Goal: Task Accomplishment & Management: Manage account settings

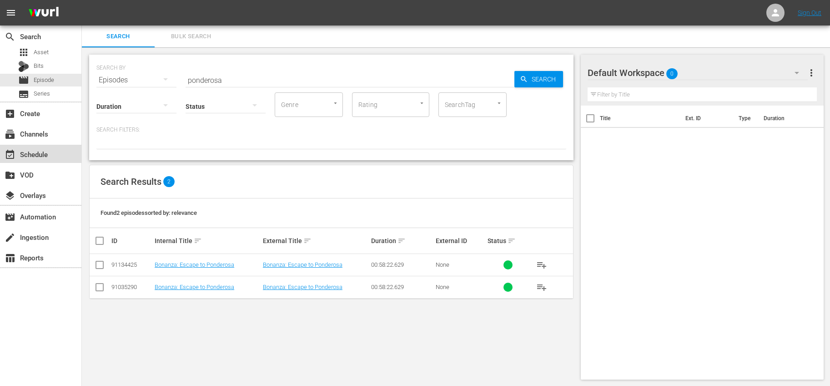
click at [40, 157] on div "event_available Schedule" at bounding box center [25, 153] width 51 height 8
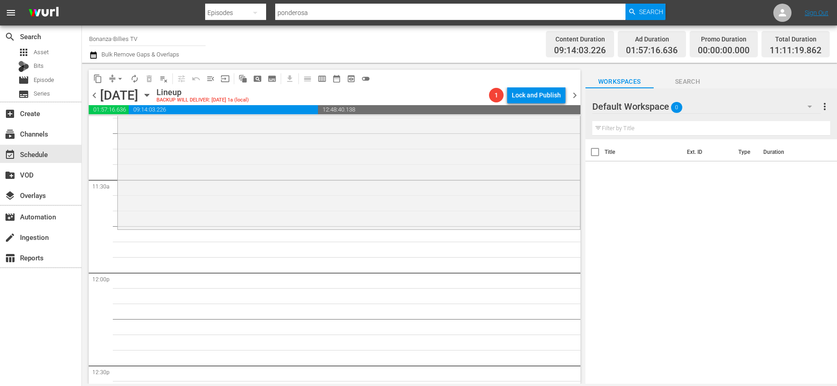
scroll to position [1978, 0]
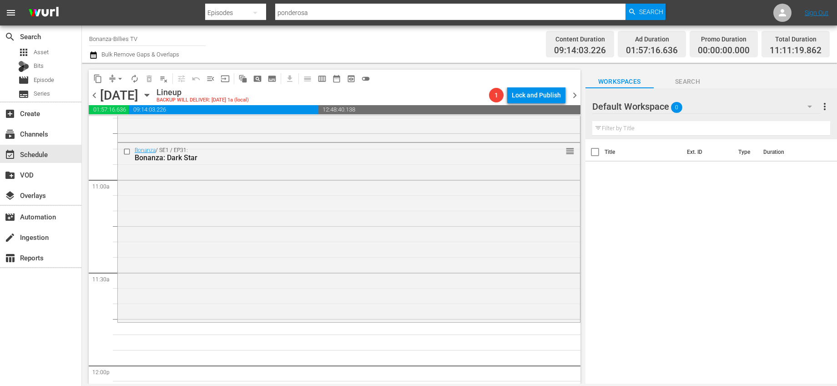
click at [152, 96] on icon "button" at bounding box center [147, 95] width 10 height 10
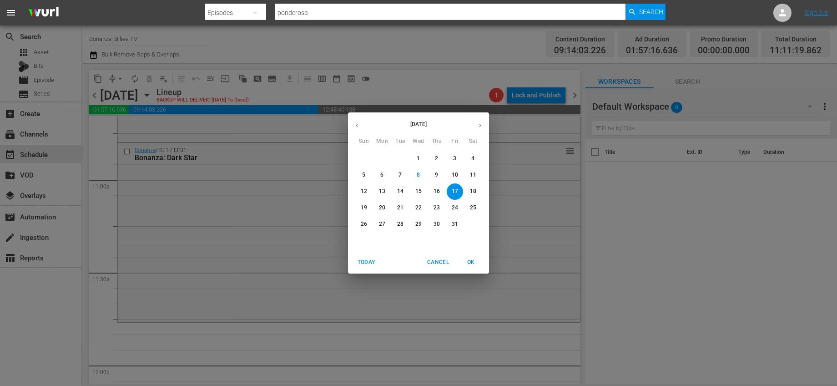
click at [398, 190] on p "14" at bounding box center [400, 191] width 6 height 8
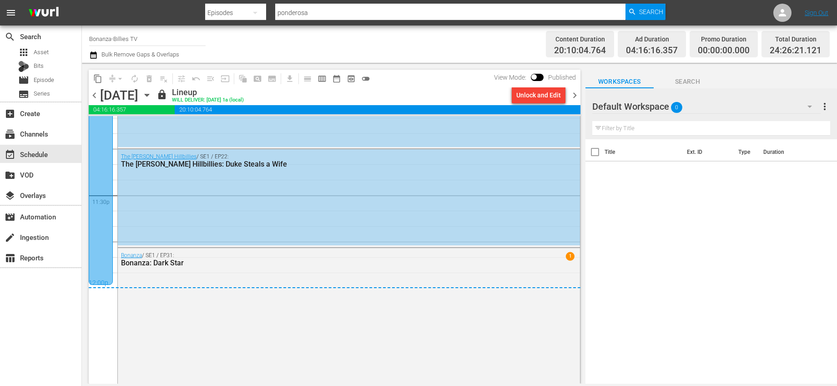
scroll to position [4326, 0]
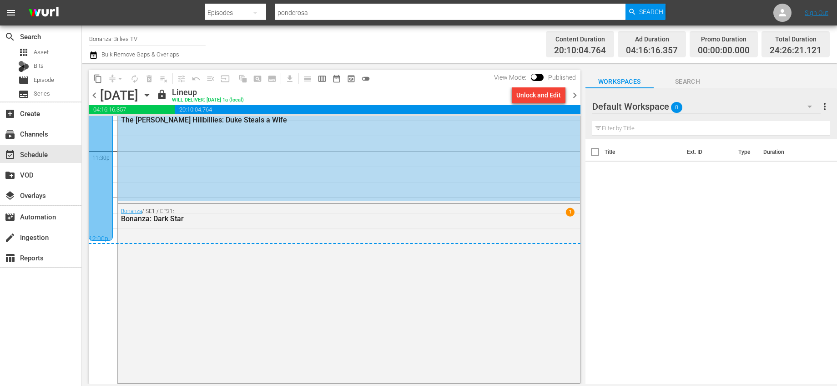
click at [574, 94] on span "chevron_right" at bounding box center [574, 95] width 11 height 11
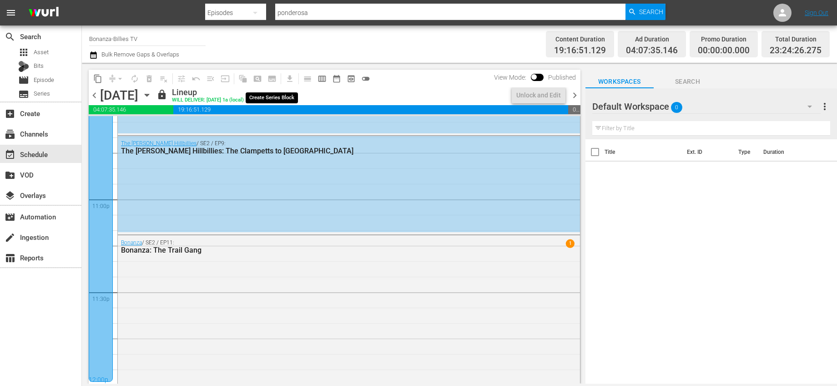
scroll to position [4216, 0]
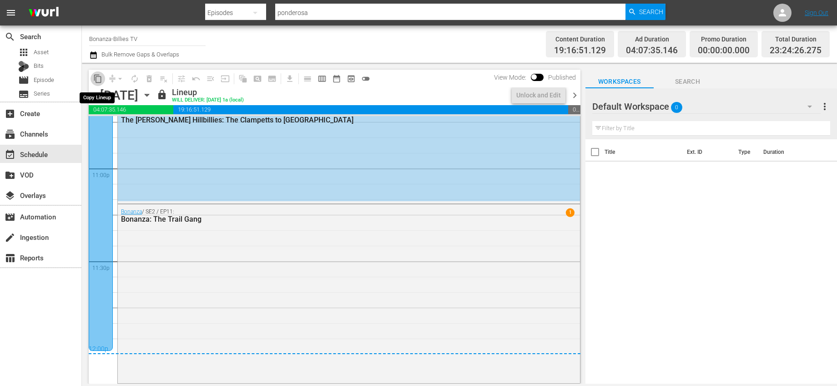
click at [97, 77] on span "content_copy" at bounding box center [97, 78] width 9 height 9
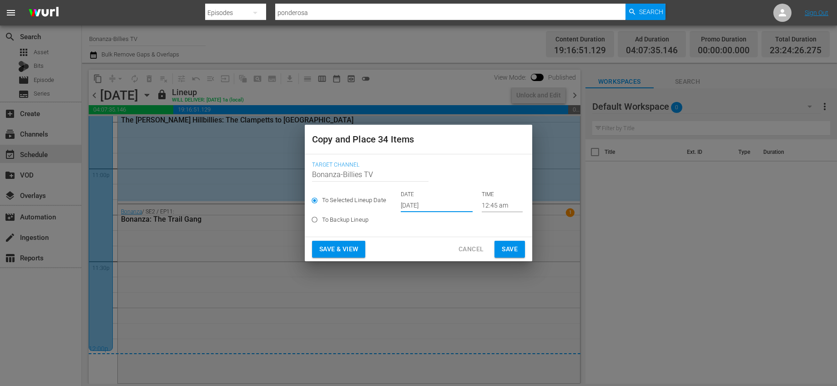
click at [436, 205] on input "[DATE]" at bounding box center [437, 205] width 72 height 14
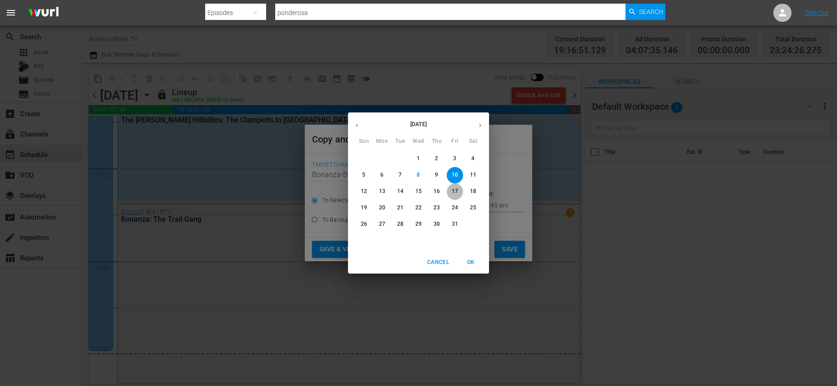
click at [456, 190] on p "17" at bounding box center [455, 191] width 6 height 8
type input "Oct 17th 2025"
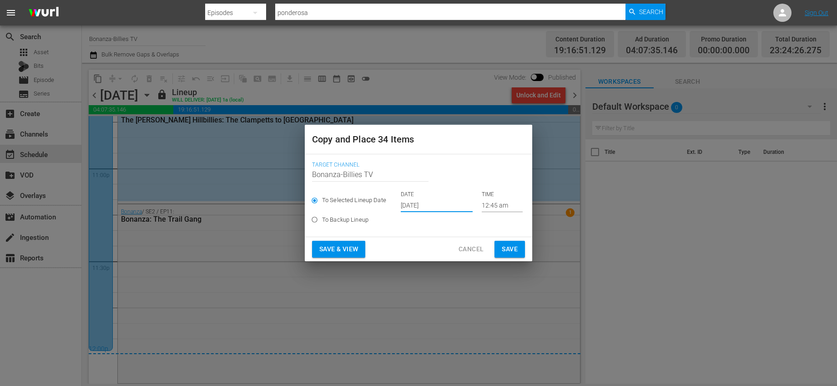
click at [482, 203] on input "12:45 am" at bounding box center [502, 205] width 41 height 14
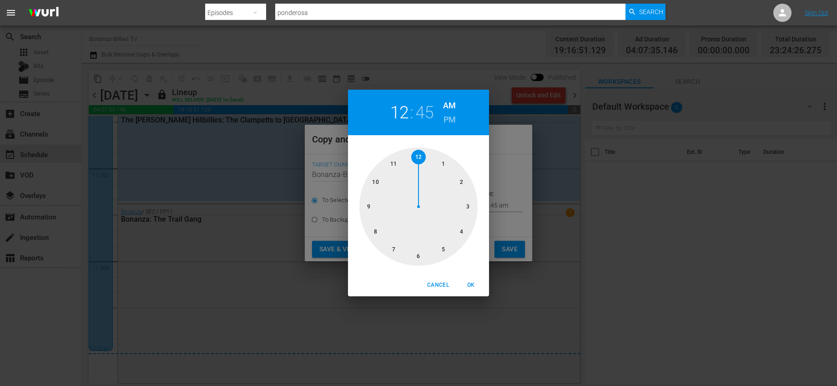
click at [421, 157] on div at bounding box center [418, 206] width 118 height 118
click at [421, 160] on div at bounding box center [418, 206] width 118 height 118
click at [452, 118] on h6 "PM" at bounding box center [449, 119] width 12 height 15
click at [468, 281] on span "OK" at bounding box center [471, 285] width 22 height 10
type input "12:00 pm"
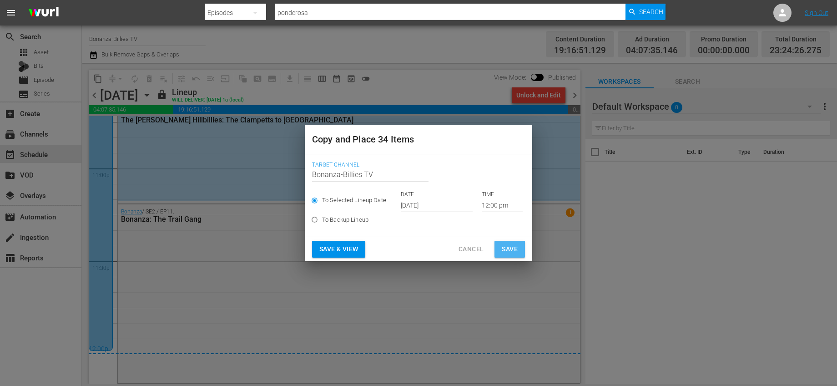
click at [511, 248] on span "Save" at bounding box center [510, 248] width 16 height 11
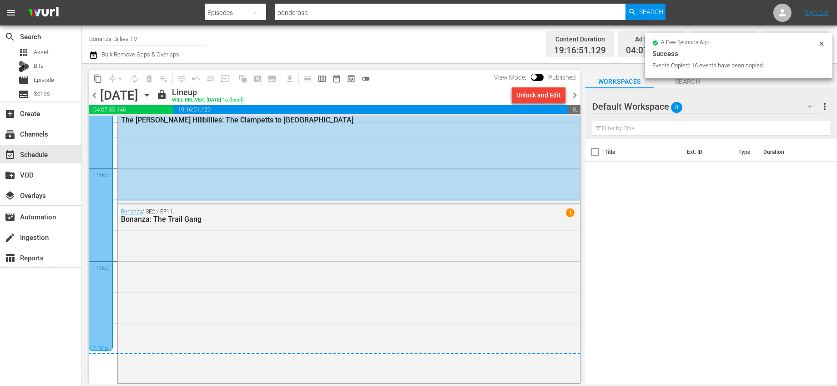
click at [152, 95] on icon "button" at bounding box center [147, 95] width 10 height 10
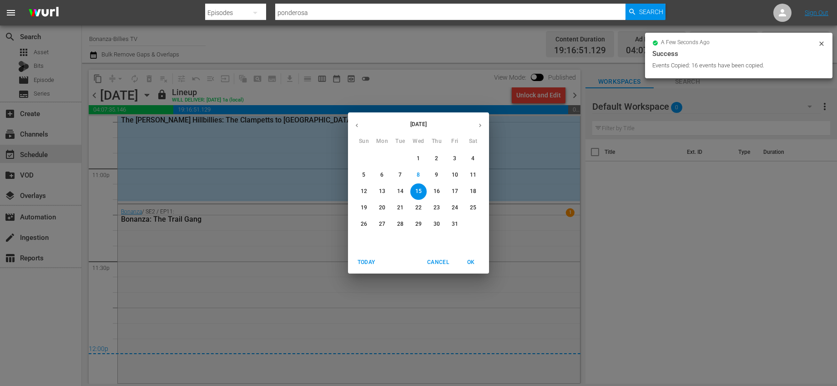
click at [452, 190] on p "17" at bounding box center [455, 191] width 6 height 8
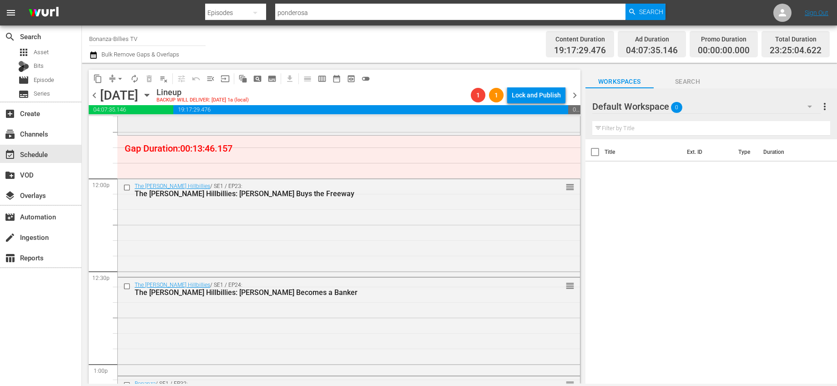
scroll to position [2178, 0]
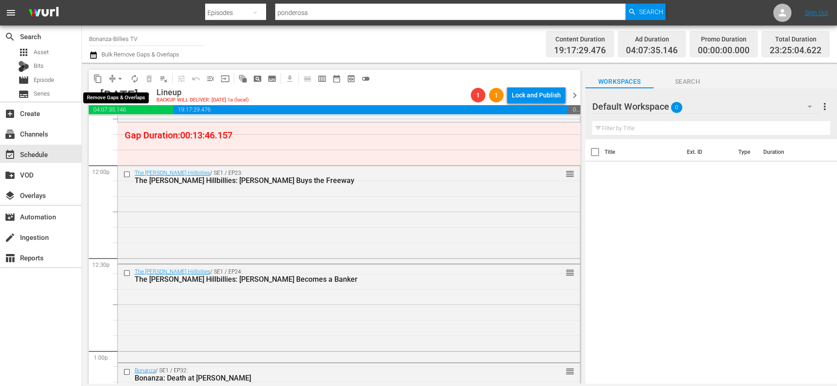
click at [120, 78] on span "arrow_drop_down" at bounding box center [120, 78] width 9 height 9
click at [143, 124] on li "Align to End of Previous Day" at bounding box center [121, 127] width 96 height 15
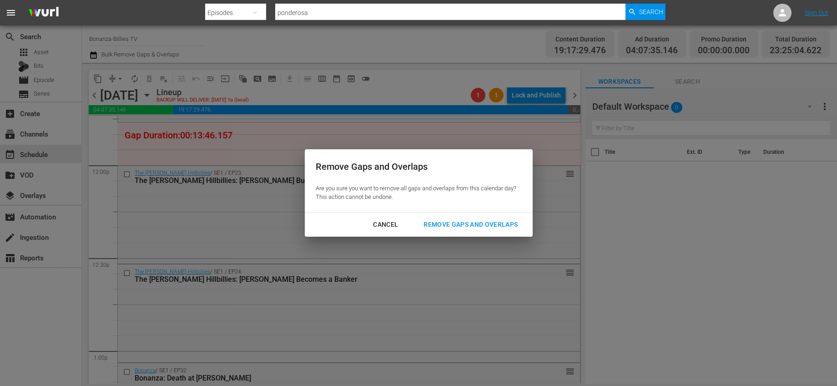
click at [459, 227] on div "Remove Gaps and Overlaps" at bounding box center [470, 224] width 109 height 11
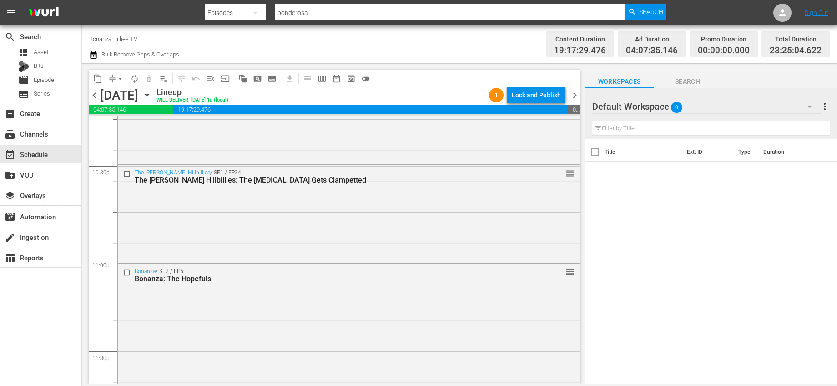
scroll to position [4186, 0]
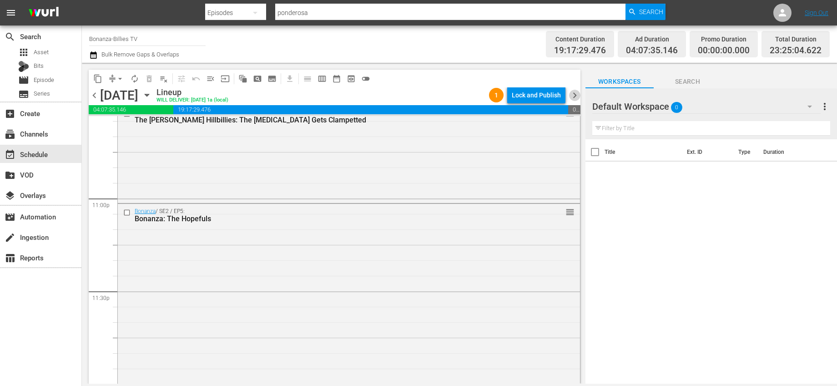
click at [572, 92] on span "chevron_right" at bounding box center [574, 95] width 11 height 11
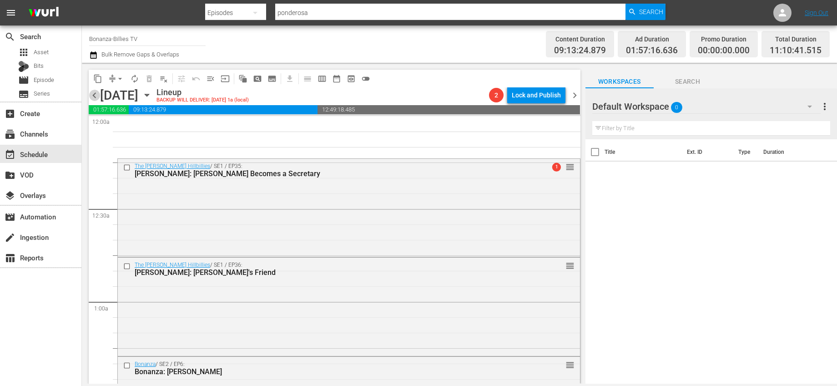
click at [98, 96] on span "chevron_left" at bounding box center [94, 95] width 11 height 11
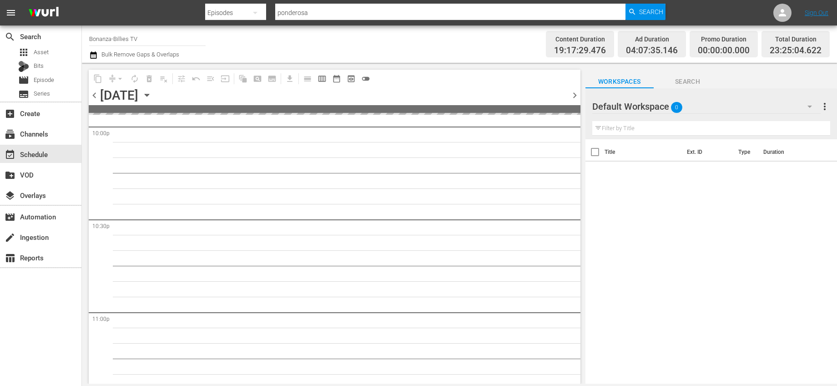
scroll to position [4185, 0]
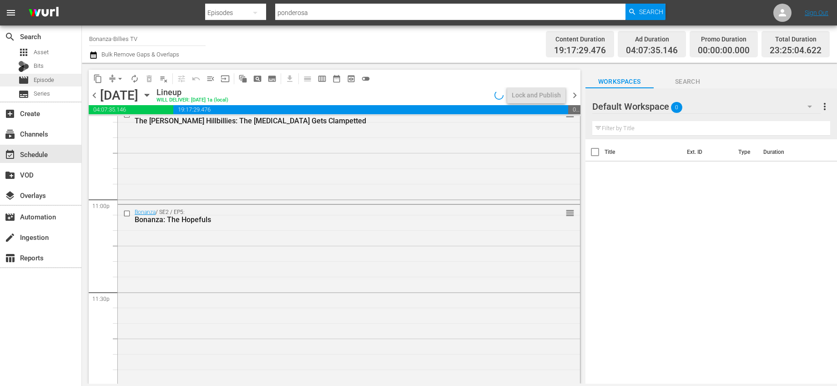
click at [52, 84] on span "Episode" at bounding box center [44, 80] width 20 height 9
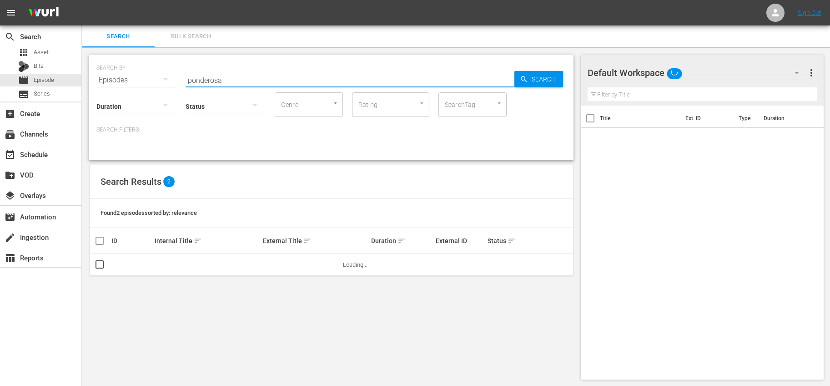
drag, startPoint x: 260, startPoint y: 78, endPoint x: 152, endPoint y: 71, distance: 108.0
click at [152, 71] on div "SEARCH BY Search By Episodes Search ID, Title, Description, Keywords, or Catego…" at bounding box center [331, 74] width 470 height 33
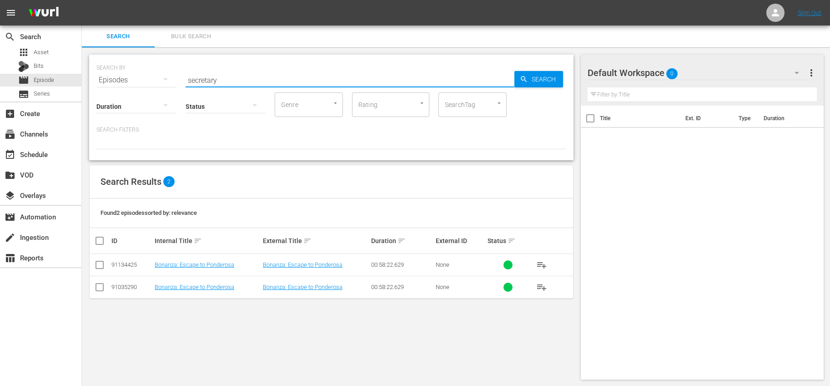
type input "secretary"
click at [546, 283] on span "playlist_add" at bounding box center [541, 287] width 11 height 11
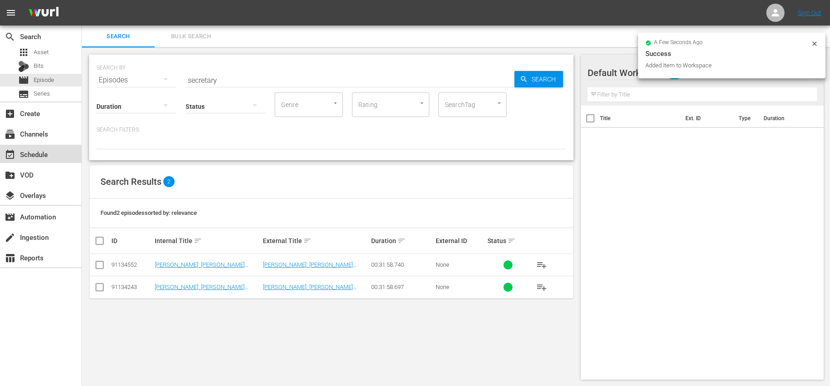
click at [63, 150] on div "event_available Schedule" at bounding box center [40, 154] width 81 height 18
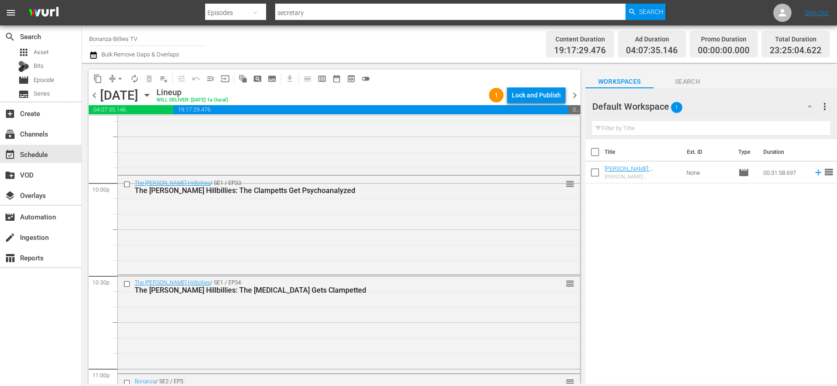
scroll to position [4186, 0]
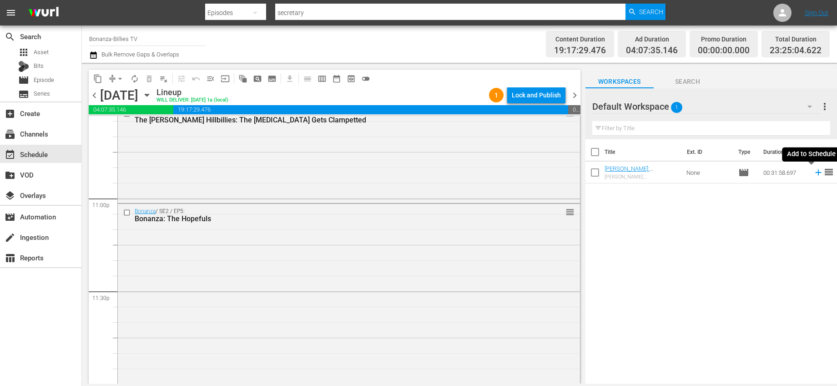
click at [813, 174] on icon at bounding box center [818, 172] width 10 height 10
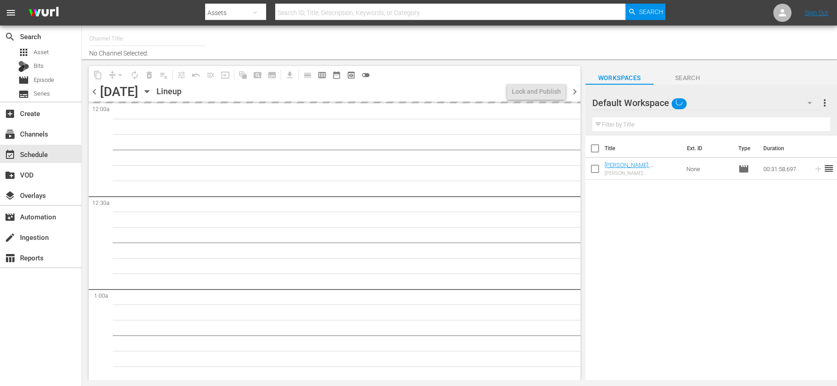
type input "Bonanza-Billies TV (2101)"
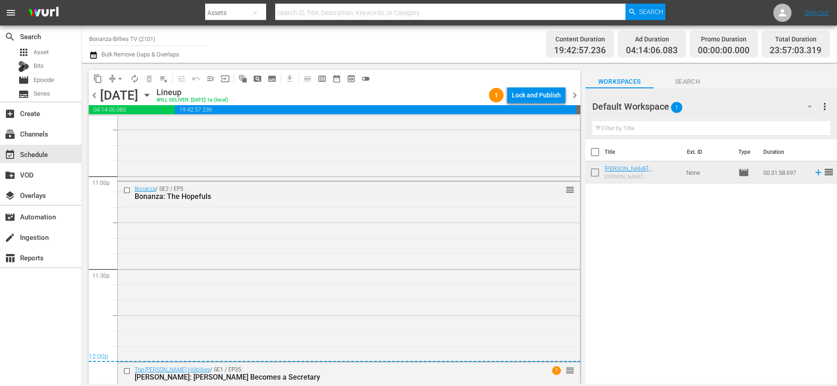
scroll to position [4285, 0]
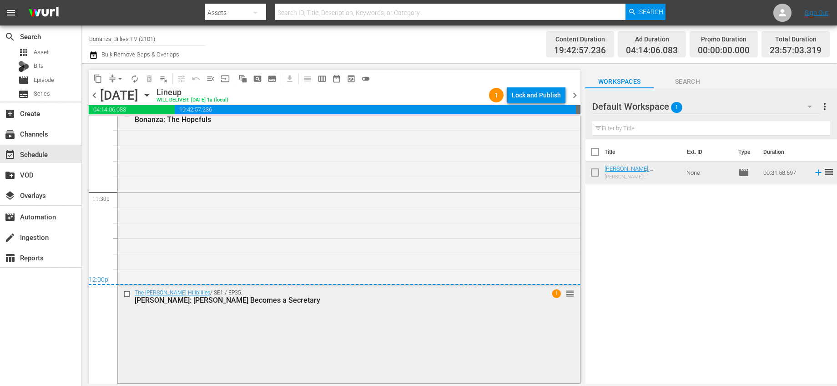
click at [418, 301] on div "[PERSON_NAME]: [PERSON_NAME] Becomes a Secretary" at bounding box center [332, 300] width 395 height 9
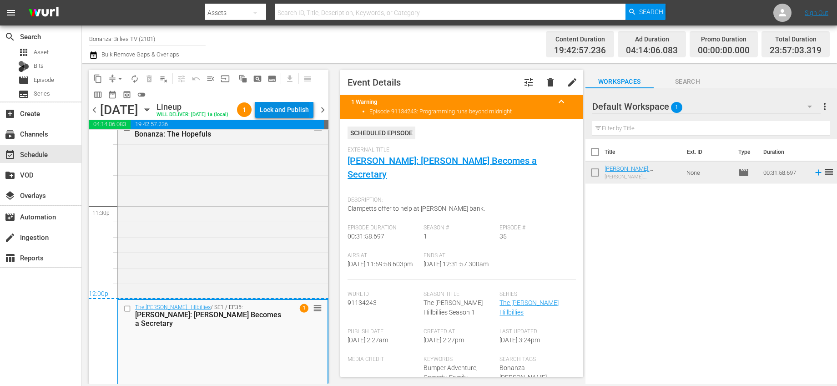
click at [286, 110] on div "Lock and Publish" at bounding box center [284, 109] width 49 height 16
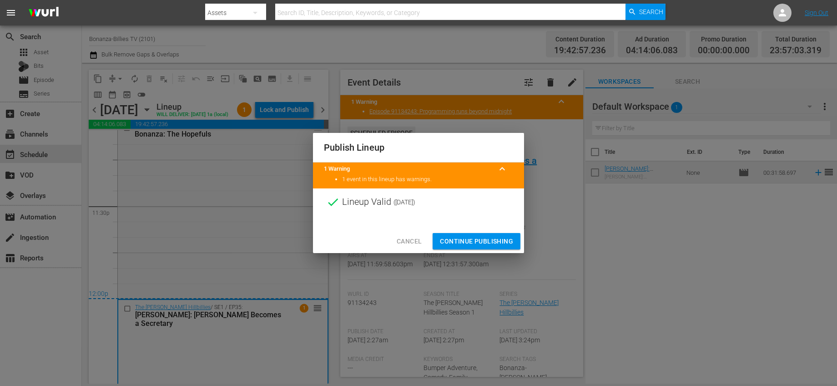
click at [508, 242] on span "Continue Publishing" at bounding box center [476, 241] width 73 height 11
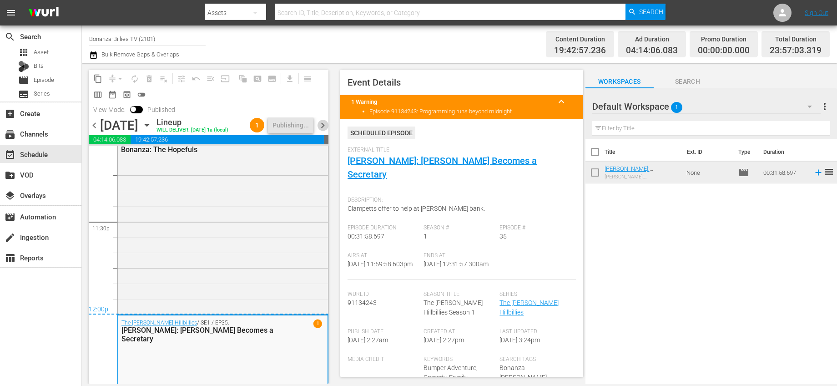
click at [321, 123] on span "chevron_right" at bounding box center [322, 125] width 11 height 11
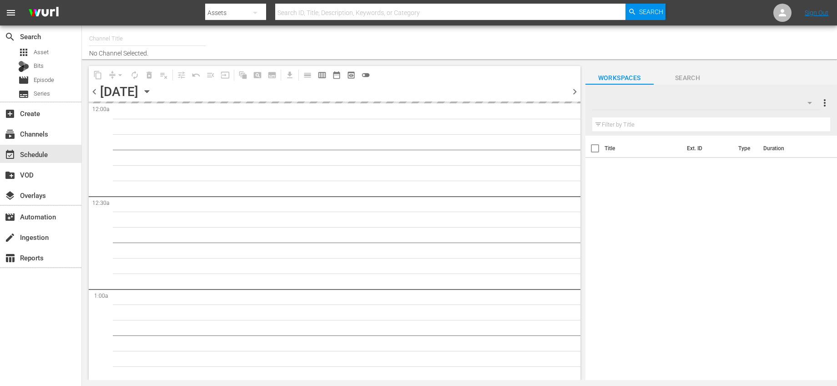
type input "Bonanza-Billies TV (2101)"
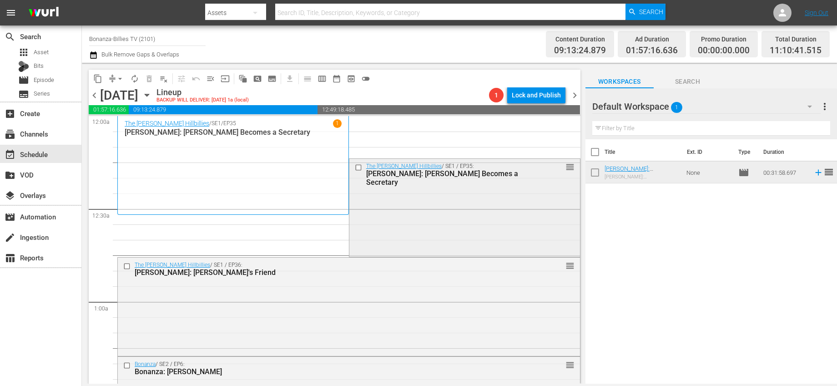
click at [357, 166] on input "checkbox" at bounding box center [359, 167] width 10 height 8
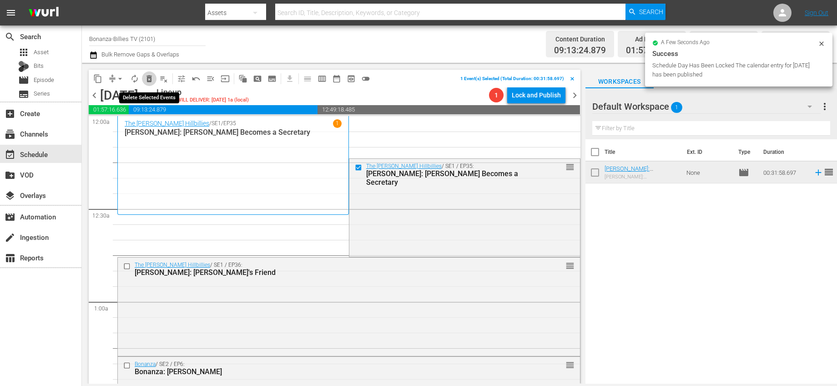
click at [146, 76] on span "delete_forever_outlined" at bounding box center [149, 78] width 9 height 9
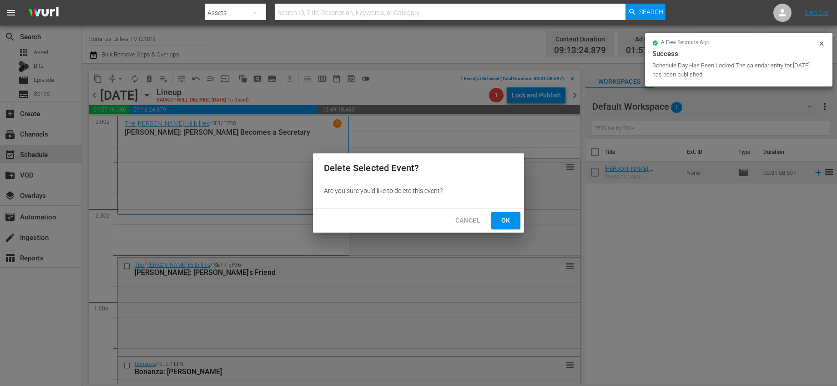
click at [506, 212] on button "Ok" at bounding box center [505, 220] width 29 height 17
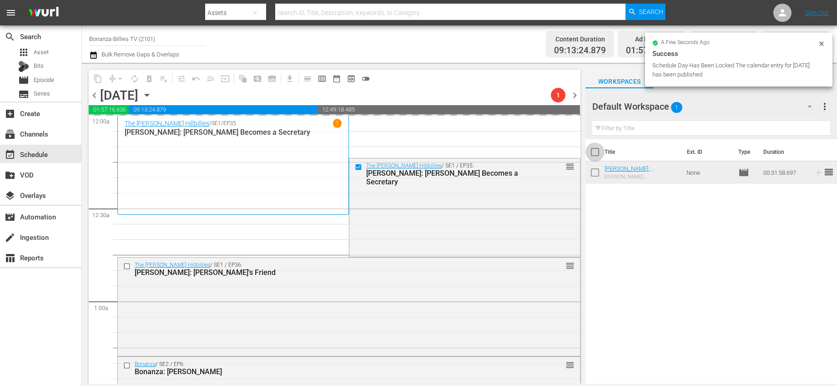
click at [593, 154] on input "checkbox" at bounding box center [594, 153] width 19 height 19
checkbox input "true"
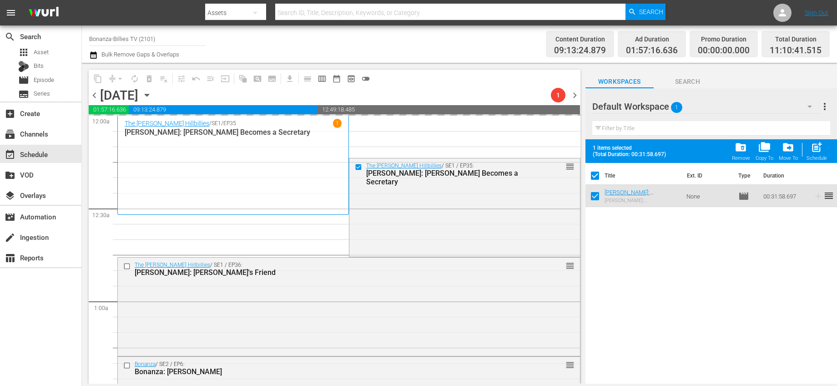
click at [742, 142] on span "folder_delete" at bounding box center [741, 147] width 12 height 12
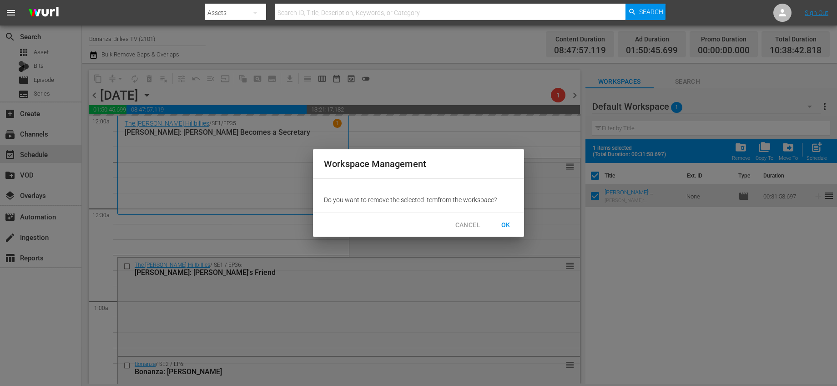
click at [500, 225] on span "OK" at bounding box center [506, 224] width 15 height 11
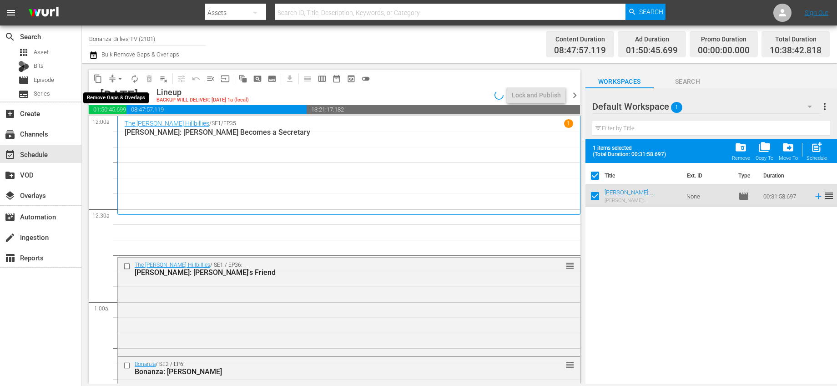
click at [120, 79] on span "arrow_drop_down" at bounding box center [120, 78] width 9 height 9
click at [148, 125] on li "Align to End of Previous Day" at bounding box center [121, 127] width 96 height 15
checkbox input "false"
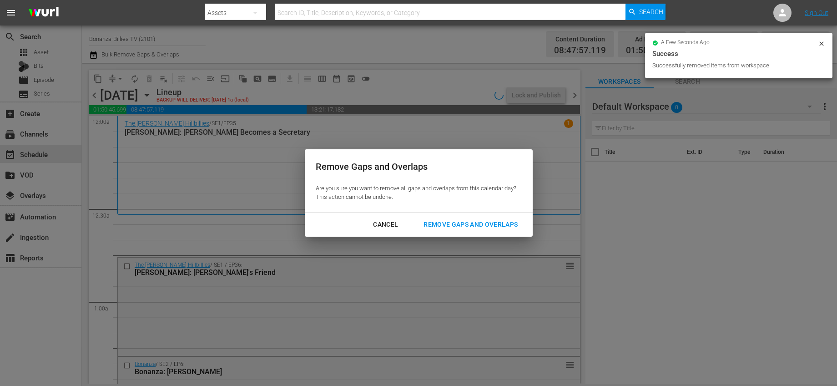
click at [482, 215] on div "Cancel Remove Gaps and Overlaps" at bounding box center [419, 224] width 228 height 24
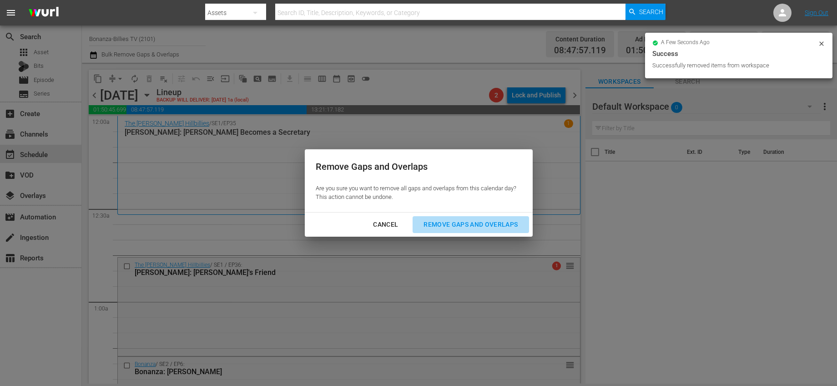
click at [484, 219] on div "Remove Gaps and Overlaps" at bounding box center [470, 224] width 109 height 11
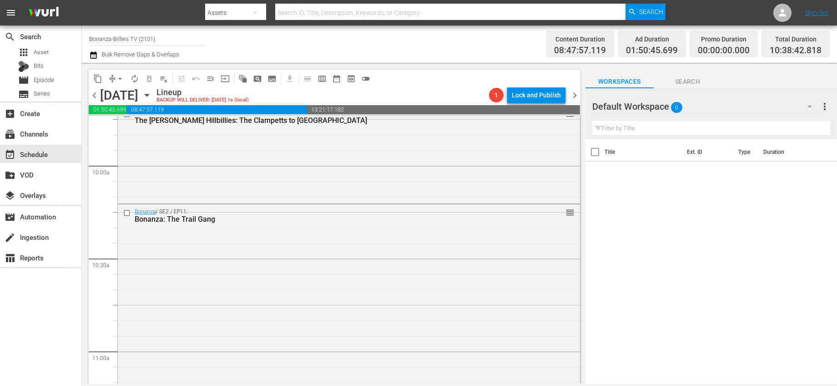
scroll to position [1998, 0]
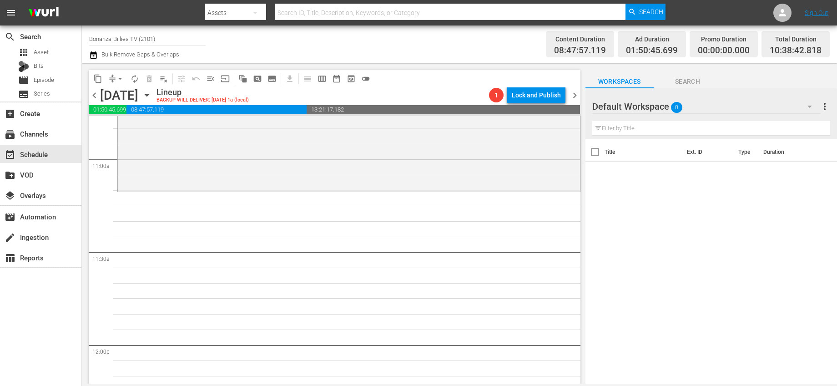
click at [149, 94] on icon "button" at bounding box center [147, 95] width 4 height 2
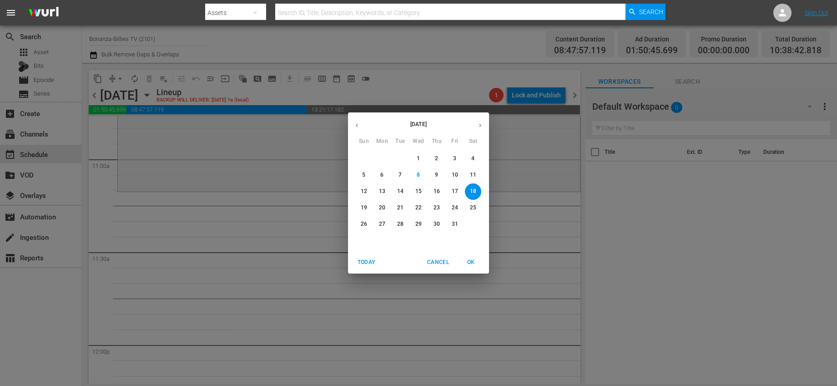
click at [208, 217] on div "[DATE] Sun Mon Tue Wed Thu Fri Sat 28 29 30 1 2 3 4 5 6 7 8 9 10 11 12 13 14 15…" at bounding box center [418, 193] width 837 height 386
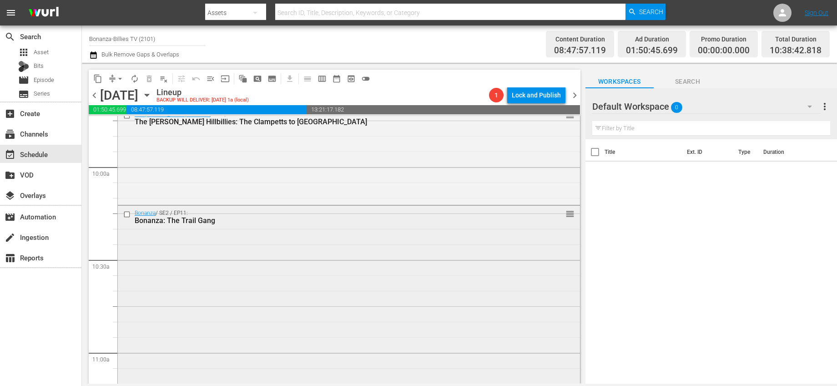
scroll to position [1727, 0]
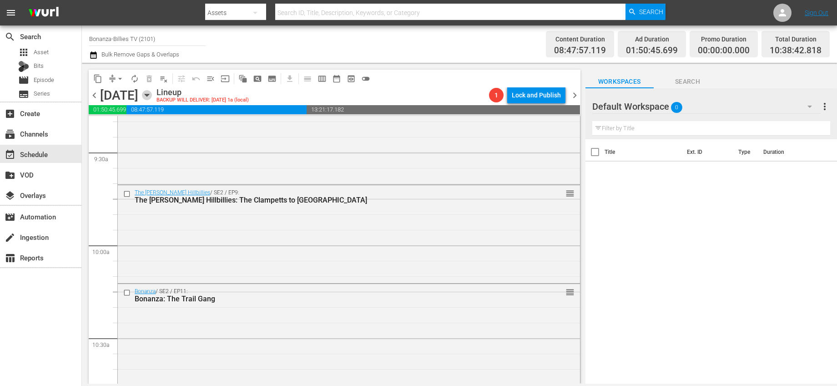
click at [149, 95] on icon "button" at bounding box center [147, 95] width 4 height 2
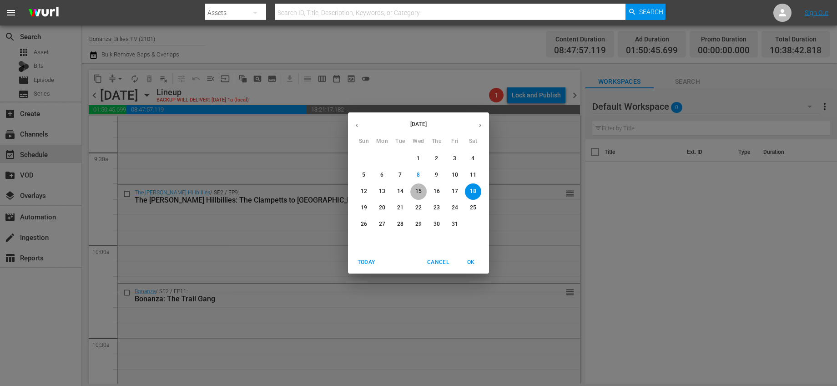
click at [422, 188] on span "15" at bounding box center [418, 191] width 16 height 8
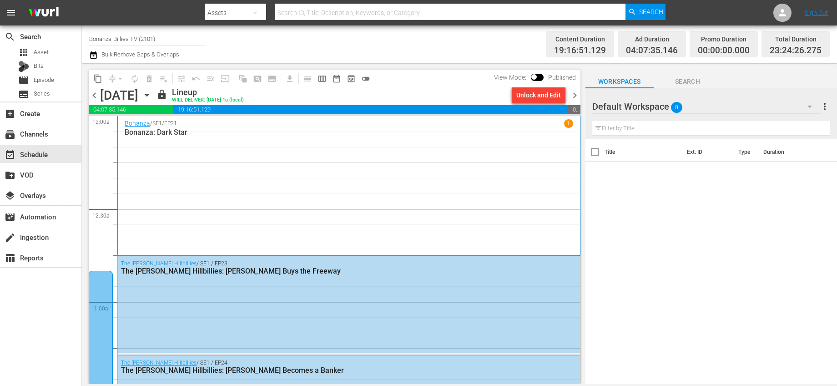
click at [576, 95] on span "chevron_right" at bounding box center [574, 95] width 11 height 11
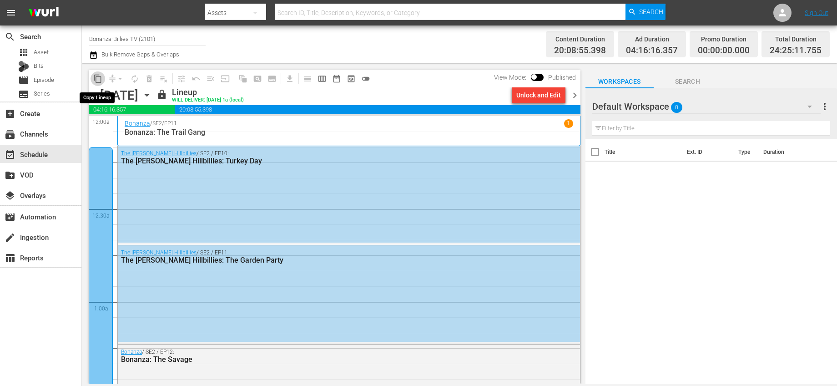
click at [97, 76] on span "content_copy" at bounding box center [97, 78] width 9 height 9
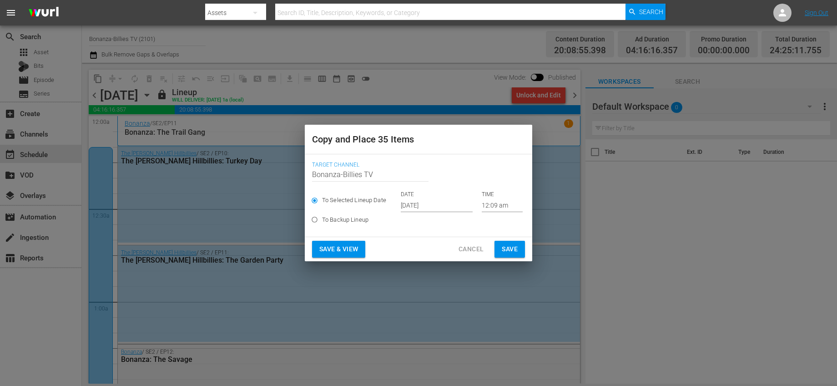
click at [420, 207] on input "[DATE]" at bounding box center [437, 205] width 72 height 14
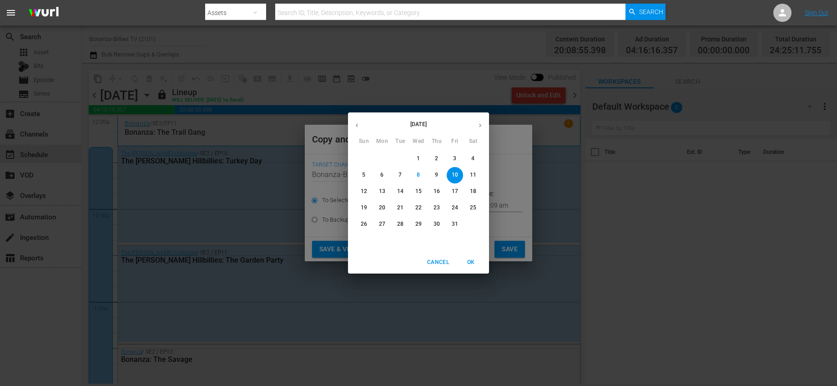
click at [469, 191] on span "18" at bounding box center [473, 191] width 16 height 8
type input "Oct 18th 2025"
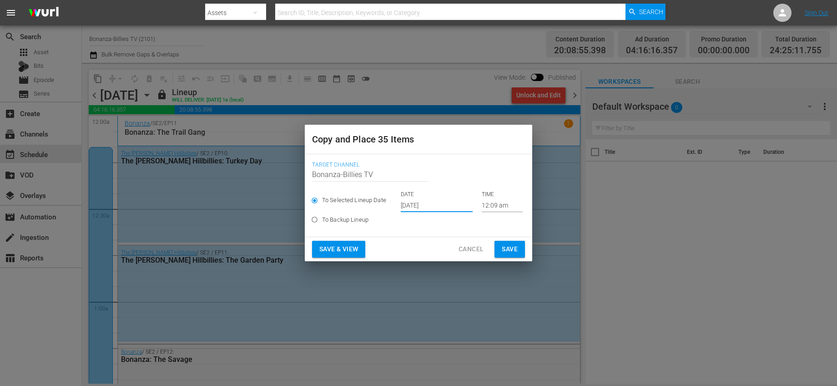
click at [484, 205] on input "12:09 am" at bounding box center [502, 205] width 41 height 14
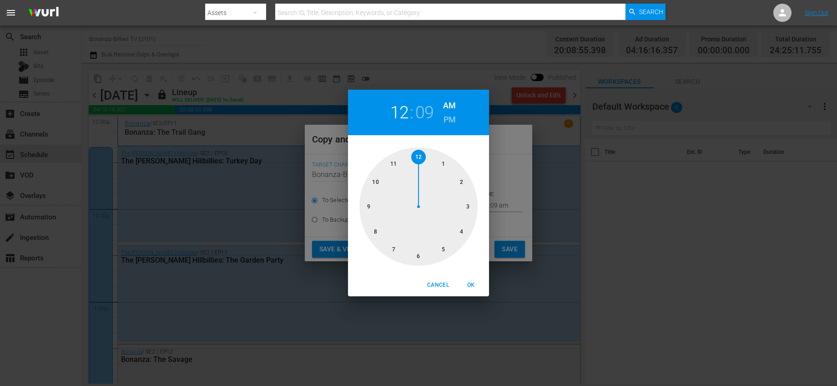
click at [397, 162] on div at bounding box center [418, 206] width 118 height 118
click at [421, 255] on div at bounding box center [418, 206] width 118 height 118
click at [472, 287] on span "OK" at bounding box center [471, 285] width 22 height 10
type input "11:30 am"
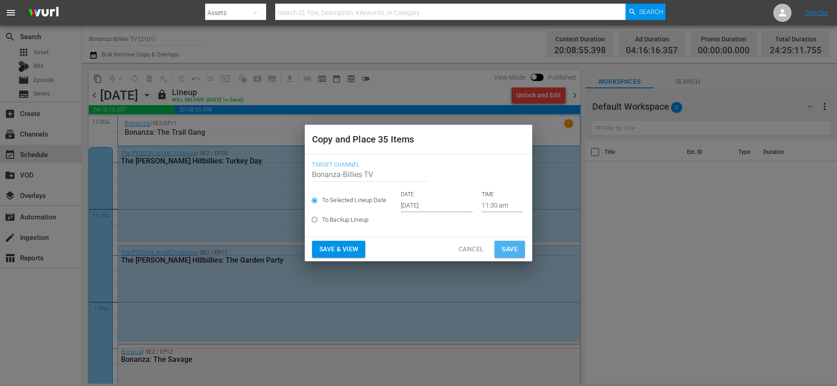
click at [508, 254] on span "Save" at bounding box center [510, 248] width 16 height 11
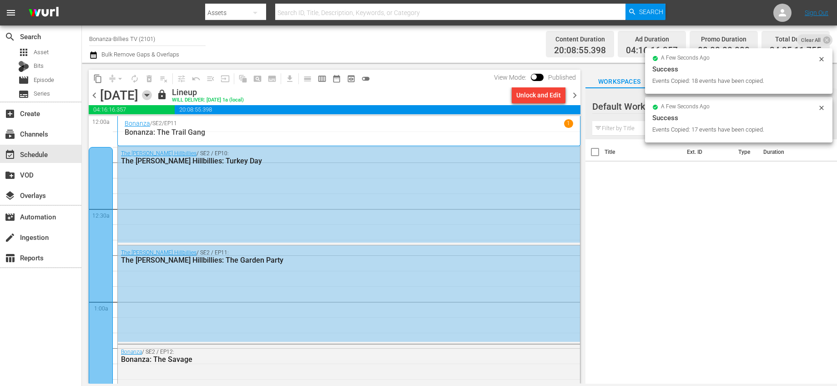
click at [152, 92] on icon "button" at bounding box center [147, 95] width 10 height 10
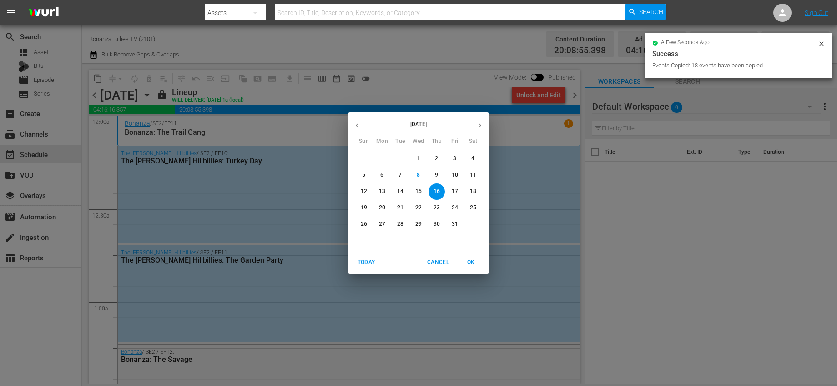
click at [472, 194] on p "18" at bounding box center [473, 191] width 6 height 8
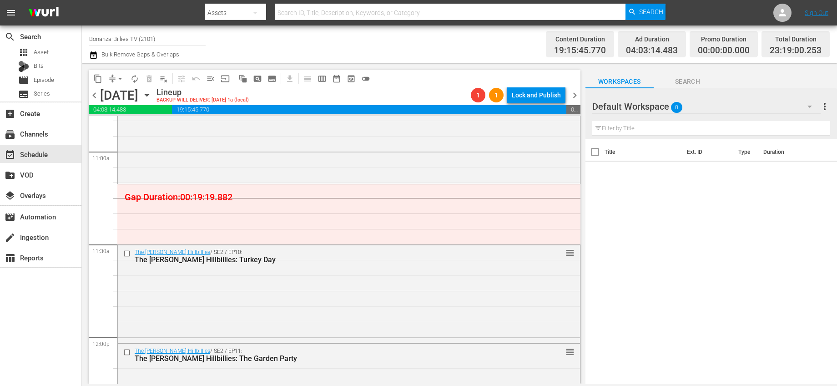
scroll to position [2021, 0]
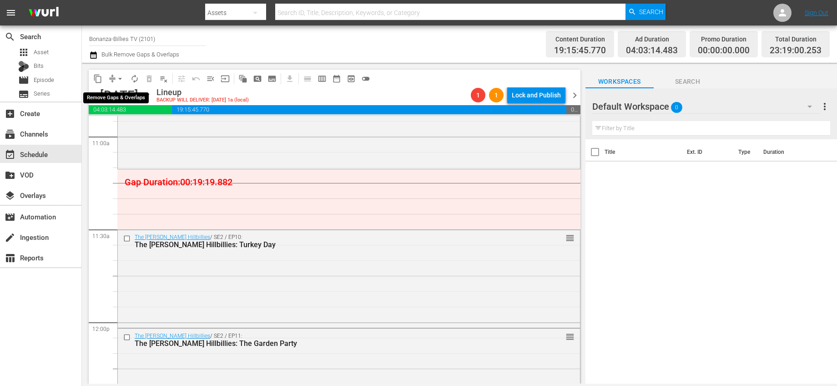
click at [122, 78] on span "arrow_drop_down" at bounding box center [120, 78] width 9 height 9
click at [147, 125] on li "Align to End of Previous Day" at bounding box center [121, 127] width 96 height 15
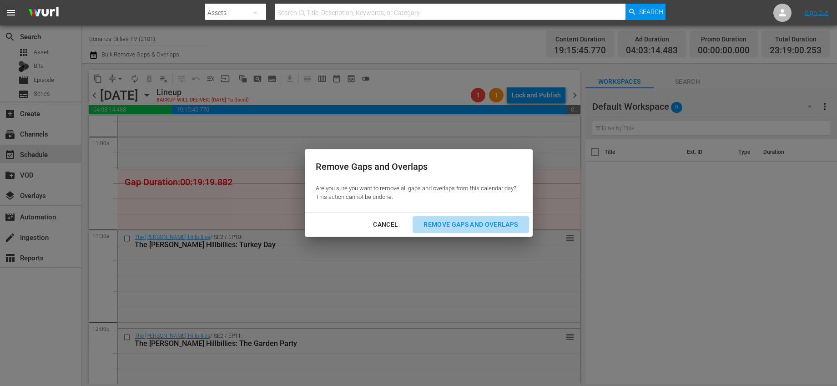
click at [454, 221] on div "Remove Gaps and Overlaps" at bounding box center [470, 224] width 109 height 11
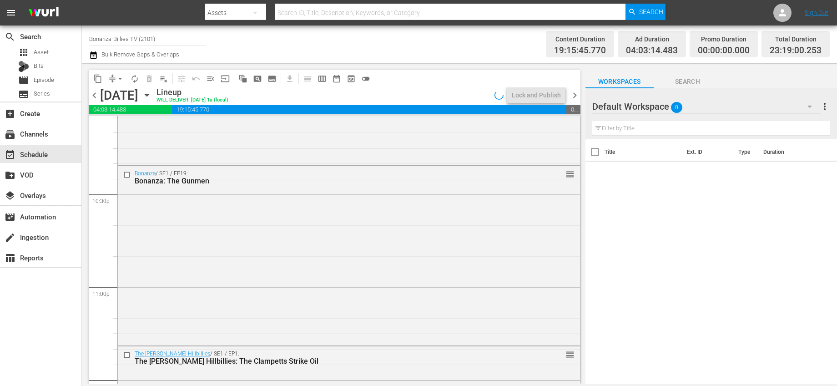
scroll to position [4186, 0]
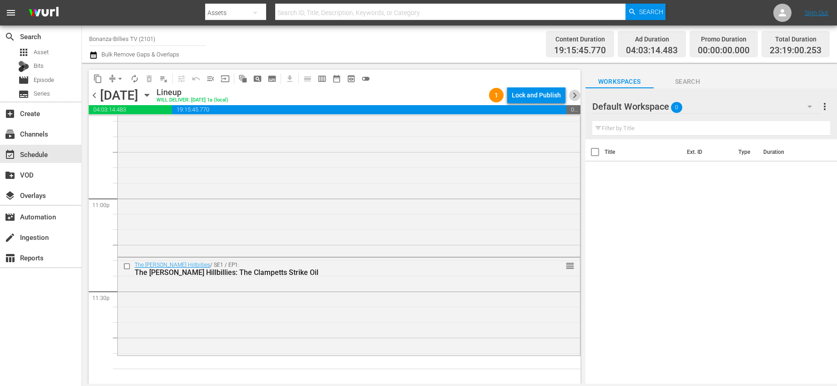
click at [570, 92] on span "chevron_right" at bounding box center [574, 95] width 11 height 11
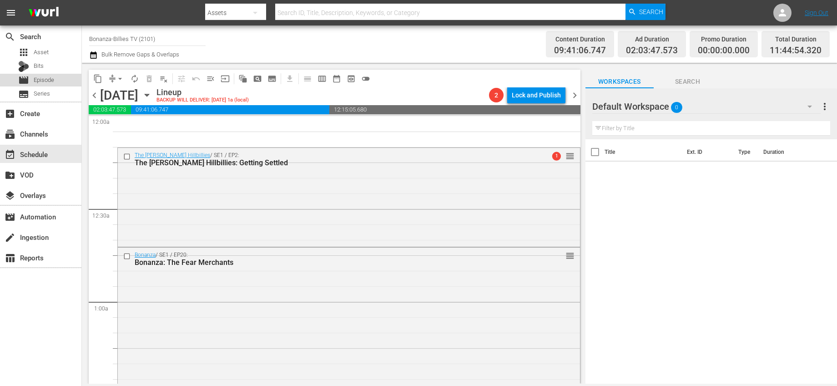
click at [67, 80] on div "movie Episode" at bounding box center [40, 80] width 81 height 13
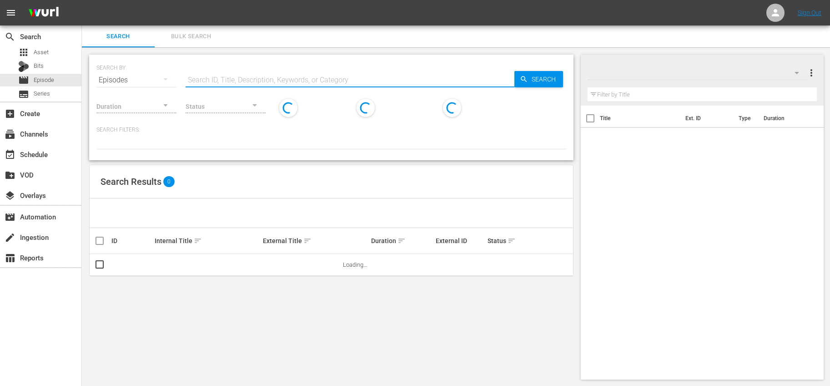
click at [244, 78] on input "text" at bounding box center [350, 80] width 329 height 22
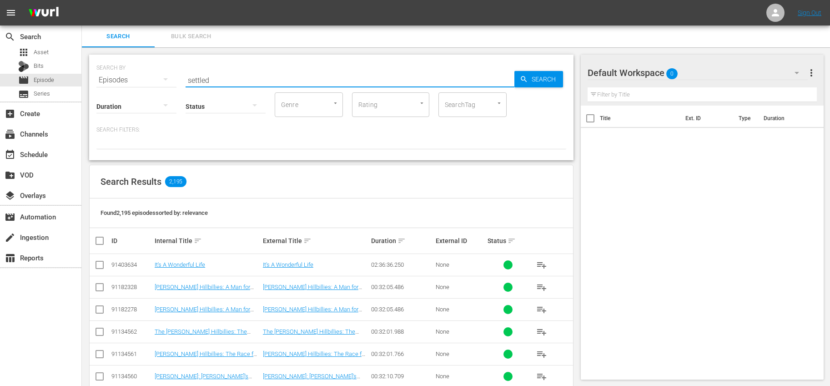
type input "settled"
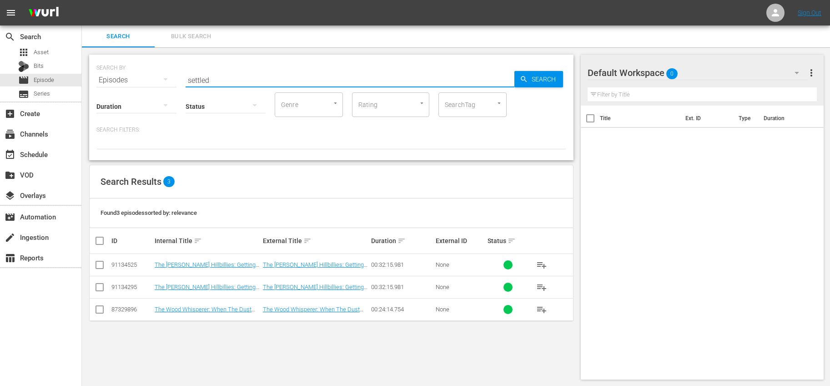
click at [297, 179] on div "Search Results 3" at bounding box center [331, 181] width 483 height 33
click at [539, 283] on span "playlist_add" at bounding box center [541, 287] width 11 height 11
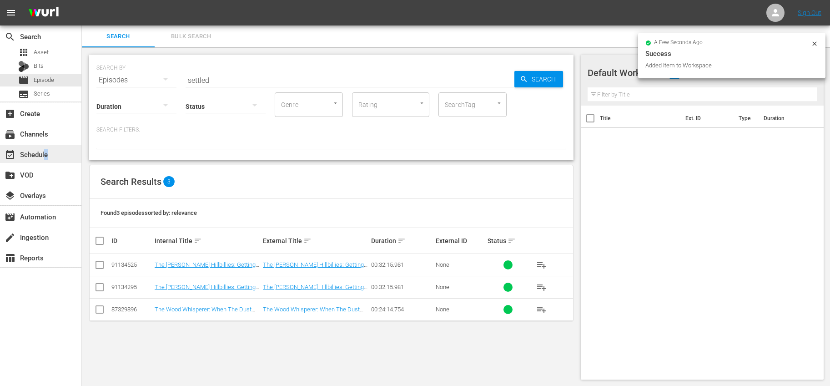
click at [46, 155] on div "event_available Schedule" at bounding box center [25, 153] width 51 height 8
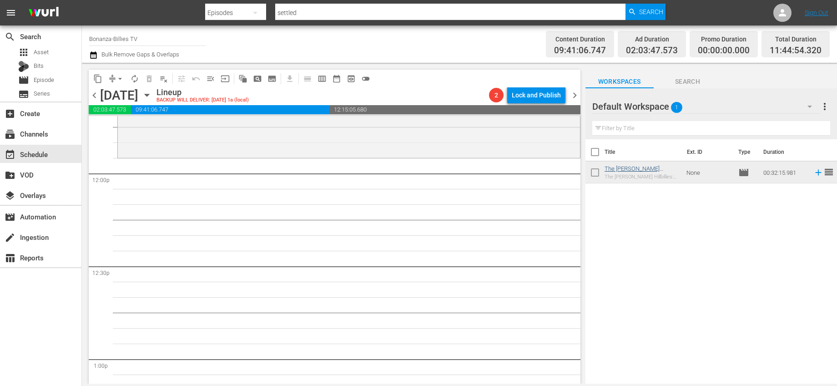
scroll to position [2169, 0]
click at [815, 171] on icon at bounding box center [818, 173] width 6 height 6
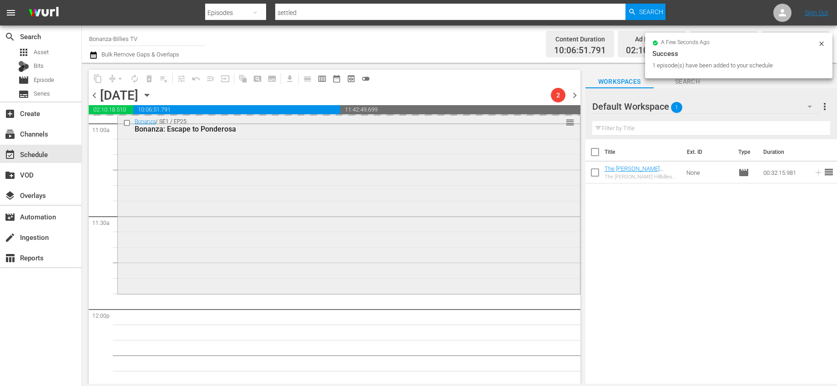
scroll to position [2078, 0]
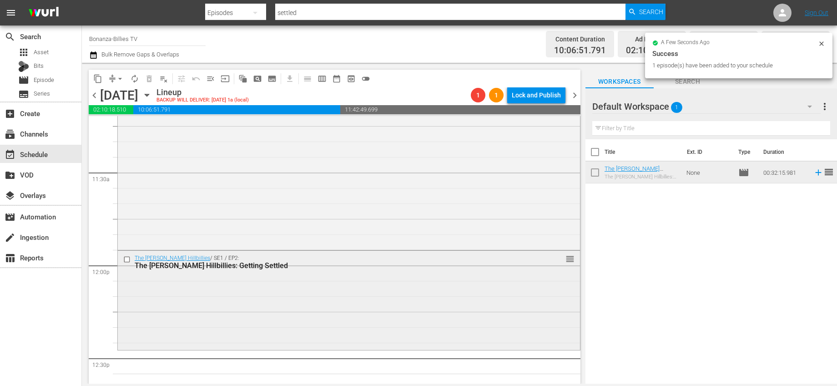
click at [126, 258] on input "checkbox" at bounding box center [128, 260] width 10 height 8
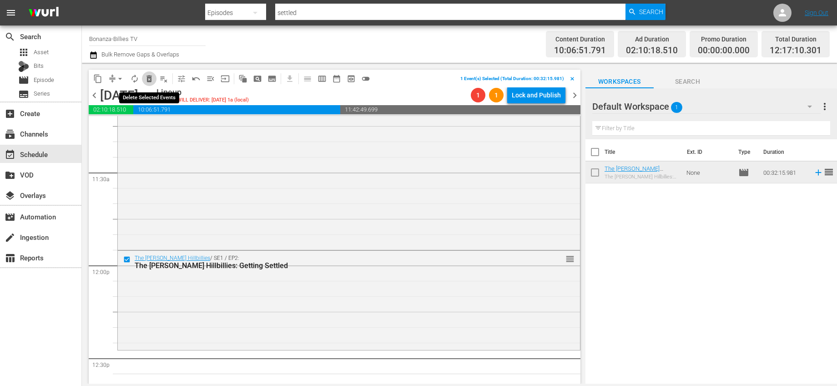
click at [147, 81] on span "delete_forever_outlined" at bounding box center [149, 78] width 9 height 9
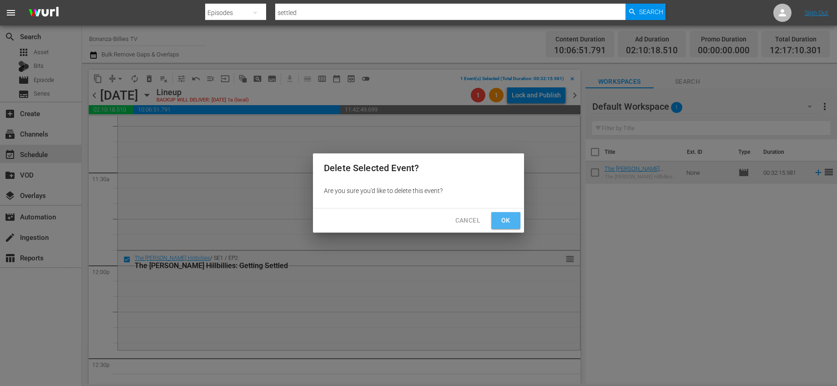
click at [494, 217] on button "Ok" at bounding box center [505, 220] width 29 height 17
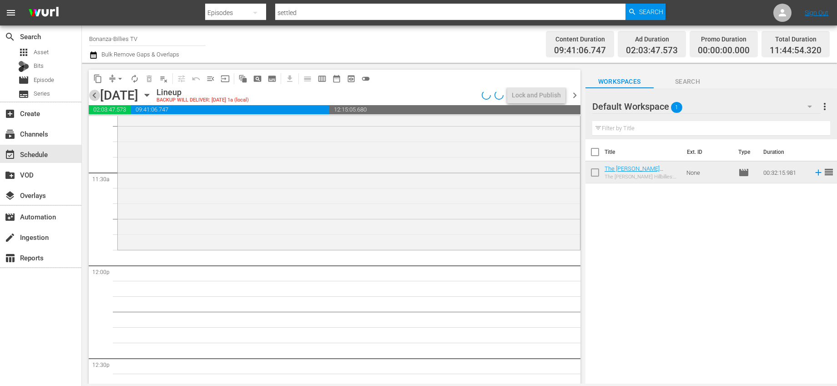
click at [94, 91] on span "chevron_left" at bounding box center [94, 95] width 11 height 11
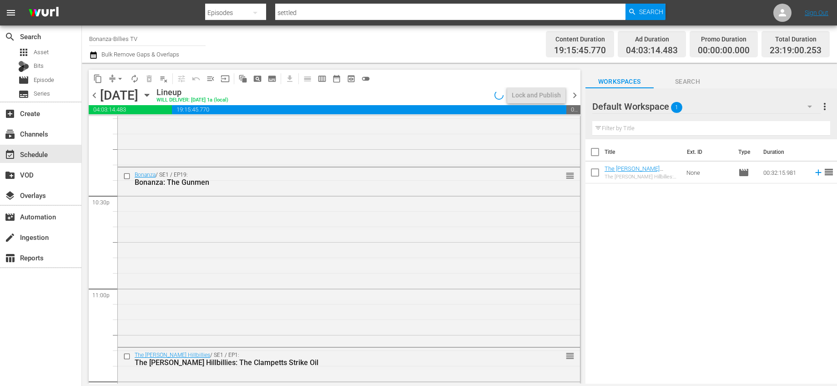
scroll to position [4186, 0]
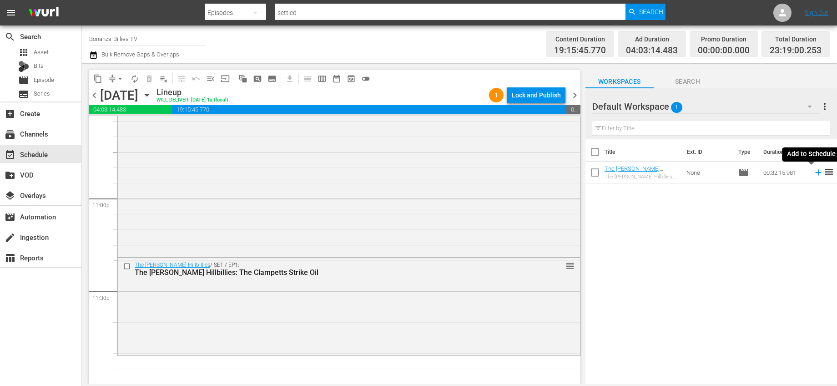
click at [815, 172] on icon at bounding box center [818, 173] width 6 height 6
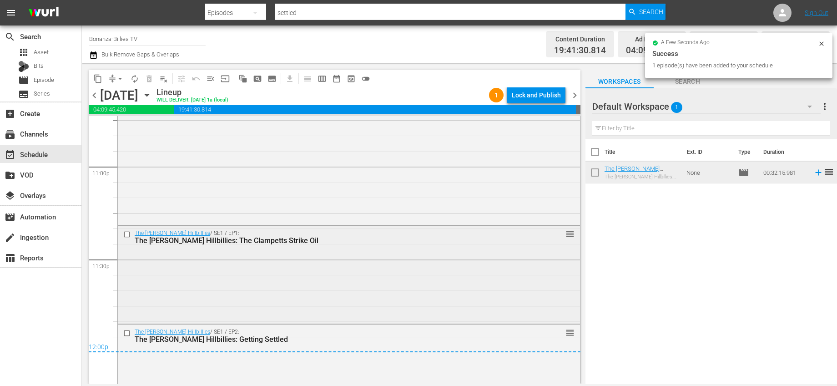
scroll to position [4258, 0]
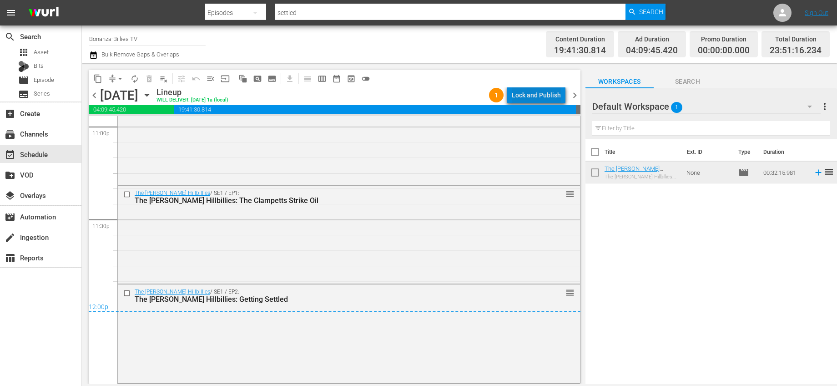
click at [559, 95] on div "Lock and Publish" at bounding box center [536, 95] width 49 height 16
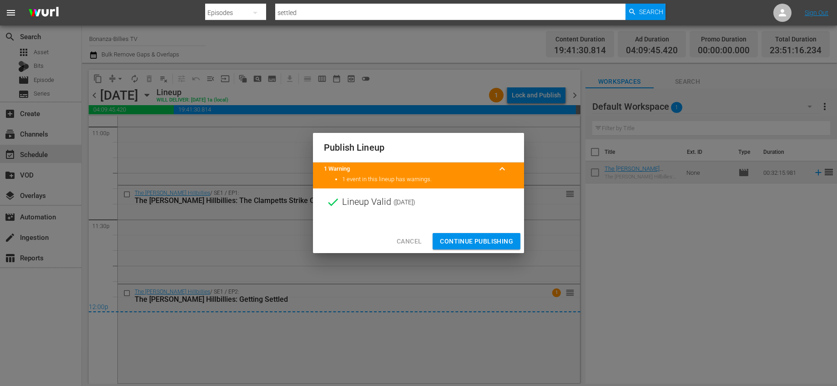
drag, startPoint x: 487, startPoint y: 236, endPoint x: 492, endPoint y: 224, distance: 12.4
click at [486, 236] on span "Continue Publishing" at bounding box center [476, 241] width 73 height 11
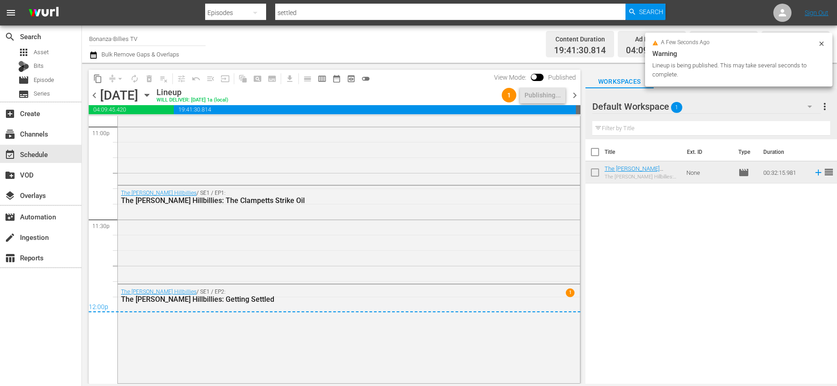
click at [575, 96] on span "chevron_right" at bounding box center [574, 95] width 11 height 11
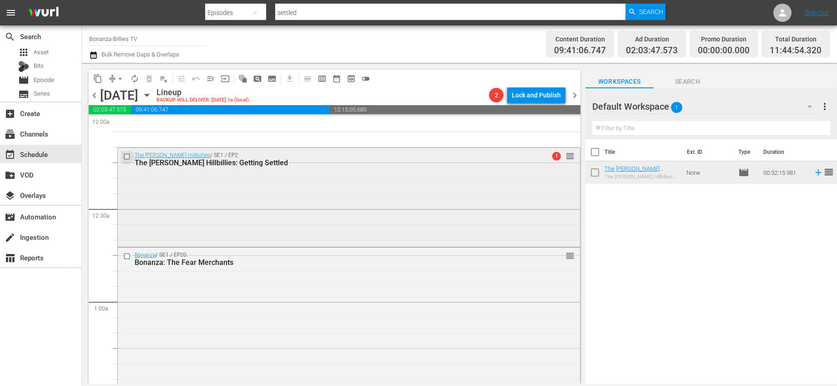
click at [126, 155] on input "checkbox" at bounding box center [128, 157] width 10 height 8
click at [152, 75] on span "delete_forever_outlined" at bounding box center [149, 78] width 9 height 9
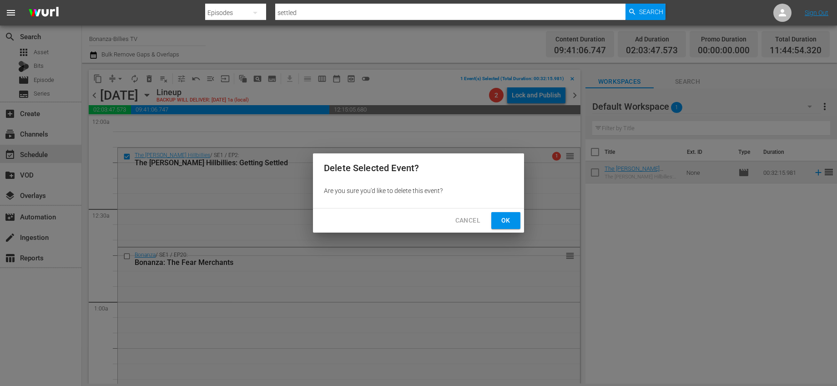
click at [499, 214] on button "Ok" at bounding box center [505, 220] width 29 height 17
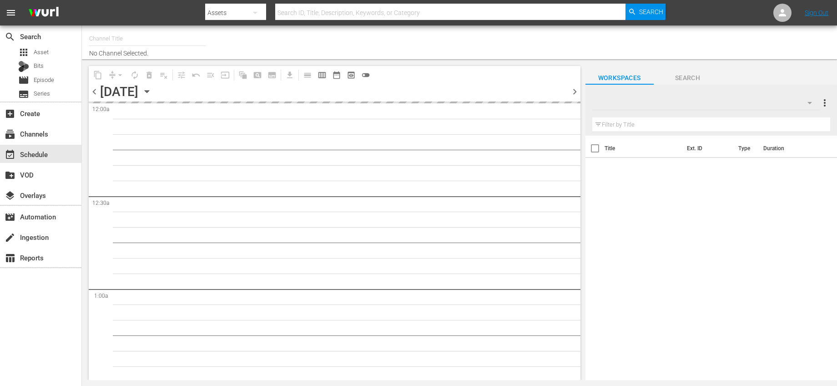
type input "Bonanza-Billies TV (2101)"
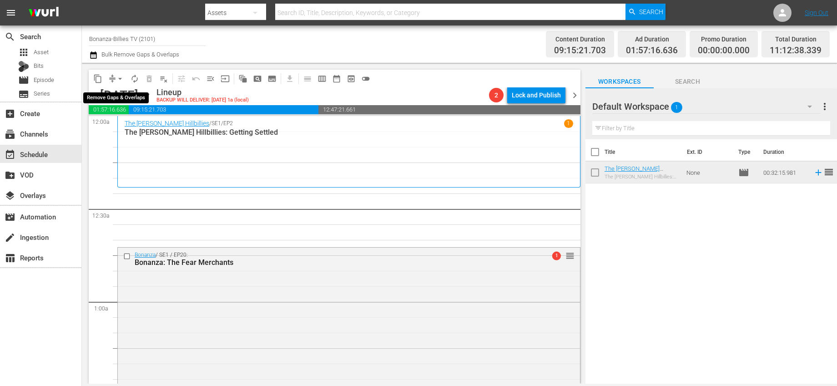
click at [123, 77] on span "arrow_drop_down" at bounding box center [120, 78] width 9 height 9
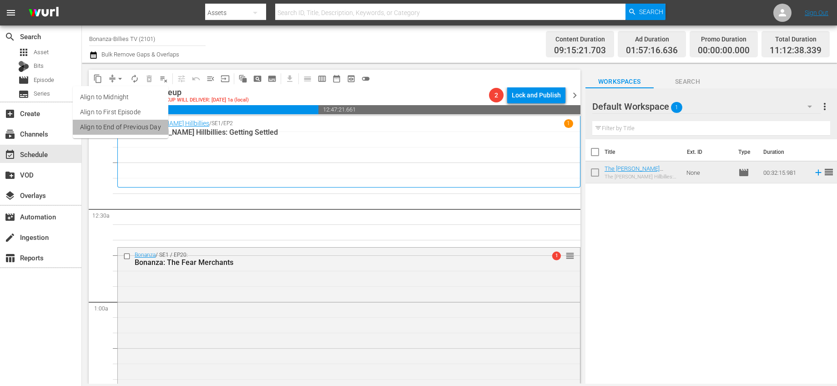
click at [137, 124] on li "Align to End of Previous Day" at bounding box center [121, 127] width 96 height 15
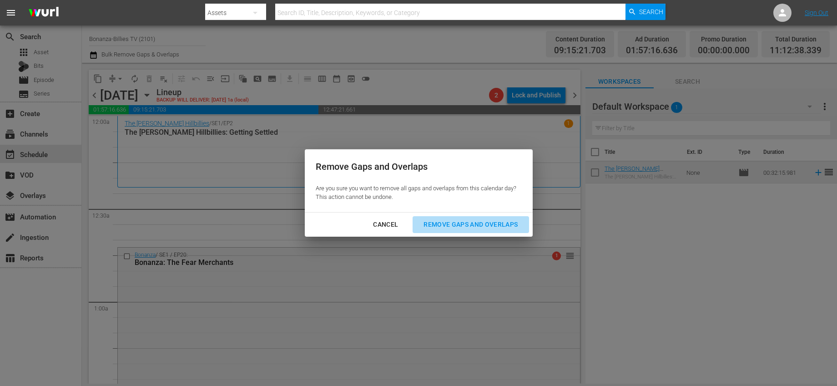
drag, startPoint x: 467, startPoint y: 225, endPoint x: 371, endPoint y: 265, distance: 104.6
click at [467, 225] on div "Remove Gaps and Overlaps" at bounding box center [470, 224] width 109 height 11
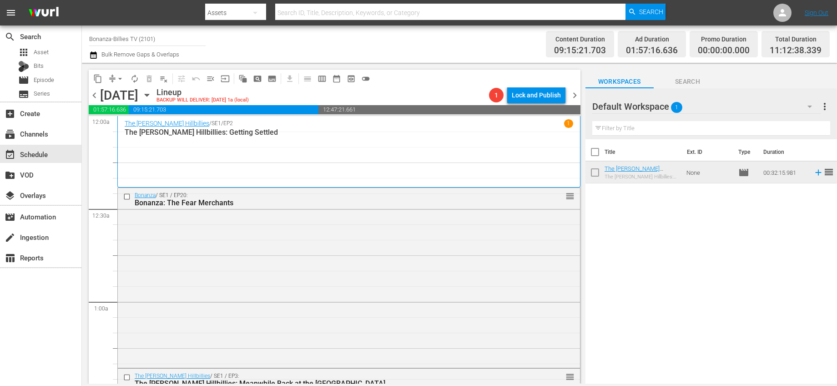
click at [596, 150] on input "checkbox" at bounding box center [594, 153] width 19 height 19
checkbox input "true"
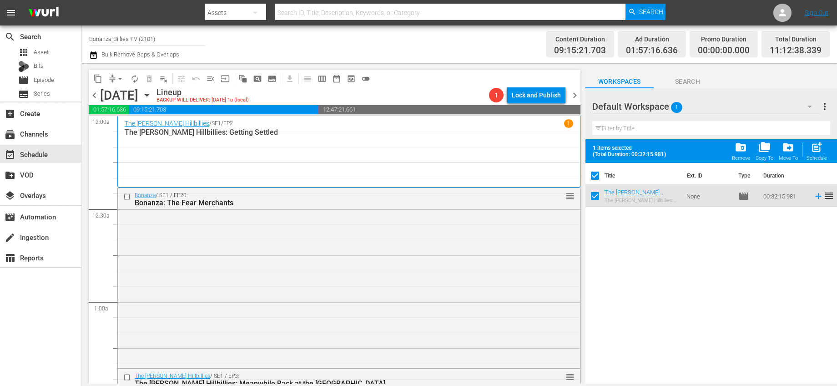
click at [745, 151] on span "folder_delete" at bounding box center [741, 147] width 12 height 12
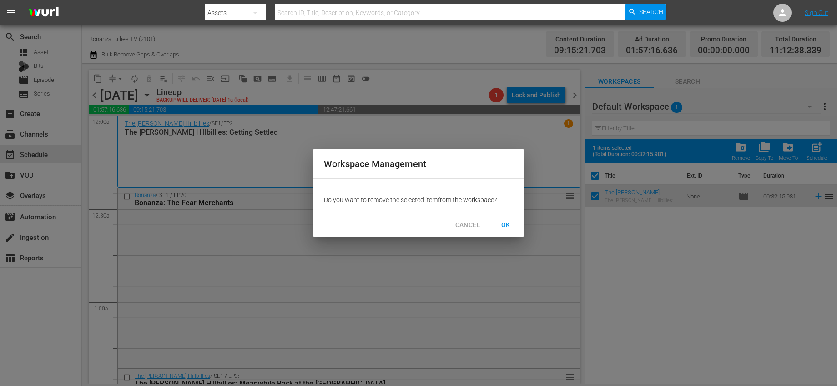
click at [512, 219] on span "OK" at bounding box center [506, 224] width 15 height 11
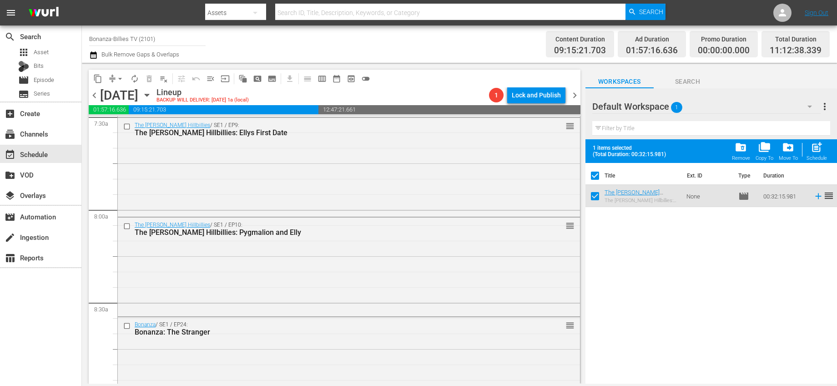
checkbox input "false"
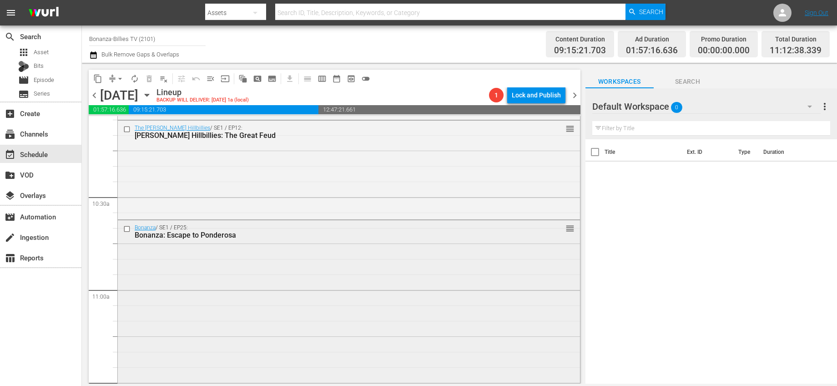
scroll to position [1861, 0]
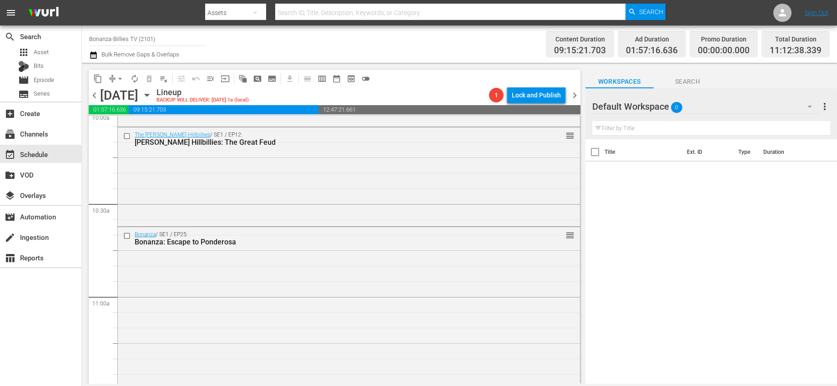
click at [152, 97] on icon "button" at bounding box center [147, 95] width 10 height 10
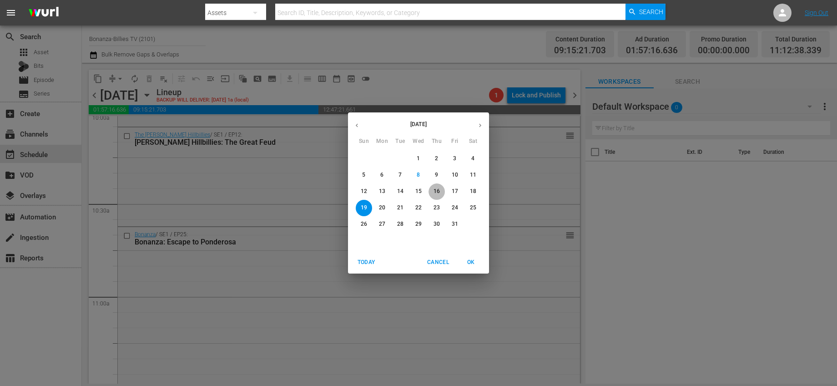
click at [437, 189] on p "16" at bounding box center [436, 191] width 6 height 8
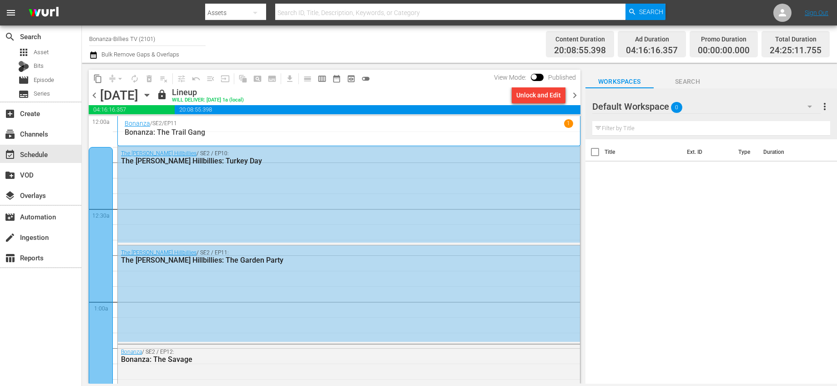
click at [94, 95] on span "chevron_left" at bounding box center [94, 95] width 11 height 11
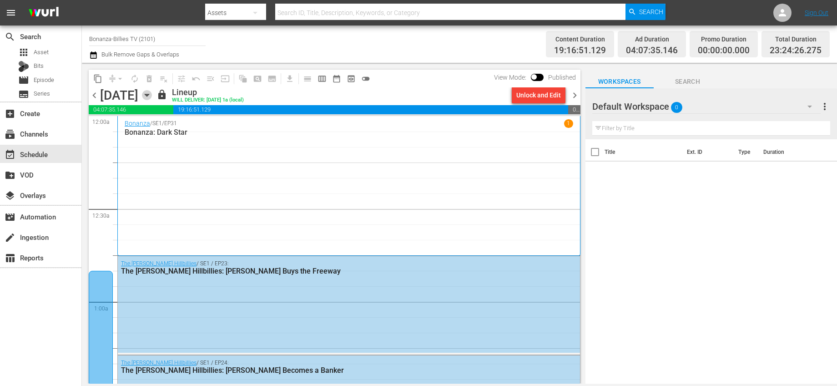
click at [152, 95] on icon "button" at bounding box center [147, 95] width 10 height 10
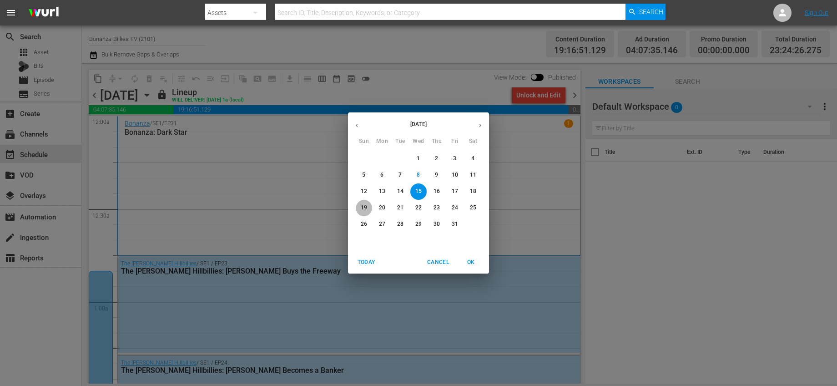
click at [363, 203] on button "19" at bounding box center [364, 208] width 16 height 16
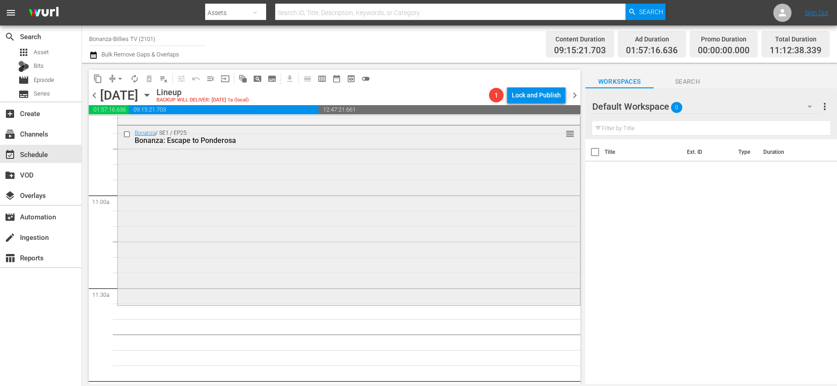
scroll to position [1962, 0]
click at [152, 95] on icon "button" at bounding box center [147, 95] width 10 height 10
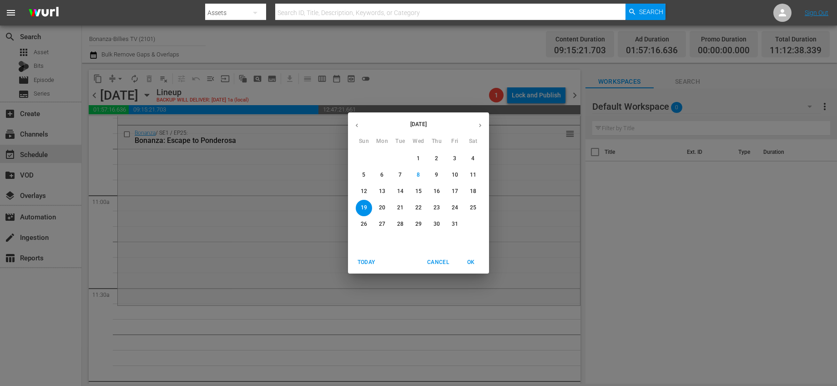
click at [443, 190] on span "16" at bounding box center [436, 191] width 16 height 8
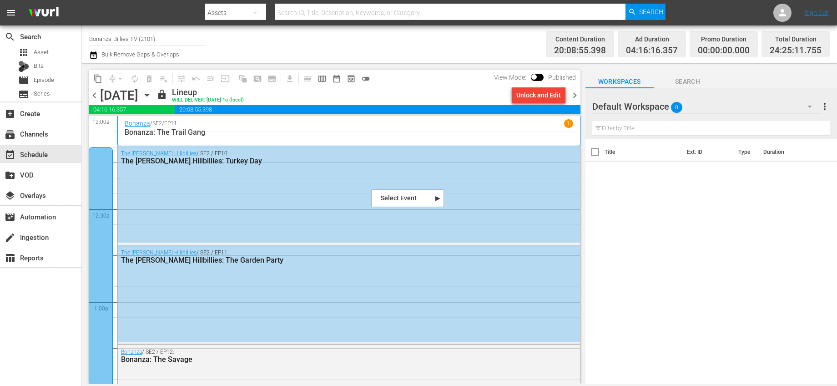
click at [97, 92] on span "chevron_left" at bounding box center [94, 95] width 11 height 11
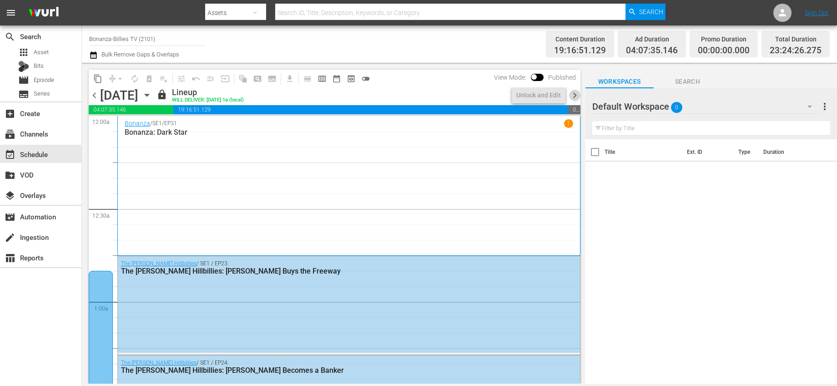
click at [571, 94] on span "chevron_right" at bounding box center [574, 95] width 11 height 11
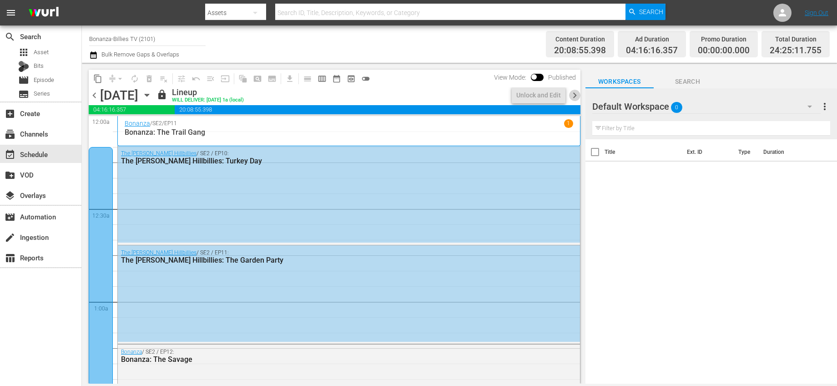
click at [571, 94] on span "chevron_right" at bounding box center [574, 95] width 11 height 11
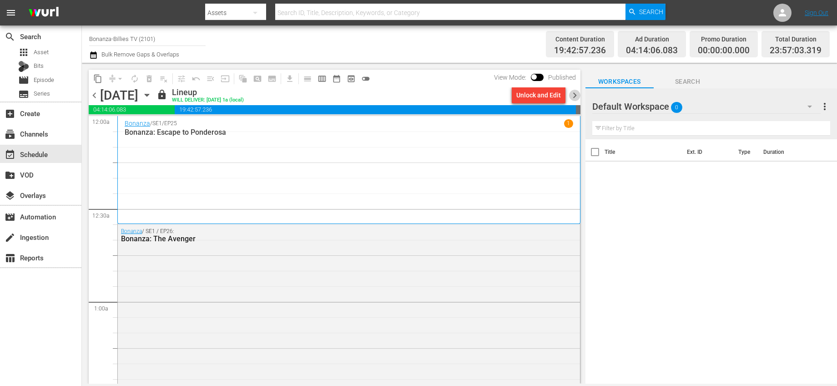
click at [571, 94] on span "chevron_right" at bounding box center [574, 95] width 11 height 11
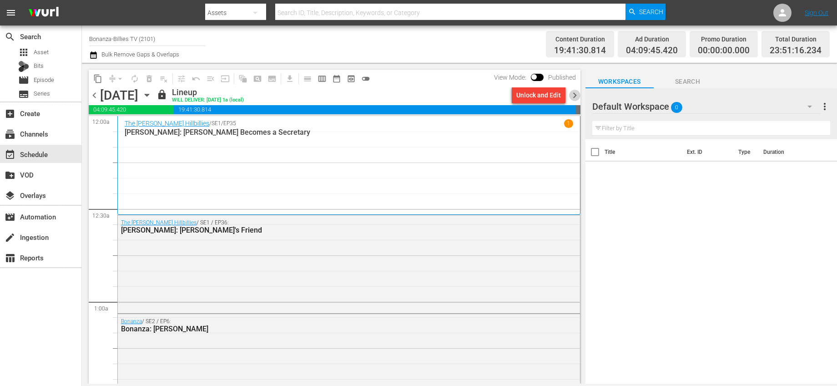
click at [571, 94] on span "chevron_right" at bounding box center [574, 95] width 11 height 11
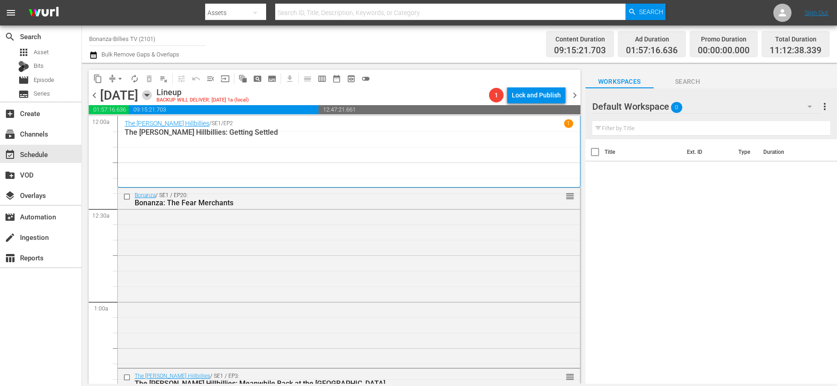
click at [152, 96] on icon "button" at bounding box center [147, 95] width 10 height 10
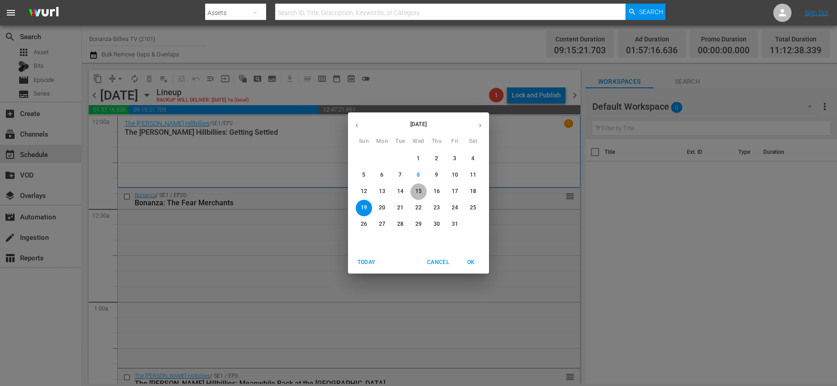
click at [423, 189] on span "15" at bounding box center [418, 191] width 16 height 8
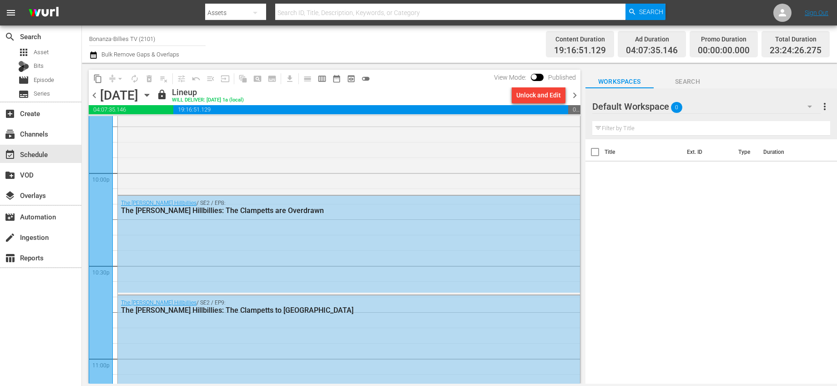
scroll to position [4216, 0]
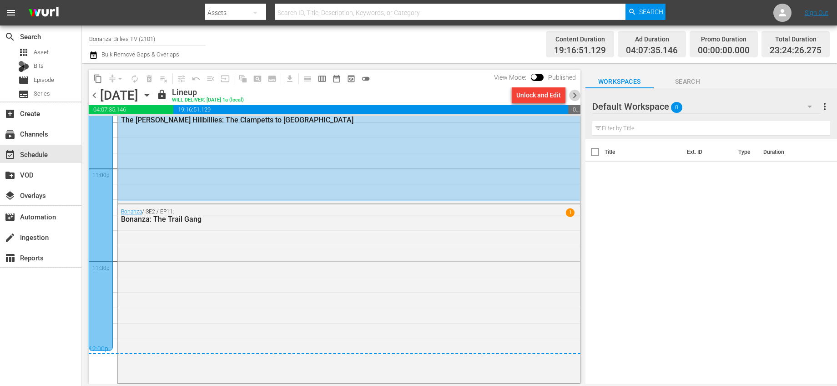
click at [575, 97] on span "chevron_right" at bounding box center [574, 95] width 11 height 11
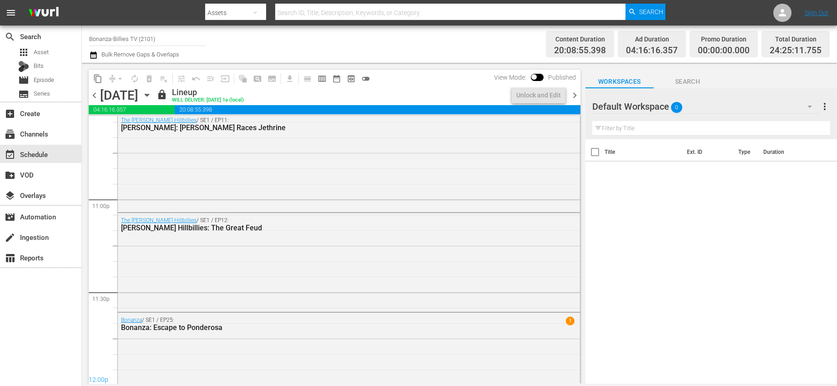
scroll to position [4216, 0]
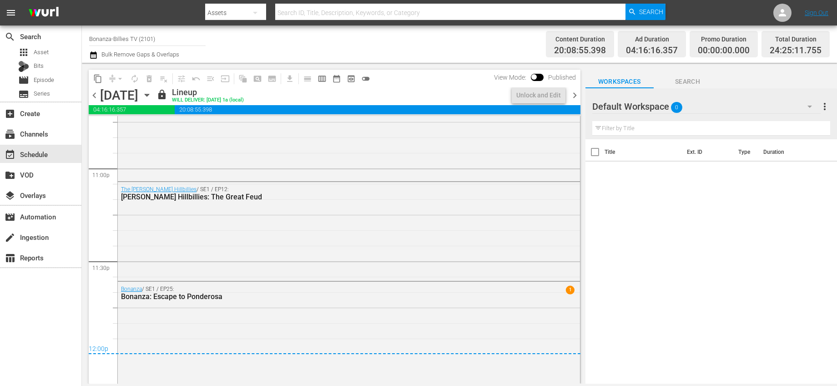
click at [572, 93] on span "chevron_right" at bounding box center [574, 95] width 11 height 11
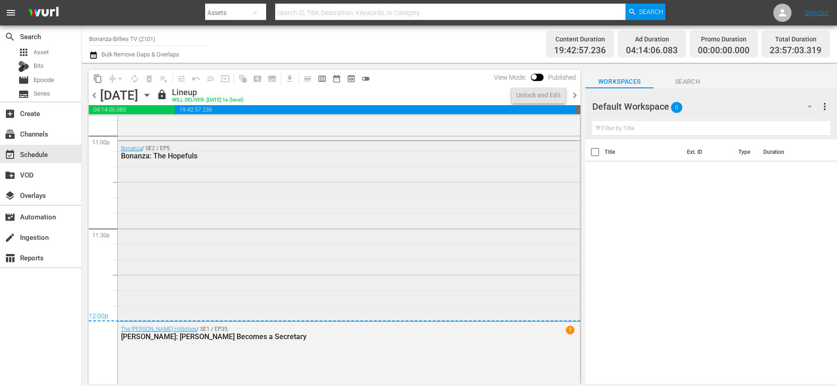
scroll to position [4285, 0]
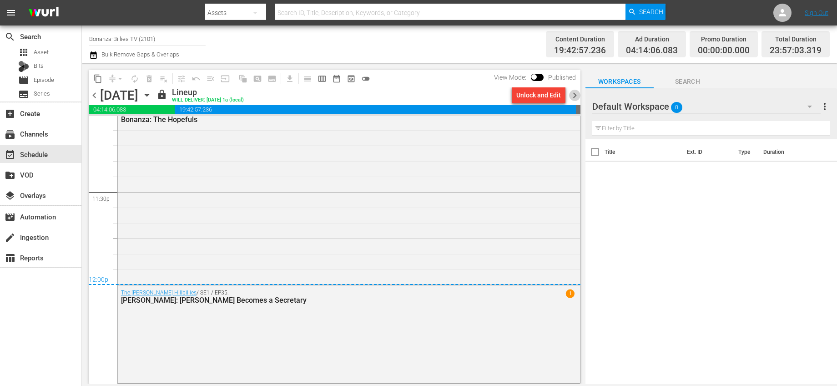
click at [575, 97] on span "chevron_right" at bounding box center [574, 95] width 11 height 11
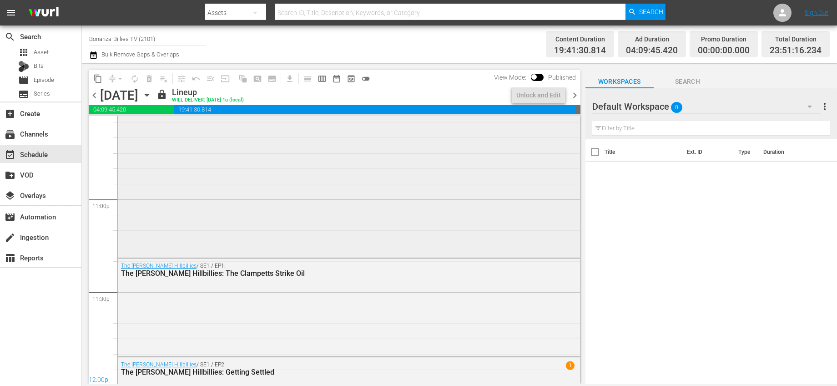
scroll to position [4258, 0]
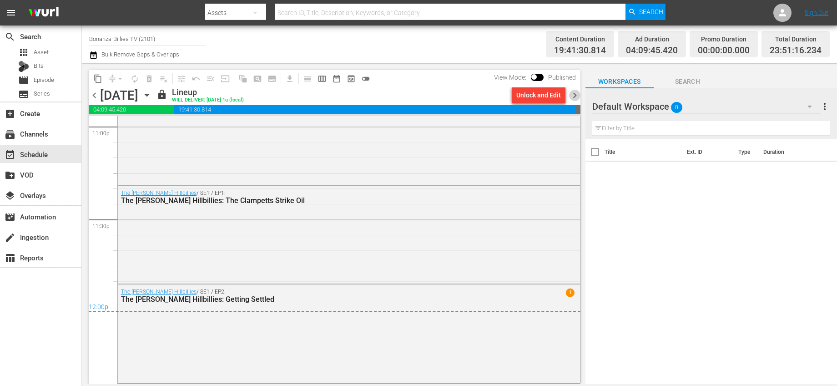
click at [575, 90] on span "chevron_right" at bounding box center [574, 95] width 11 height 11
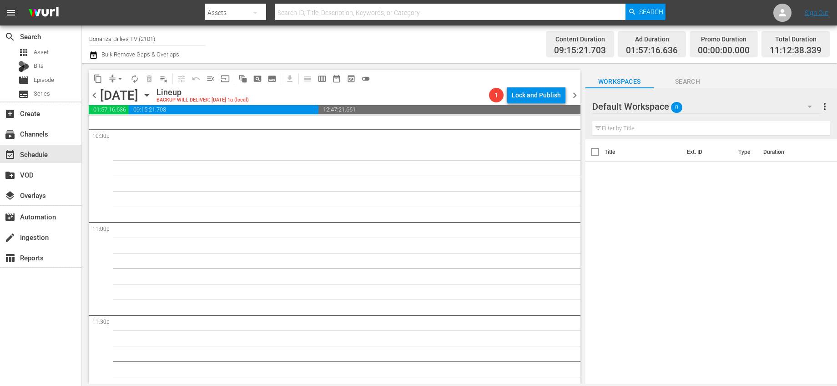
scroll to position [4186, 0]
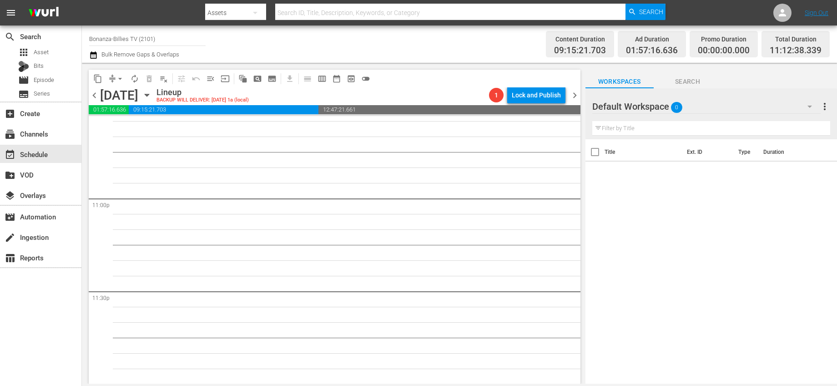
click at [91, 97] on span "chevron_left" at bounding box center [94, 95] width 11 height 11
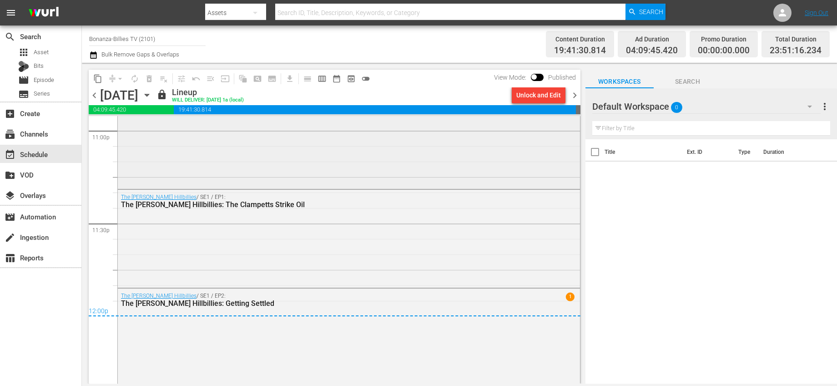
scroll to position [4258, 0]
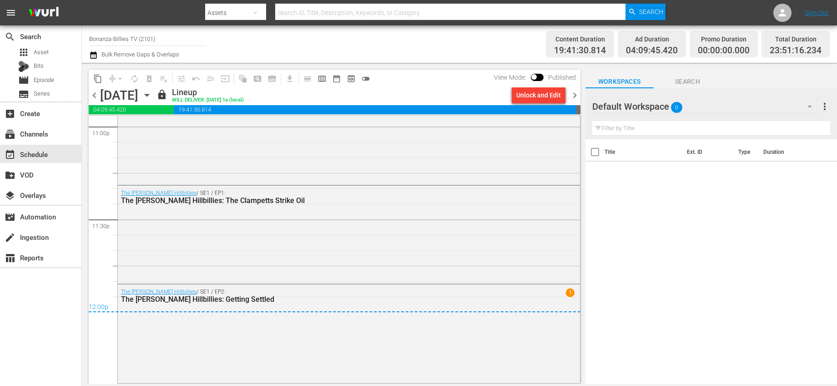
click at [96, 93] on span "chevron_left" at bounding box center [94, 95] width 11 height 11
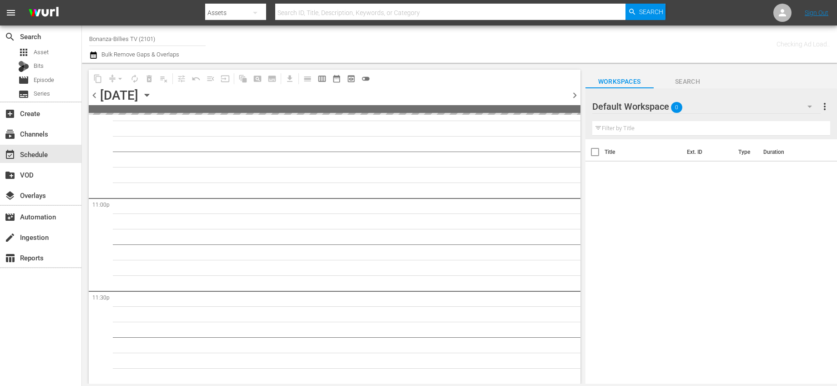
scroll to position [4185, 0]
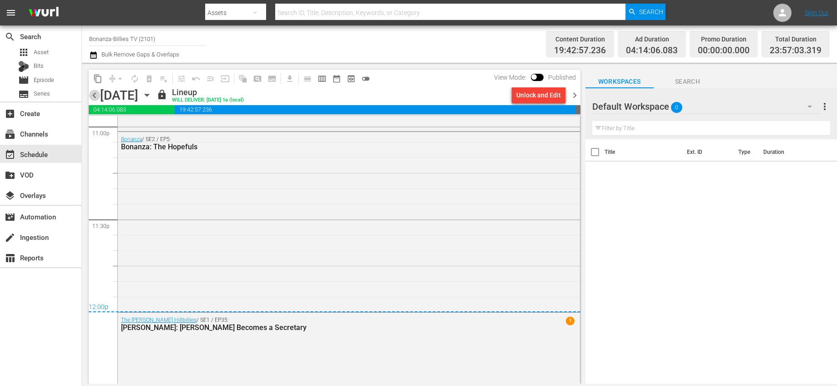
click at [96, 93] on span "chevron_left" at bounding box center [94, 95] width 11 height 11
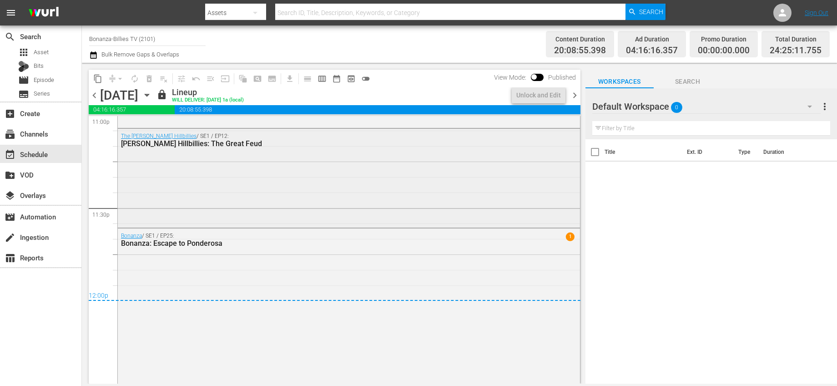
scroll to position [4294, 0]
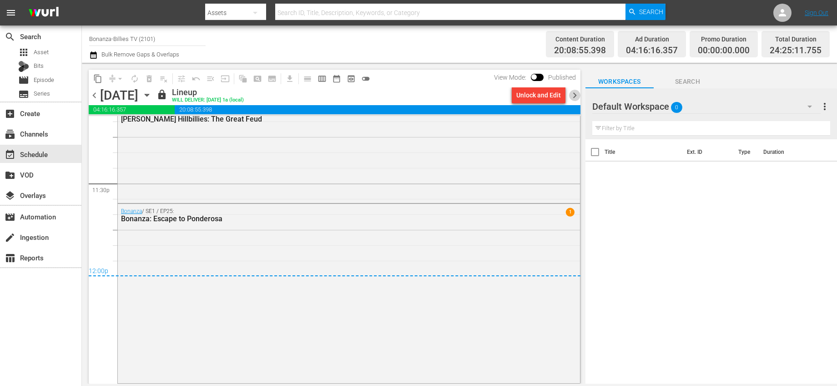
click at [574, 94] on span "chevron_right" at bounding box center [574, 95] width 11 height 11
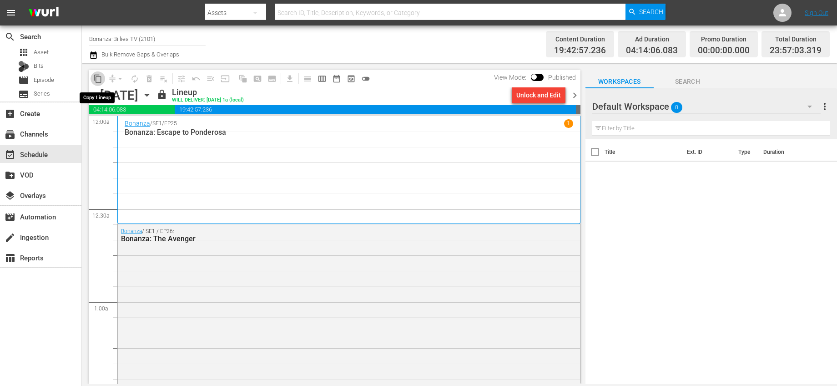
click at [102, 75] on span "content_copy" at bounding box center [97, 78] width 9 height 9
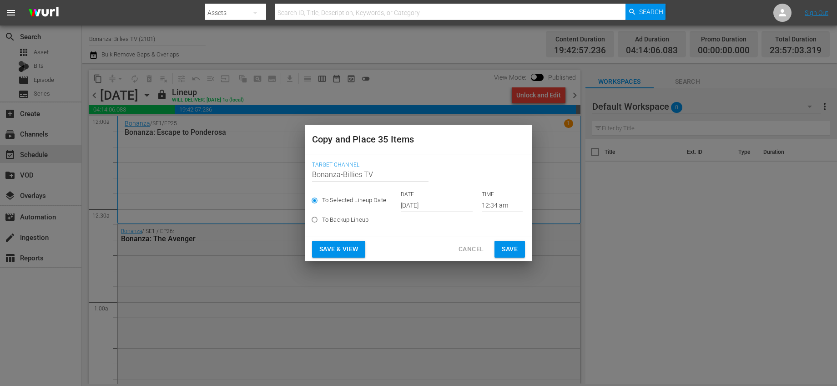
click at [432, 207] on input "[DATE]" at bounding box center [437, 205] width 72 height 14
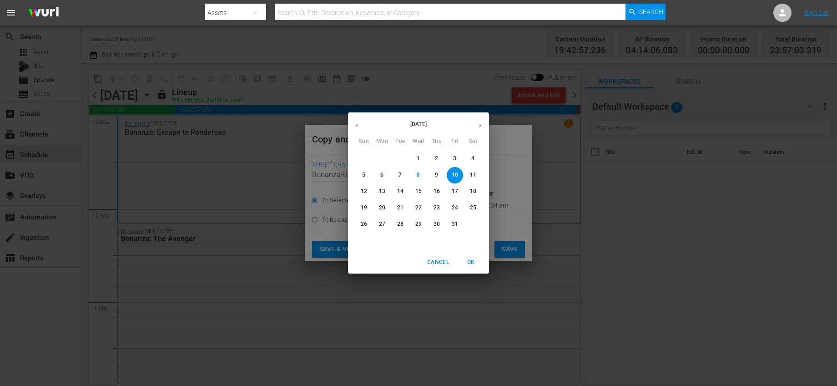
click at [366, 206] on p "19" at bounding box center [364, 208] width 6 height 8
type input "Oct 19th 2025"
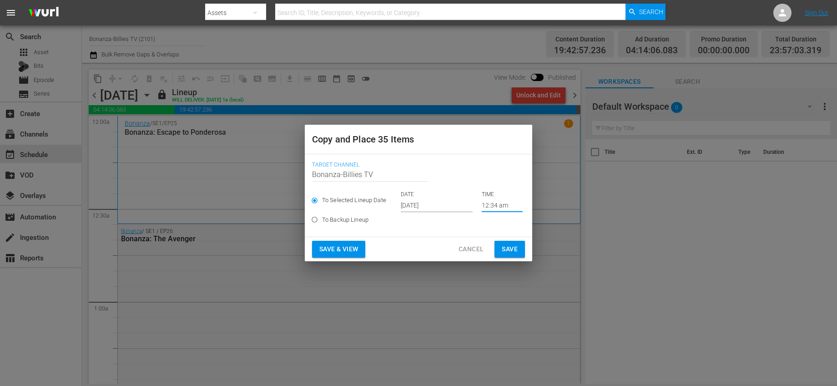
click at [483, 208] on input "12:34 am" at bounding box center [502, 205] width 41 height 14
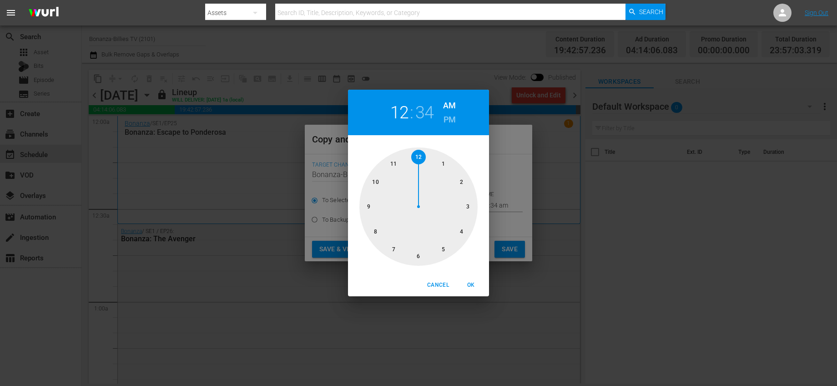
click at [395, 165] on div at bounding box center [418, 206] width 118 height 118
click at [372, 231] on div at bounding box center [418, 206] width 118 height 118
click at [470, 286] on span "OK" at bounding box center [471, 285] width 22 height 10
type input "11:40 am"
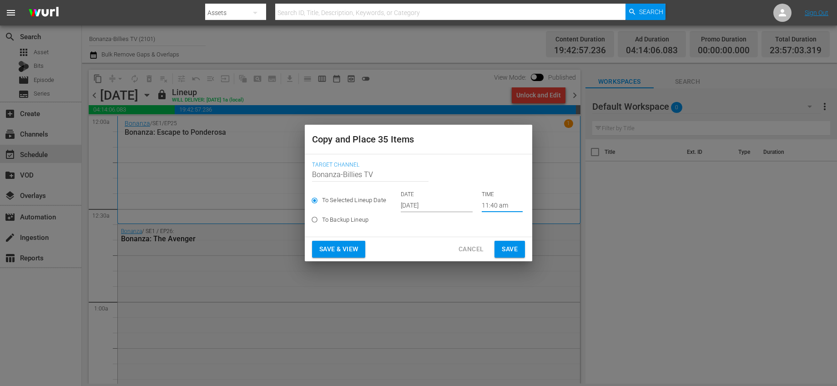
click at [515, 247] on span "Save" at bounding box center [510, 248] width 16 height 11
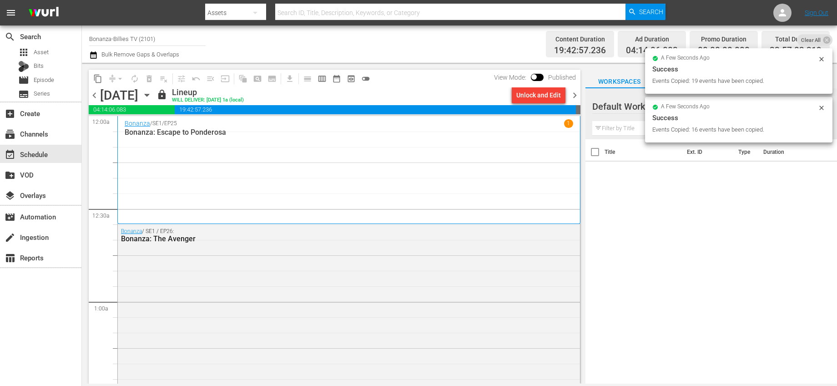
click at [152, 92] on icon "button" at bounding box center [147, 95] width 10 height 10
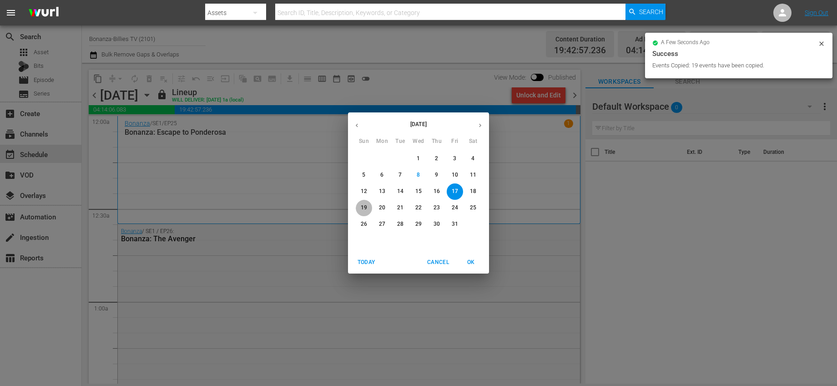
click at [362, 209] on p "19" at bounding box center [364, 208] width 6 height 8
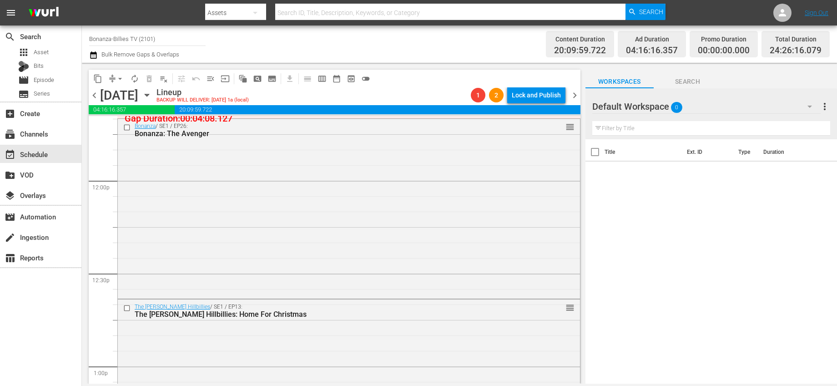
scroll to position [2086, 0]
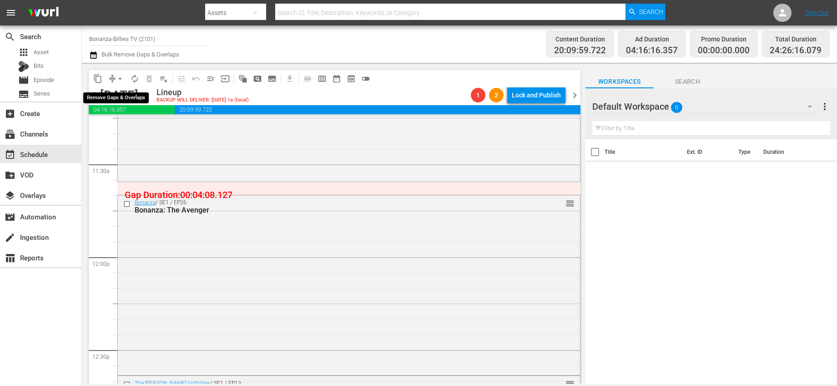
click at [121, 78] on span "arrow_drop_down" at bounding box center [120, 78] width 9 height 9
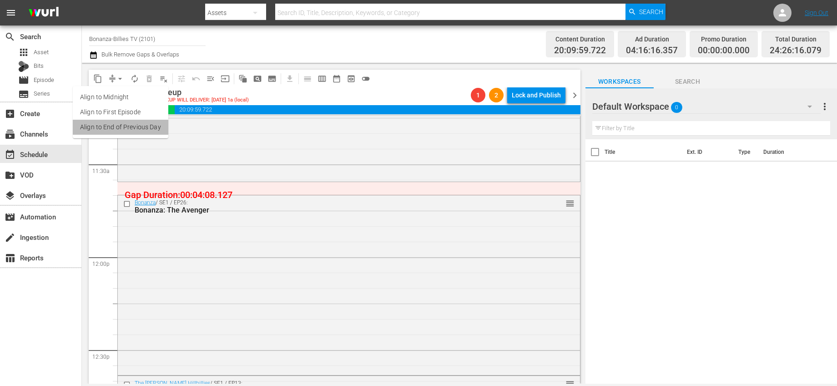
click at [150, 122] on li "Align to End of Previous Day" at bounding box center [121, 127] width 96 height 15
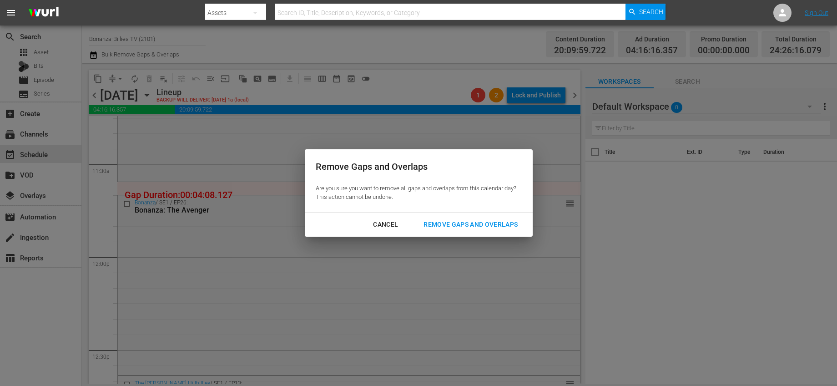
click at [431, 225] on div "Remove Gaps and Overlaps" at bounding box center [470, 224] width 109 height 11
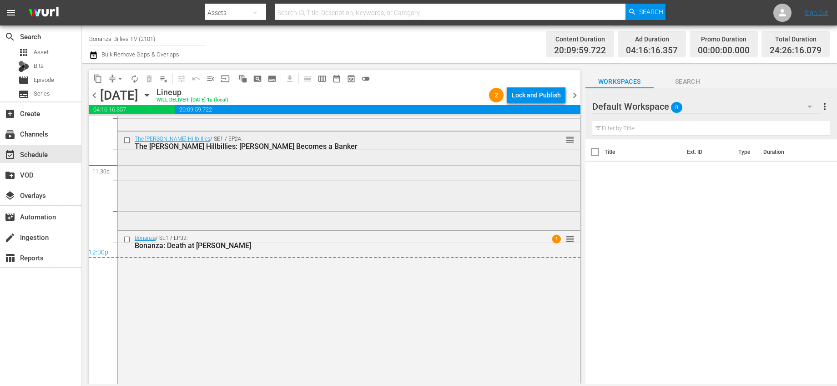
scroll to position [4339, 0]
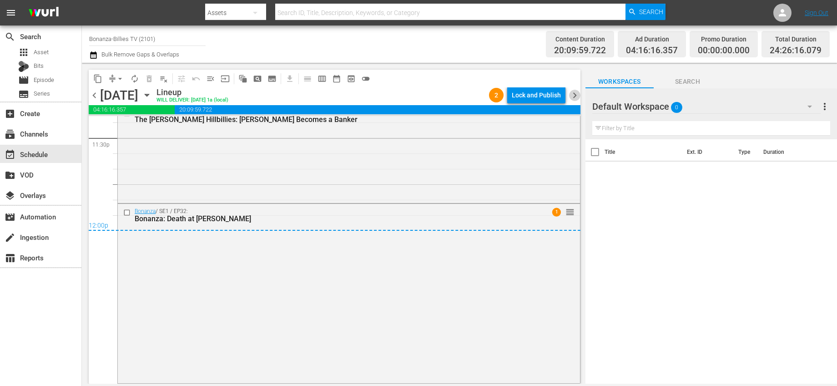
click at [574, 95] on span "chevron_right" at bounding box center [574, 95] width 11 height 11
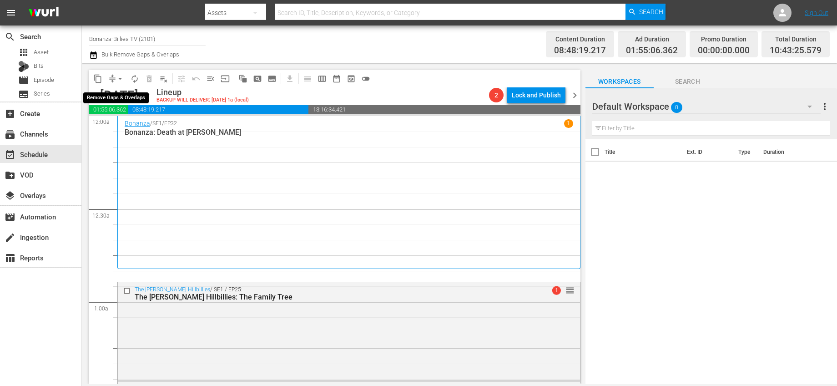
drag, startPoint x: 120, startPoint y: 77, endPoint x: 128, endPoint y: 85, distance: 11.3
click at [120, 77] on span "arrow_drop_down" at bounding box center [120, 78] width 9 height 9
click at [135, 125] on li "Align to End of Previous Day" at bounding box center [121, 127] width 96 height 15
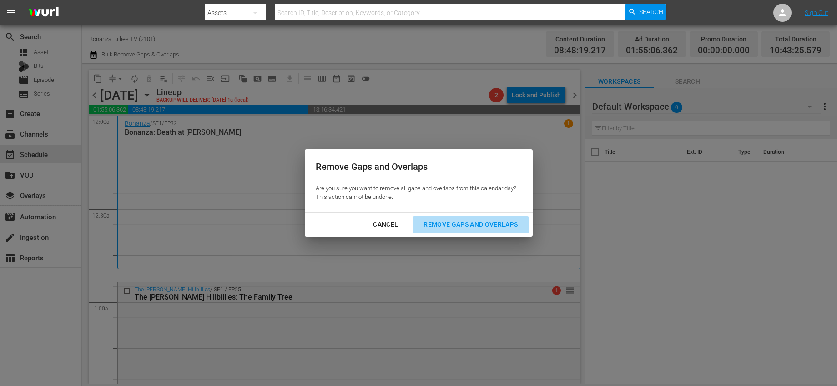
click at [455, 222] on div "Remove Gaps and Overlaps" at bounding box center [470, 224] width 109 height 11
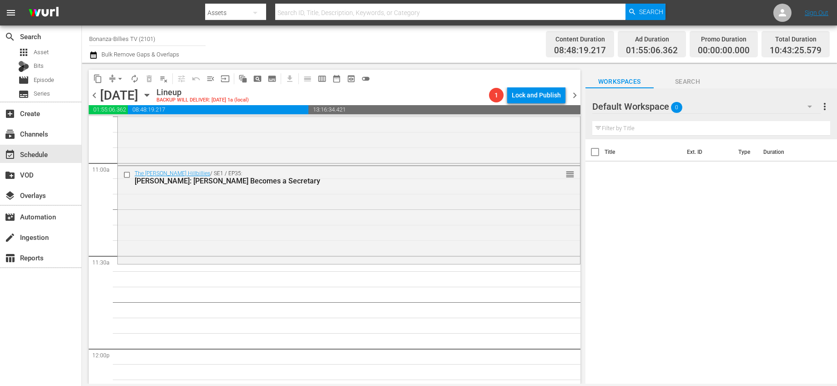
scroll to position [1994, 0]
click at [152, 94] on icon "button" at bounding box center [147, 95] width 10 height 10
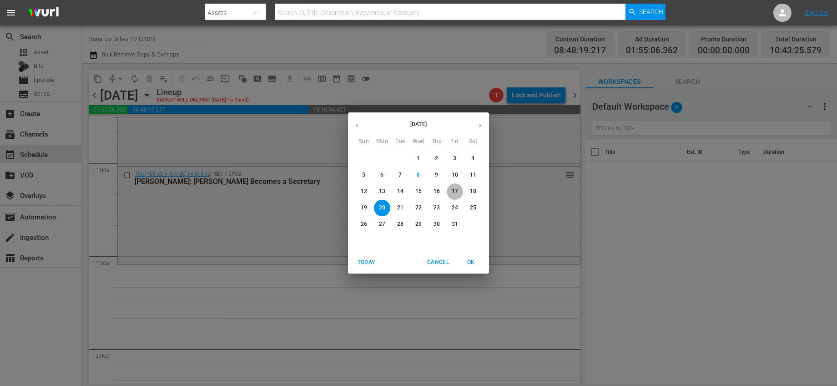
click at [461, 190] on span "17" at bounding box center [455, 191] width 16 height 8
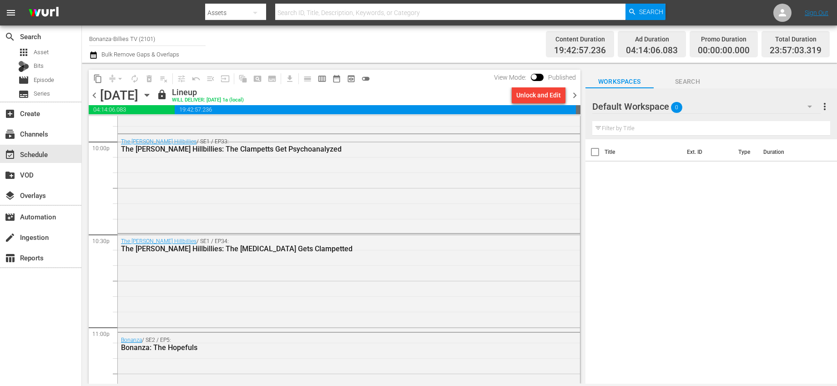
scroll to position [4285, 0]
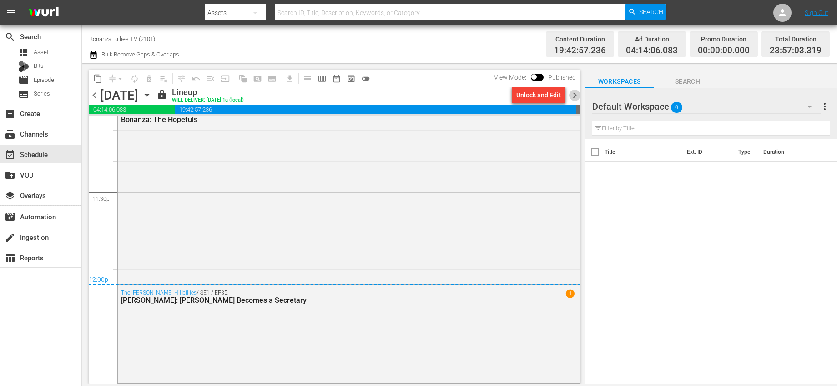
click at [574, 99] on span "chevron_right" at bounding box center [574, 95] width 11 height 11
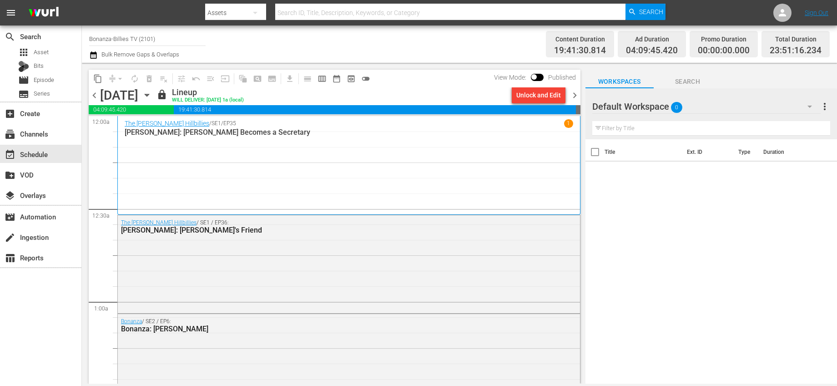
click at [102, 82] on span "content_copy" at bounding box center [97, 78] width 9 height 9
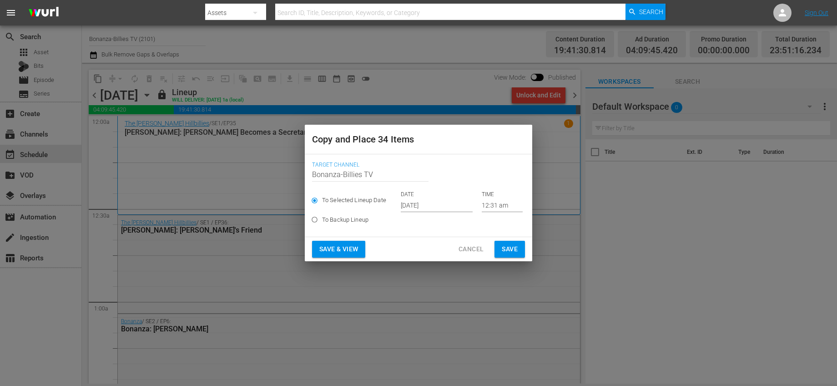
click at [426, 206] on input "[DATE]" at bounding box center [437, 205] width 72 height 14
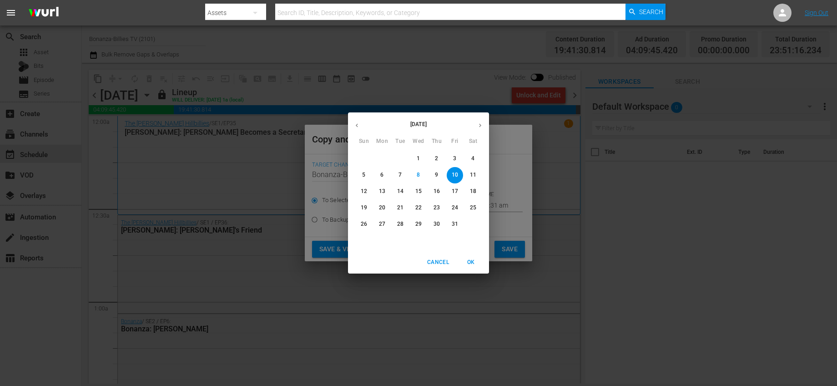
click at [381, 206] on p "20" at bounding box center [382, 208] width 6 height 8
type input "Oct 20th 2025"
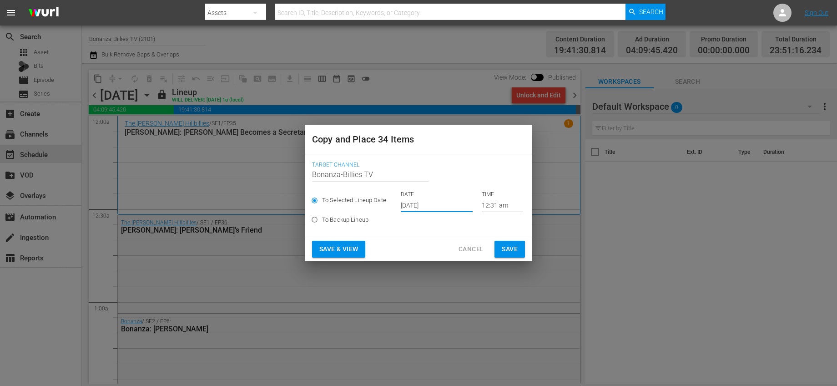
click at [483, 206] on input "12:31 am" at bounding box center [502, 205] width 41 height 14
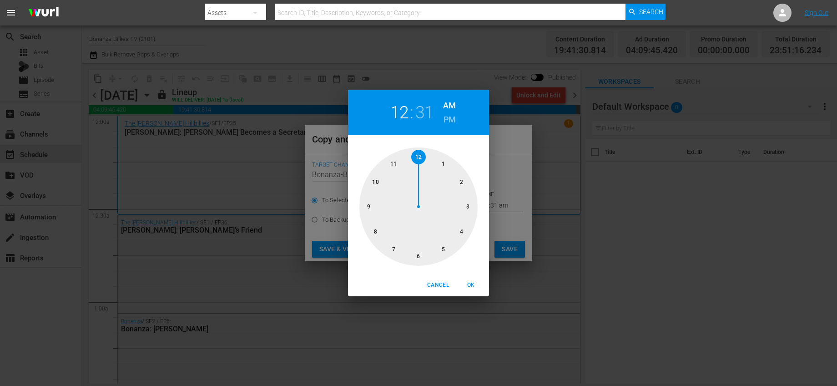
click at [394, 161] on div at bounding box center [418, 206] width 118 height 118
click at [394, 249] on div at bounding box center [418, 206] width 118 height 118
click at [472, 288] on span "OK" at bounding box center [471, 285] width 22 height 10
type input "11:35 am"
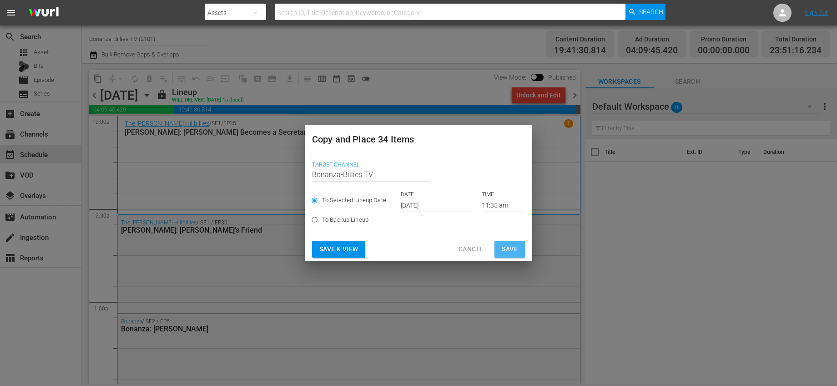
click at [511, 246] on span "Save" at bounding box center [510, 248] width 16 height 11
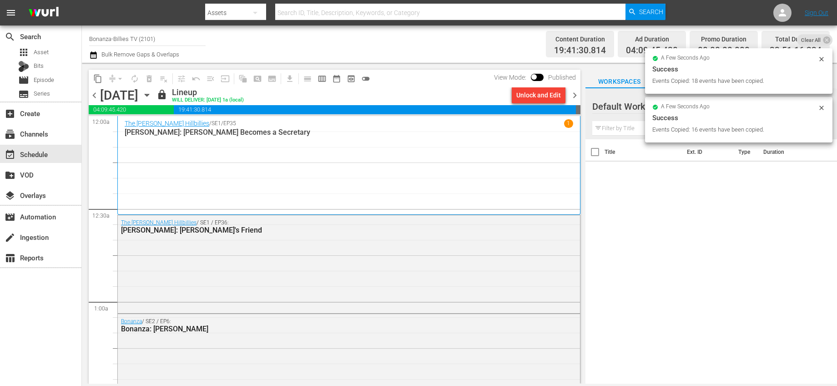
click at [575, 92] on span "chevron_right" at bounding box center [574, 95] width 11 height 11
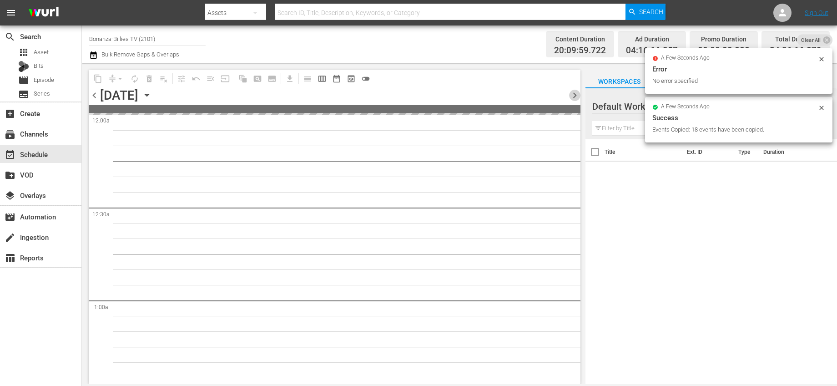
click at [575, 92] on span "chevron_right" at bounding box center [574, 95] width 11 height 11
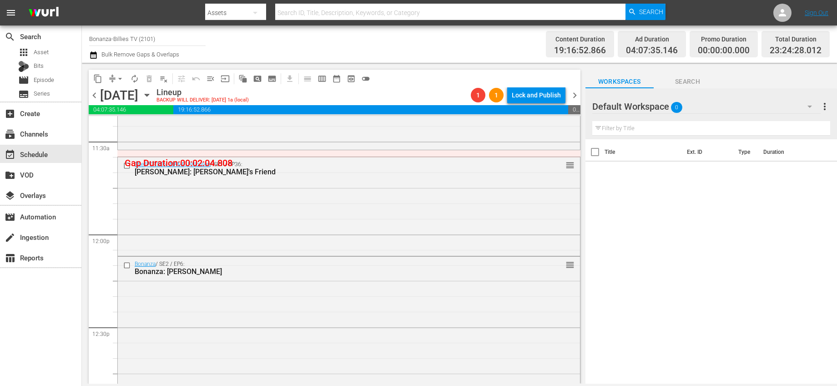
scroll to position [1937, 0]
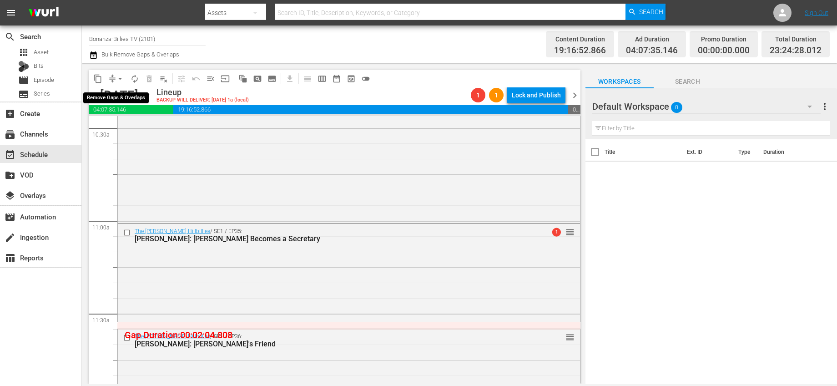
click at [123, 78] on span "arrow_drop_down" at bounding box center [120, 78] width 9 height 9
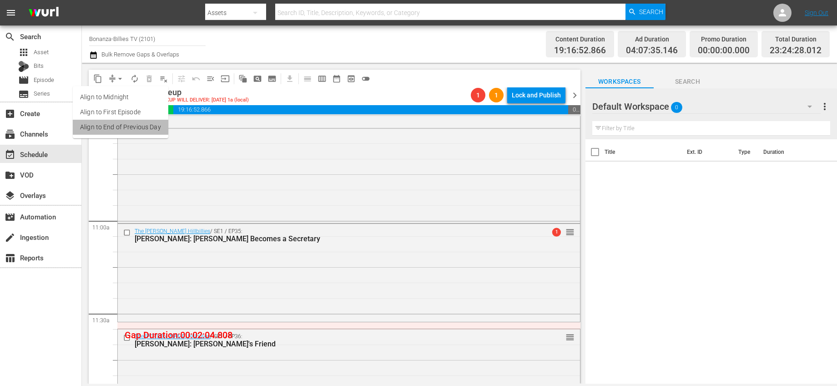
click at [152, 132] on li "Align to End of Previous Day" at bounding box center [121, 127] width 96 height 15
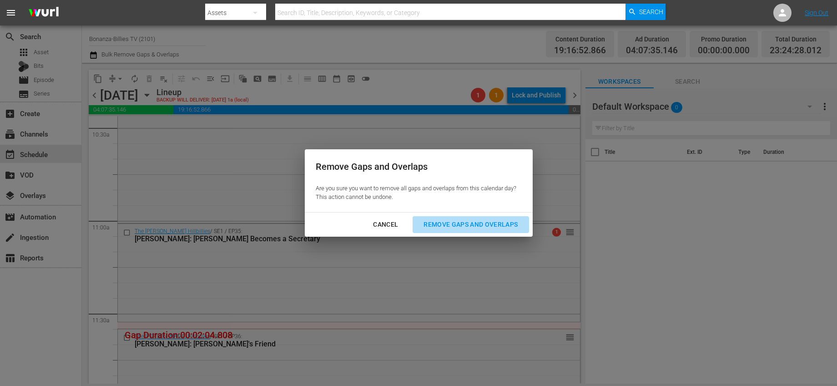
click at [428, 223] on div "Remove Gaps and Overlaps" at bounding box center [470, 224] width 109 height 11
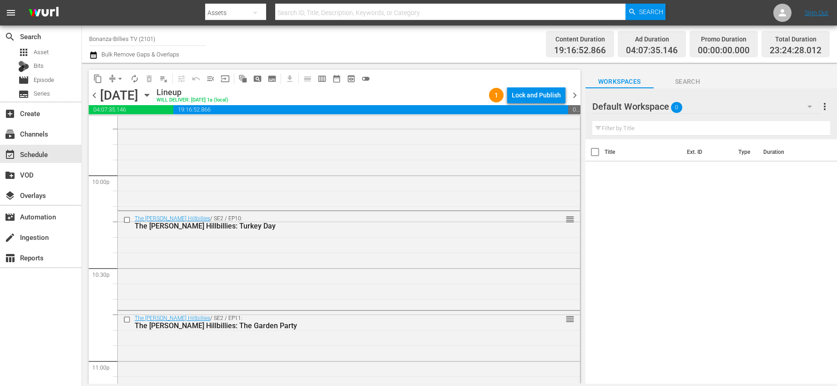
scroll to position [4229, 0]
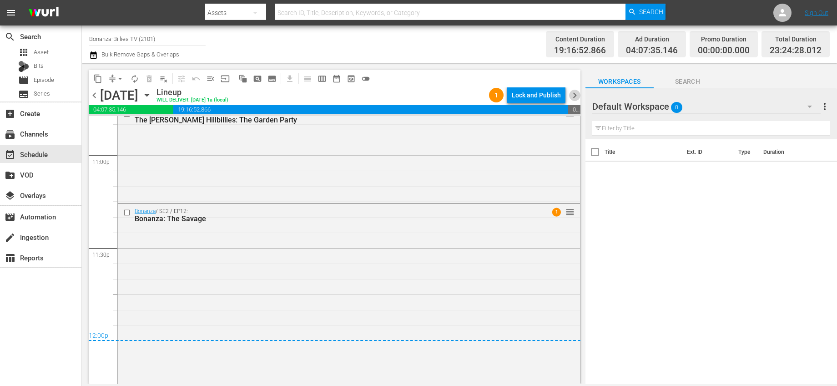
click at [574, 94] on span "chevron_right" at bounding box center [574, 95] width 11 height 11
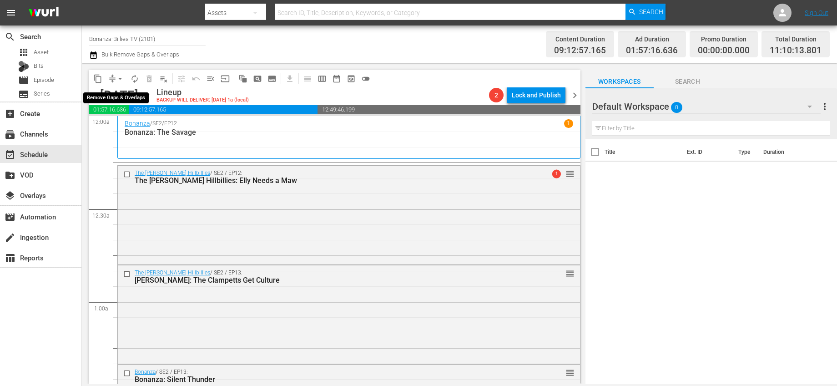
click at [121, 77] on span "arrow_drop_down" at bounding box center [120, 78] width 9 height 9
click at [143, 132] on li "Align to End of Previous Day" at bounding box center [121, 127] width 96 height 15
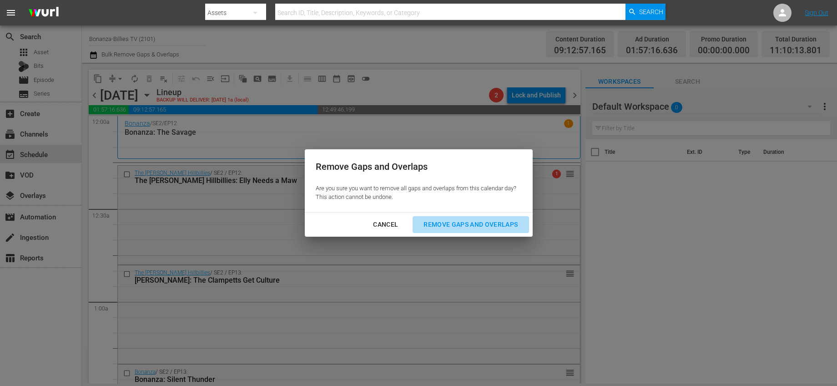
click at [473, 223] on div "Remove Gaps and Overlaps" at bounding box center [470, 224] width 109 height 11
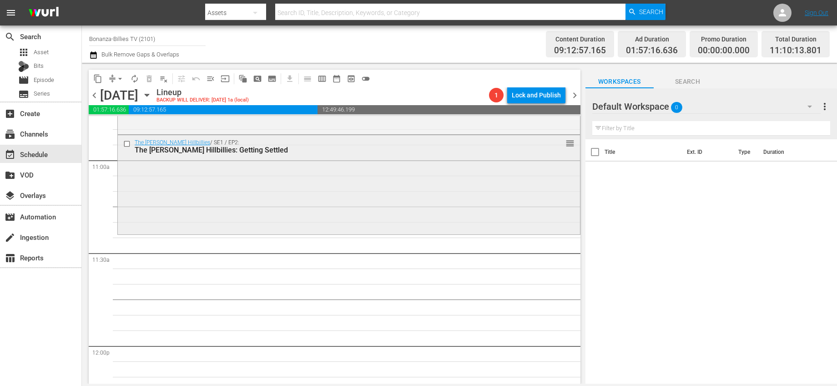
scroll to position [2000, 0]
click at [152, 96] on icon "button" at bounding box center [147, 95] width 10 height 10
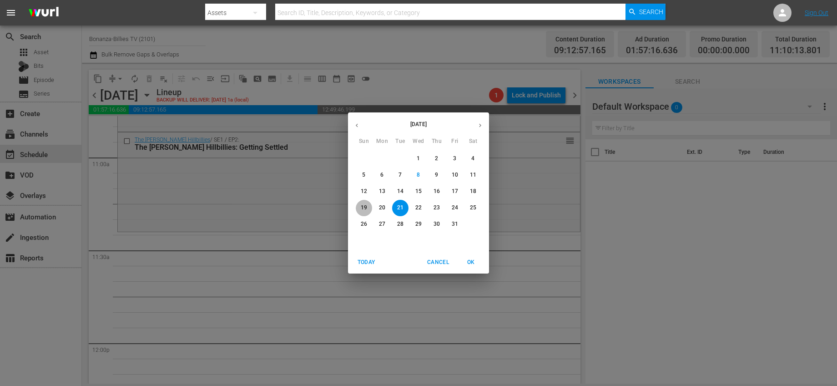
click at [369, 204] on span "19" at bounding box center [364, 208] width 16 height 8
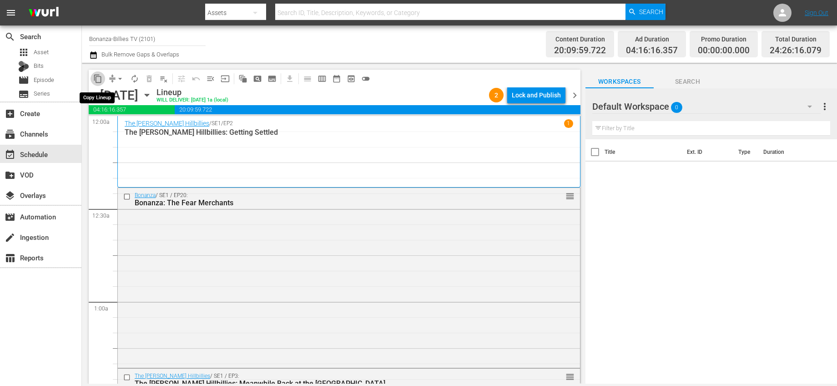
click at [101, 77] on span "content_copy" at bounding box center [97, 78] width 9 height 9
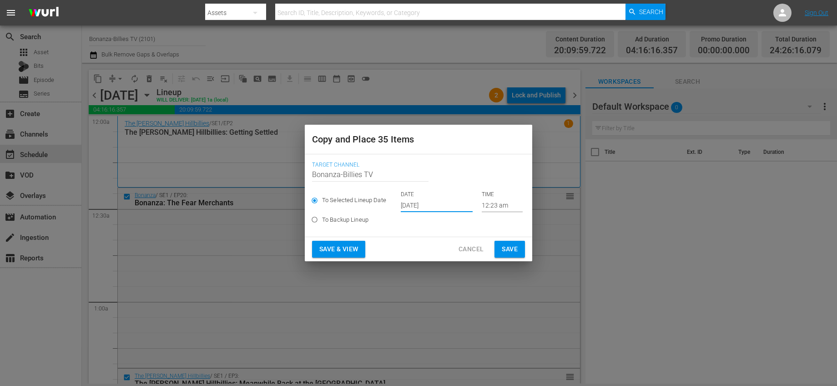
click at [413, 200] on input "[DATE]" at bounding box center [437, 205] width 72 height 14
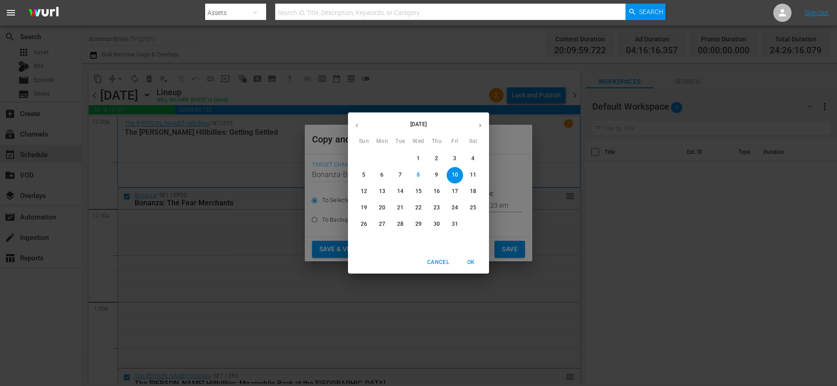
click at [397, 206] on p "21" at bounding box center [400, 208] width 6 height 8
type input "Oct 21st 2025"
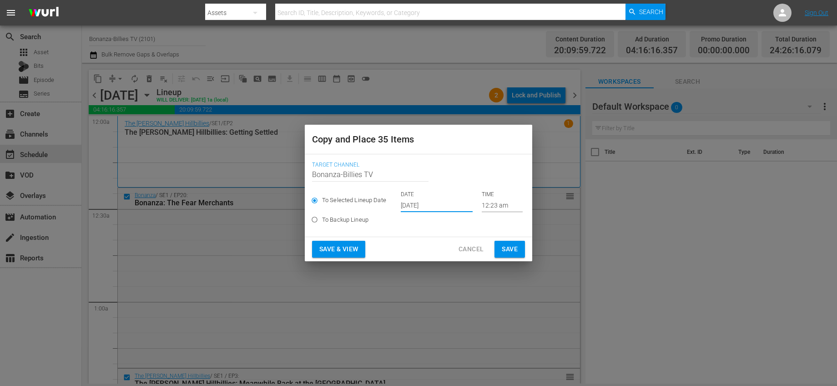
click at [488, 207] on input "12:23 am" at bounding box center [502, 205] width 41 height 14
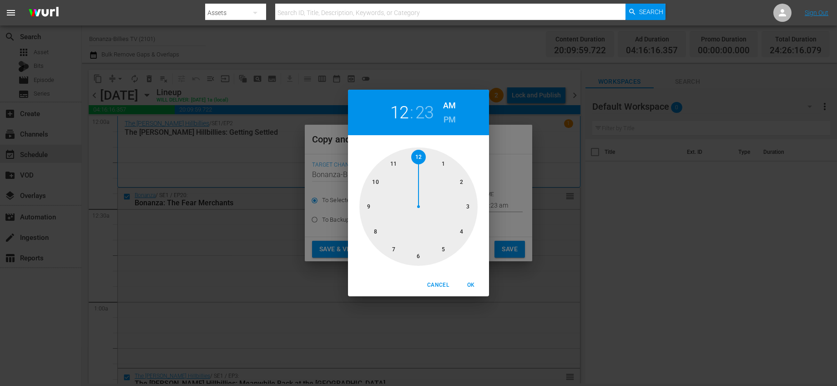
click at [393, 160] on div at bounding box center [418, 206] width 118 height 118
click at [443, 248] on div at bounding box center [418, 206] width 118 height 118
click at [464, 283] on span "OK" at bounding box center [471, 285] width 22 height 10
type input "11:25 am"
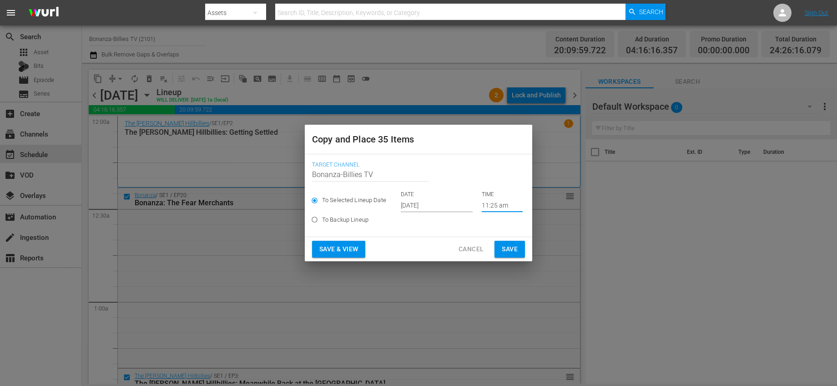
click at [509, 249] on span "Save" at bounding box center [510, 248] width 16 height 11
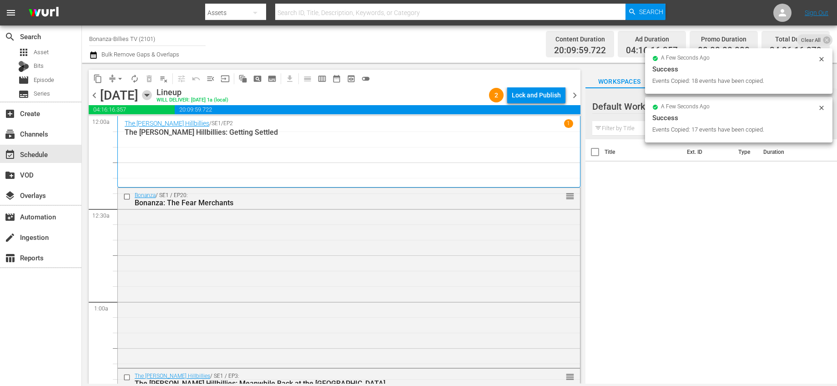
click at [149, 95] on icon "button" at bounding box center [147, 95] width 4 height 2
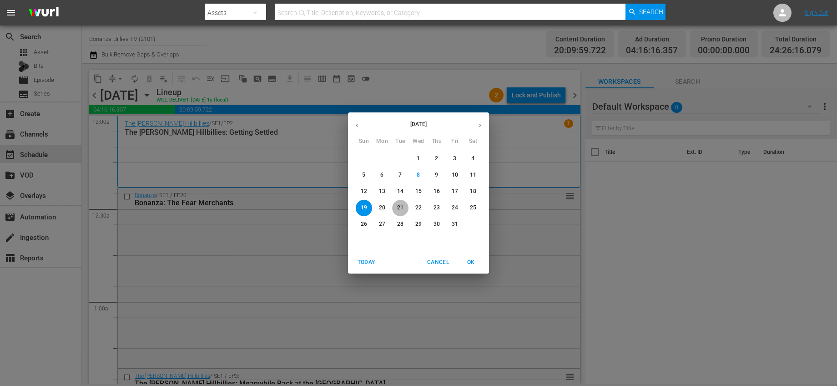
click at [403, 206] on p "21" at bounding box center [400, 208] width 6 height 8
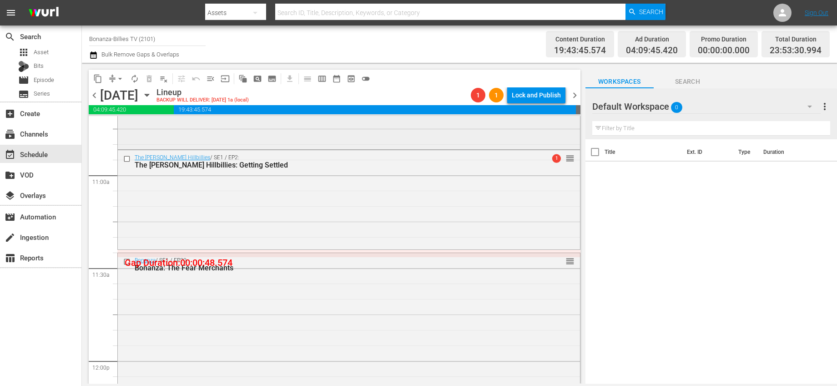
scroll to position [1985, 0]
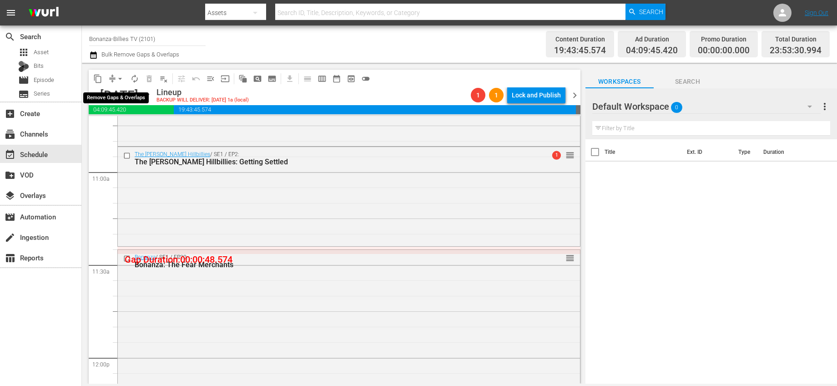
click at [121, 78] on span "arrow_drop_down" at bounding box center [120, 78] width 9 height 9
click at [147, 124] on li "Align to End of Previous Day" at bounding box center [121, 127] width 96 height 15
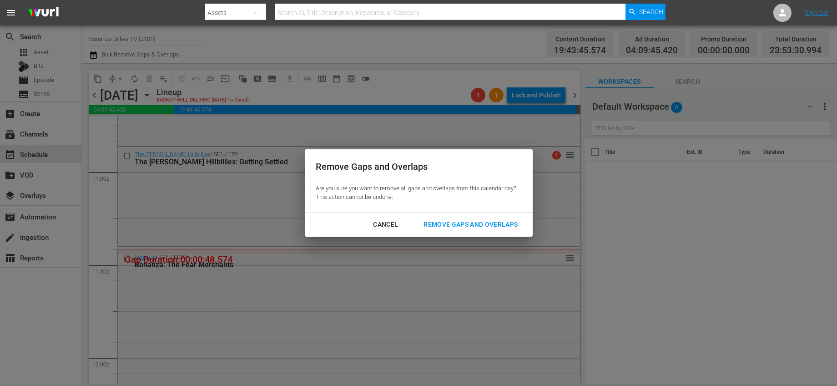
click at [437, 218] on button "Remove Gaps and Overlaps" at bounding box center [471, 224] width 116 height 17
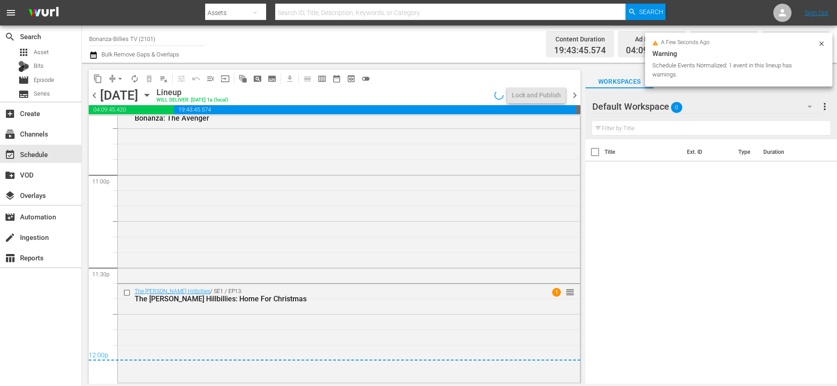
scroll to position [4209, 0]
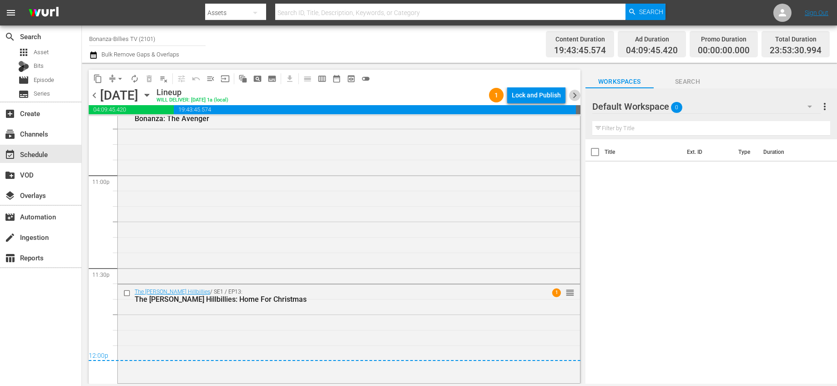
click at [571, 94] on span "chevron_right" at bounding box center [574, 95] width 11 height 11
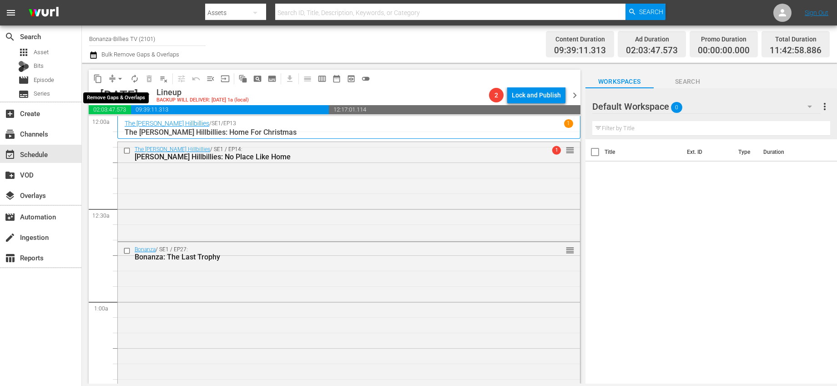
click at [121, 80] on span "arrow_drop_down" at bounding box center [120, 78] width 9 height 9
click at [145, 122] on li "Align to End of Previous Day" at bounding box center [121, 127] width 96 height 15
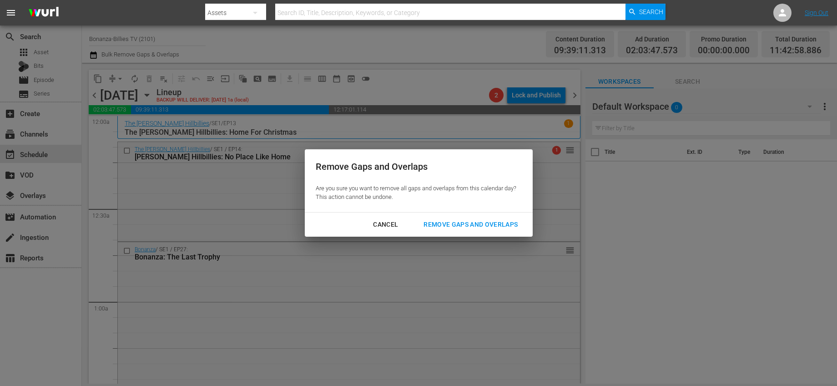
click at [448, 217] on button "Remove Gaps and Overlaps" at bounding box center [471, 224] width 116 height 17
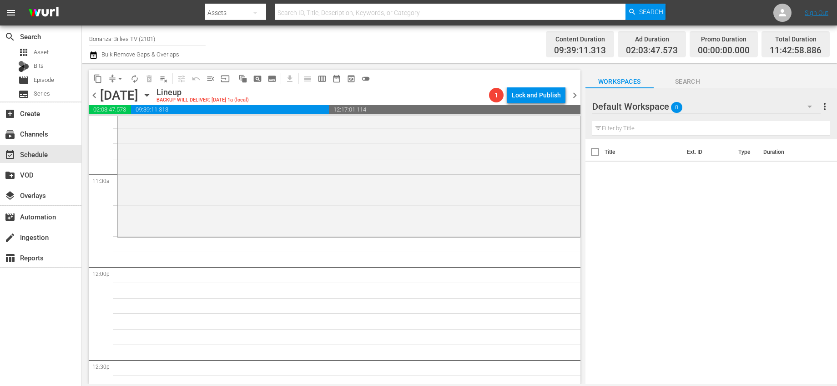
scroll to position [2080, 0]
click at [152, 91] on icon "button" at bounding box center [147, 95] width 10 height 10
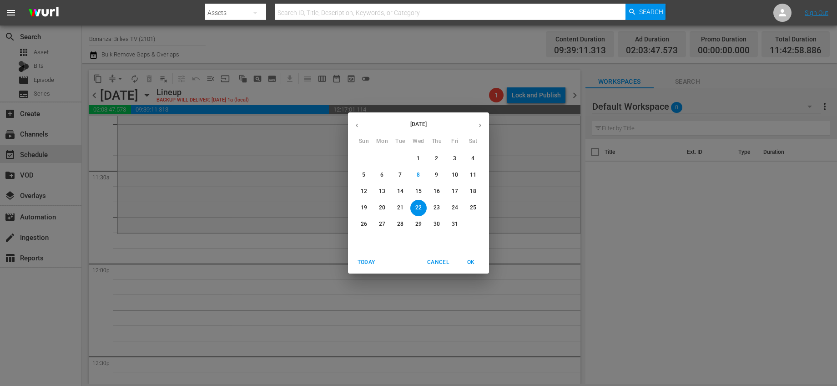
click at [288, 245] on div "October 2025 Sun Mon Tue Wed Thu Fri Sat 28 29 30 1 2 3 4 5 6 7 8 9 10 11 12 13…" at bounding box center [418, 193] width 837 height 386
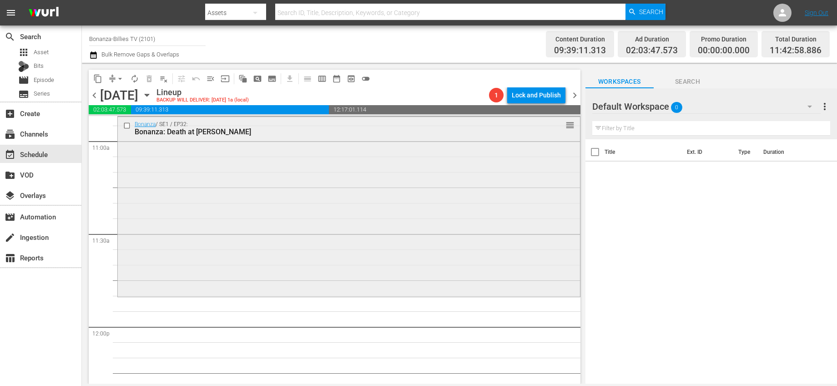
scroll to position [2001, 0]
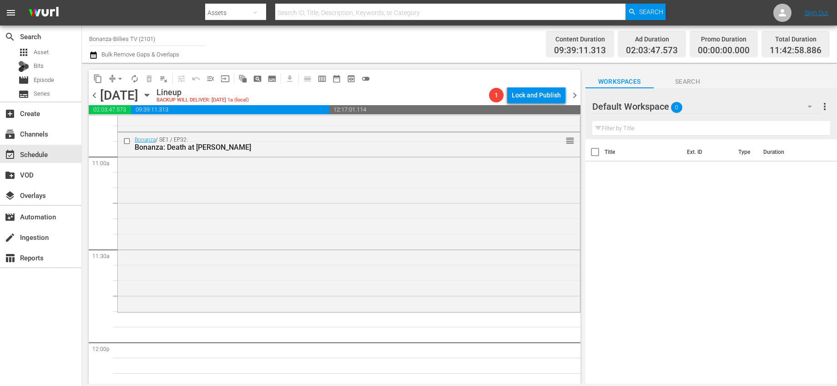
click at [152, 96] on icon "button" at bounding box center [147, 95] width 10 height 10
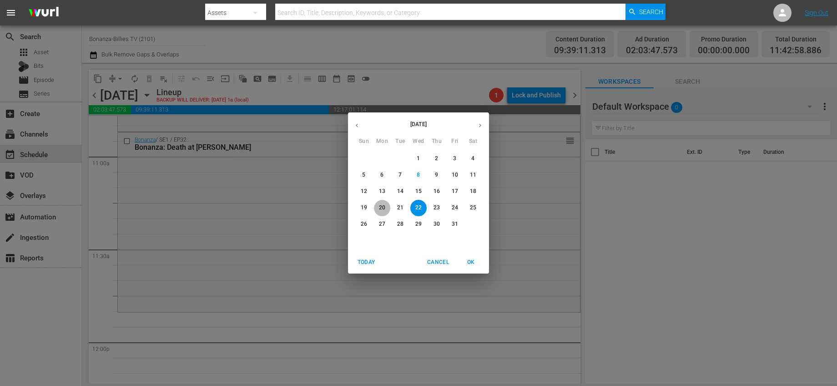
click at [385, 205] on p "20" at bounding box center [382, 208] width 6 height 8
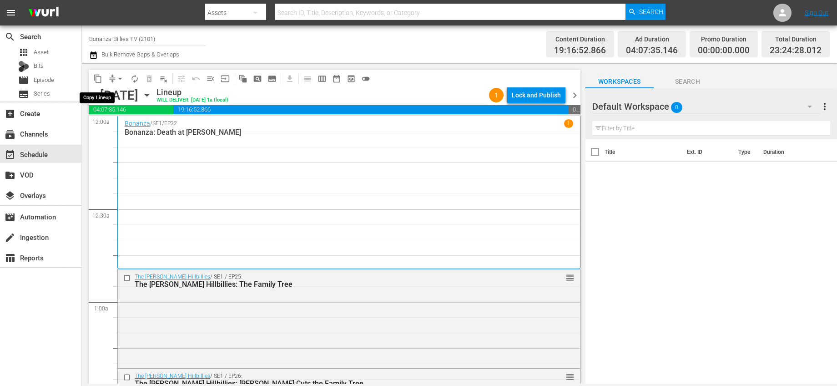
click at [97, 82] on span "content_copy" at bounding box center [97, 78] width 9 height 9
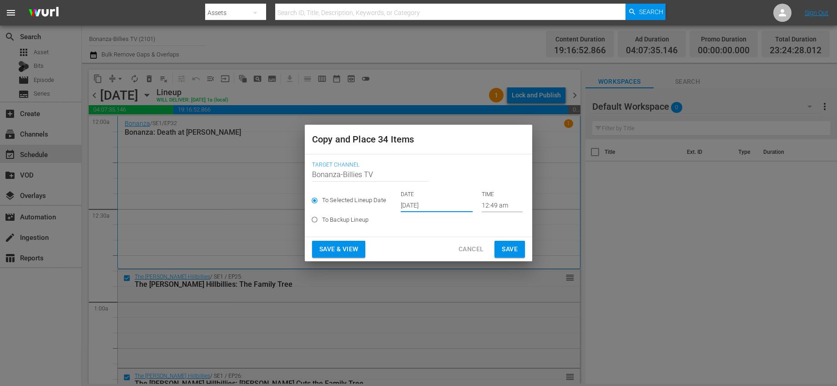
click at [435, 200] on input "[DATE]" at bounding box center [437, 205] width 72 height 14
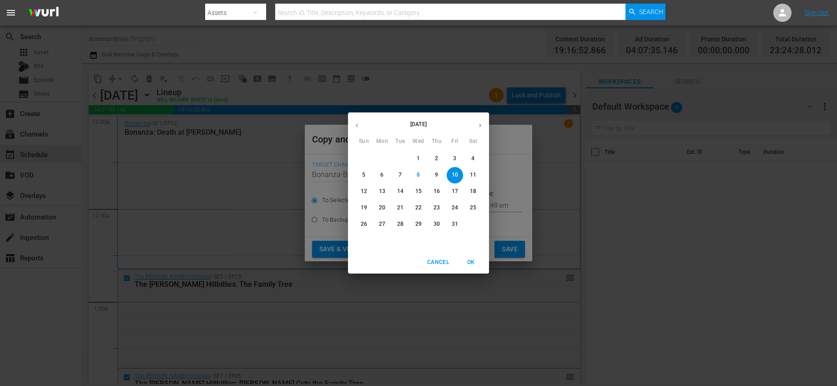
click at [398, 204] on p "21" at bounding box center [400, 208] width 6 height 8
type input "Oct 21st 2025"
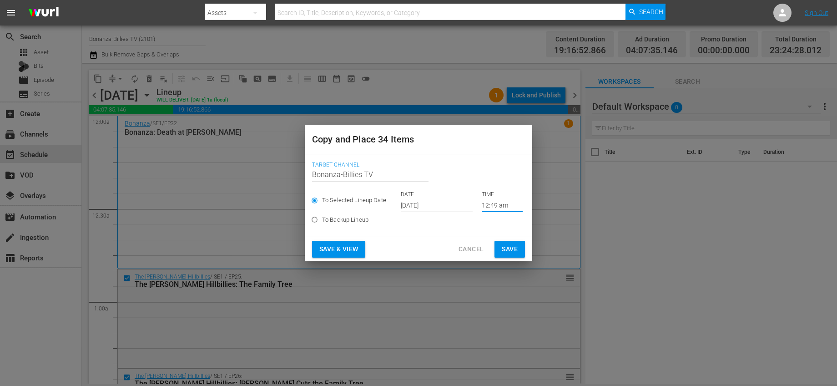
click at [482, 205] on input "12:49 am" at bounding box center [502, 205] width 41 height 14
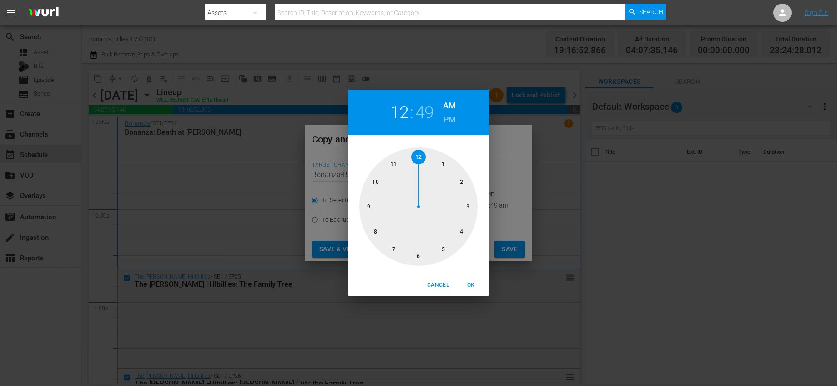
click at [397, 162] on div at bounding box center [418, 206] width 118 height 118
click at [466, 285] on span "OK" at bounding box center [471, 285] width 22 height 10
type input "11:55 am"
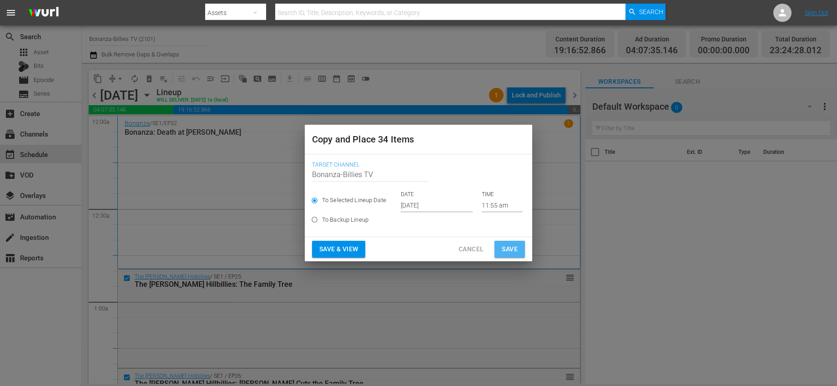
click at [506, 248] on span "Save" at bounding box center [510, 248] width 16 height 11
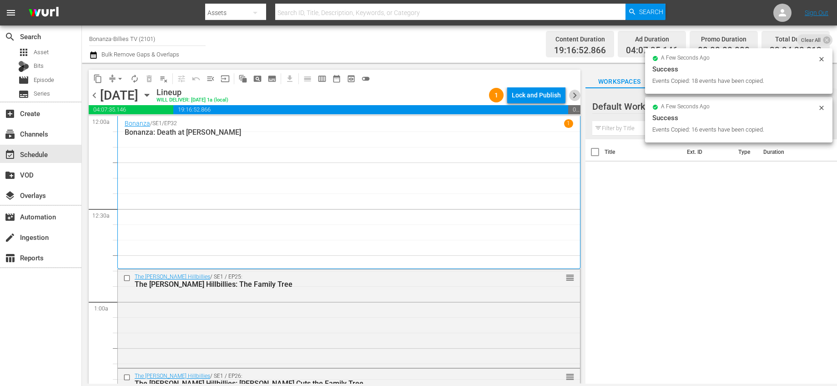
click at [575, 94] on span "chevron_right" at bounding box center [574, 95] width 11 height 11
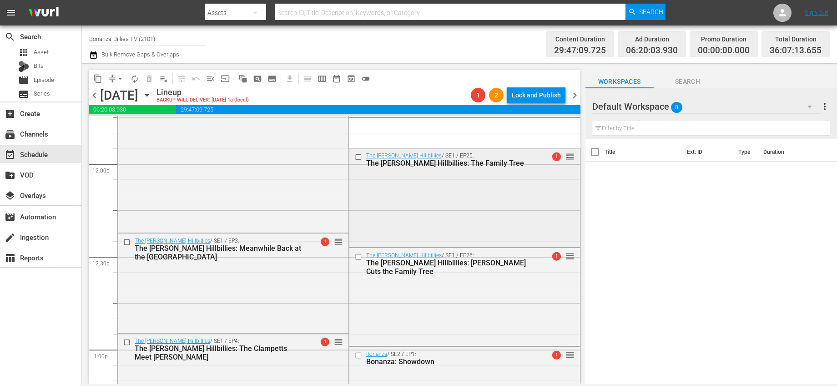
scroll to position [2165, 0]
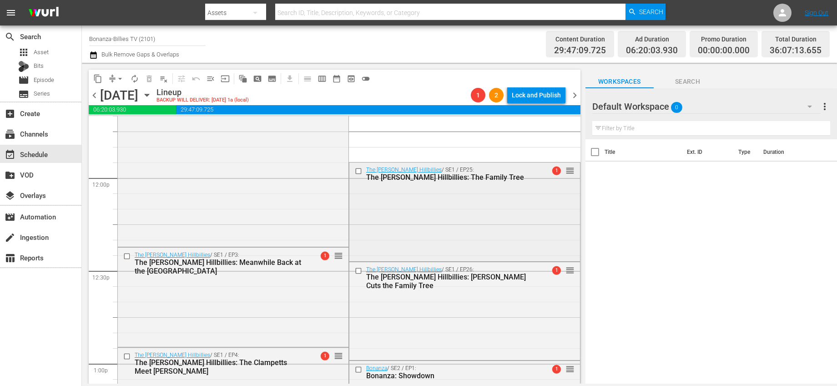
click at [356, 170] on input "checkbox" at bounding box center [359, 171] width 10 height 8
click at [355, 268] on input "checkbox" at bounding box center [359, 271] width 10 height 8
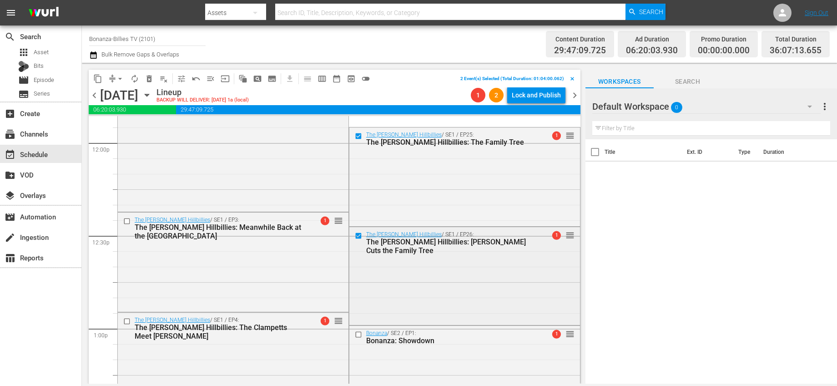
scroll to position [2245, 0]
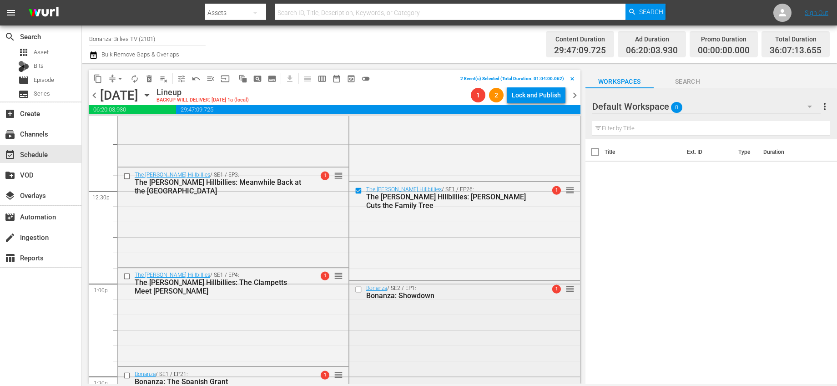
click at [354, 291] on input "checkbox" at bounding box center [359, 290] width 10 height 8
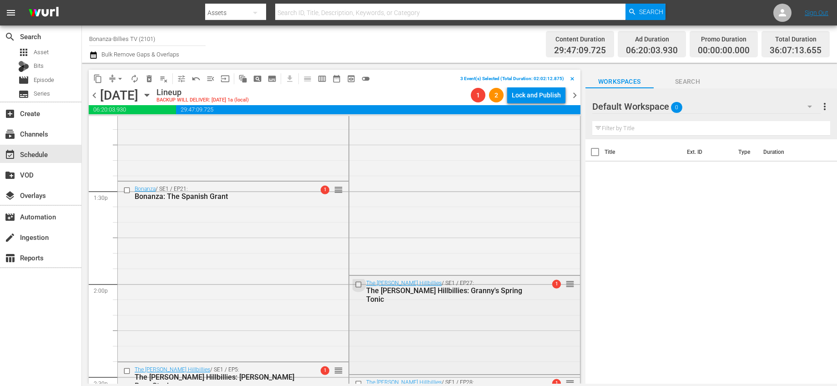
click at [355, 285] on input "checkbox" at bounding box center [359, 284] width 10 height 8
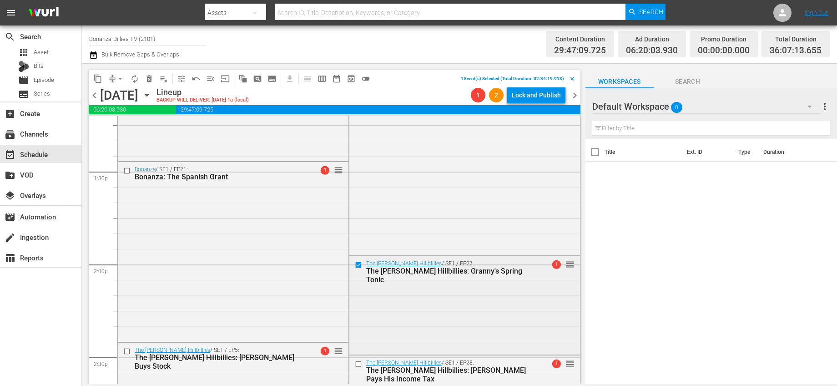
scroll to position [2507, 0]
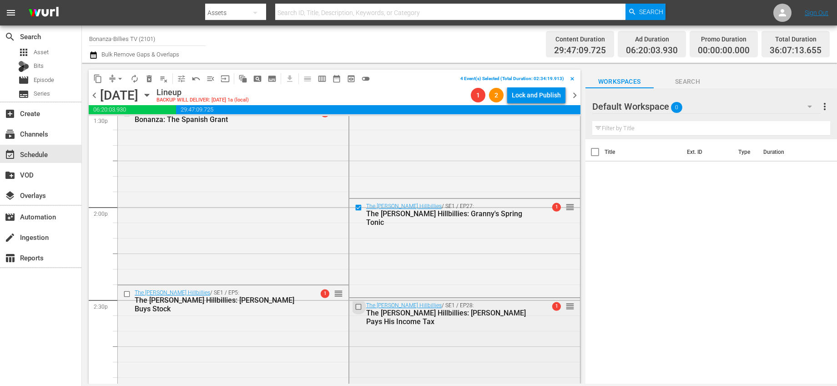
click at [357, 307] on input "checkbox" at bounding box center [359, 307] width 10 height 8
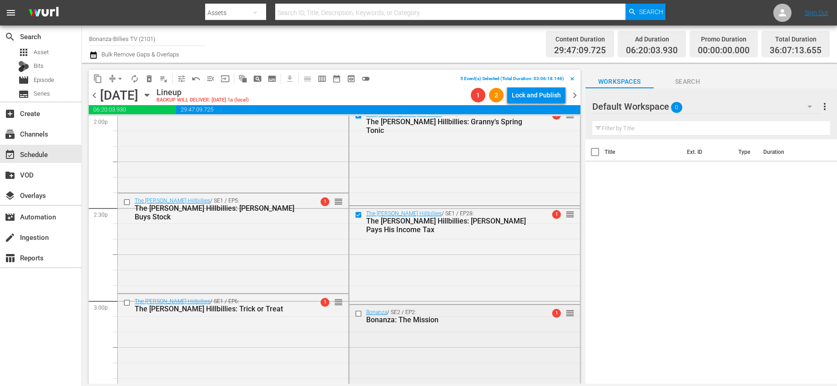
scroll to position [2674, 0]
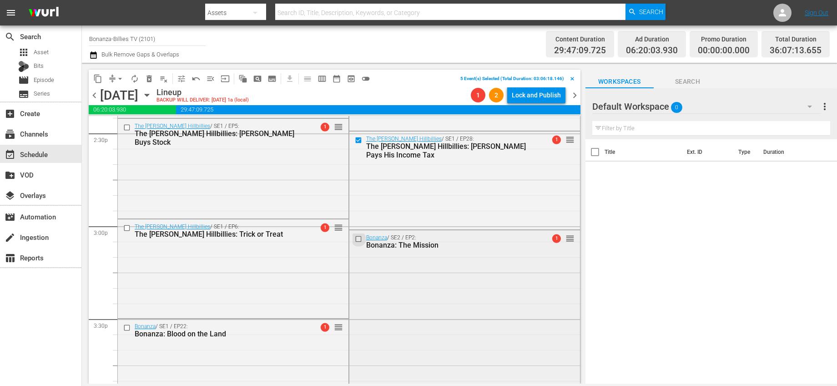
click at [356, 241] on input "checkbox" at bounding box center [359, 239] width 10 height 8
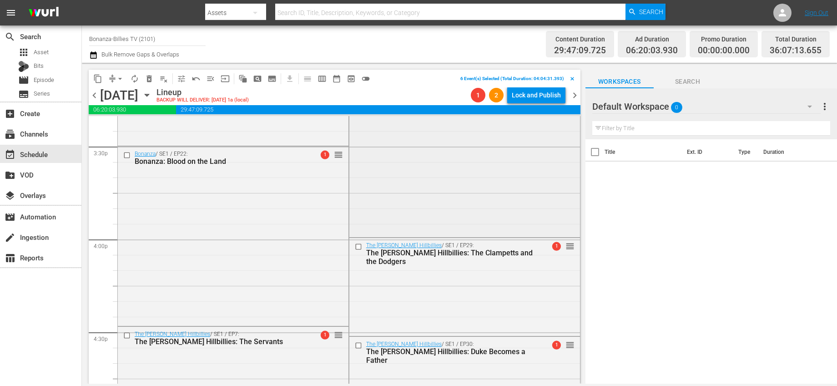
scroll to position [2847, 0]
click at [354, 246] on input "checkbox" at bounding box center [359, 246] width 10 height 8
click at [354, 344] on input "checkbox" at bounding box center [359, 345] width 10 height 8
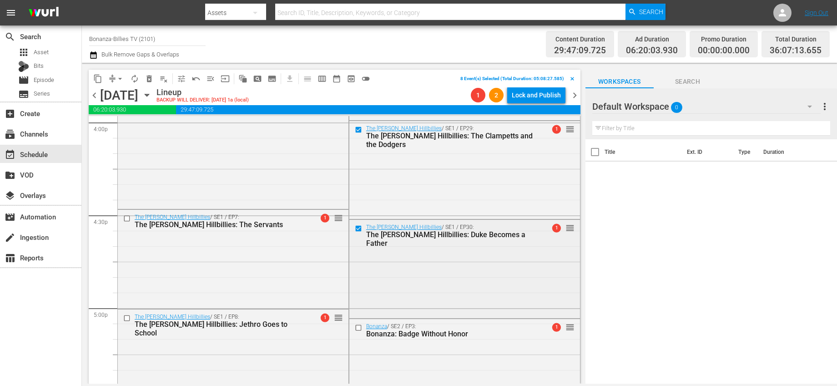
scroll to position [3027, 0]
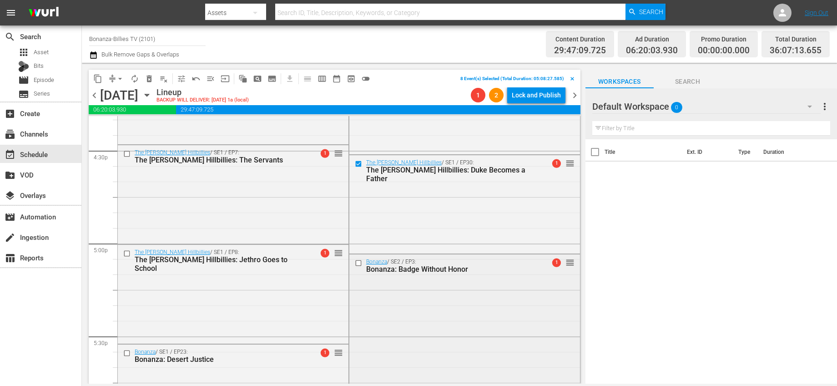
click at [356, 264] on input "checkbox" at bounding box center [359, 263] width 10 height 8
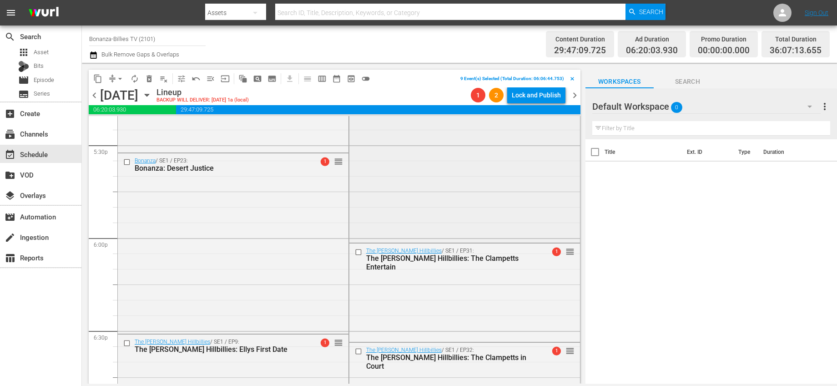
scroll to position [3286, 0]
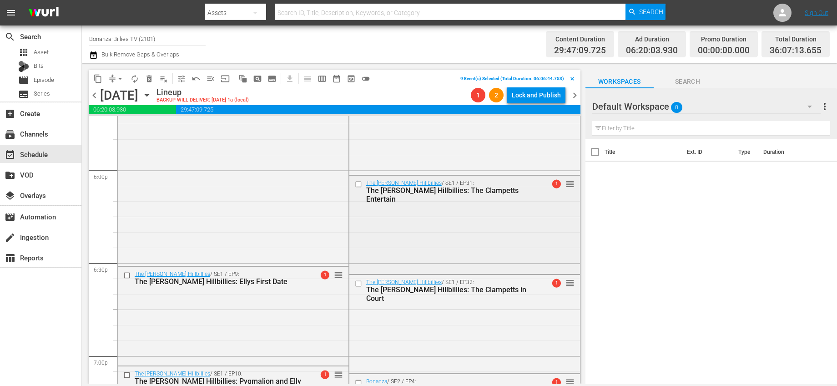
click at [354, 186] on input "checkbox" at bounding box center [359, 185] width 10 height 8
click at [354, 282] on input "checkbox" at bounding box center [359, 283] width 10 height 8
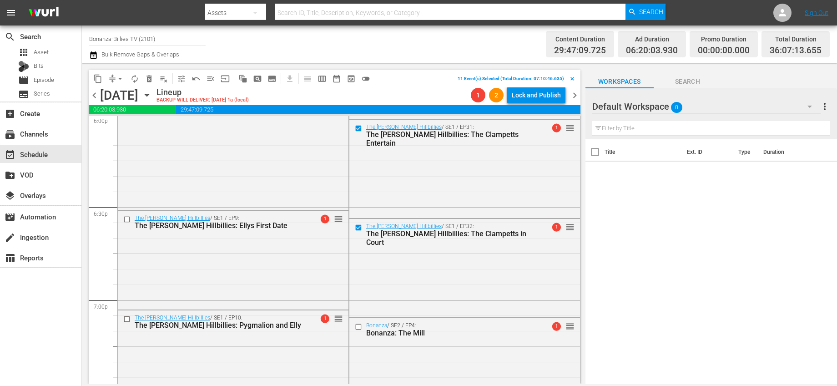
scroll to position [3461, 0]
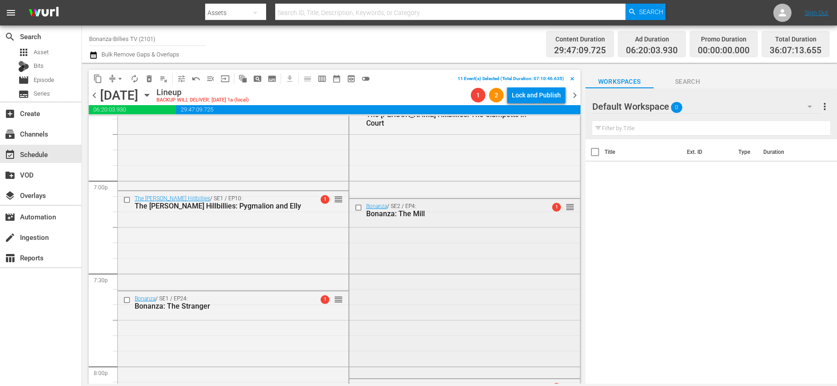
click at [355, 205] on input "checkbox" at bounding box center [359, 208] width 10 height 8
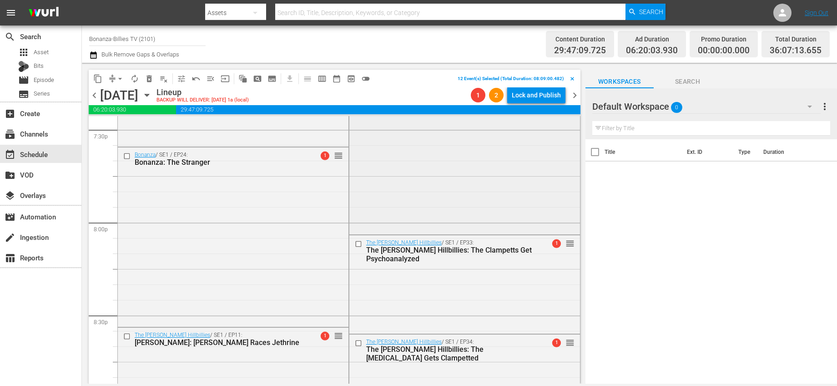
scroll to position [3610, 0]
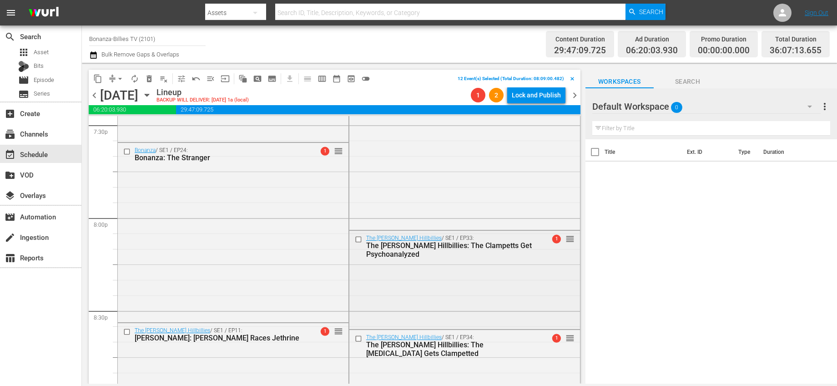
click at [354, 238] on input "checkbox" at bounding box center [359, 239] width 10 height 8
click at [356, 337] on input "checkbox" at bounding box center [359, 339] width 10 height 8
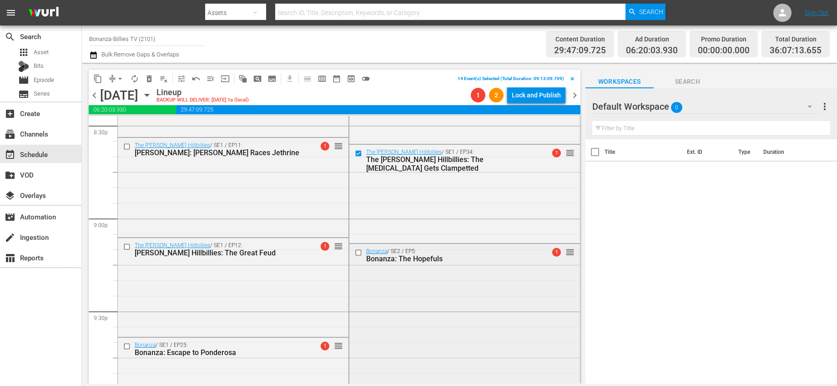
click at [357, 252] on input "checkbox" at bounding box center [359, 253] width 10 height 8
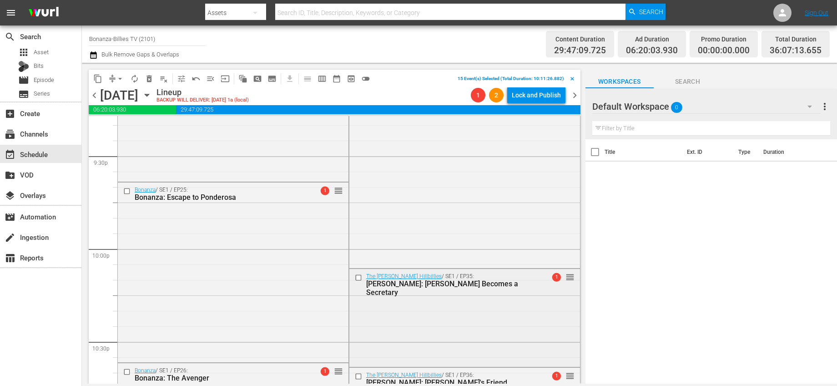
click at [355, 277] on input "checkbox" at bounding box center [359, 278] width 10 height 8
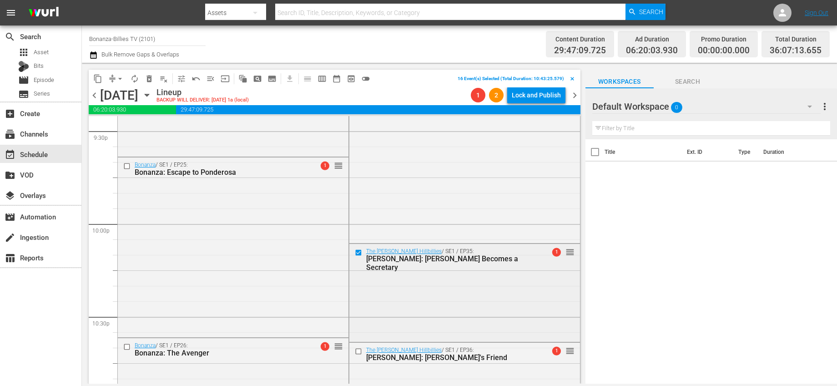
scroll to position [4030, 0]
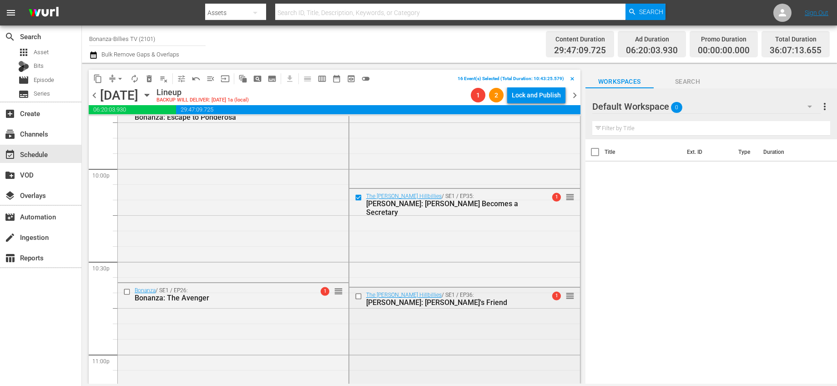
click at [357, 294] on input "checkbox" at bounding box center [359, 296] width 10 height 8
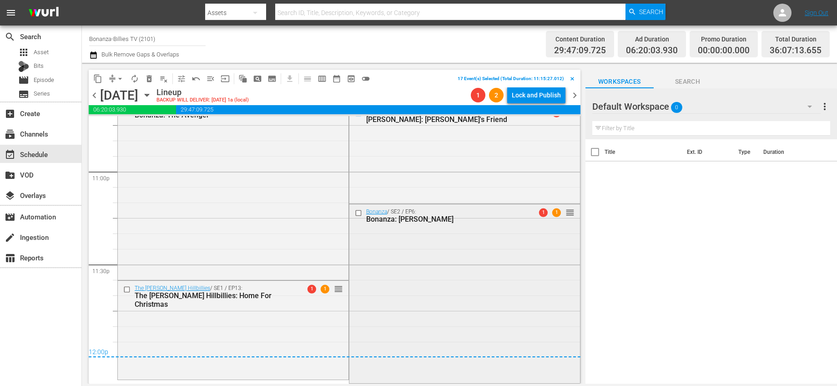
click at [358, 214] on input "checkbox" at bounding box center [359, 213] width 10 height 8
click at [150, 81] on span "delete_forever_outlined" at bounding box center [149, 78] width 9 height 9
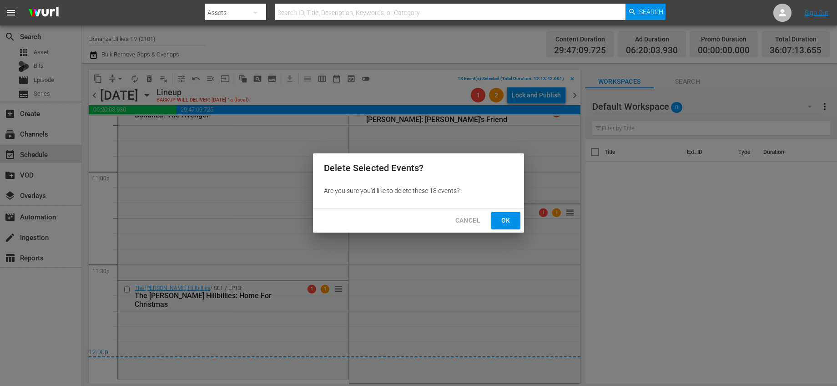
click at [502, 220] on span "Ok" at bounding box center [506, 220] width 15 height 11
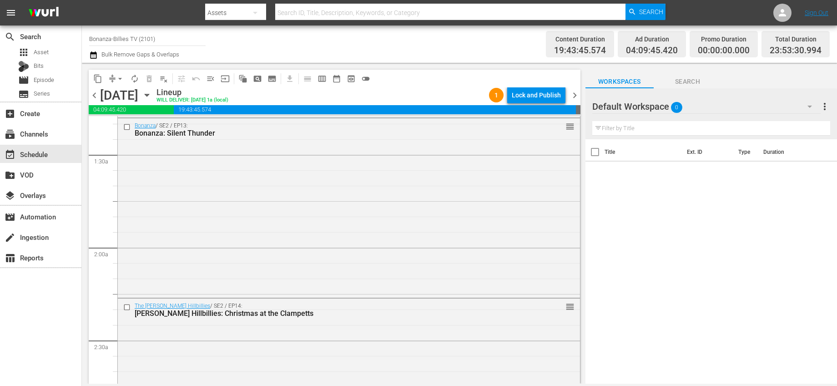
scroll to position [0, 0]
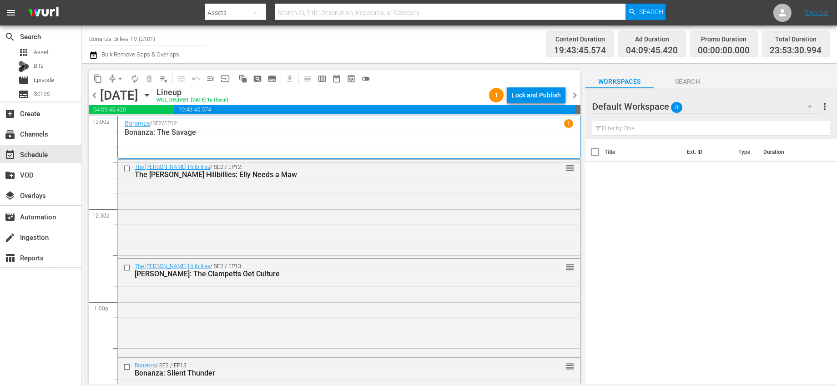
click at [574, 99] on span "chevron_right" at bounding box center [574, 95] width 11 height 11
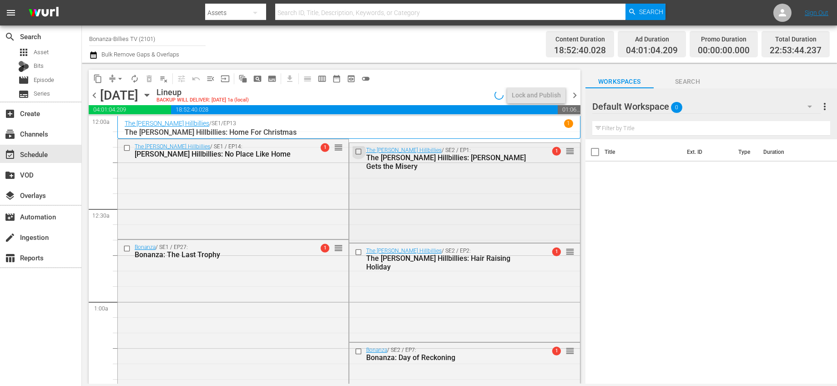
click at [355, 152] on input "checkbox" at bounding box center [359, 152] width 10 height 8
click at [356, 251] on input "checkbox" at bounding box center [359, 252] width 10 height 8
click at [354, 348] on input "checkbox" at bounding box center [359, 351] width 10 height 8
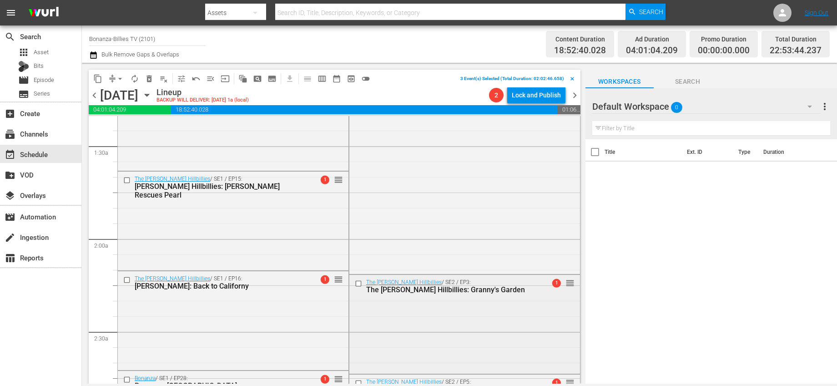
click at [355, 280] on input "checkbox" at bounding box center [359, 283] width 10 height 8
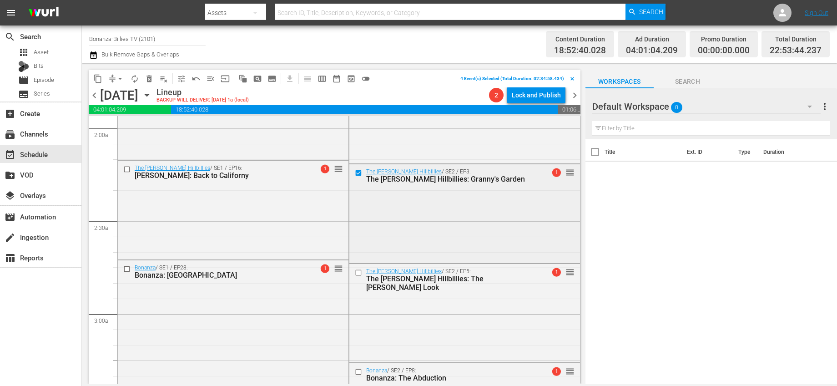
scroll to position [408, 0]
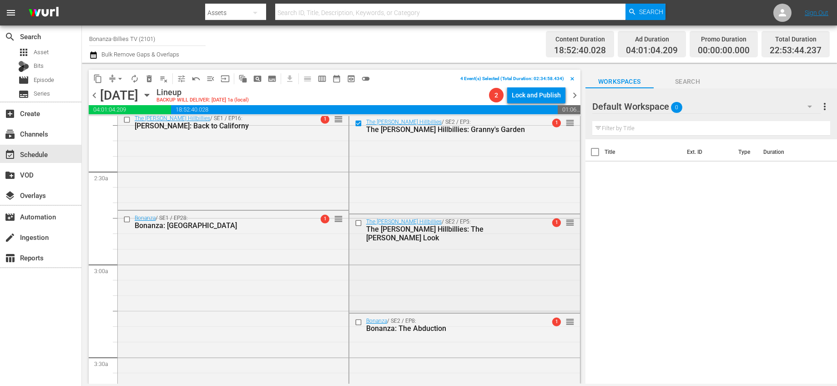
click at [354, 219] on input "checkbox" at bounding box center [359, 223] width 10 height 8
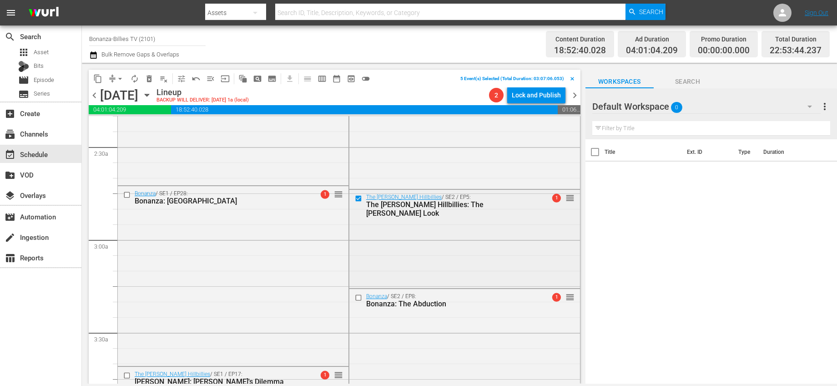
scroll to position [485, 0]
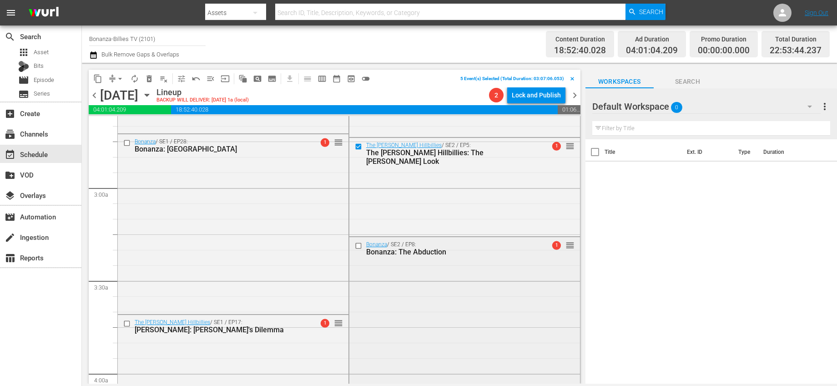
click at [354, 243] on input "checkbox" at bounding box center [359, 246] width 10 height 8
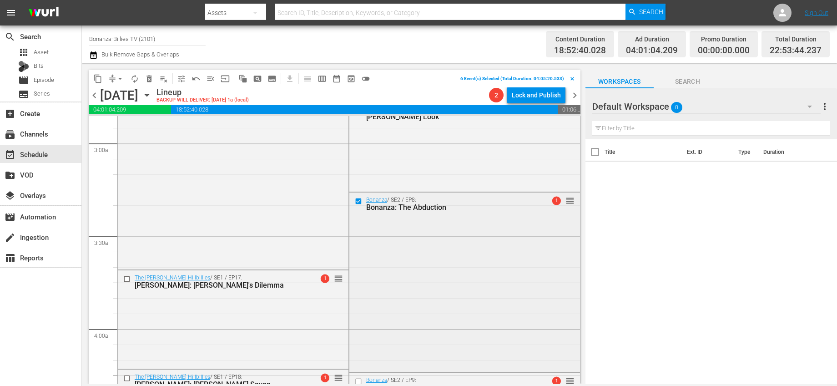
scroll to position [651, 0]
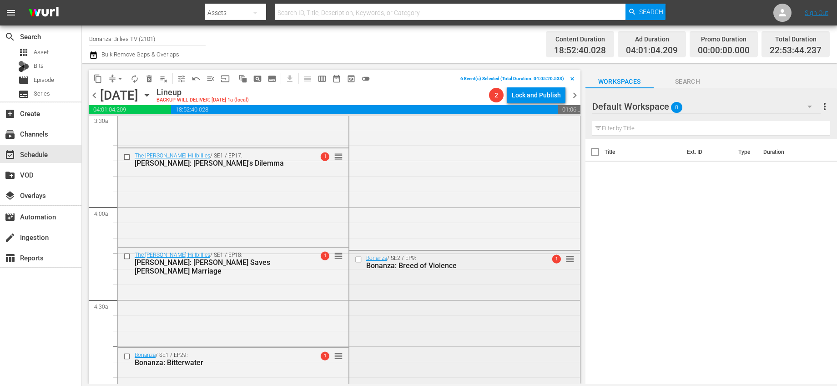
click at [355, 262] on input "checkbox" at bounding box center [359, 259] width 10 height 8
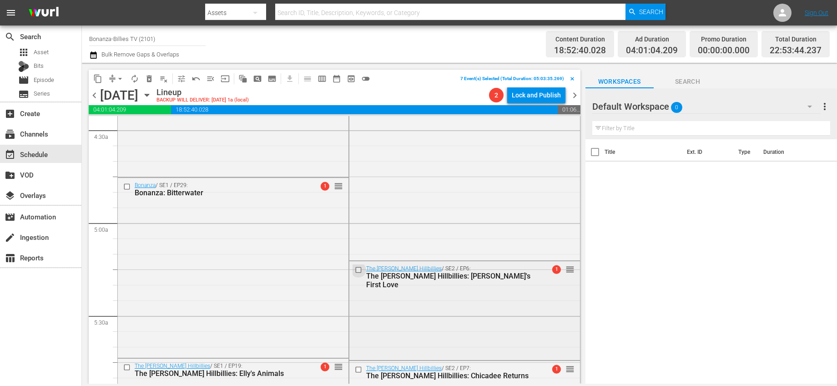
click at [354, 269] on input "checkbox" at bounding box center [359, 270] width 10 height 8
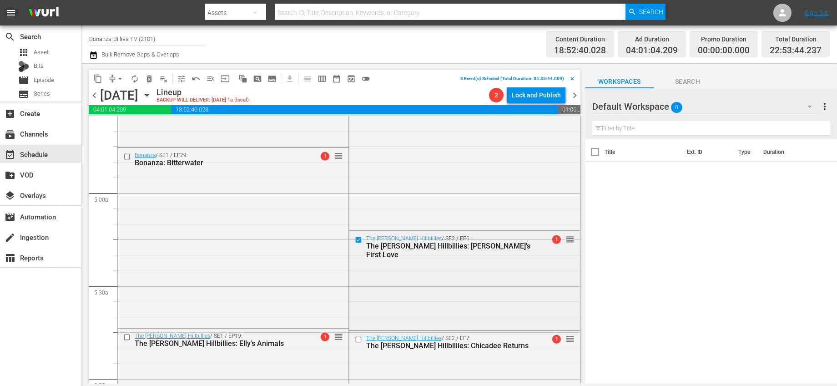
scroll to position [906, 0]
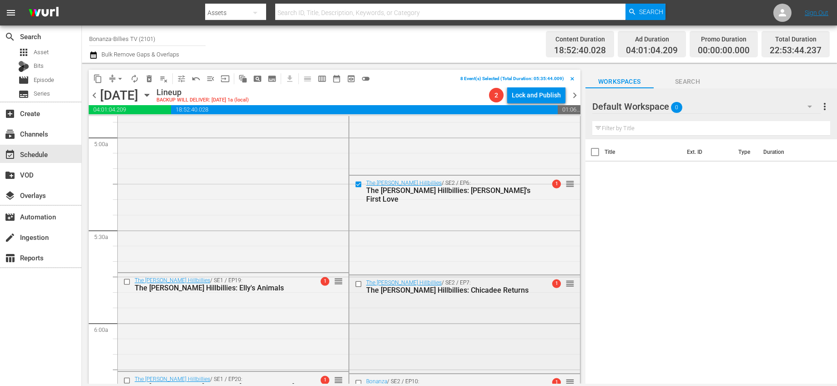
click at [355, 281] on input "checkbox" at bounding box center [359, 284] width 10 height 8
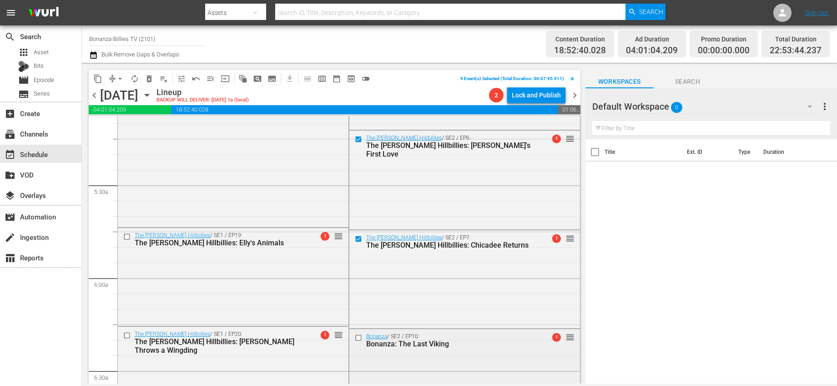
scroll to position [1069, 0]
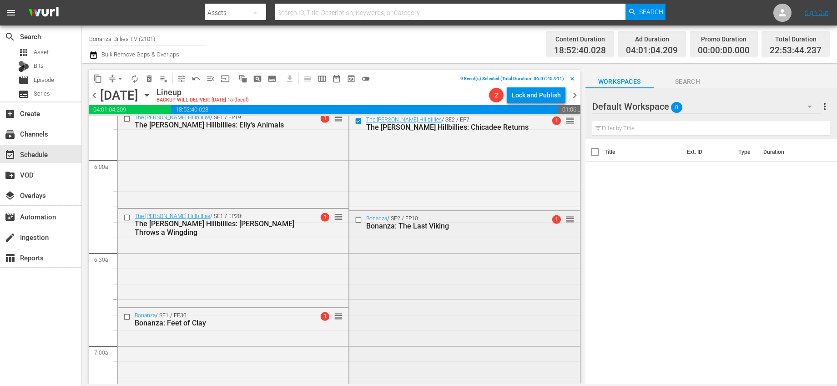
click at [357, 218] on input "checkbox" at bounding box center [359, 220] width 10 height 8
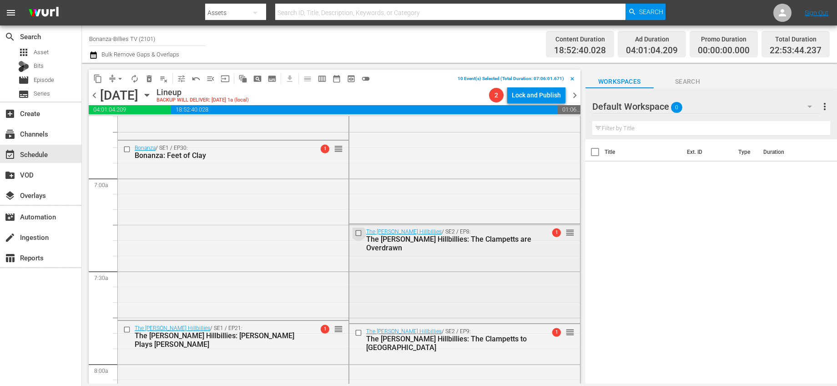
click at [354, 232] on input "checkbox" at bounding box center [359, 233] width 10 height 8
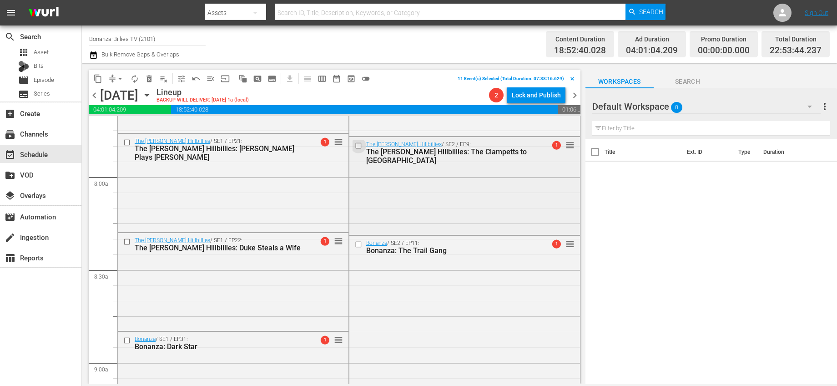
click at [358, 146] on input "checkbox" at bounding box center [359, 146] width 10 height 8
click at [356, 241] on input "checkbox" at bounding box center [359, 245] width 10 height 8
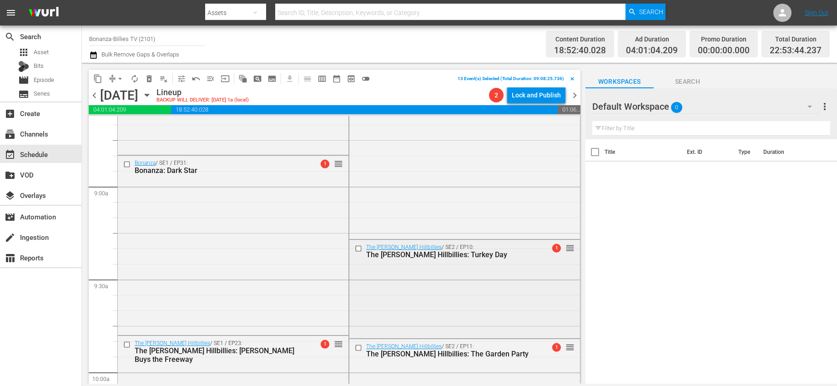
click at [357, 247] on input "checkbox" at bounding box center [359, 249] width 10 height 8
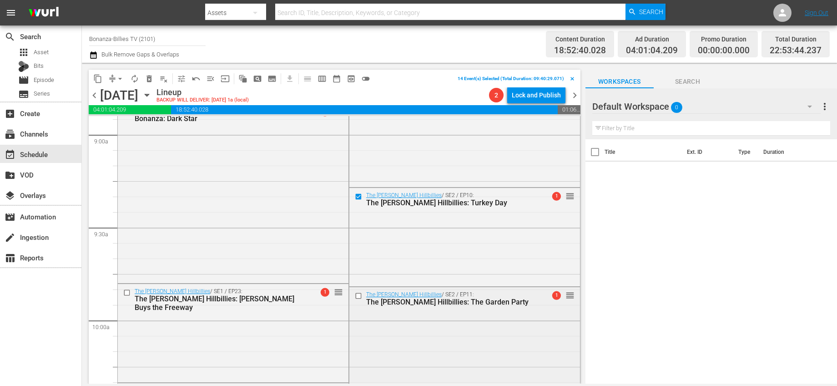
scroll to position [1689, 0]
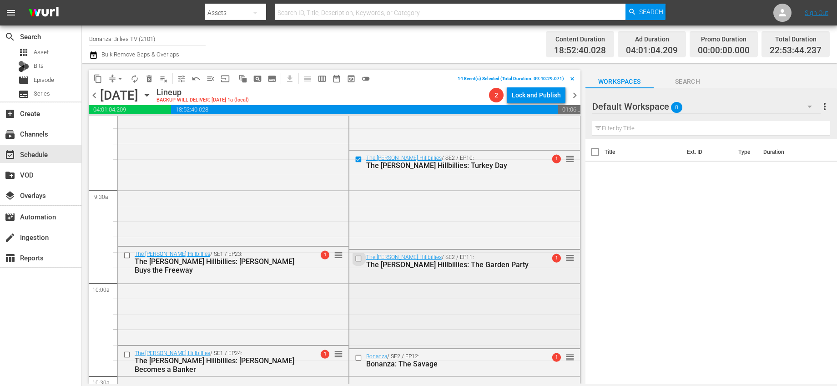
click at [356, 260] on input "checkbox" at bounding box center [359, 259] width 10 height 8
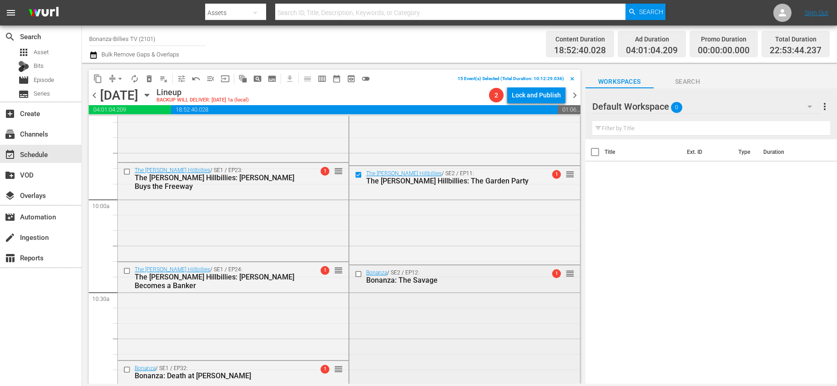
click at [356, 273] on input "checkbox" at bounding box center [359, 274] width 10 height 8
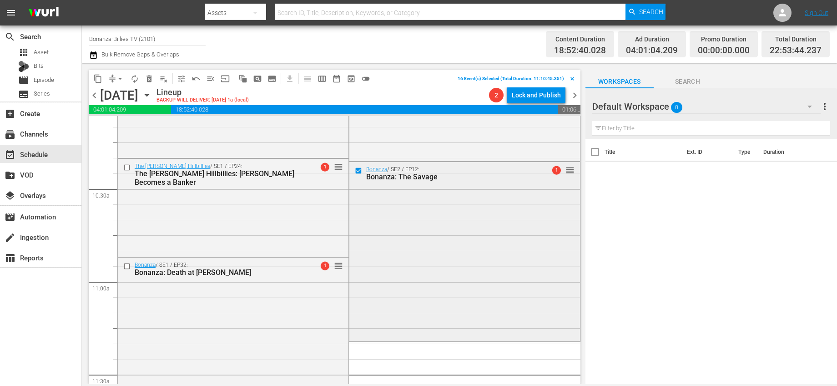
scroll to position [1937, 0]
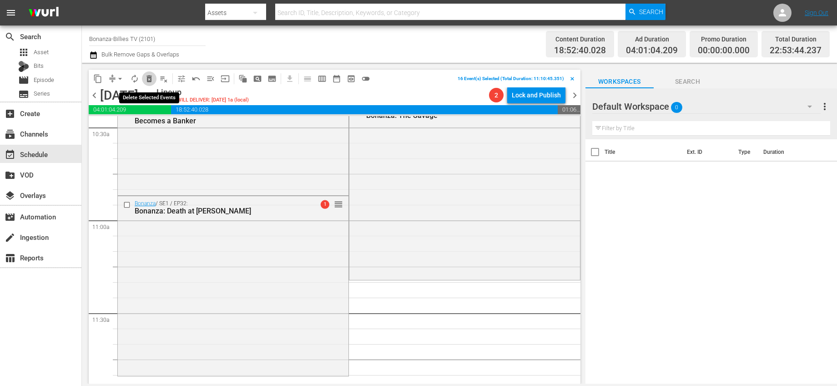
click at [152, 79] on span "delete_forever_outlined" at bounding box center [149, 78] width 9 height 9
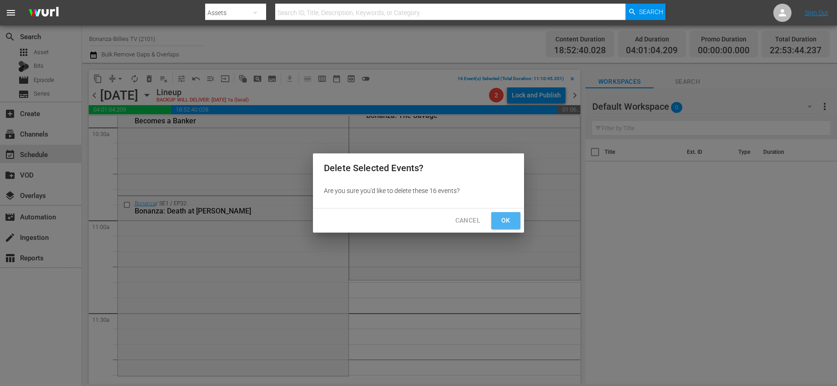
click at [499, 219] on span "Ok" at bounding box center [506, 220] width 15 height 11
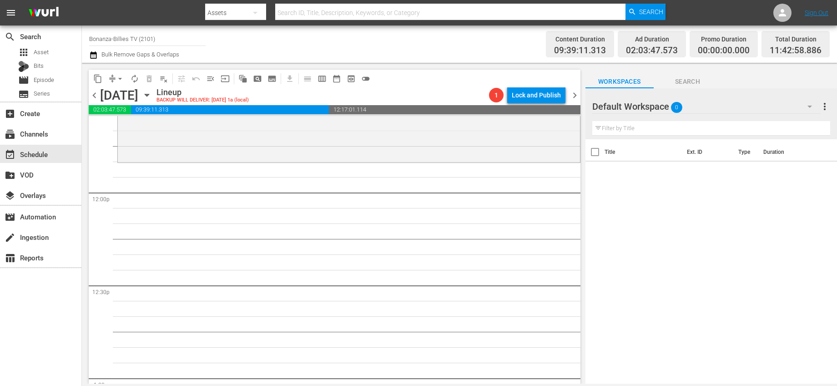
scroll to position [2072, 0]
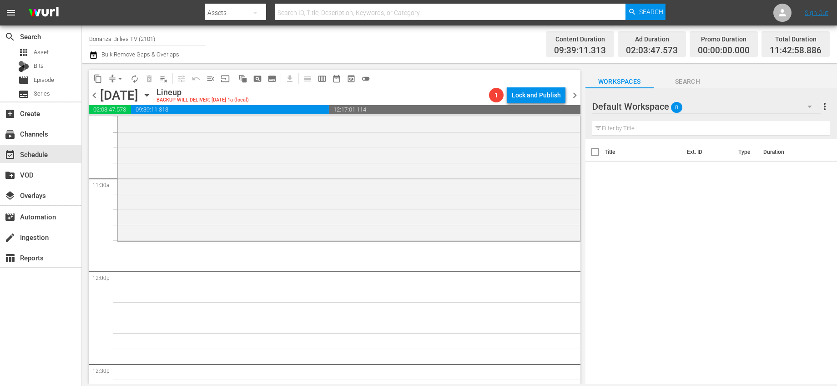
click at [152, 94] on icon "button" at bounding box center [147, 95] width 10 height 10
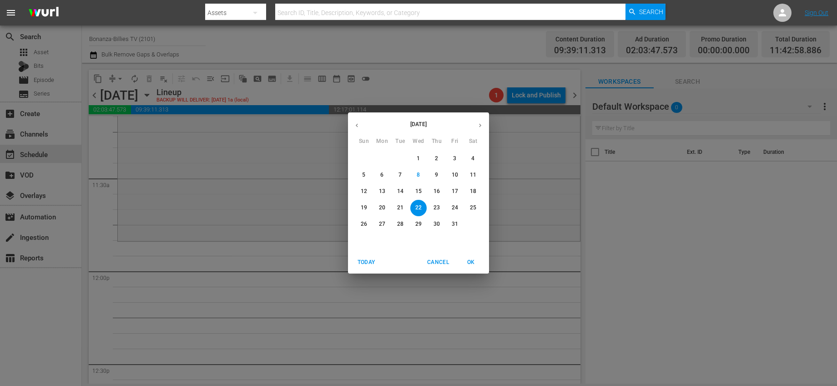
click at [380, 210] on p "20" at bounding box center [382, 208] width 6 height 8
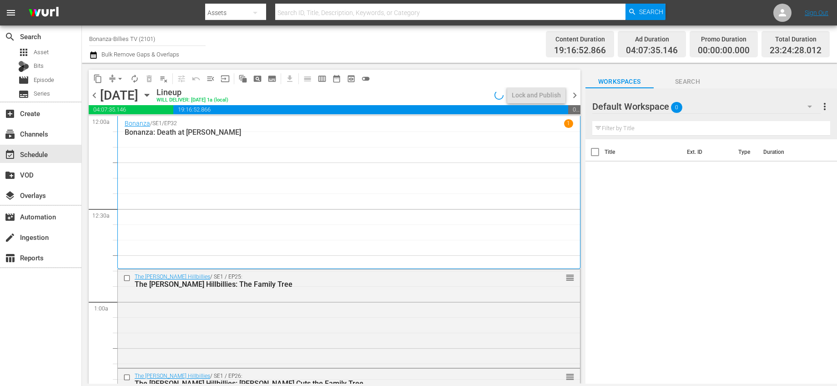
scroll to position [19, 0]
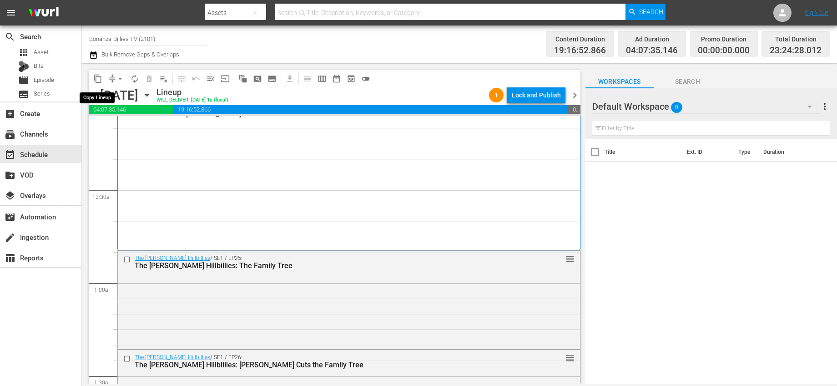
click at [101, 78] on span "content_copy" at bounding box center [97, 78] width 9 height 9
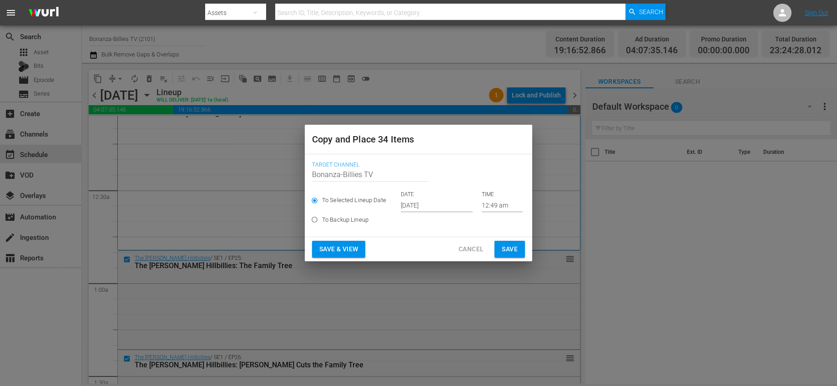
click at [434, 203] on input "[DATE]" at bounding box center [437, 205] width 72 height 14
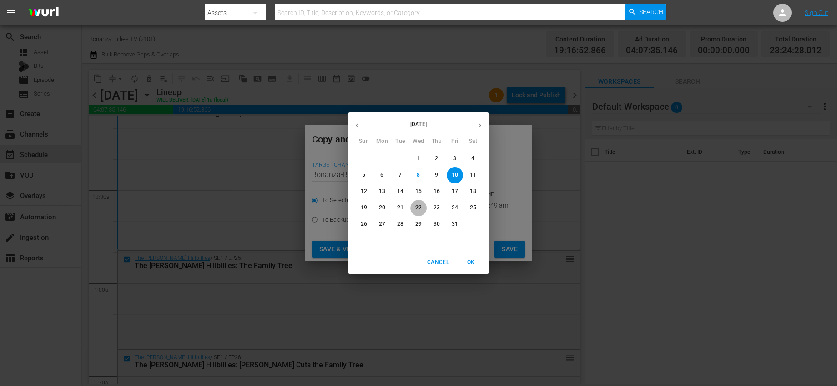
click at [419, 211] on p "22" at bounding box center [418, 208] width 6 height 8
type input "Oct 22nd 2025"
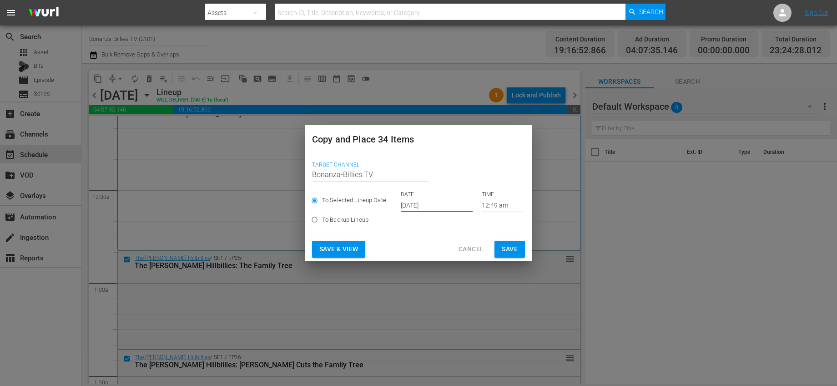
click at [488, 206] on input "12:49 am" at bounding box center [502, 205] width 41 height 14
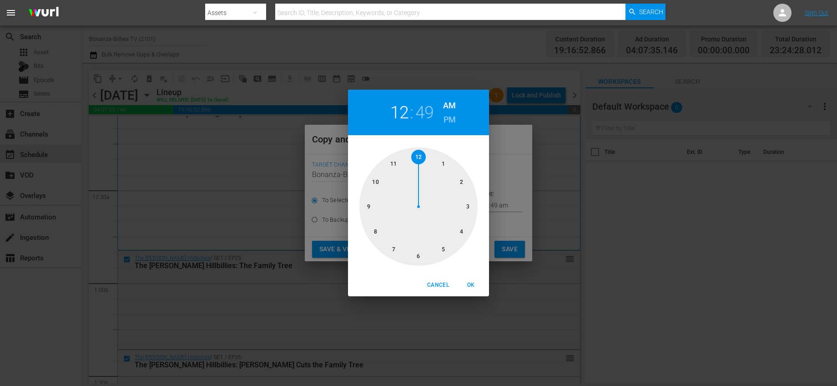
click at [397, 166] on div at bounding box center [418, 206] width 118 height 118
click at [393, 163] on div at bounding box center [418, 206] width 118 height 118
click at [473, 289] on span "OK" at bounding box center [471, 285] width 22 height 10
type input "11:55 am"
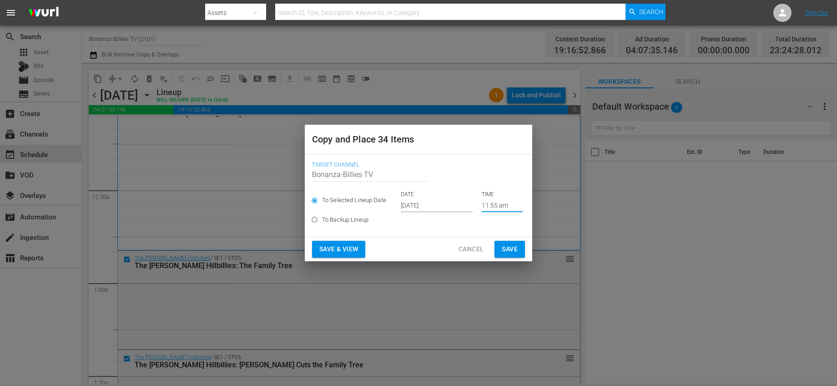
click at [519, 251] on button "Save" at bounding box center [509, 249] width 30 height 17
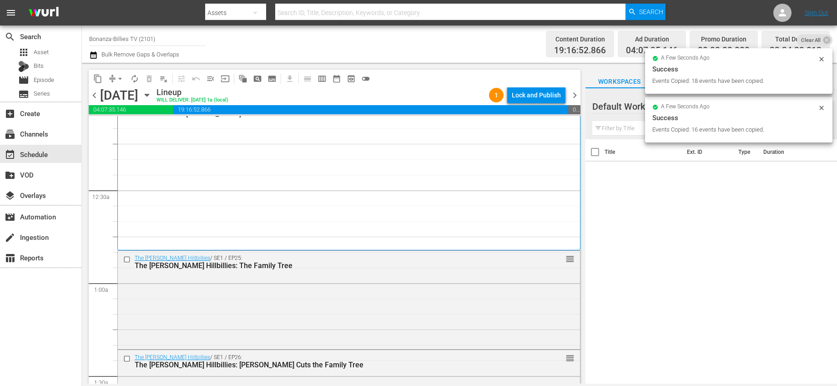
click at [152, 93] on icon "button" at bounding box center [147, 95] width 10 height 10
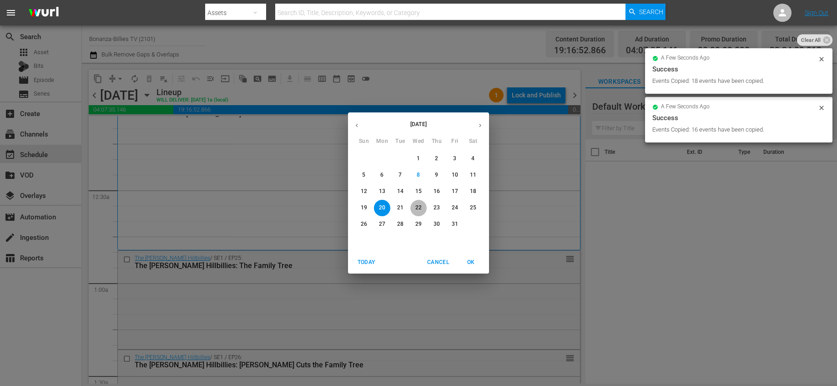
click at [422, 207] on span "22" at bounding box center [418, 208] width 16 height 8
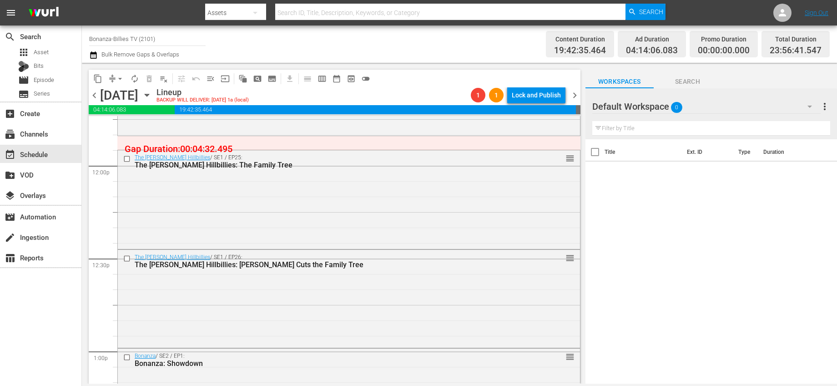
scroll to position [2248, 0]
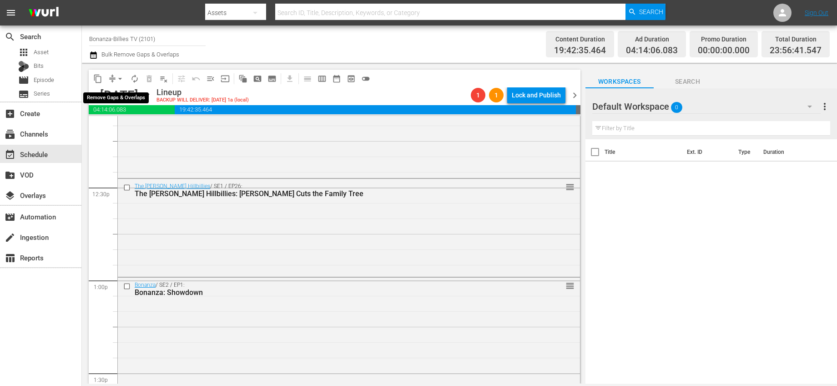
click at [119, 79] on span "arrow_drop_down" at bounding box center [120, 78] width 9 height 9
click at [148, 128] on li "Align to End of Previous Day" at bounding box center [121, 127] width 96 height 15
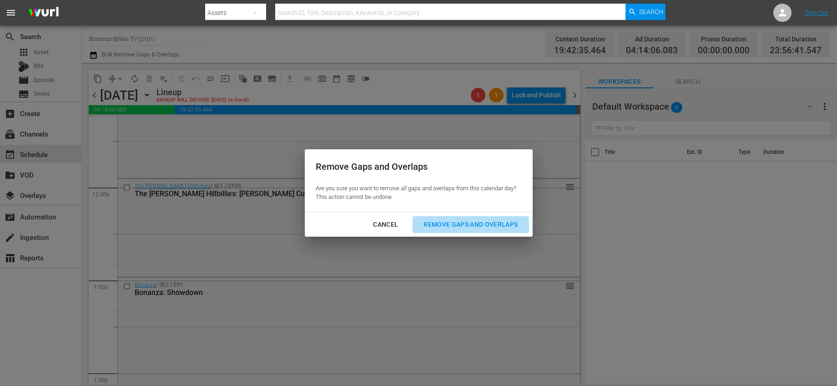
click at [480, 223] on div "Remove Gaps and Overlaps" at bounding box center [470, 224] width 109 height 11
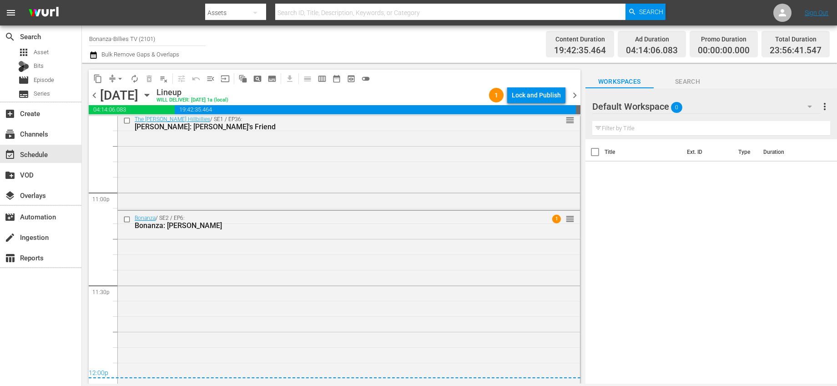
scroll to position [4199, 0]
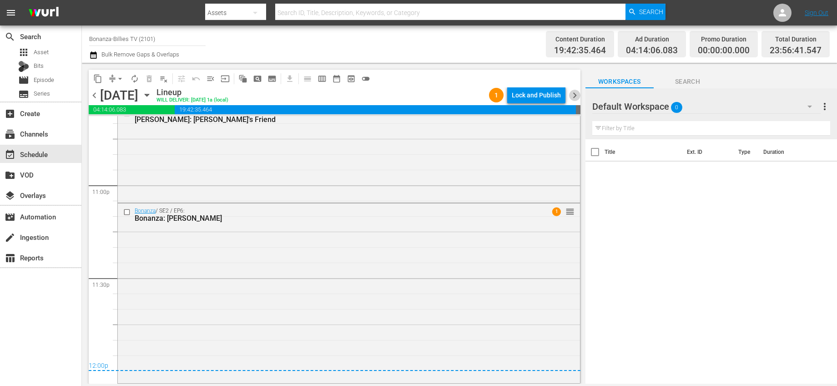
click at [574, 93] on span "chevron_right" at bounding box center [574, 95] width 11 height 11
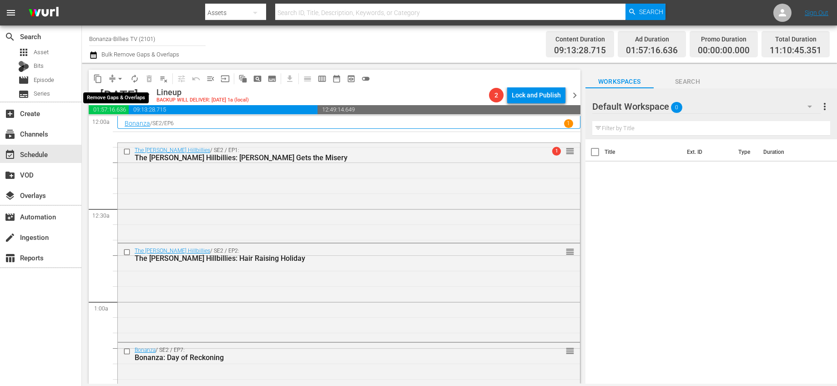
click at [119, 78] on span "arrow_drop_down" at bounding box center [120, 78] width 9 height 9
click at [144, 122] on li "Align to End of Previous Day" at bounding box center [121, 127] width 96 height 15
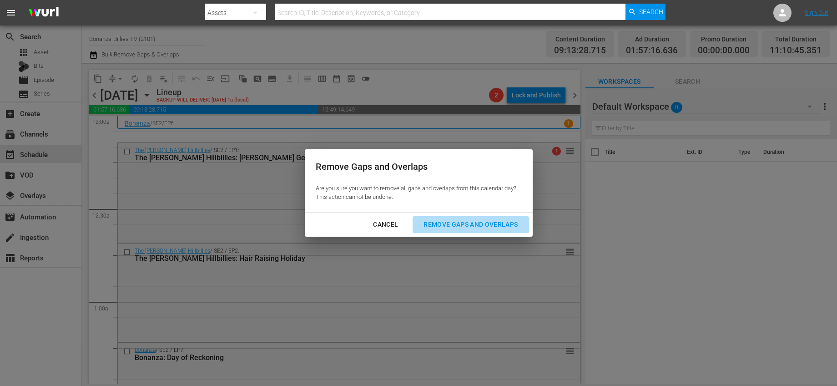
click at [439, 227] on div "Remove Gaps and Overlaps" at bounding box center [470, 224] width 109 height 11
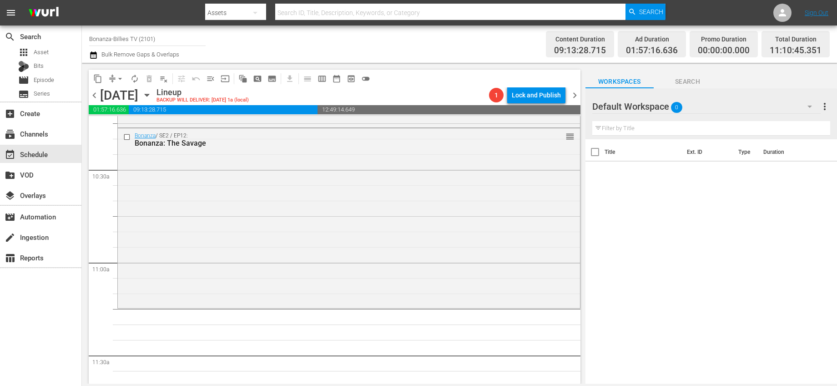
scroll to position [1882, 0]
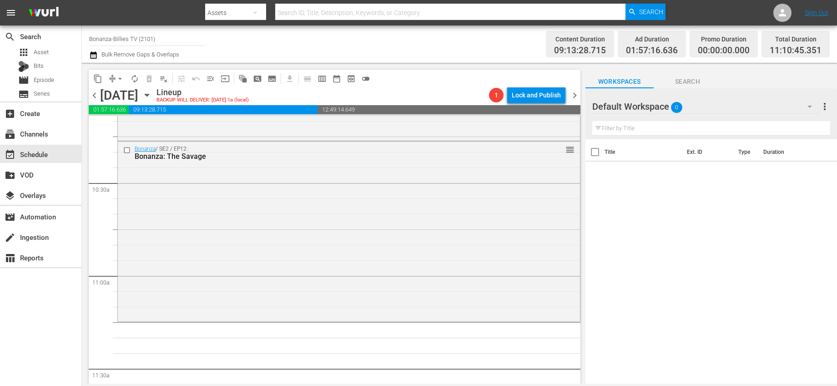
click at [149, 96] on icon "button" at bounding box center [147, 95] width 4 height 2
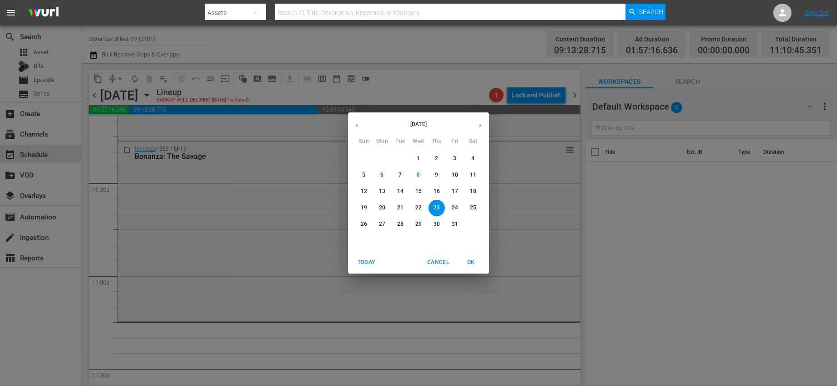
click at [398, 204] on p "21" at bounding box center [400, 208] width 6 height 8
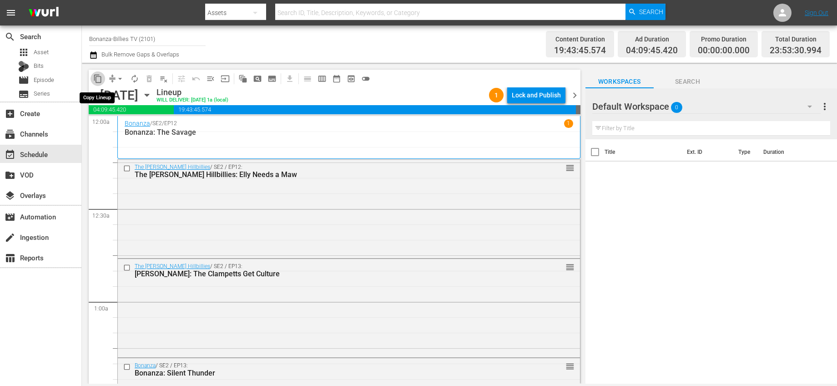
click at [101, 78] on span "content_copy" at bounding box center [97, 78] width 9 height 9
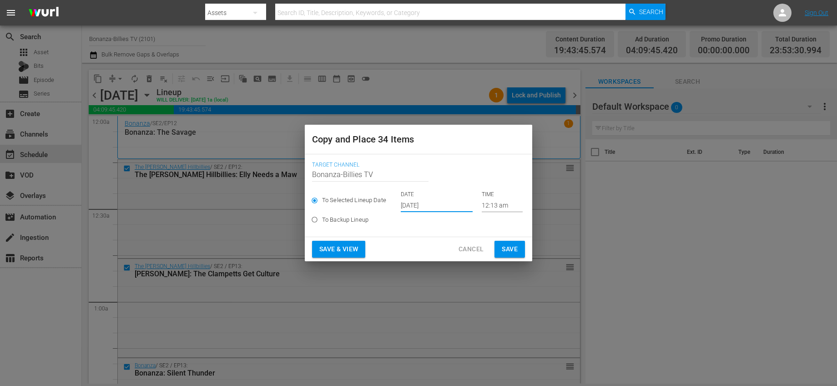
click at [423, 206] on input "[DATE]" at bounding box center [437, 205] width 72 height 14
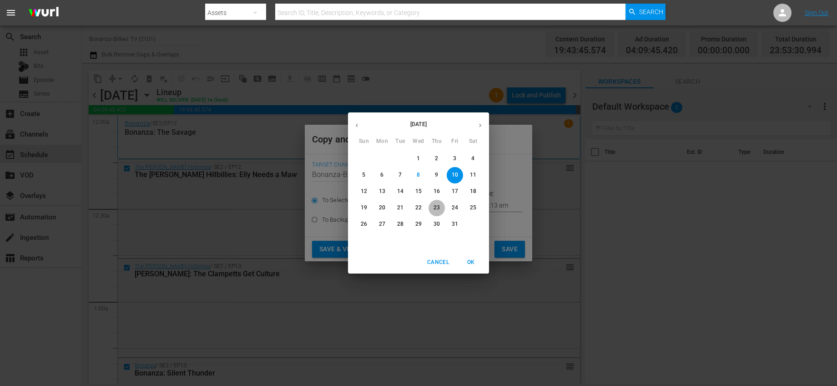
click at [433, 207] on p "23" at bounding box center [436, 208] width 6 height 8
type input "Oct 23rd 2025"
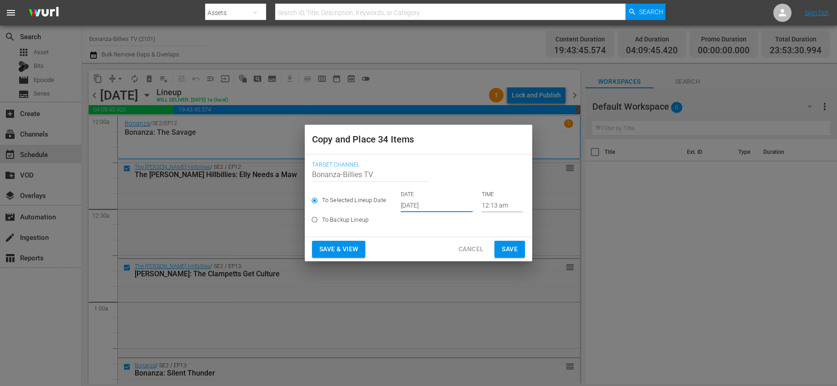
click at [487, 207] on input "12:13 am" at bounding box center [502, 205] width 41 height 14
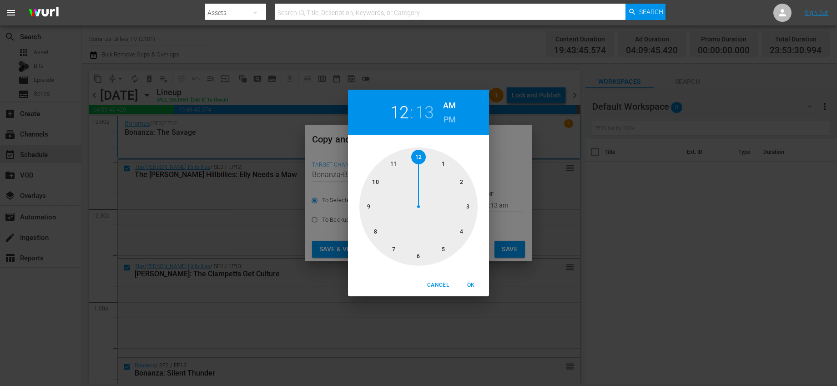
click at [392, 161] on div at bounding box center [418, 206] width 118 height 118
click at [467, 205] on div at bounding box center [418, 206] width 118 height 118
click at [475, 281] on span "OK" at bounding box center [471, 285] width 22 height 10
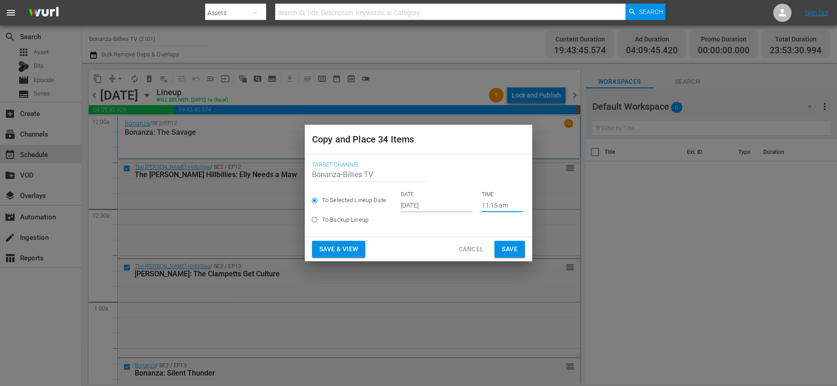
type input "11:15 am"
click at [517, 248] on span "Save" at bounding box center [510, 248] width 16 height 11
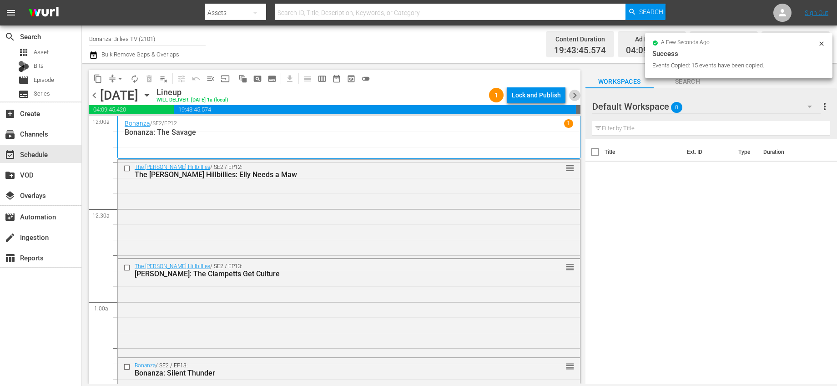
click at [575, 96] on span "chevron_right" at bounding box center [574, 95] width 11 height 11
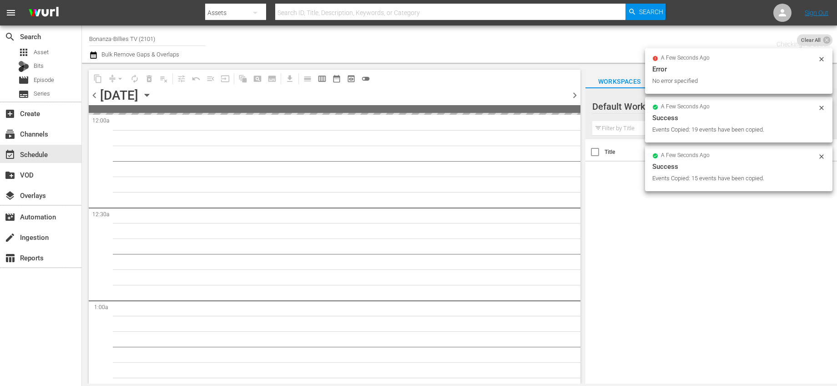
click at [575, 96] on span "chevron_right" at bounding box center [574, 95] width 11 height 11
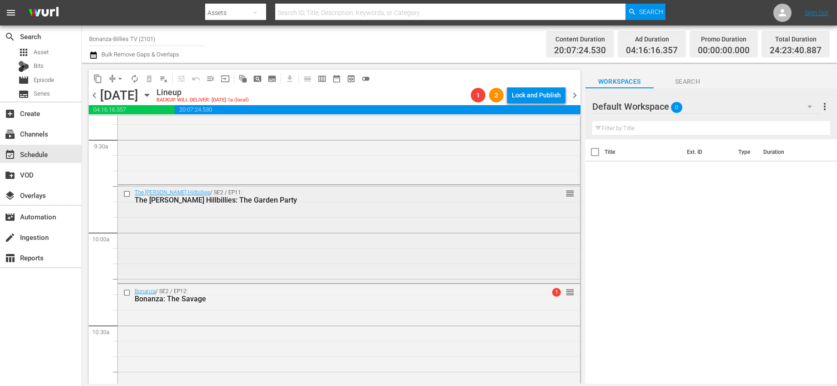
scroll to position [2057, 0]
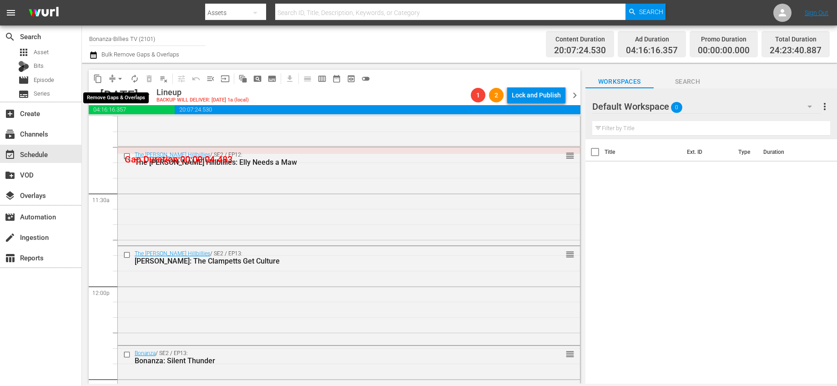
click at [121, 82] on span "arrow_drop_down" at bounding box center [120, 78] width 9 height 9
click at [153, 131] on li "Align to End of Previous Day" at bounding box center [121, 127] width 96 height 15
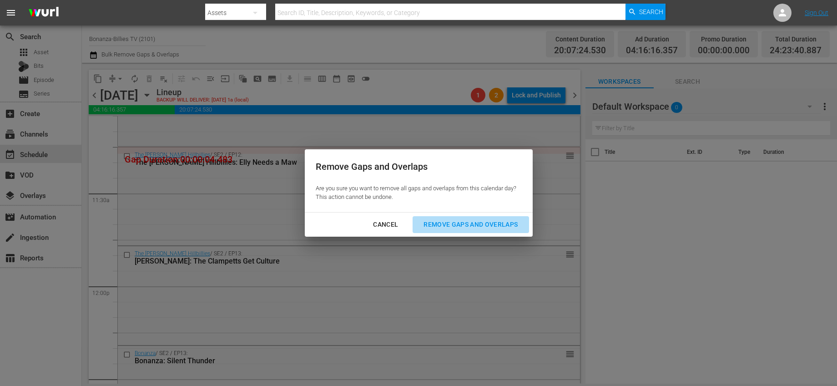
click at [459, 224] on div "Remove Gaps and Overlaps" at bounding box center [470, 224] width 109 height 11
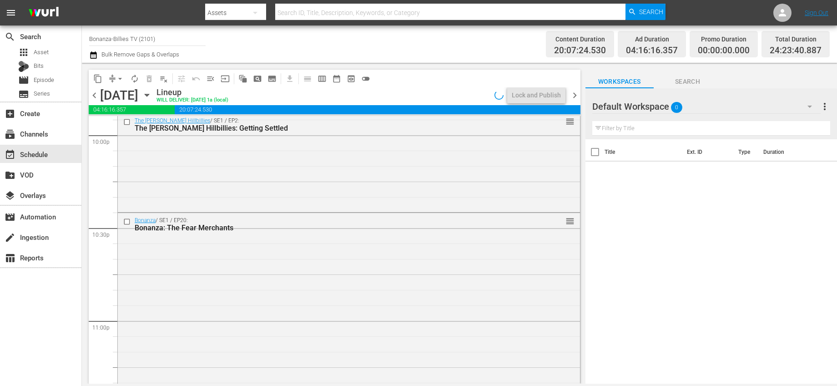
scroll to position [4272, 0]
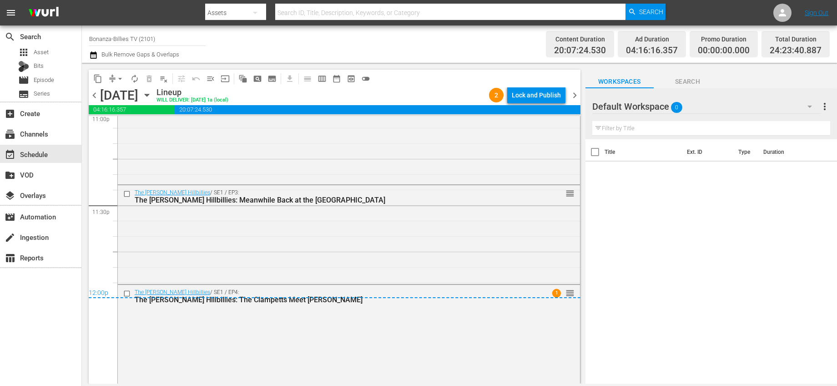
click at [570, 96] on span "chevron_right" at bounding box center [574, 95] width 11 height 11
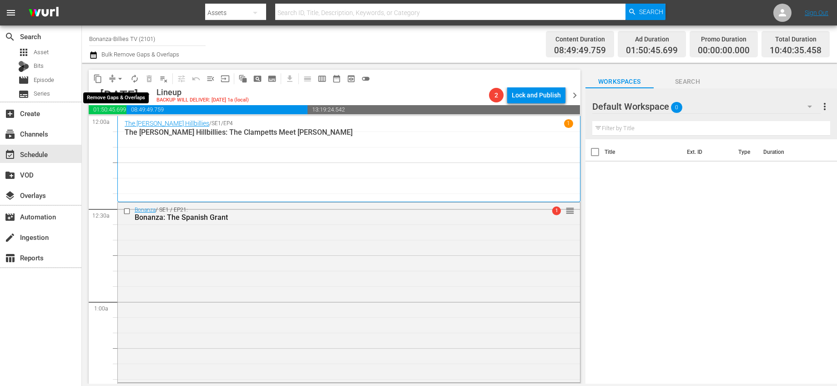
click at [121, 78] on span "arrow_drop_down" at bounding box center [120, 78] width 9 height 9
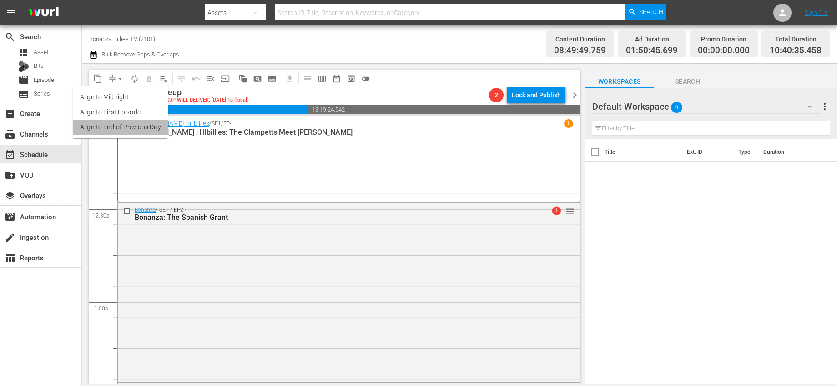
click at [142, 128] on li "Align to End of Previous Day" at bounding box center [121, 127] width 96 height 15
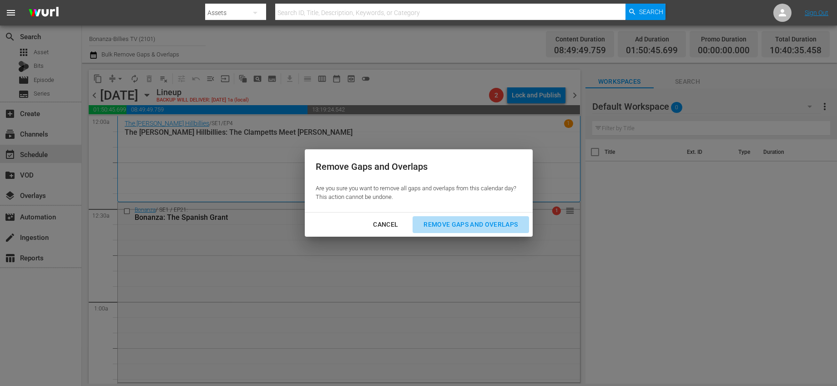
click at [479, 222] on div "Remove Gaps and Overlaps" at bounding box center [470, 224] width 109 height 11
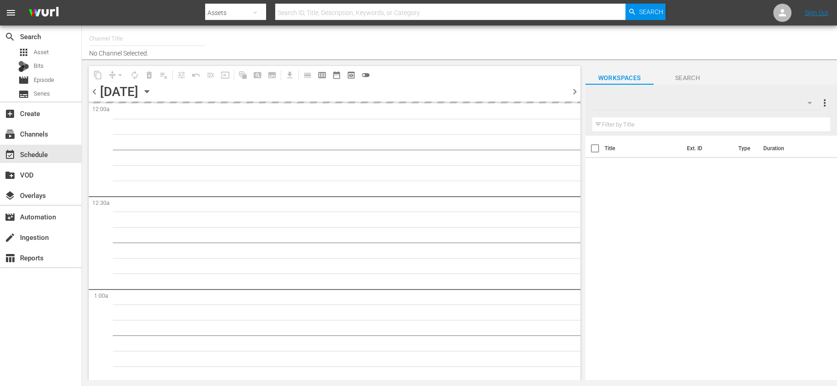
type input "Bonanza-Billies TV (2101)"
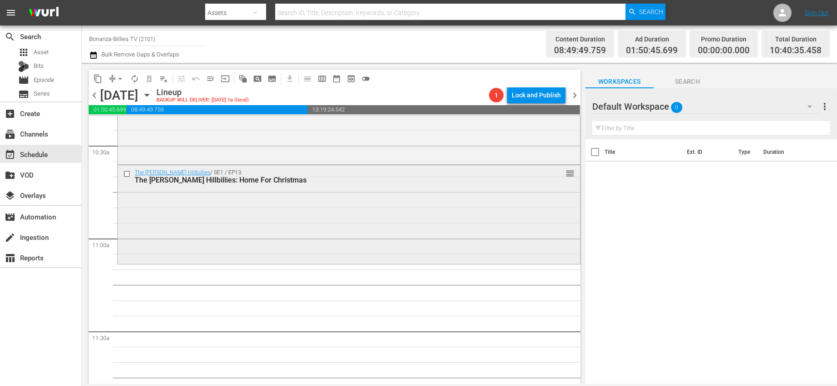
scroll to position [1916, 0]
click at [152, 96] on icon "button" at bounding box center [147, 95] width 10 height 10
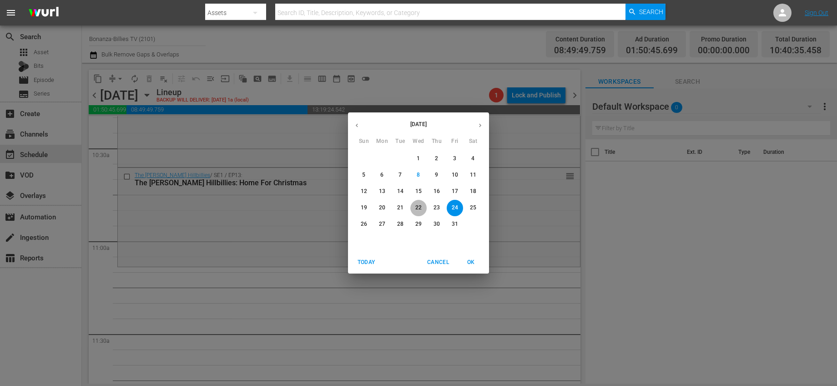
click at [414, 209] on span "22" at bounding box center [418, 208] width 16 height 8
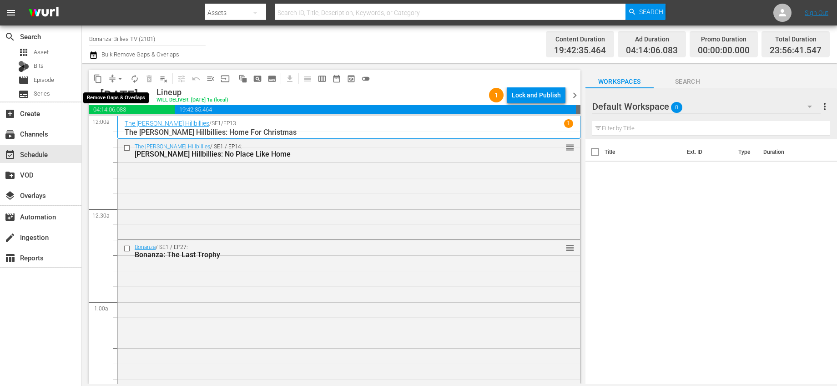
click at [124, 76] on span "arrow_drop_down" at bounding box center [120, 78] width 9 height 9
click at [98, 77] on span "content_copy" at bounding box center [97, 78] width 9 height 9
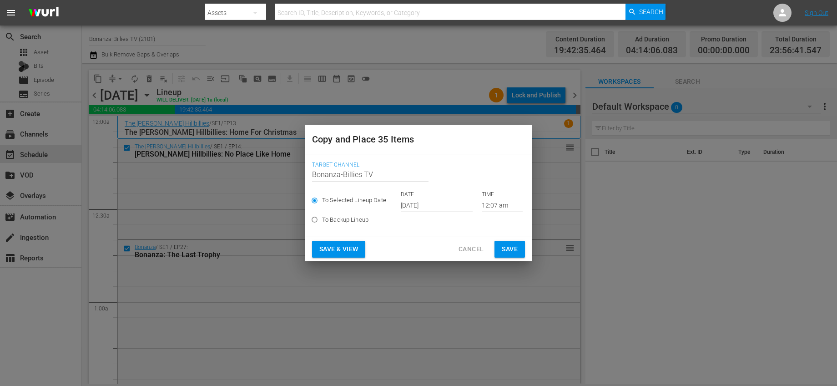
click at [443, 200] on input "[DATE]" at bounding box center [437, 205] width 72 height 14
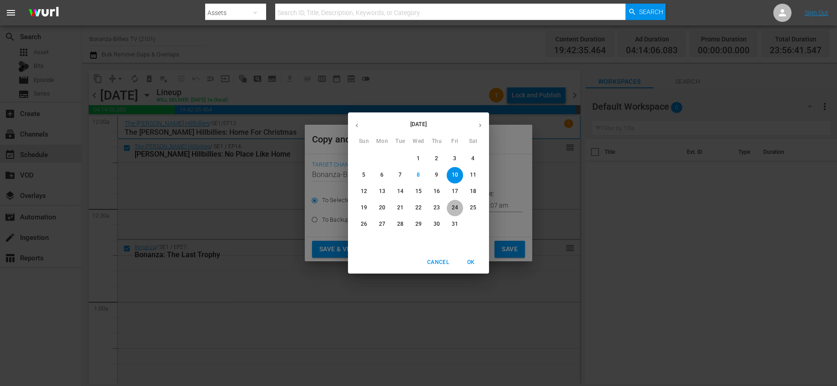
click at [456, 207] on p "24" at bounding box center [455, 208] width 6 height 8
type input "[DATE]"
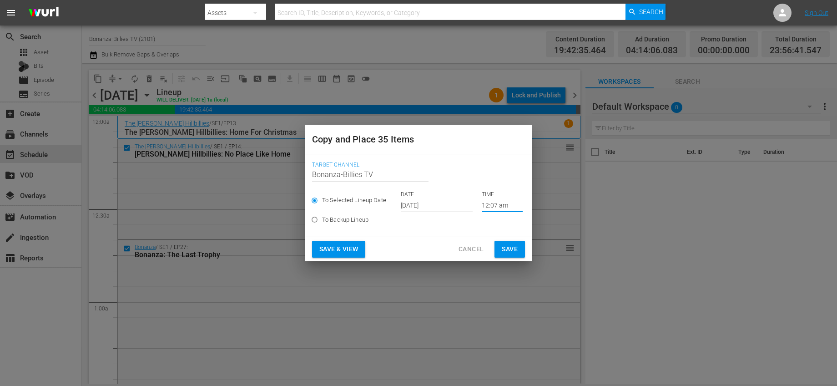
click at [483, 206] on input "12:07 am" at bounding box center [502, 205] width 41 height 14
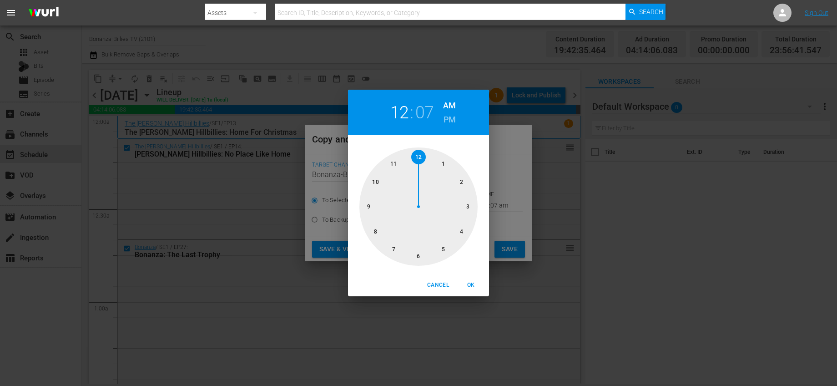
click at [391, 161] on div at bounding box center [418, 206] width 118 height 118
click at [458, 183] on div at bounding box center [418, 206] width 118 height 118
click at [471, 285] on span "OK" at bounding box center [471, 285] width 22 height 10
type input "11:10 am"
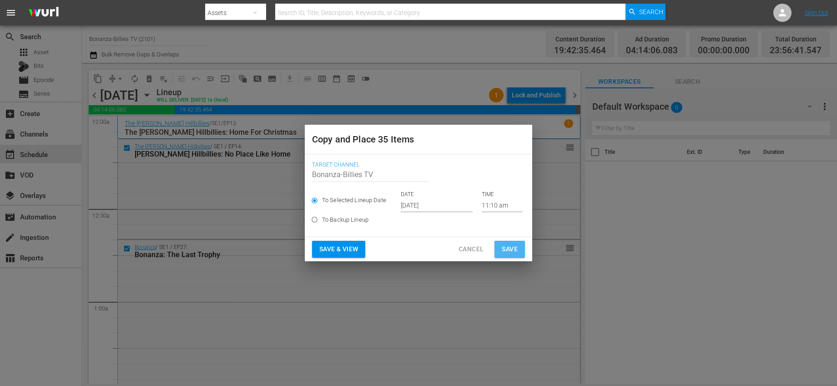
click at [507, 248] on span "Save" at bounding box center [510, 248] width 16 height 11
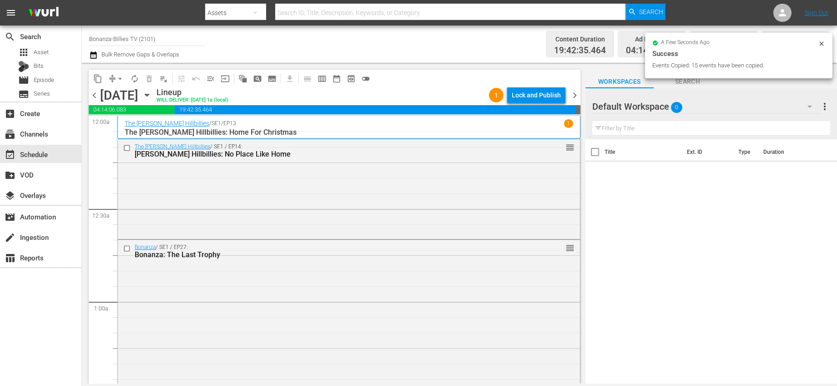
click at [575, 98] on span "chevron_right" at bounding box center [574, 95] width 11 height 11
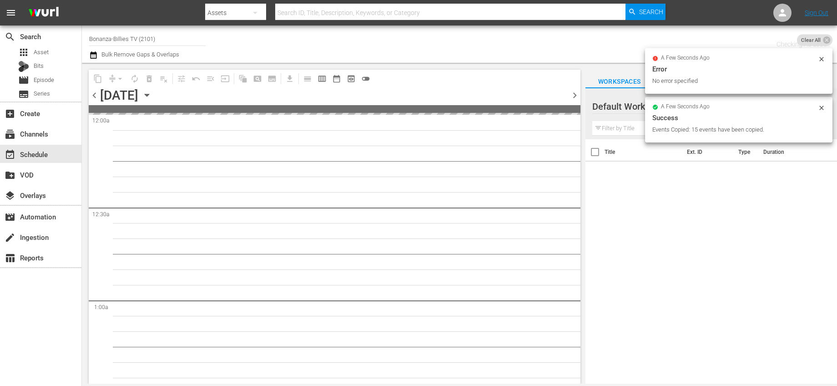
click at [575, 98] on span "chevron_right" at bounding box center [574, 95] width 11 height 11
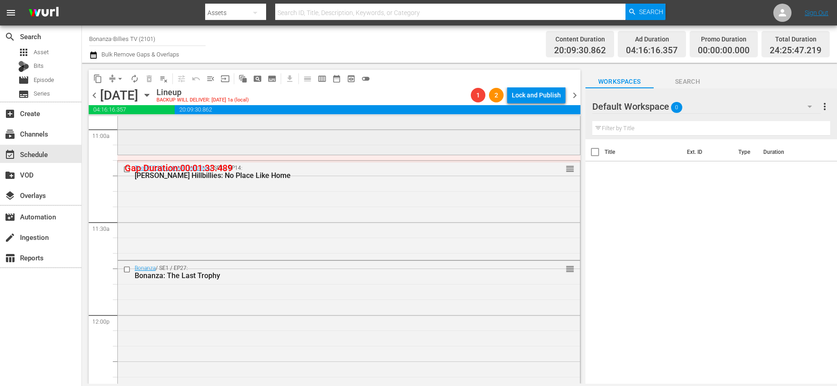
scroll to position [1974, 0]
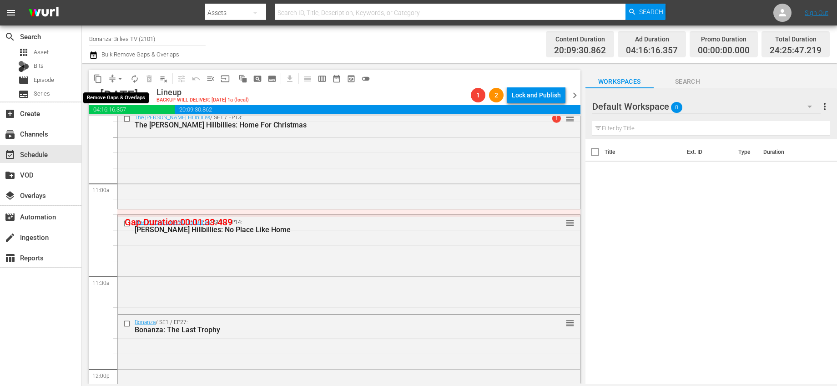
click at [121, 79] on span "arrow_drop_down" at bounding box center [120, 78] width 9 height 9
click at [140, 130] on li "Align to End of Previous Day" at bounding box center [121, 127] width 96 height 15
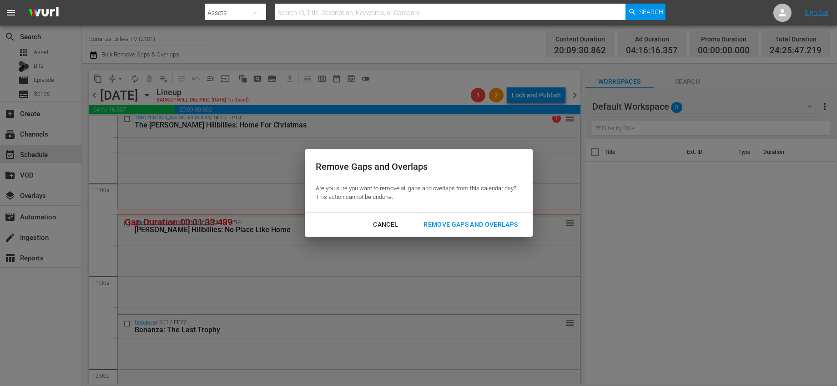
click at [507, 222] on div "Remove Gaps and Overlaps" at bounding box center [470, 224] width 109 height 11
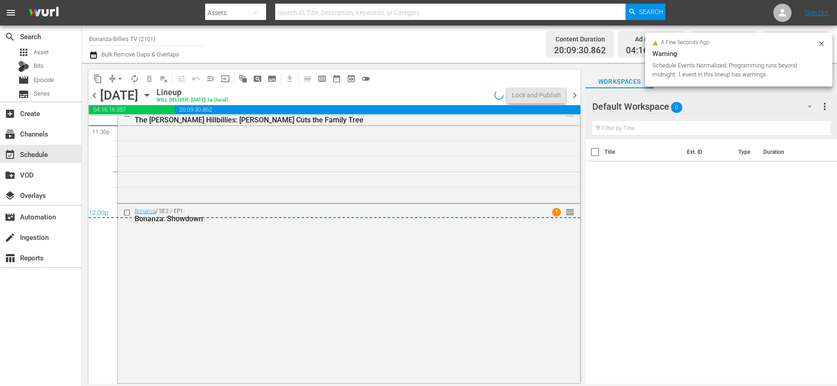
scroll to position [4352, 0]
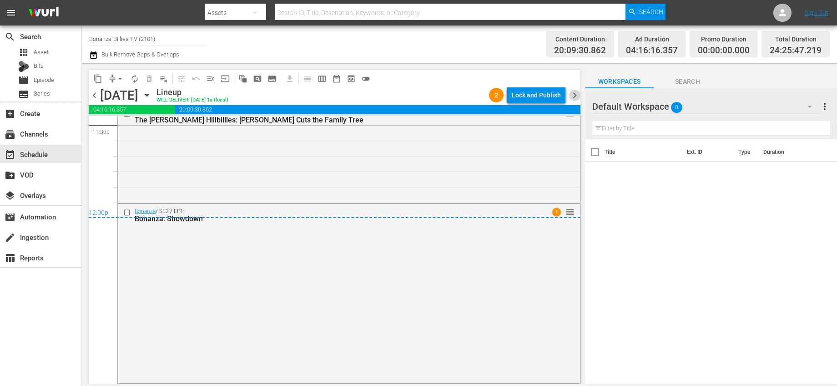
click at [572, 94] on span "chevron_right" at bounding box center [574, 95] width 11 height 11
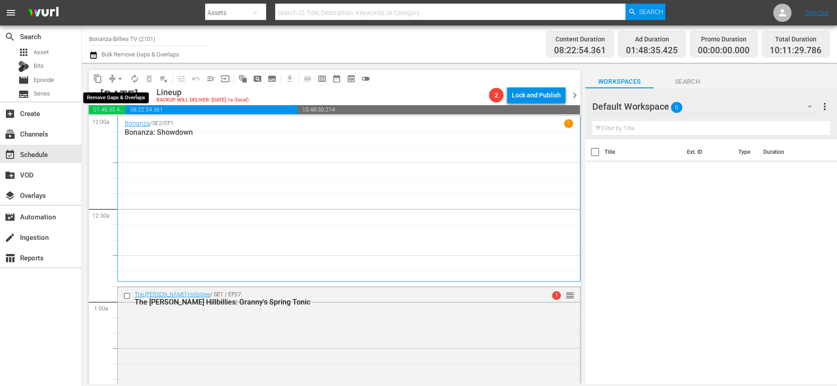
click at [116, 78] on span "arrow_drop_down" at bounding box center [120, 78] width 9 height 9
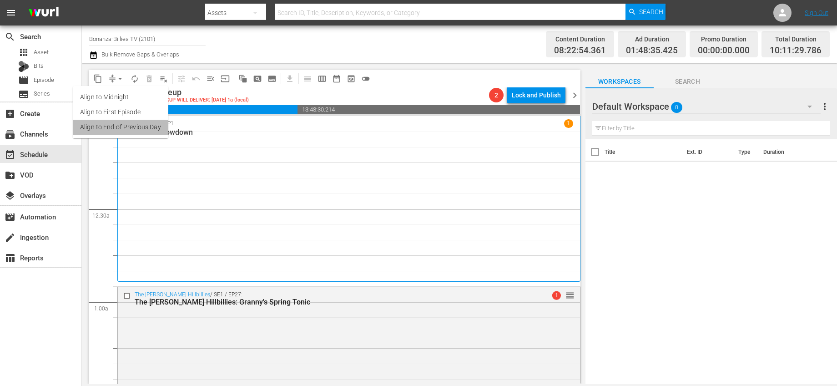
click at [146, 129] on li "Align to End of Previous Day" at bounding box center [121, 127] width 96 height 15
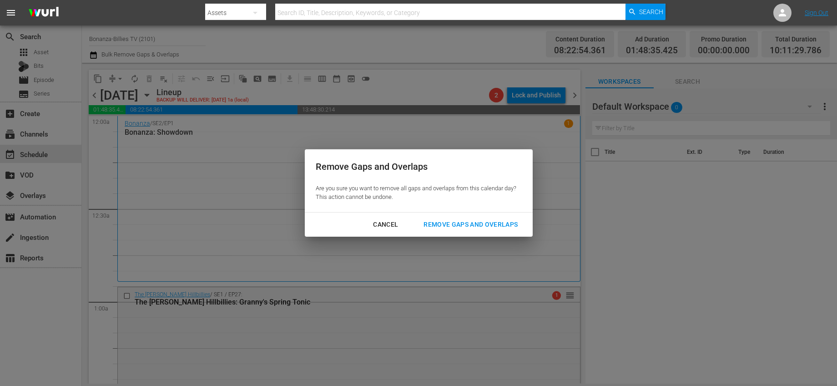
click at [456, 222] on div "Remove Gaps and Overlaps" at bounding box center [470, 224] width 109 height 11
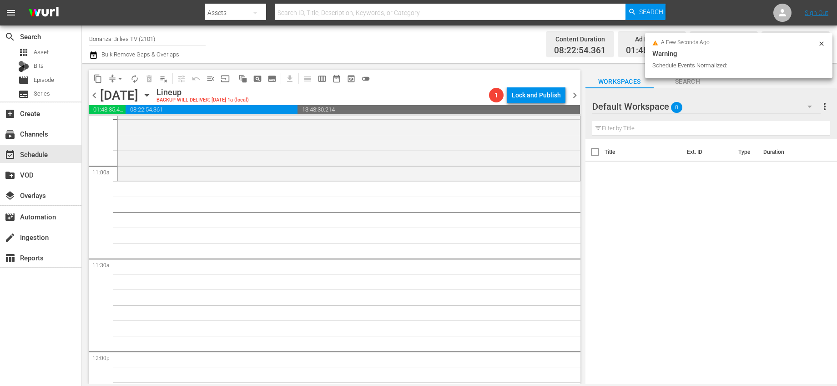
scroll to position [1825, 0]
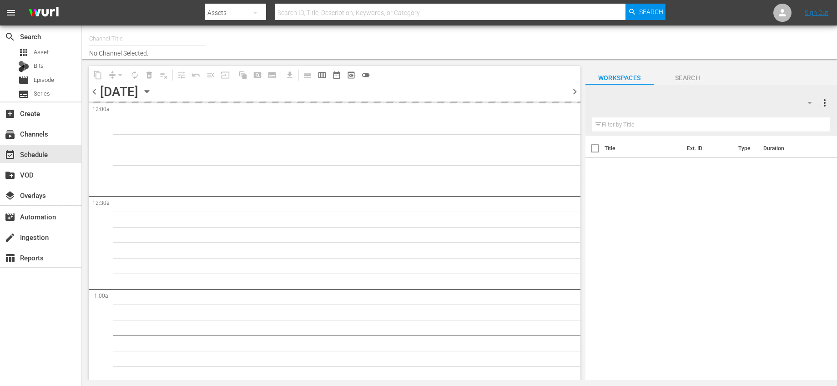
type input "Bonanza-Billies TV (2101)"
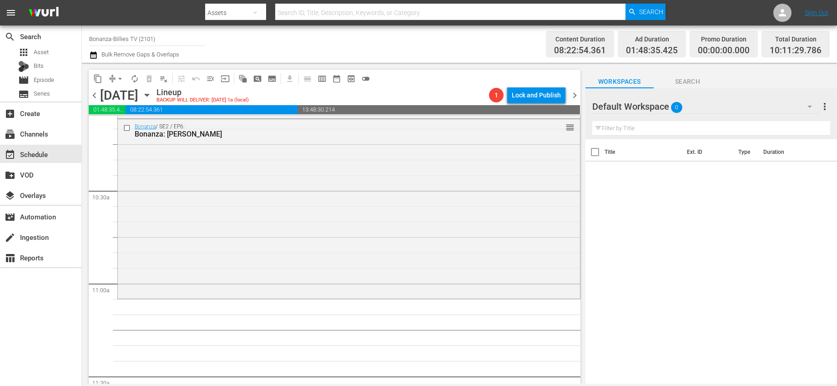
scroll to position [1866, 0]
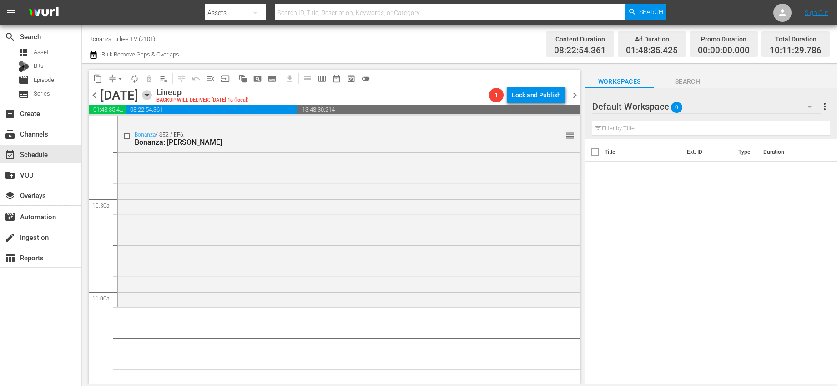
click at [152, 93] on icon "button" at bounding box center [147, 95] width 10 height 10
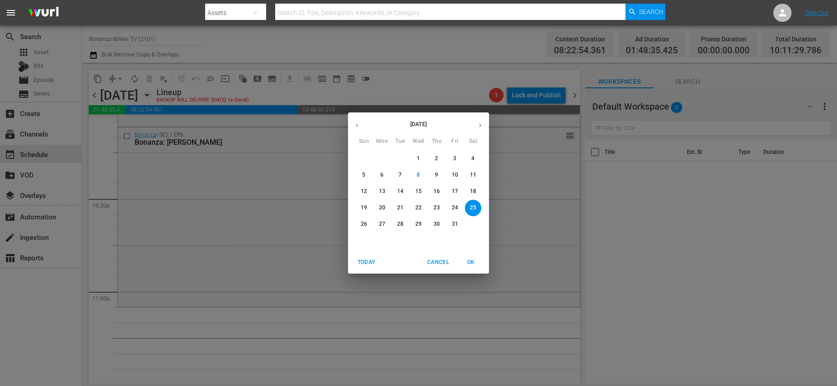
click at [436, 208] on p "23" at bounding box center [436, 208] width 6 height 8
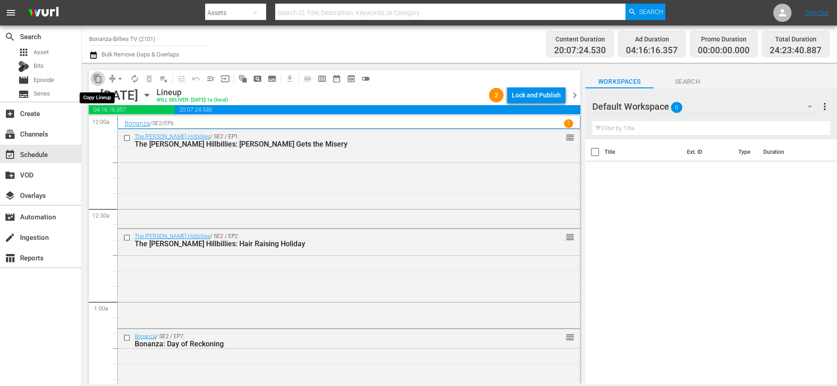
click at [97, 79] on span "content_copy" at bounding box center [97, 78] width 9 height 9
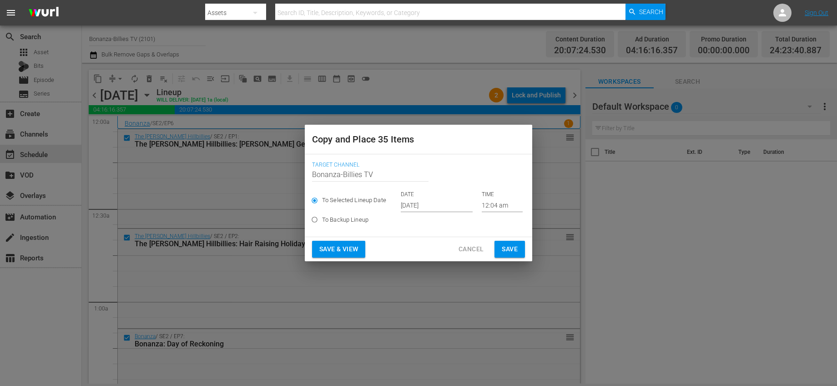
click at [425, 205] on input "[DATE]" at bounding box center [437, 205] width 72 height 14
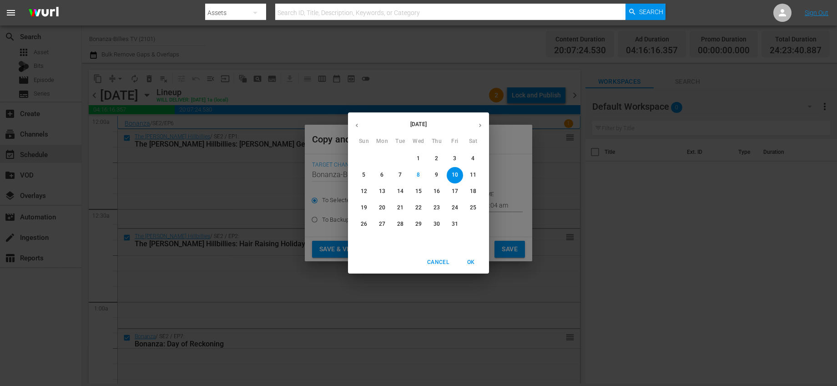
click at [471, 209] on p "25" at bounding box center [473, 208] width 6 height 8
type input "Oct 25th 2025"
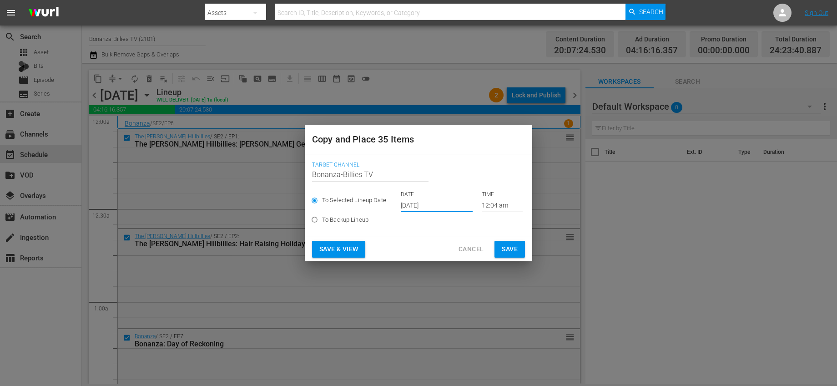
click at [482, 203] on input "12:04 am" at bounding box center [502, 205] width 41 height 14
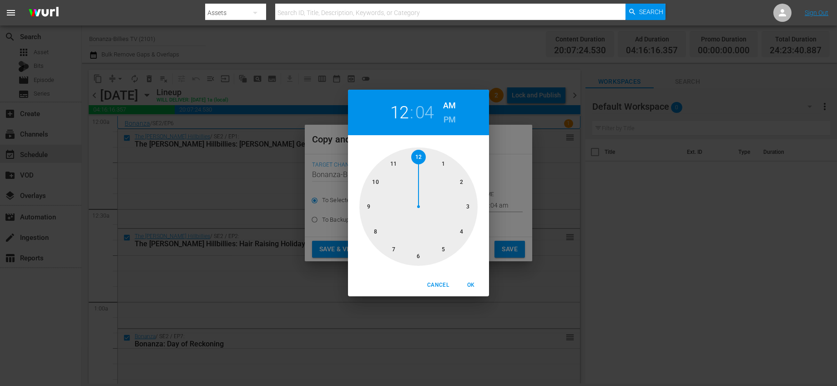
click at [394, 164] on div at bounding box center [418, 206] width 118 height 118
click at [463, 181] on div at bounding box center [418, 206] width 118 height 118
click at [472, 279] on button "OK" at bounding box center [470, 284] width 29 height 15
type input "11:10 am"
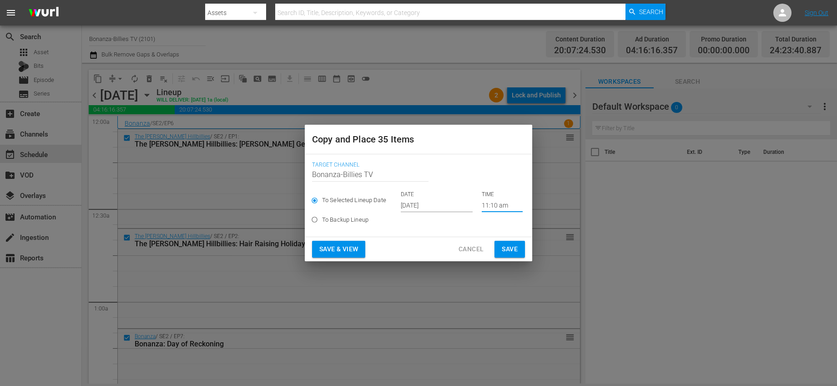
click at [507, 248] on span "Save" at bounding box center [510, 248] width 16 height 11
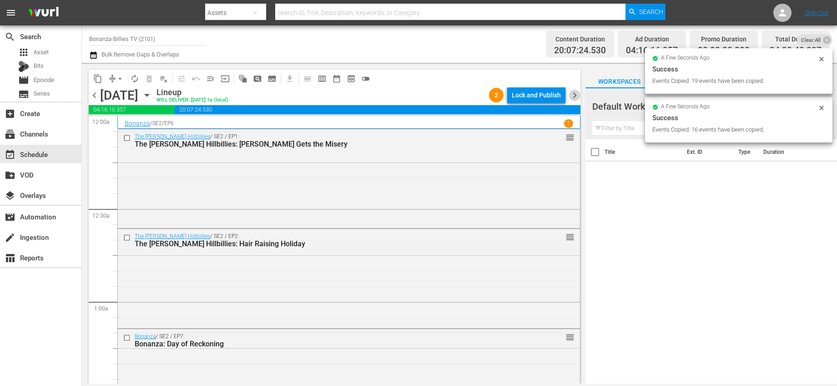
click at [571, 92] on span "chevron_right" at bounding box center [574, 95] width 11 height 11
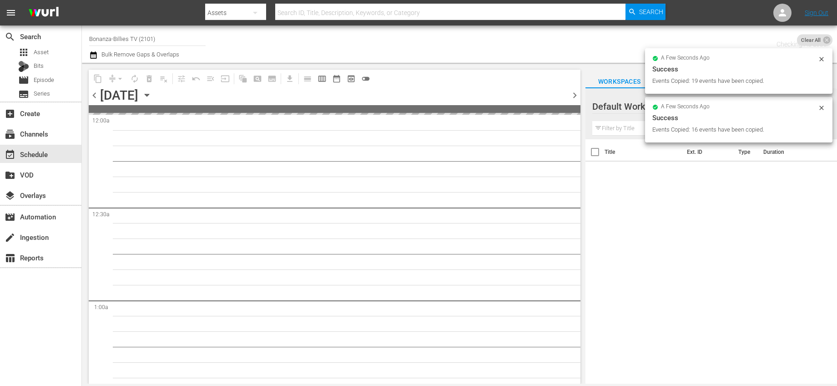
click at [571, 92] on span "chevron_right" at bounding box center [574, 95] width 11 height 11
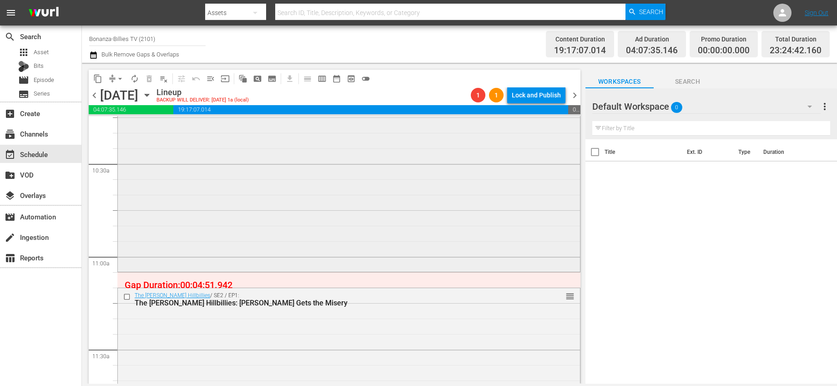
scroll to position [1901, 0]
click at [122, 78] on span "arrow_drop_down" at bounding box center [120, 78] width 9 height 9
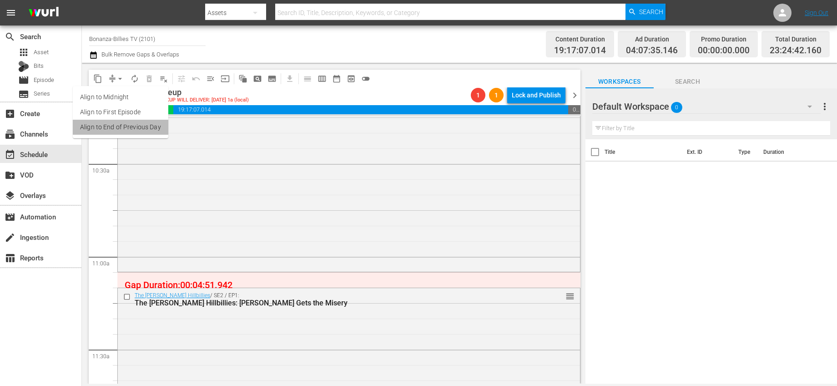
click at [143, 126] on li "Align to End of Previous Day" at bounding box center [121, 127] width 96 height 15
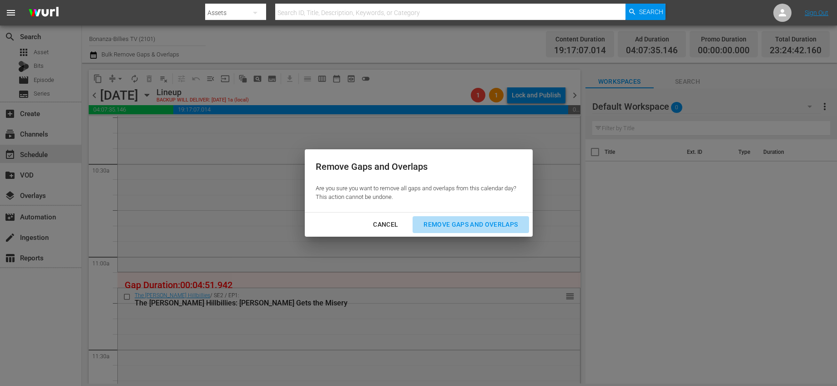
click at [482, 219] on div "Remove Gaps and Overlaps" at bounding box center [470, 224] width 109 height 11
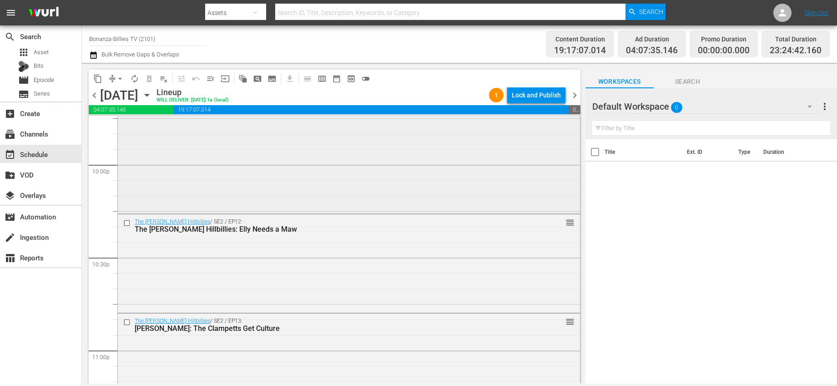
scroll to position [4243, 0]
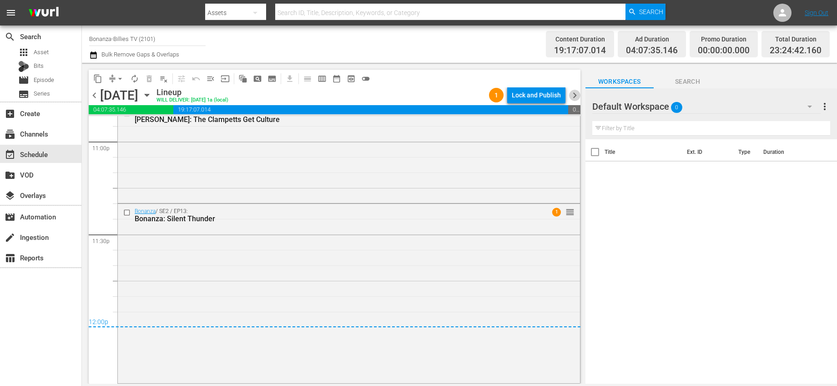
click at [572, 97] on span "chevron_right" at bounding box center [574, 95] width 11 height 11
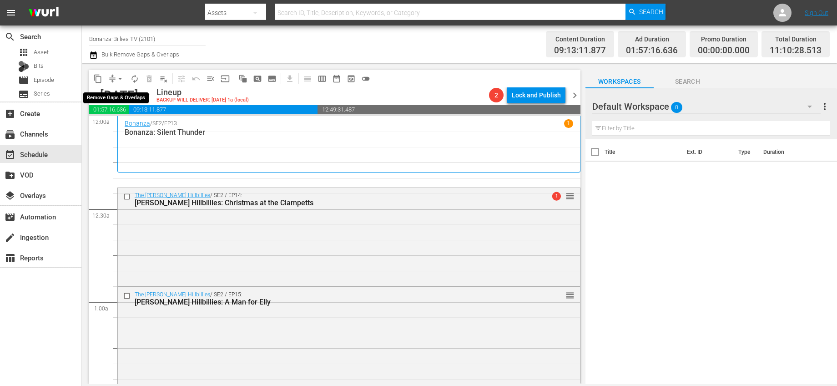
click at [124, 77] on span "arrow_drop_down" at bounding box center [120, 78] width 9 height 9
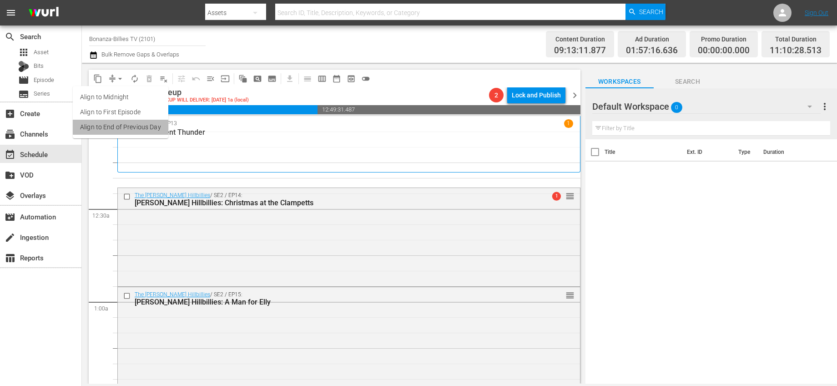
click at [158, 124] on li "Align to End of Previous Day" at bounding box center [121, 127] width 96 height 15
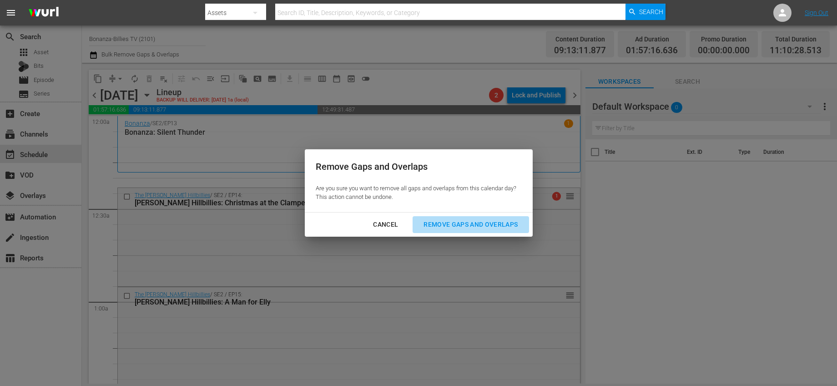
click at [441, 219] on div "Remove Gaps and Overlaps" at bounding box center [470, 224] width 109 height 11
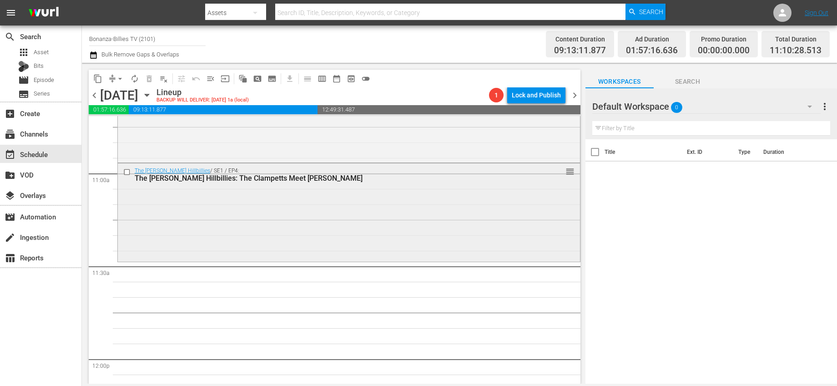
scroll to position [1983, 0]
click at [149, 95] on icon "button" at bounding box center [147, 95] width 4 height 2
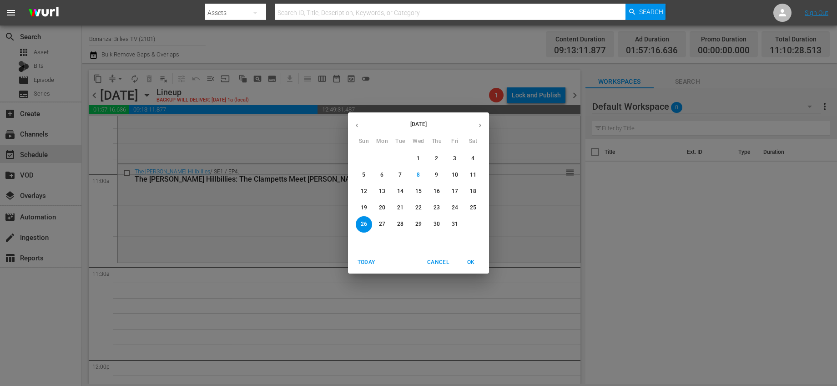
click at [452, 208] on p "24" at bounding box center [455, 208] width 6 height 8
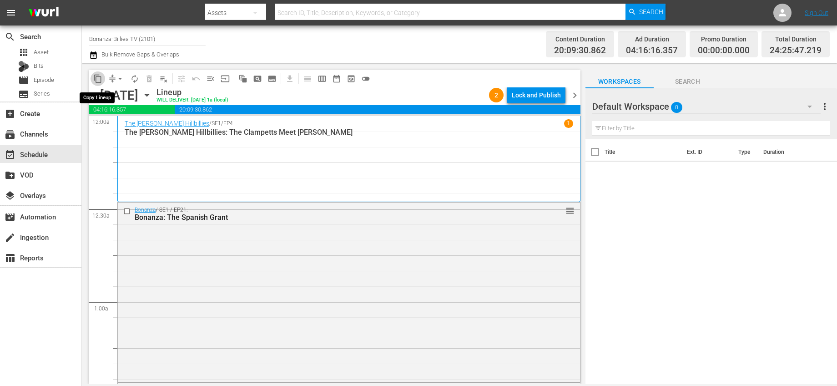
click at [97, 77] on span "content_copy" at bounding box center [97, 78] width 9 height 9
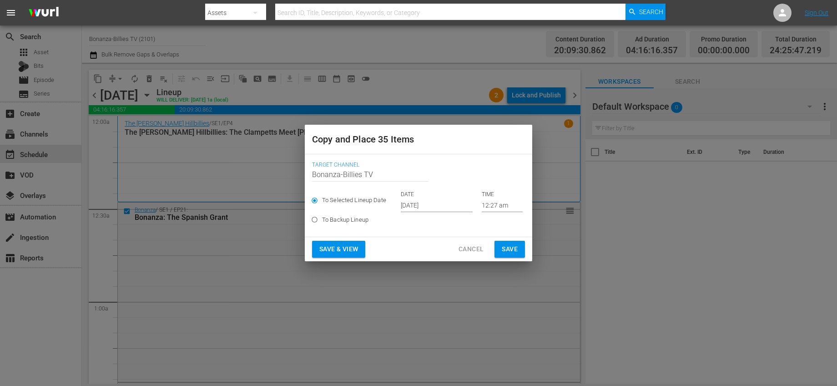
click at [487, 205] on input "12:27 am" at bounding box center [502, 205] width 41 height 14
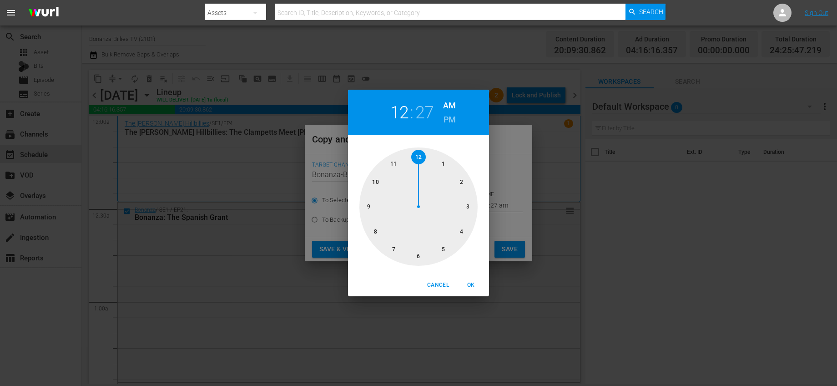
click at [396, 161] on div at bounding box center [418, 206] width 118 height 118
drag, startPoint x: 444, startPoint y: 285, endPoint x: 447, endPoint y: 260, distance: 24.7
click at [444, 285] on span "Cancel" at bounding box center [438, 285] width 22 height 10
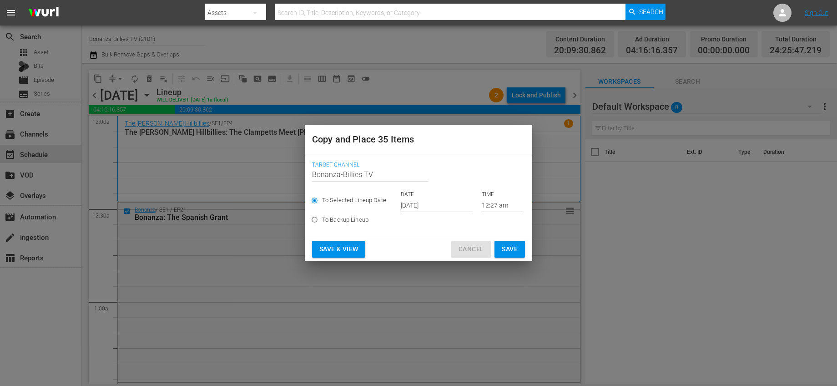
click at [471, 248] on span "Cancel" at bounding box center [470, 248] width 25 height 11
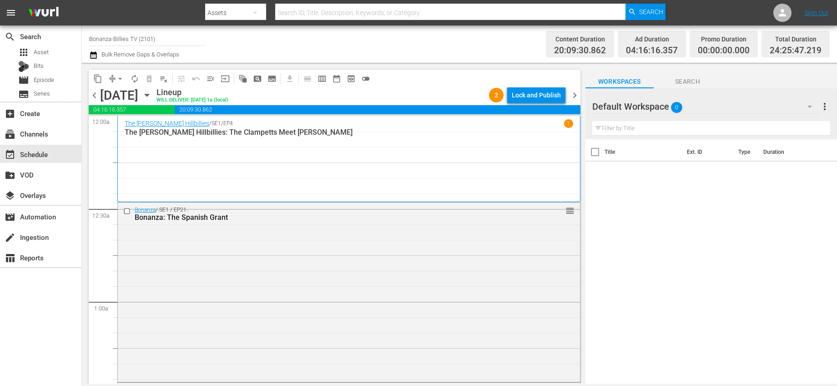
click at [149, 94] on icon "button" at bounding box center [147, 95] width 4 height 2
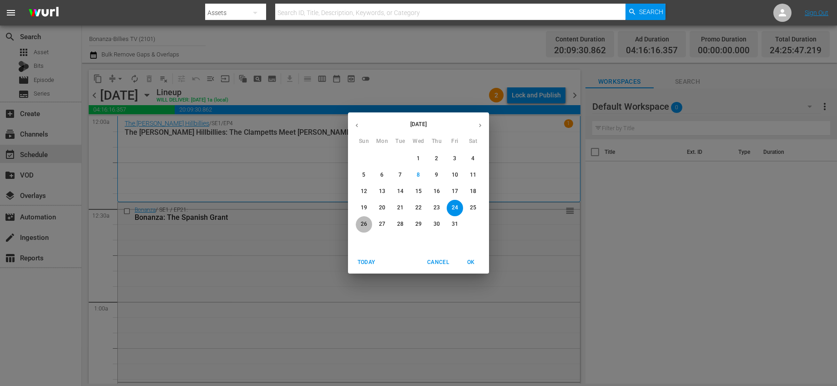
click at [368, 220] on span "26" at bounding box center [364, 224] width 16 height 8
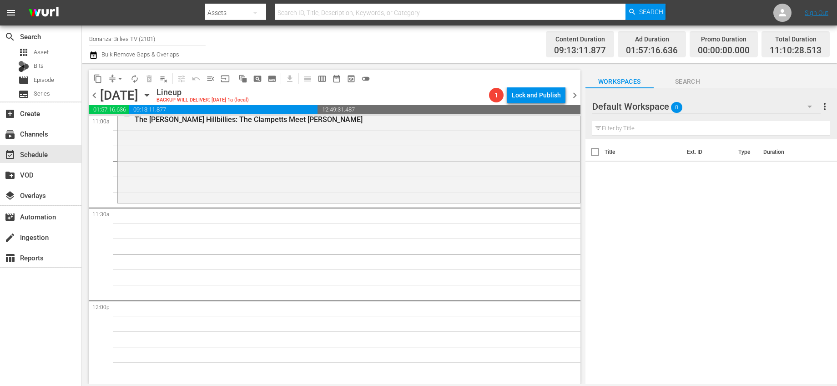
scroll to position [1900, 0]
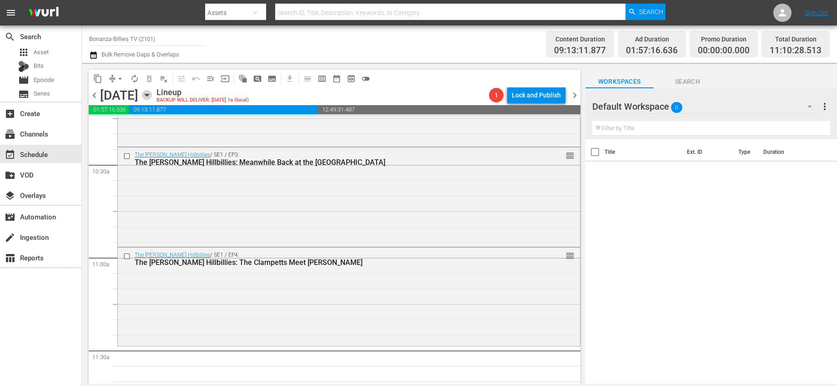
click at [152, 93] on icon "button" at bounding box center [147, 95] width 10 height 10
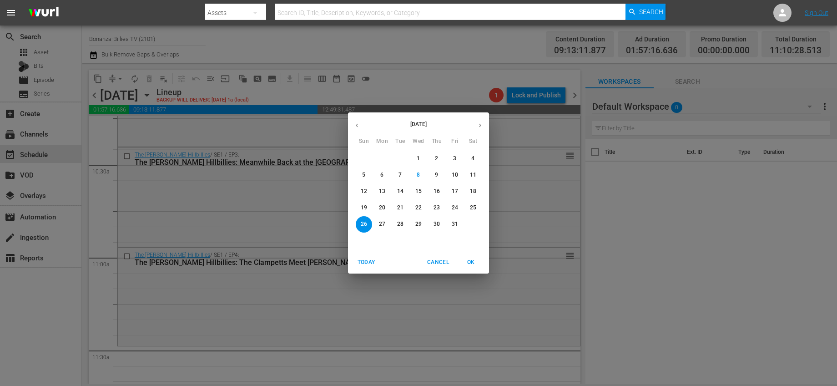
click at [458, 205] on span "24" at bounding box center [455, 208] width 16 height 8
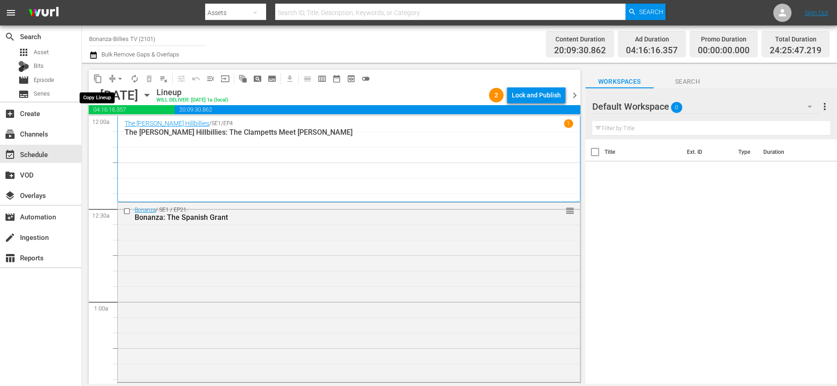
click at [100, 77] on span "content_copy" at bounding box center [97, 78] width 9 height 9
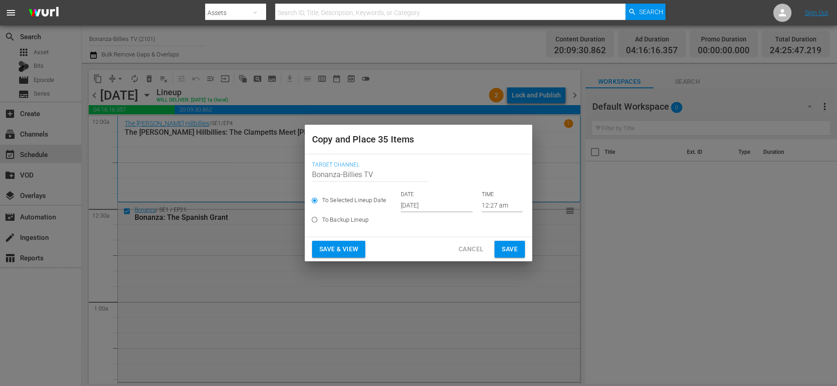
click at [448, 209] on input "[DATE]" at bounding box center [437, 205] width 72 height 14
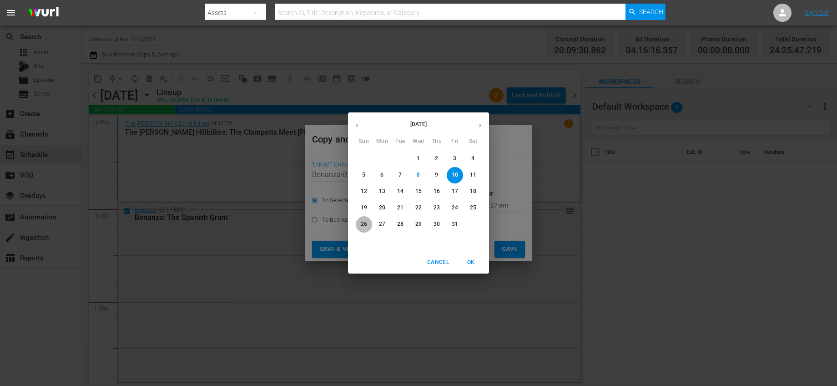
click at [370, 224] on span "26" at bounding box center [364, 224] width 16 height 8
type input "Oct 26th 2025"
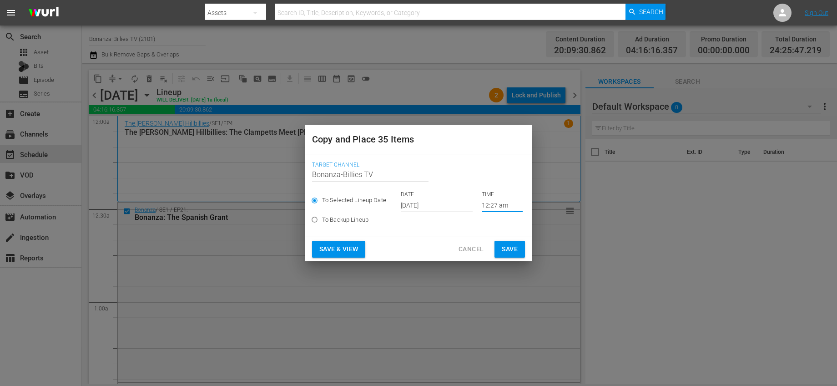
click at [505, 208] on input "12:27 am" at bounding box center [502, 205] width 41 height 14
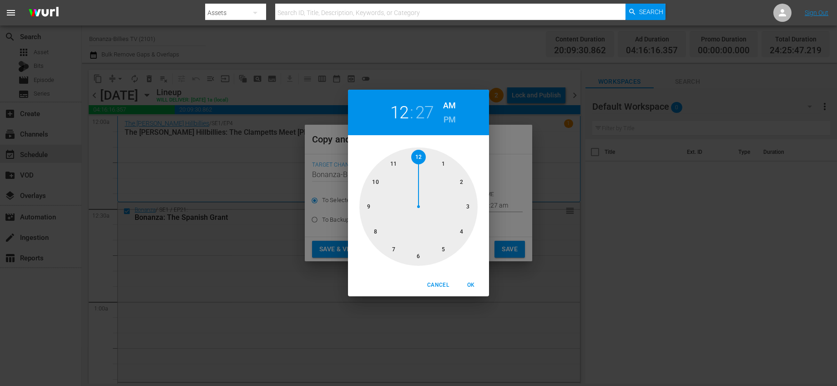
click at [393, 165] on div at bounding box center [418, 206] width 118 height 118
click at [418, 251] on div at bounding box center [418, 206] width 118 height 118
click at [464, 287] on span "OK" at bounding box center [471, 285] width 22 height 10
type input "11:30 am"
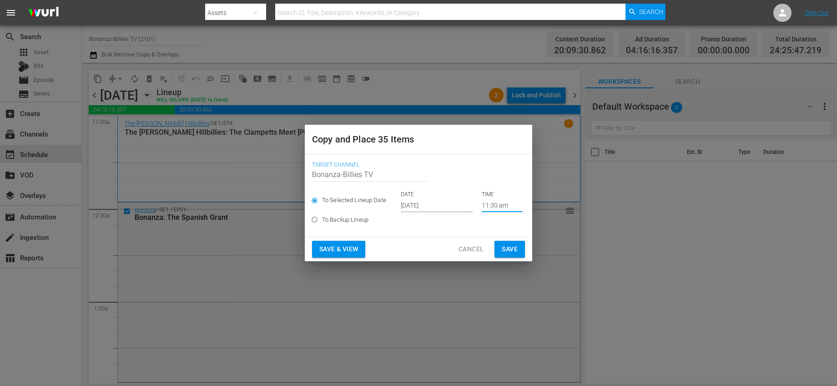
click at [516, 246] on span "Save" at bounding box center [510, 248] width 16 height 11
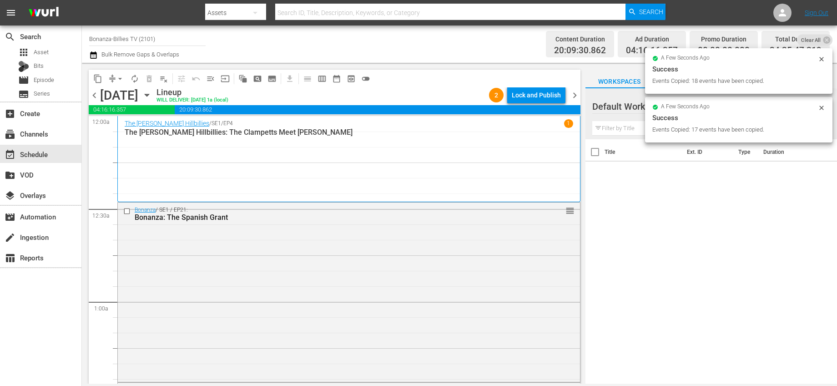
click at [573, 97] on span "chevron_right" at bounding box center [574, 95] width 11 height 11
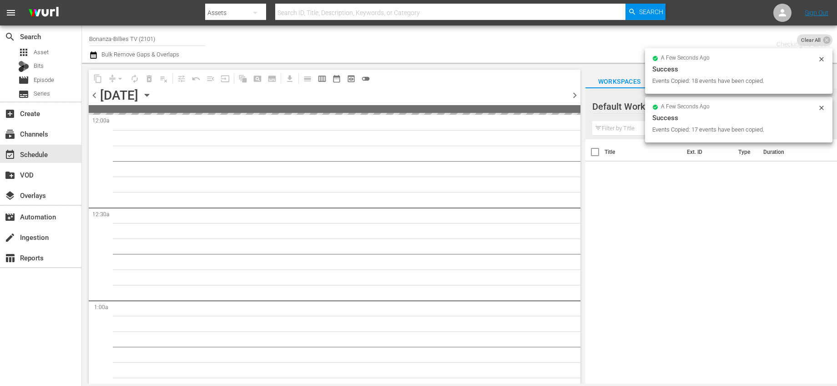
click at [573, 97] on span "chevron_right" at bounding box center [574, 95] width 11 height 11
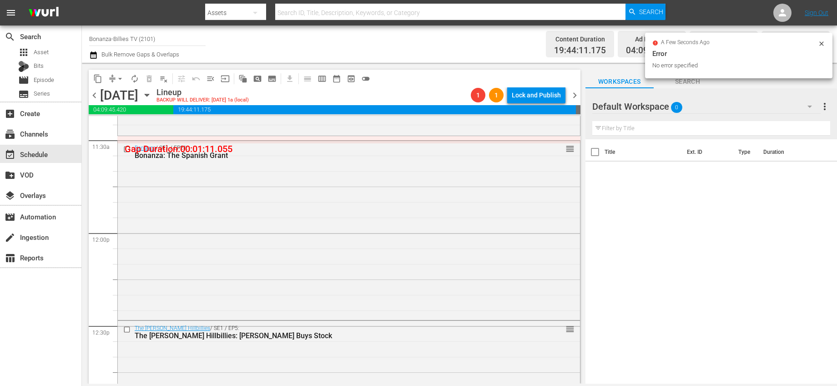
scroll to position [1941, 0]
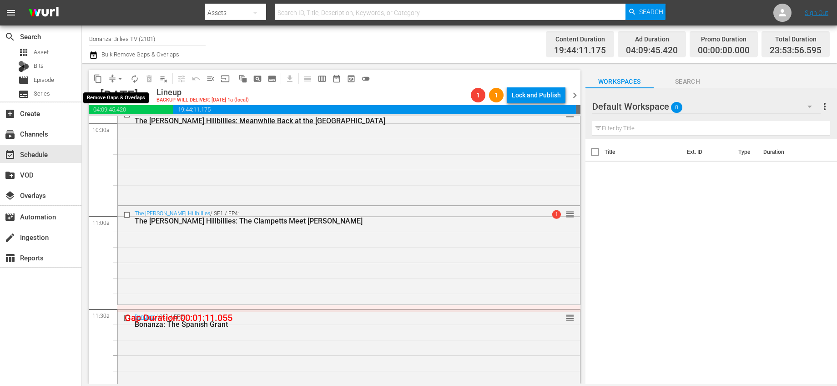
click at [121, 80] on span "arrow_drop_down" at bounding box center [120, 78] width 9 height 9
click at [133, 123] on li "Align to End of Previous Day" at bounding box center [121, 127] width 96 height 15
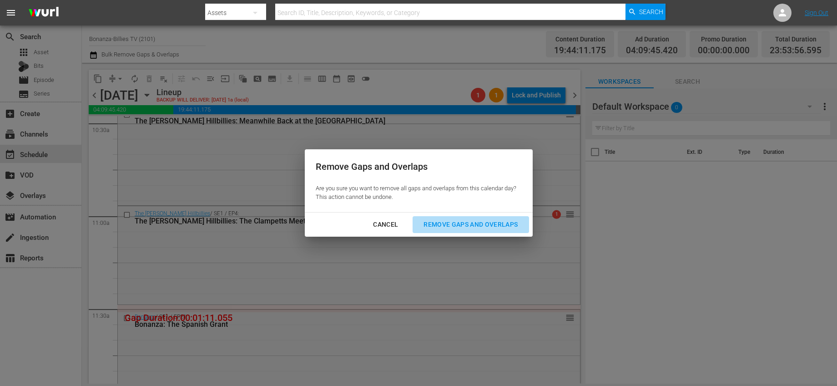
click at [461, 225] on div "Remove Gaps and Overlaps" at bounding box center [470, 224] width 109 height 11
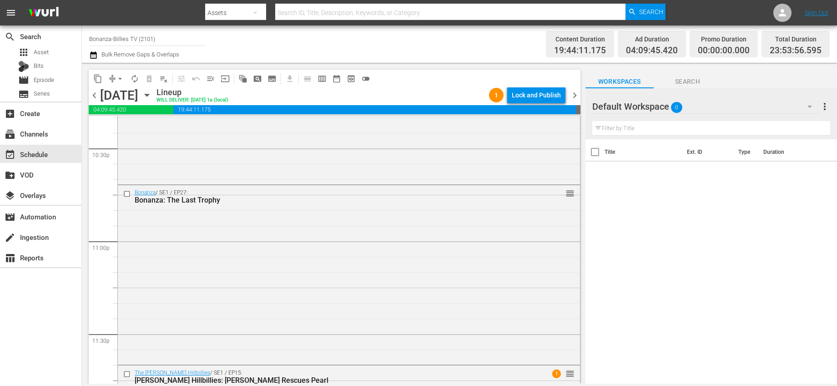
scroll to position [4224, 0]
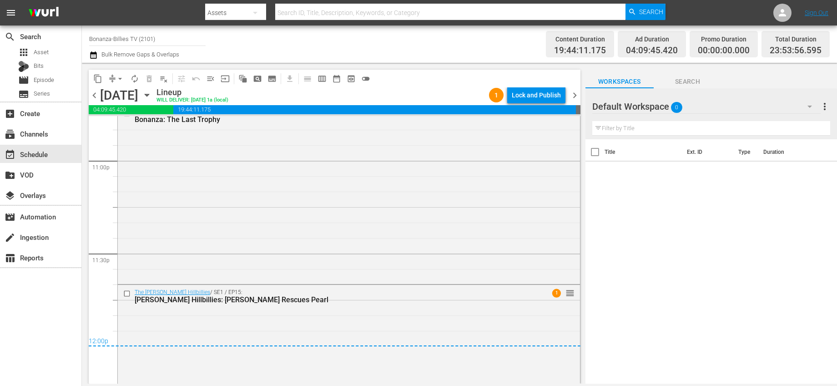
click at [575, 98] on span "chevron_right" at bounding box center [574, 95] width 11 height 11
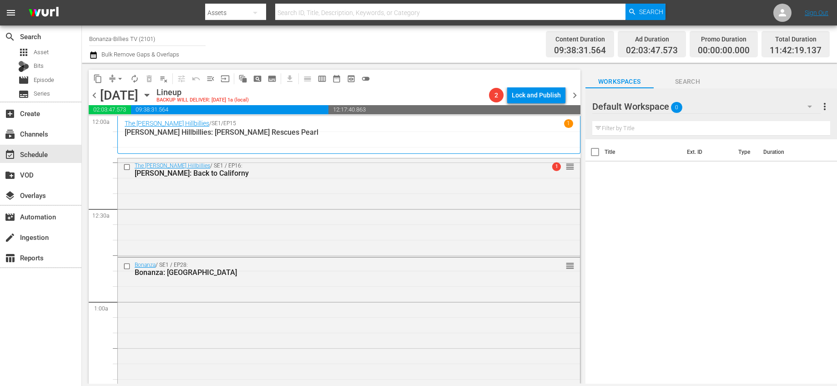
click at [120, 79] on span "arrow_drop_down" at bounding box center [120, 78] width 9 height 9
click at [141, 126] on li "Align to End of Previous Day" at bounding box center [121, 127] width 96 height 15
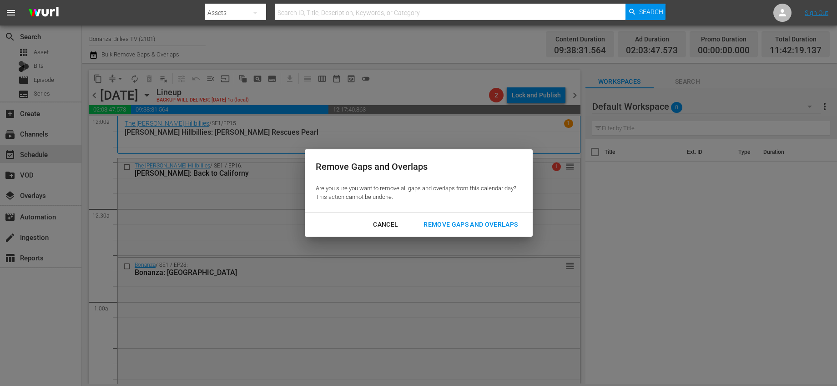
click at [470, 222] on div "Remove Gaps and Overlaps" at bounding box center [470, 224] width 109 height 11
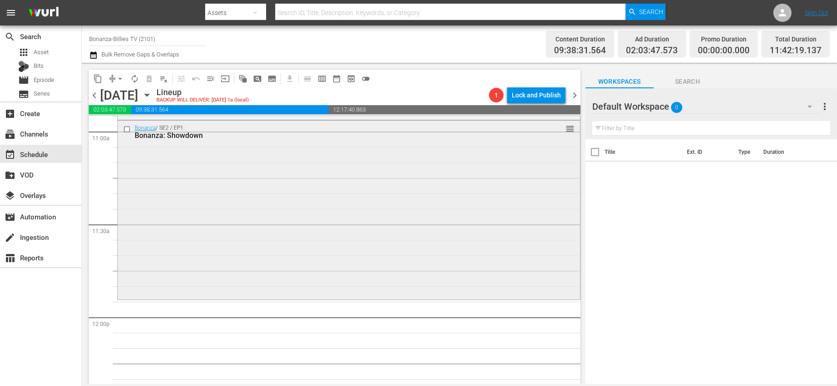
scroll to position [2016, 0]
click at [149, 95] on icon "button" at bounding box center [147, 95] width 4 height 2
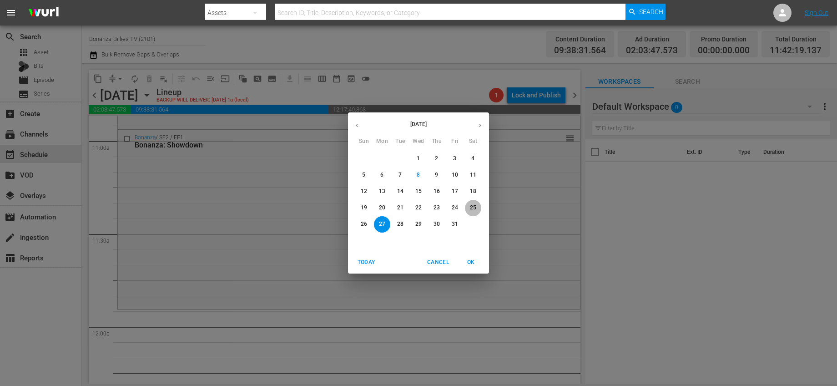
click at [469, 206] on span "25" at bounding box center [473, 208] width 16 height 8
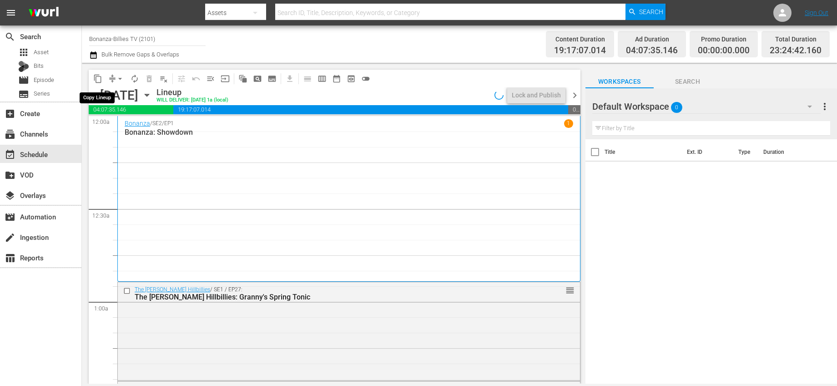
click at [100, 82] on span "content_copy" at bounding box center [97, 78] width 9 height 9
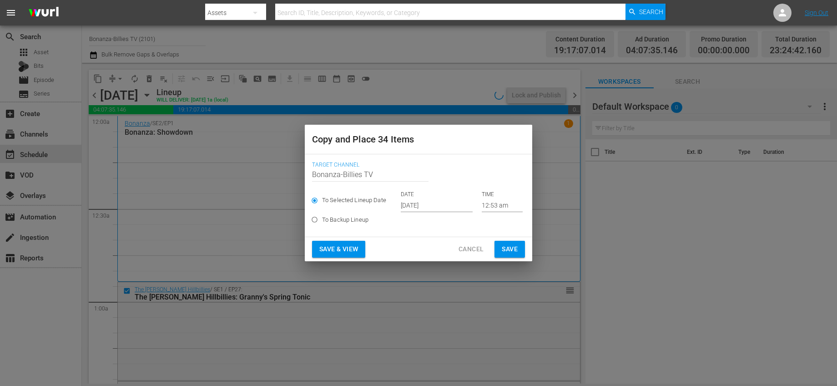
click at [428, 202] on input "[DATE]" at bounding box center [437, 205] width 72 height 14
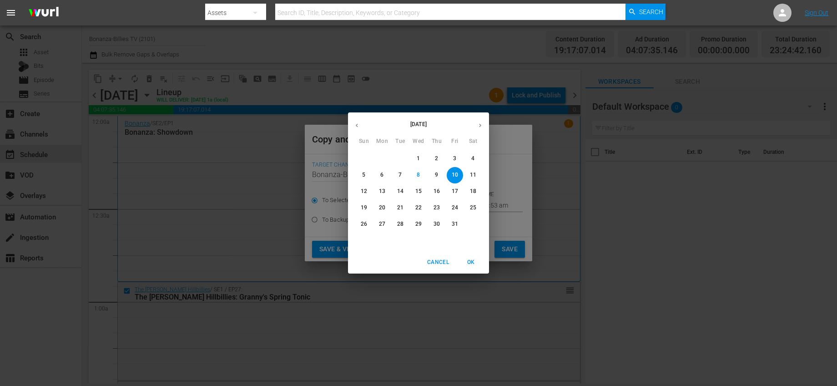
click at [379, 224] on p "27" at bounding box center [382, 224] width 6 height 8
type input "Oct 27th 2025"
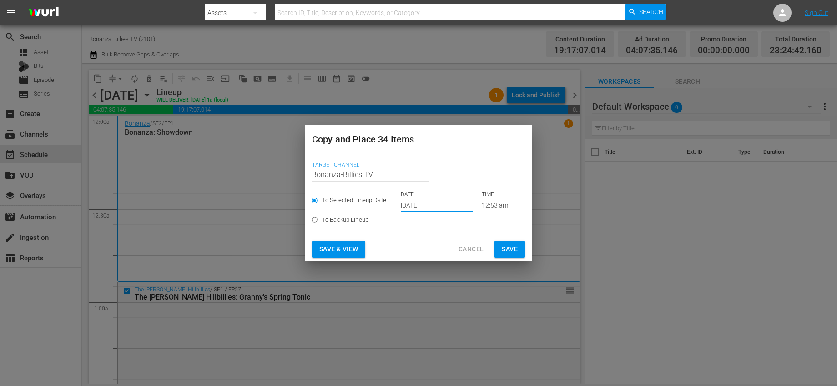
click at [490, 202] on input "12:53 am" at bounding box center [502, 205] width 41 height 14
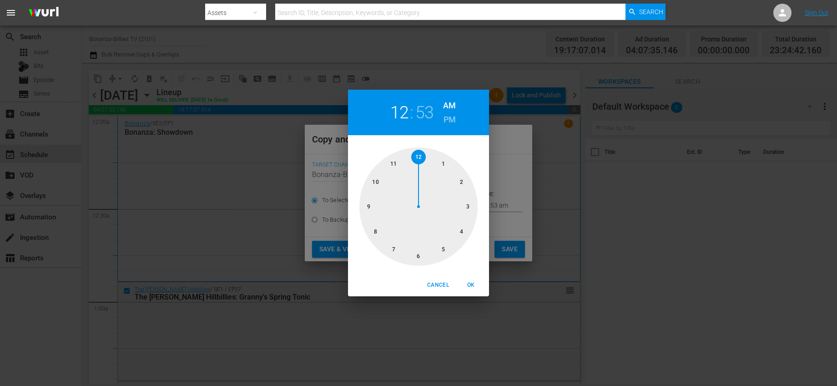
click at [392, 164] on div at bounding box center [418, 206] width 118 height 118
click at [379, 180] on div at bounding box center [418, 206] width 118 height 118
click at [392, 164] on div at bounding box center [418, 206] width 118 height 118
click at [378, 178] on div at bounding box center [418, 206] width 118 height 118
click at [389, 164] on div at bounding box center [418, 206] width 118 height 118
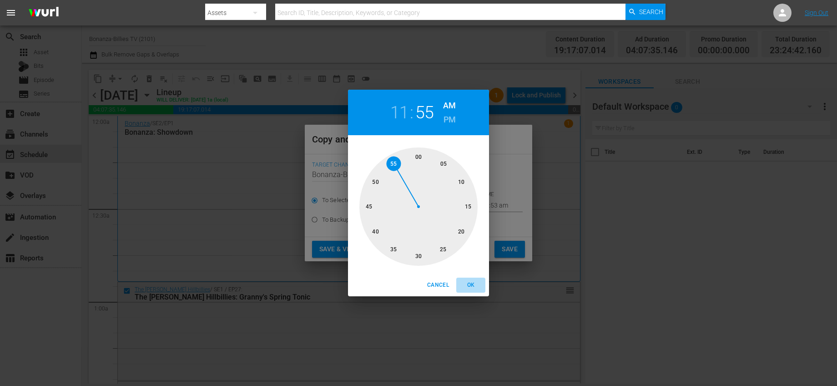
click at [465, 286] on span "OK" at bounding box center [471, 285] width 22 height 10
type input "11:55 am"
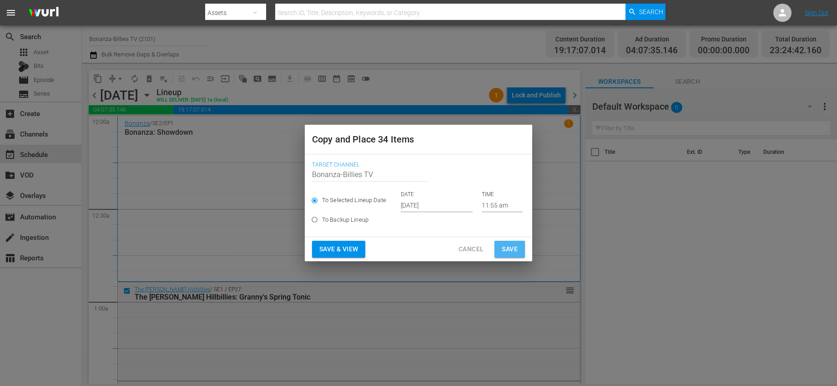
click at [516, 244] on span "Save" at bounding box center [510, 248] width 16 height 11
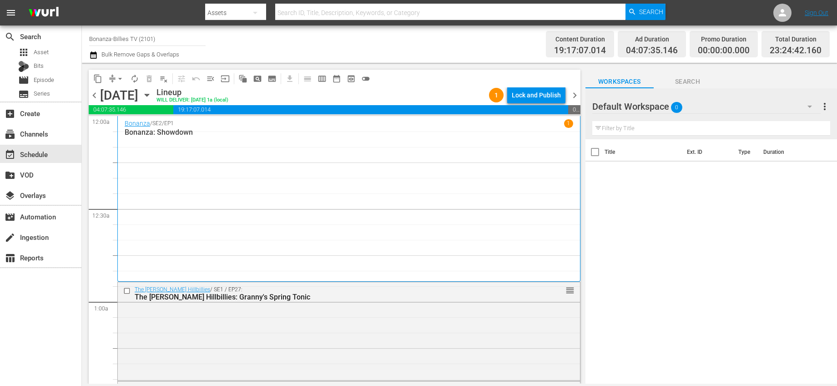
click at [576, 96] on span "chevron_right" at bounding box center [574, 95] width 11 height 11
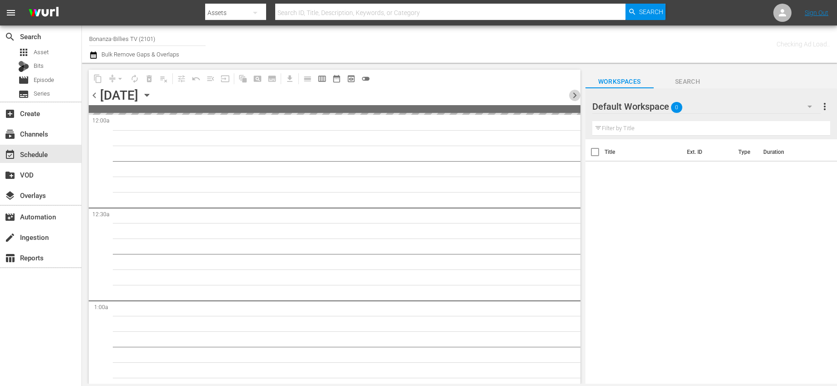
click at [576, 96] on span "chevron_right" at bounding box center [574, 95] width 11 height 11
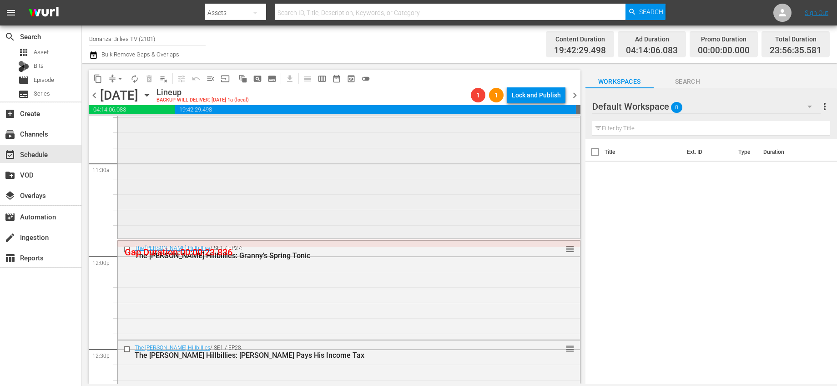
scroll to position [2076, 0]
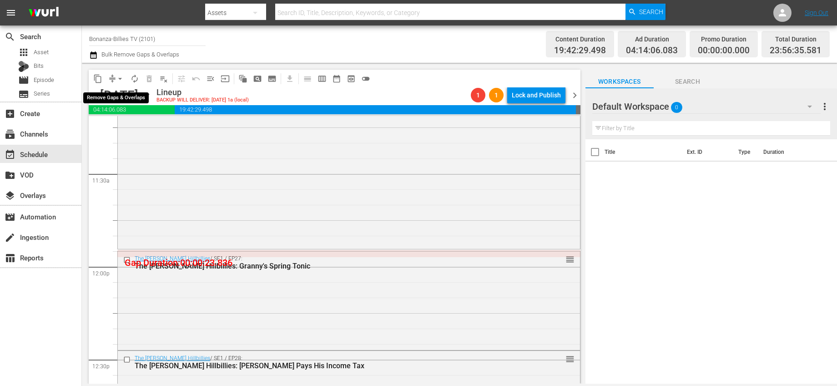
click at [122, 76] on span "arrow_drop_down" at bounding box center [120, 78] width 9 height 9
click at [151, 124] on li "Align to End of Previous Day" at bounding box center [121, 127] width 96 height 15
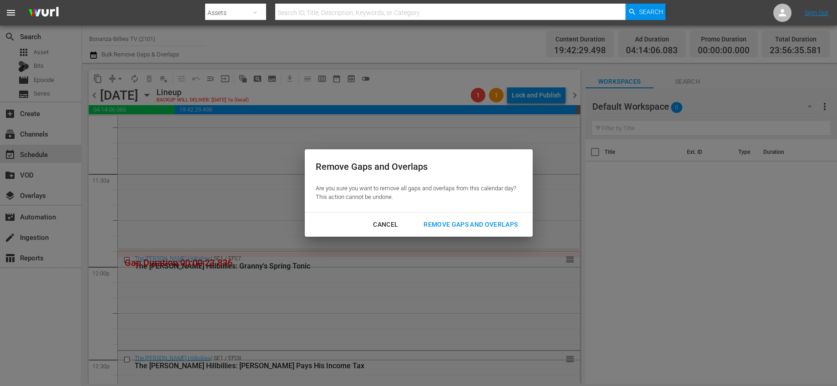
click at [506, 222] on div "Remove Gaps and Overlaps" at bounding box center [470, 224] width 109 height 11
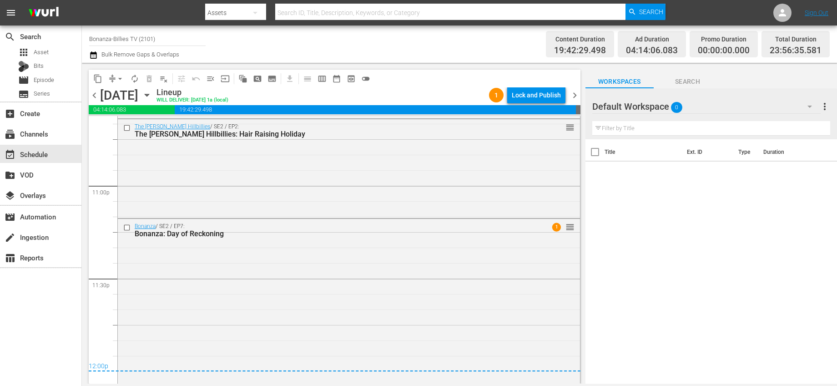
scroll to position [4214, 0]
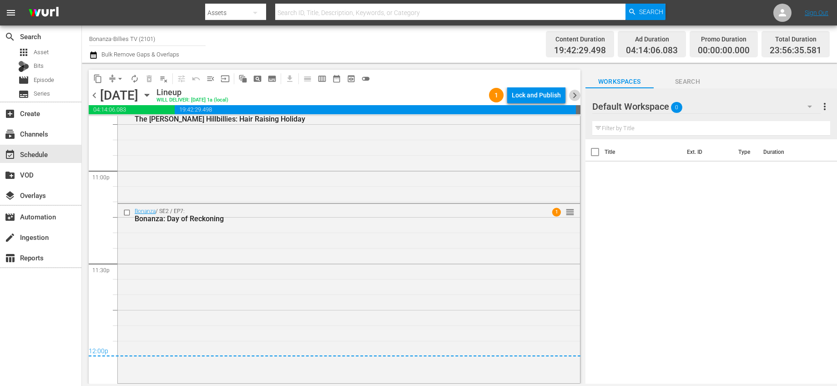
click at [571, 96] on span "chevron_right" at bounding box center [574, 95] width 11 height 11
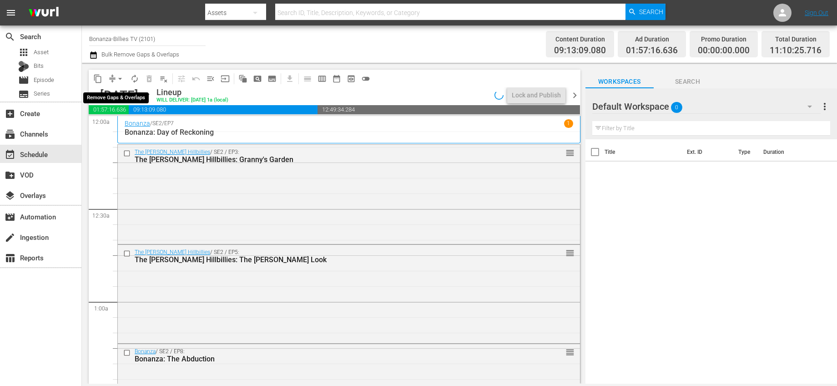
click at [122, 79] on span "arrow_drop_down" at bounding box center [120, 78] width 9 height 9
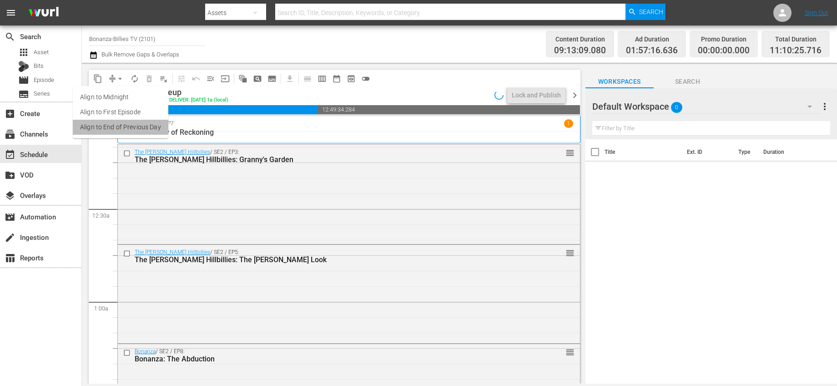
click at [137, 126] on li "Align to End of Previous Day" at bounding box center [121, 127] width 96 height 15
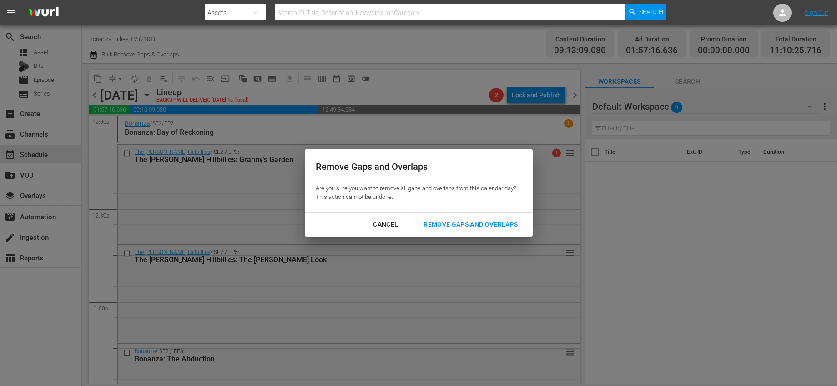
click at [481, 222] on div "Remove Gaps and Overlaps" at bounding box center [470, 224] width 109 height 11
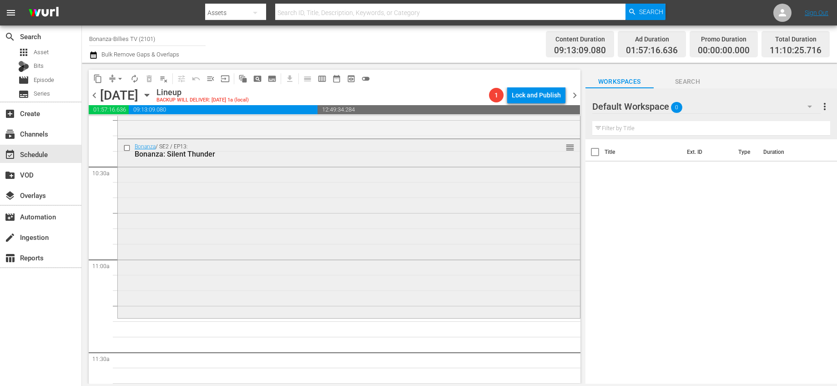
scroll to position [1866, 0]
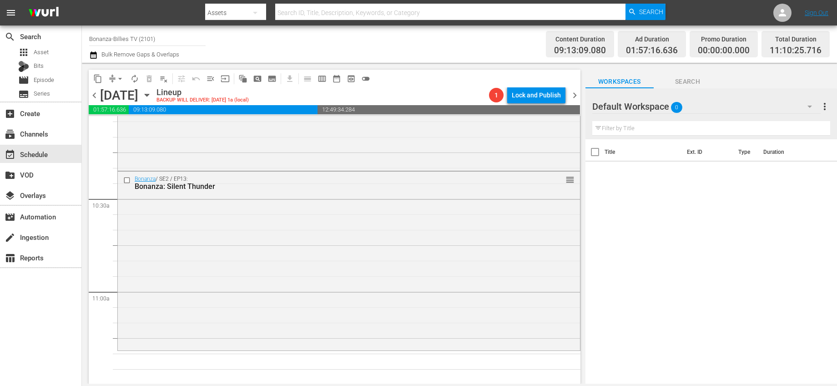
click at [152, 96] on icon "button" at bounding box center [147, 95] width 10 height 10
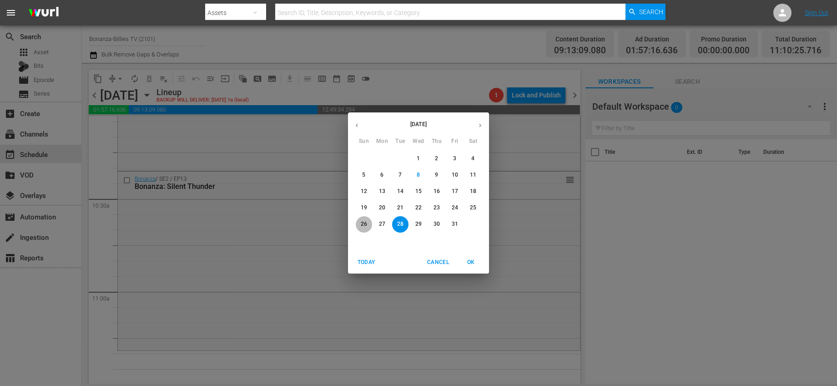
click at [365, 224] on p "26" at bounding box center [364, 224] width 6 height 8
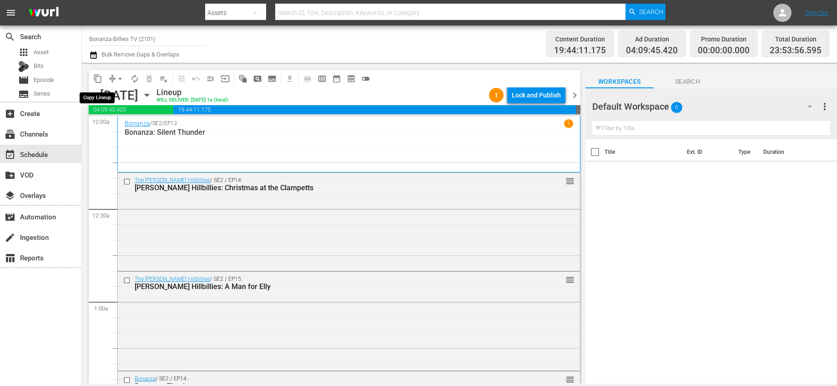
click at [101, 79] on span "content_copy" at bounding box center [97, 78] width 9 height 9
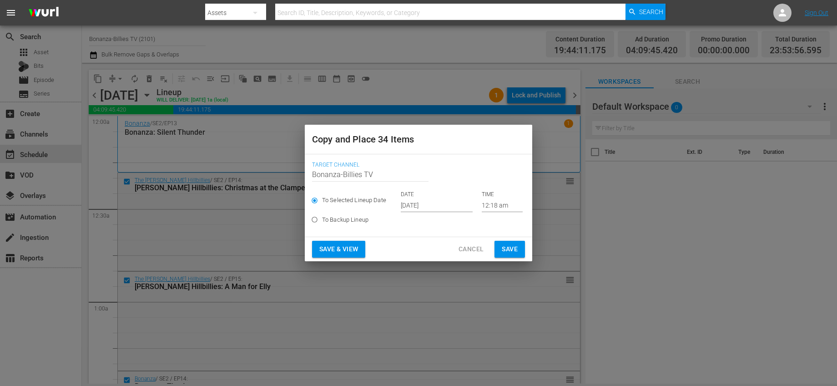
click at [438, 204] on input "[DATE]" at bounding box center [437, 205] width 72 height 14
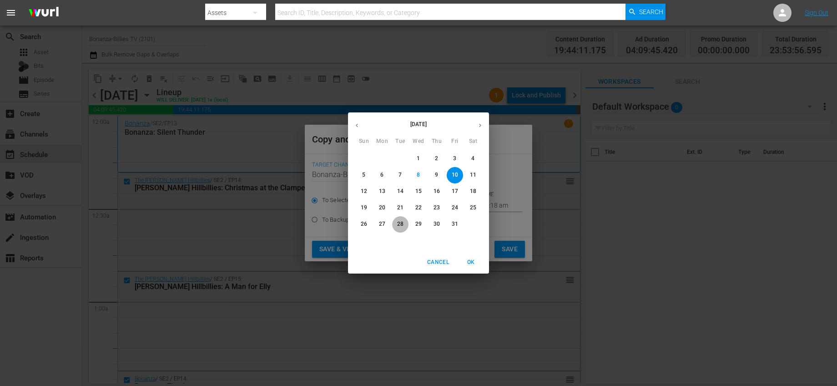
click at [397, 226] on span "28" at bounding box center [400, 224] width 16 height 8
type input "Oct 28th 2025"
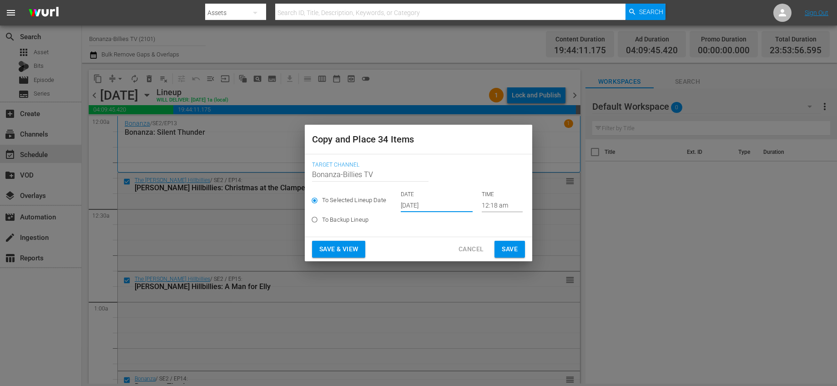
click at [484, 212] on input "12:18 am" at bounding box center [502, 205] width 41 height 14
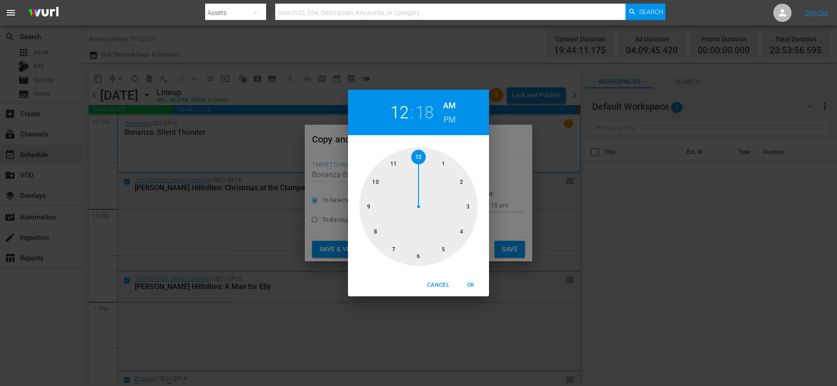
click at [398, 166] on div at bounding box center [418, 206] width 118 height 118
click at [460, 234] on div at bounding box center [418, 206] width 118 height 118
click at [476, 290] on button "OK" at bounding box center [470, 284] width 29 height 15
type input "11:20 am"
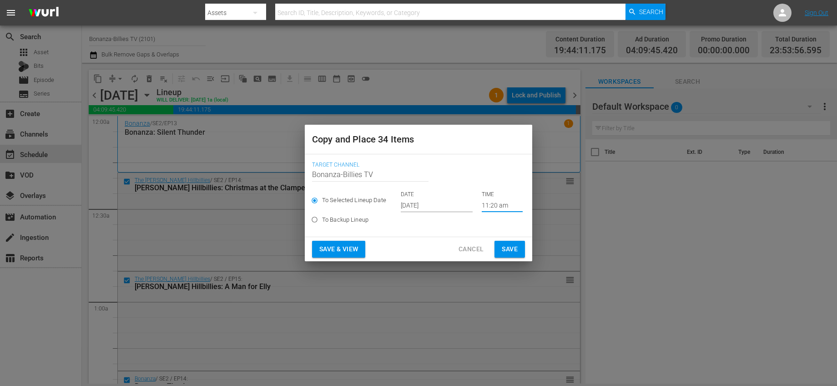
click at [509, 246] on span "Save" at bounding box center [510, 248] width 16 height 11
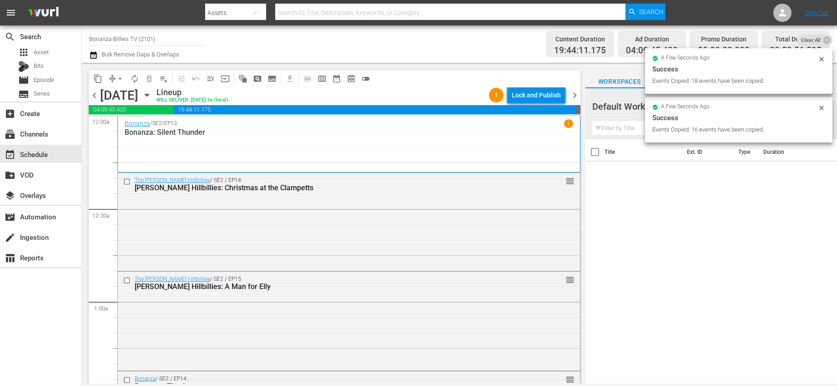
click at [573, 93] on span "chevron_right" at bounding box center [574, 95] width 11 height 11
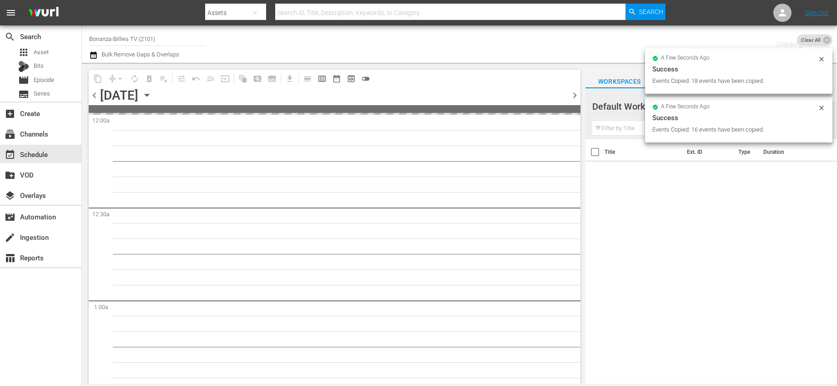
click at [573, 93] on span "chevron_right" at bounding box center [574, 95] width 11 height 11
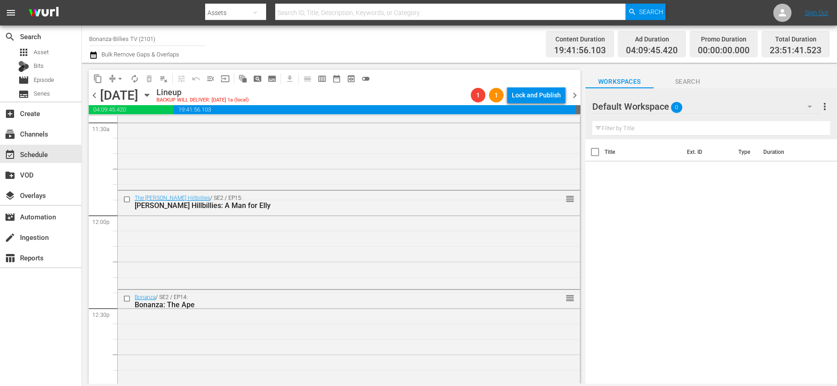
scroll to position [1948, 0]
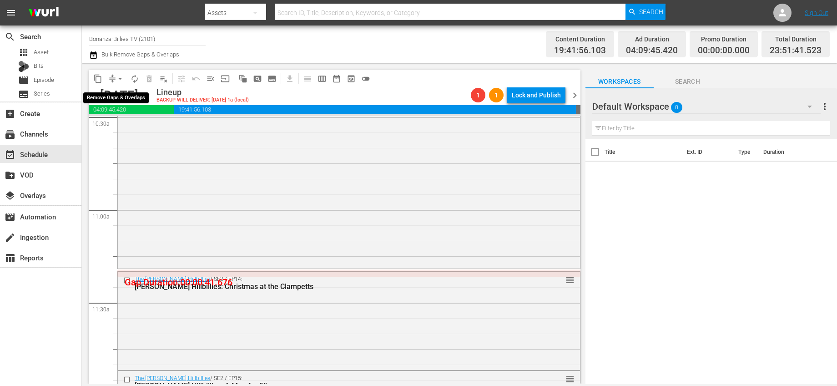
click at [123, 77] on span "arrow_drop_down" at bounding box center [120, 78] width 9 height 9
click at [149, 126] on li "Align to End of Previous Day" at bounding box center [121, 127] width 96 height 15
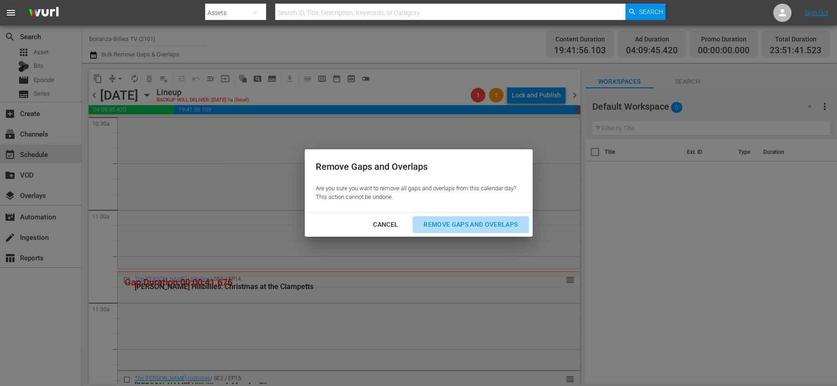
click at [488, 219] on div "Remove Gaps and Overlaps" at bounding box center [470, 224] width 109 height 11
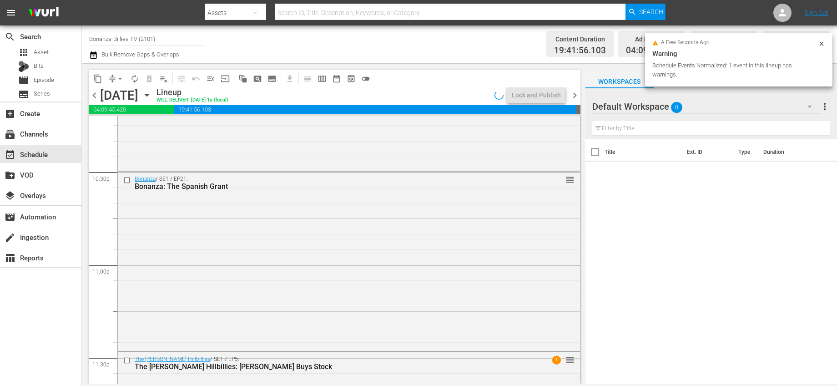
scroll to position [4188, 0]
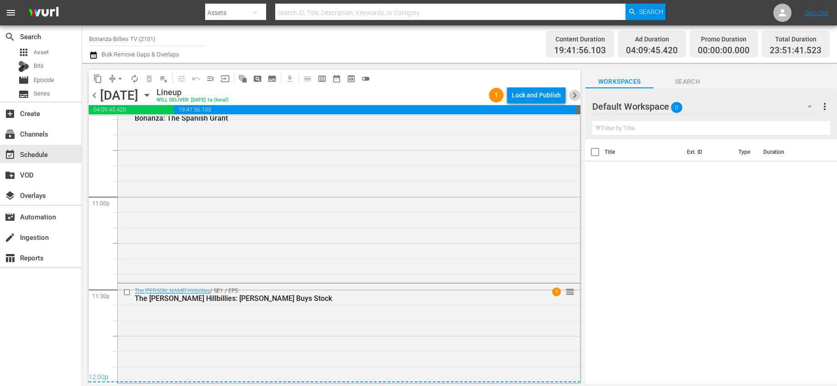
click at [578, 98] on span "chevron_right" at bounding box center [574, 95] width 11 height 11
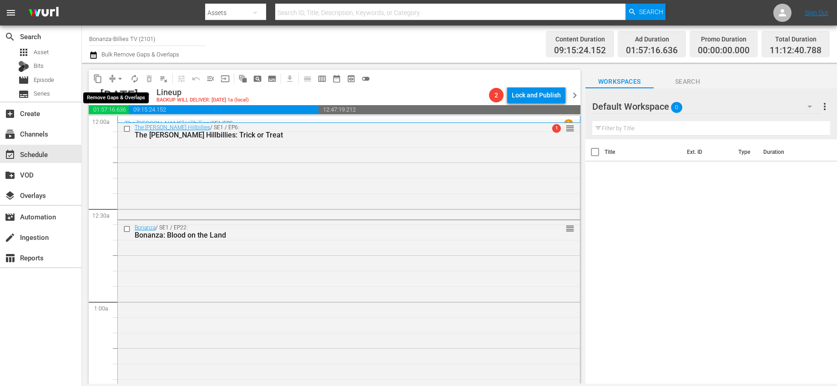
click at [114, 79] on button "arrow_drop_down" at bounding box center [120, 78] width 15 height 15
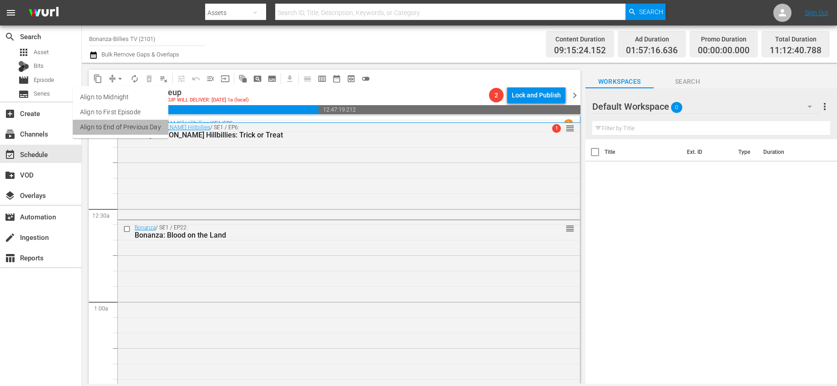
click at [151, 126] on li "Align to End of Previous Day" at bounding box center [121, 127] width 96 height 15
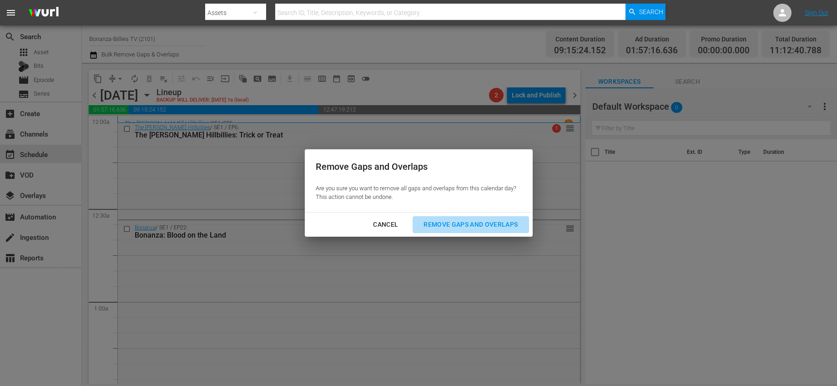
click at [451, 217] on button "Remove Gaps and Overlaps" at bounding box center [471, 224] width 116 height 17
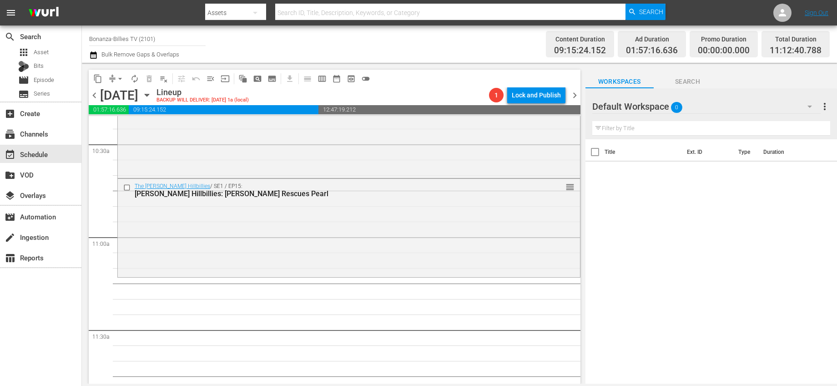
scroll to position [1928, 0]
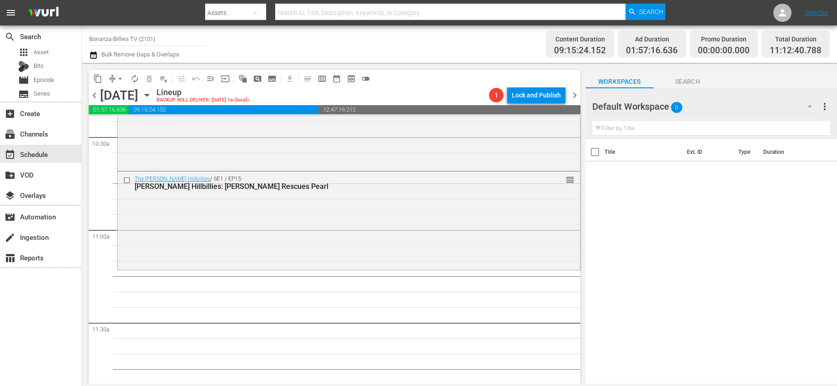
click at [152, 96] on icon "button" at bounding box center [147, 95] width 10 height 10
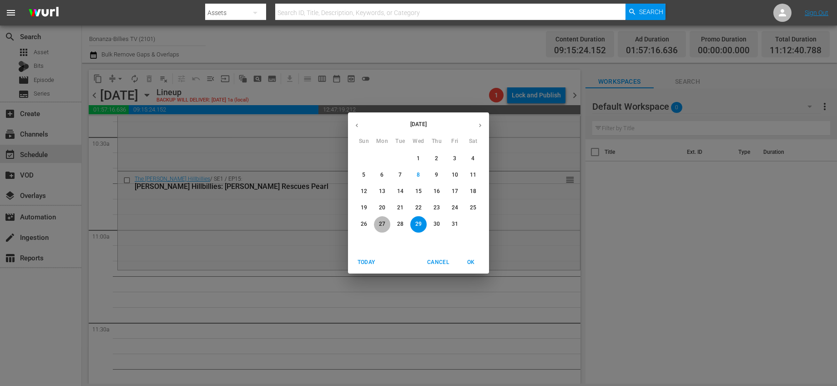
click at [385, 220] on span "27" at bounding box center [382, 224] width 16 height 8
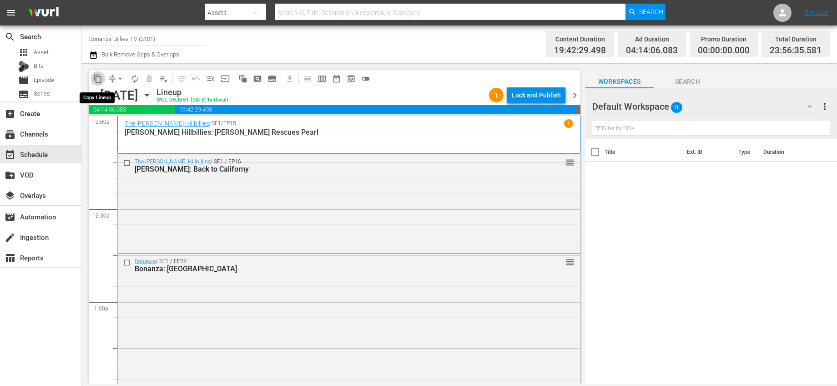
click at [101, 77] on span "content_copy" at bounding box center [97, 78] width 9 height 9
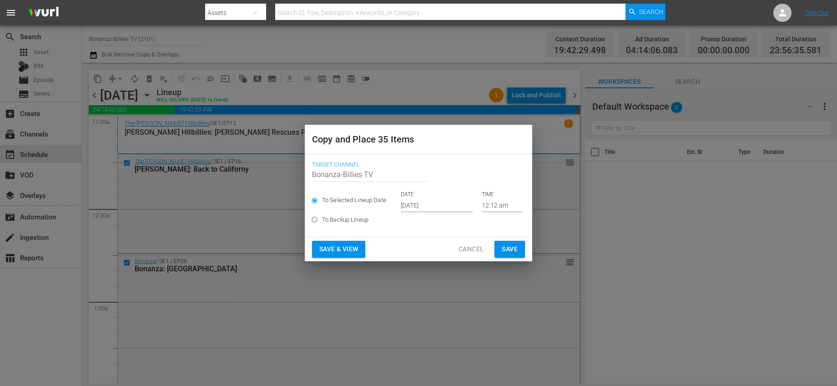
click at [416, 202] on input "[DATE]" at bounding box center [437, 205] width 72 height 14
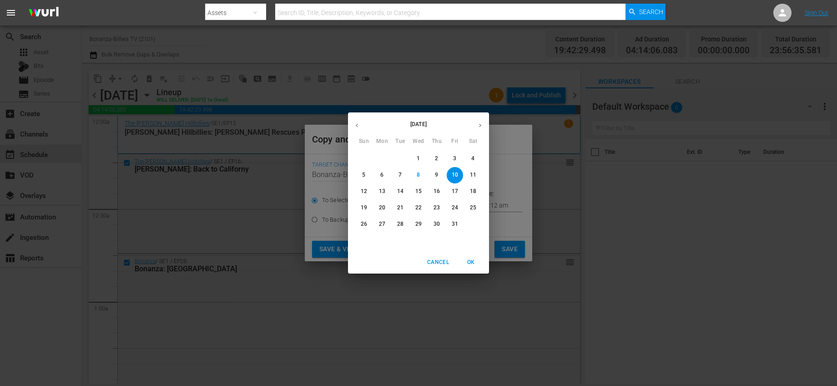
click at [419, 224] on p "29" at bounding box center [418, 224] width 6 height 8
type input "Oct 29th 2025"
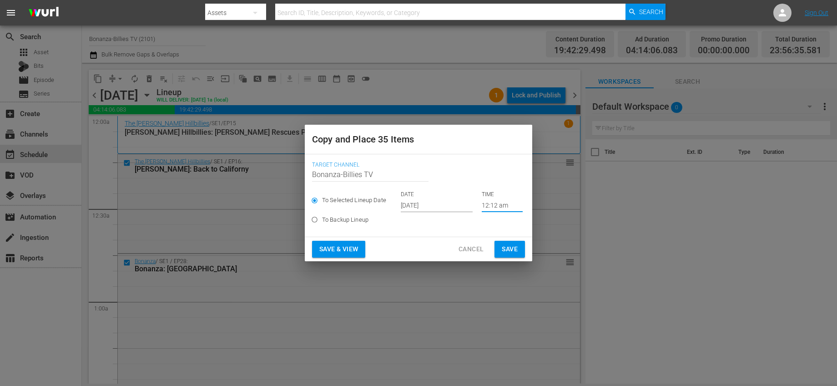
click at [482, 203] on input "12:12 am" at bounding box center [502, 205] width 41 height 14
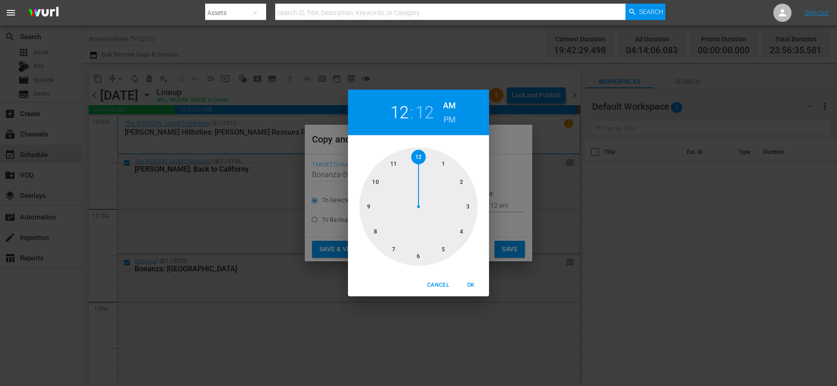
click at [395, 162] on div at bounding box center [418, 206] width 118 height 118
click at [465, 206] on div at bounding box center [418, 206] width 118 height 118
click at [475, 281] on span "OK" at bounding box center [471, 285] width 22 height 10
type input "11:15 am"
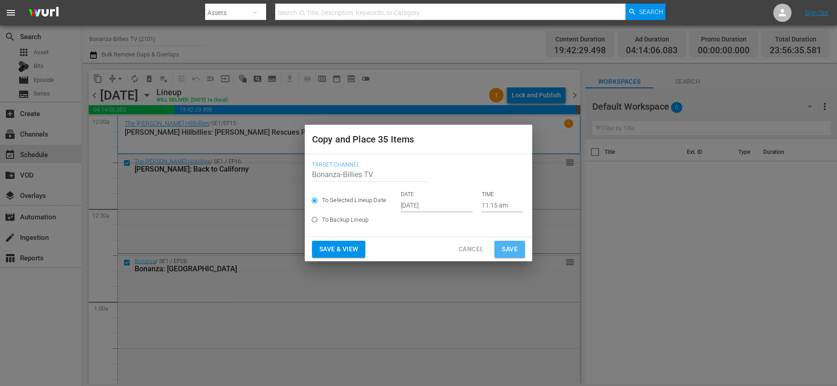
click at [524, 246] on button "Save" at bounding box center [509, 249] width 30 height 17
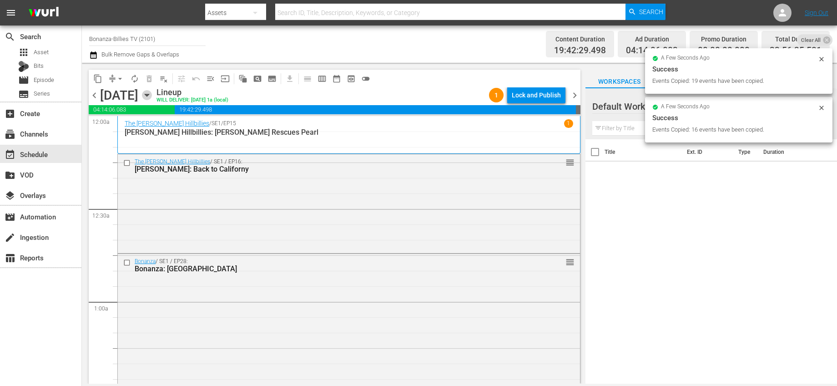
click at [149, 96] on icon "button" at bounding box center [147, 95] width 4 height 2
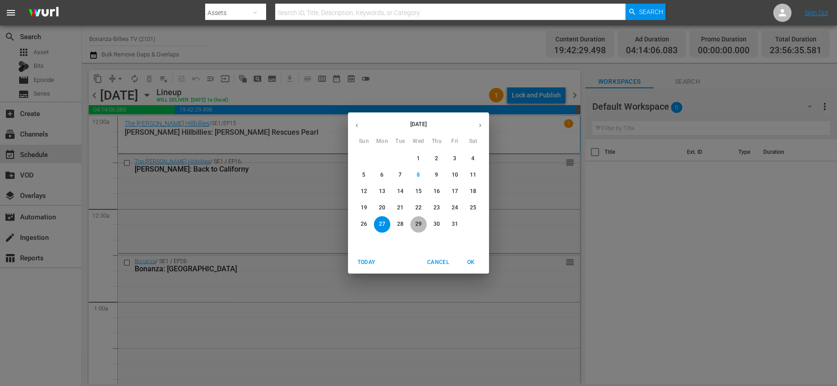
click at [415, 224] on p "29" at bounding box center [418, 224] width 6 height 8
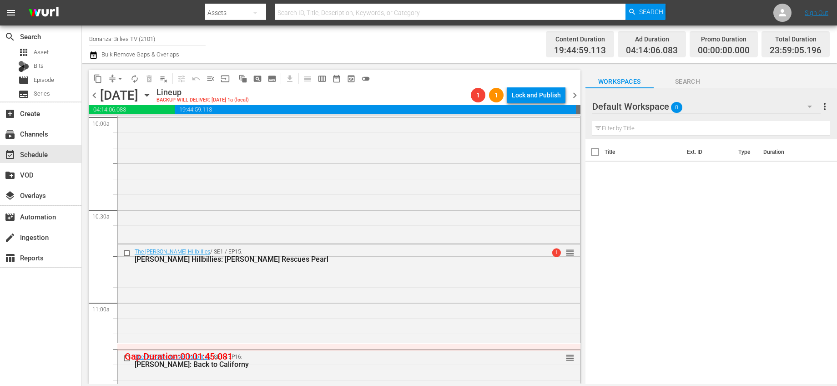
scroll to position [1940, 0]
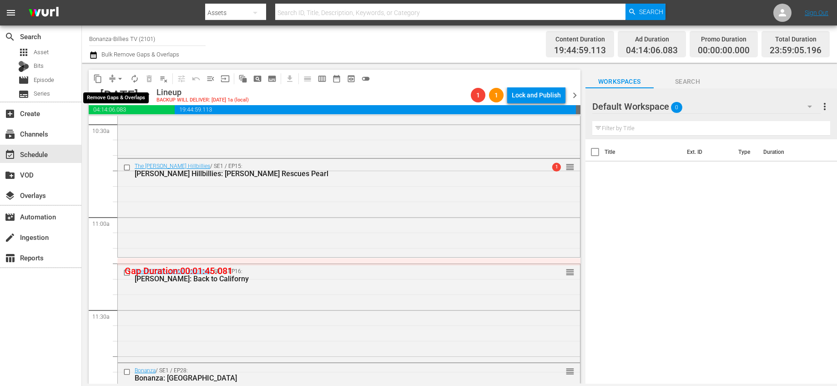
click at [121, 82] on span "arrow_drop_down" at bounding box center [120, 78] width 9 height 9
click at [146, 131] on li "Align to End of Previous Day" at bounding box center [121, 127] width 96 height 15
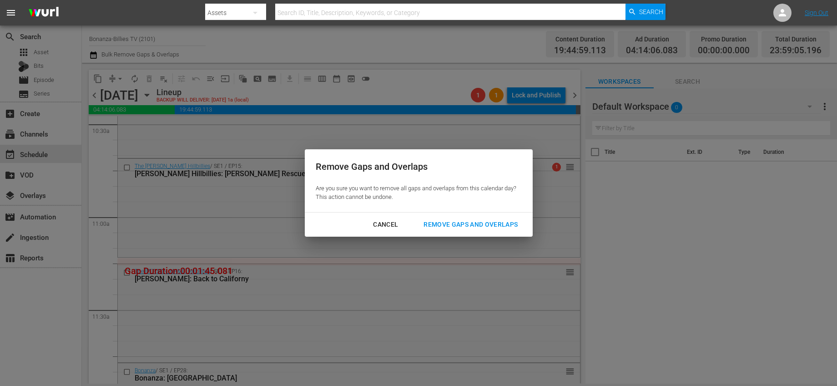
click at [469, 226] on div "Remove Gaps and Overlaps" at bounding box center [470, 224] width 109 height 11
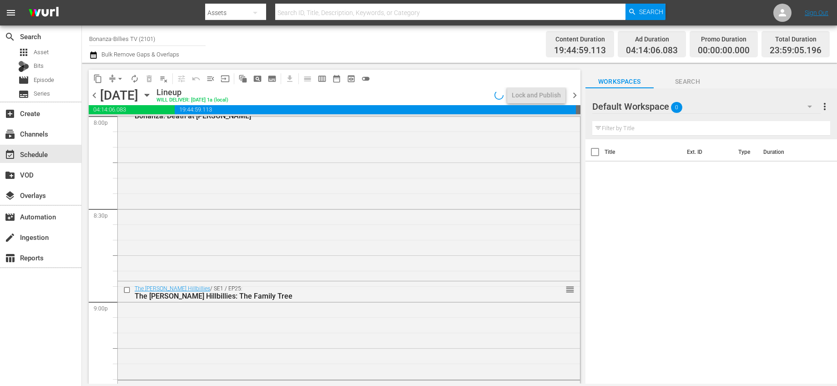
scroll to position [4186, 0]
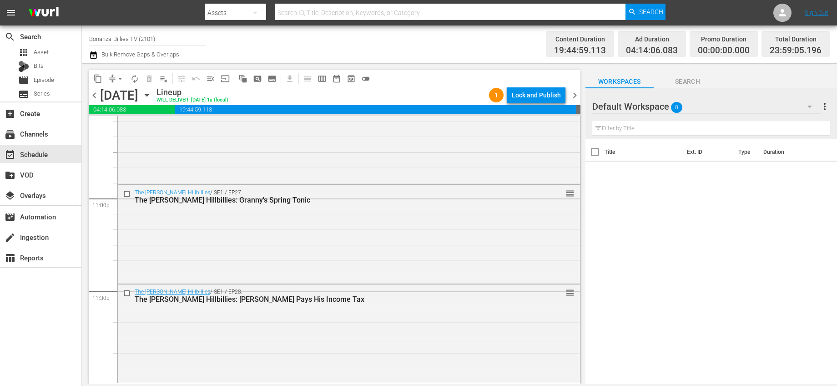
click at [573, 92] on span "chevron_right" at bounding box center [574, 95] width 11 height 11
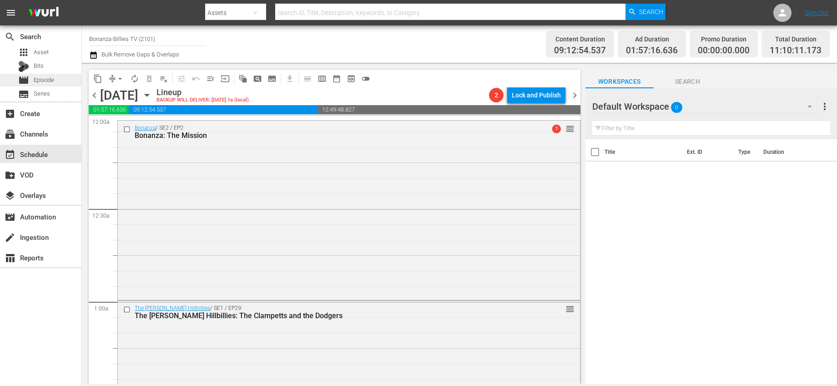
click at [56, 77] on div "movie Episode" at bounding box center [40, 80] width 81 height 13
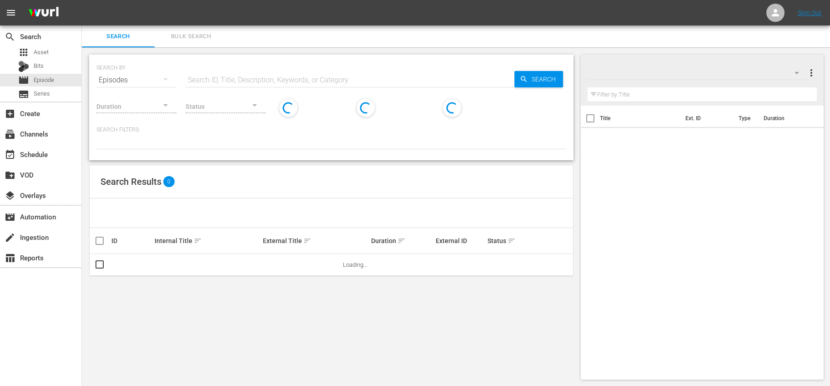
click at [223, 76] on input "text" at bounding box center [350, 80] width 329 height 22
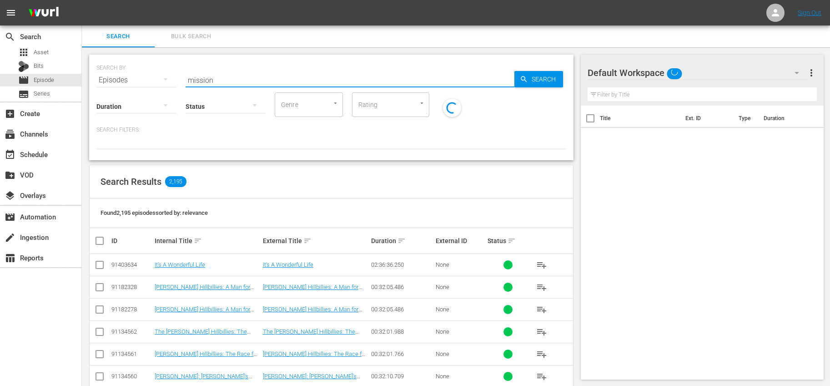
type input "mission"
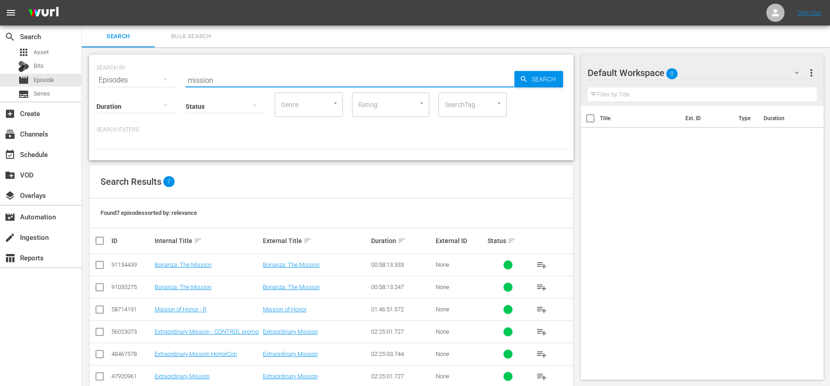
click at [539, 287] on span "playlist_add" at bounding box center [541, 287] width 11 height 11
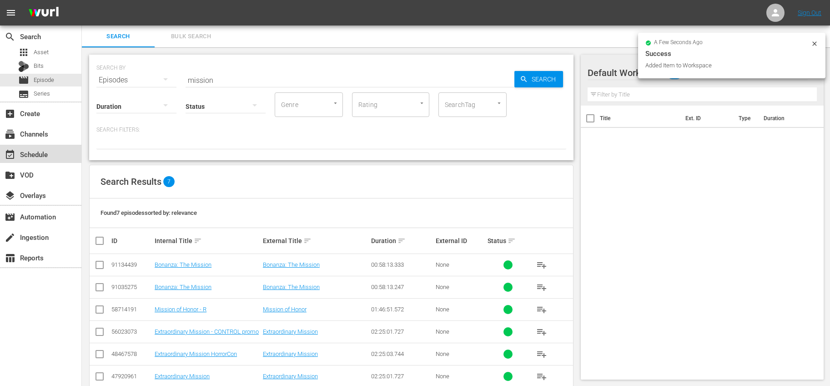
click at [46, 156] on div "event_available Schedule" at bounding box center [25, 153] width 51 height 8
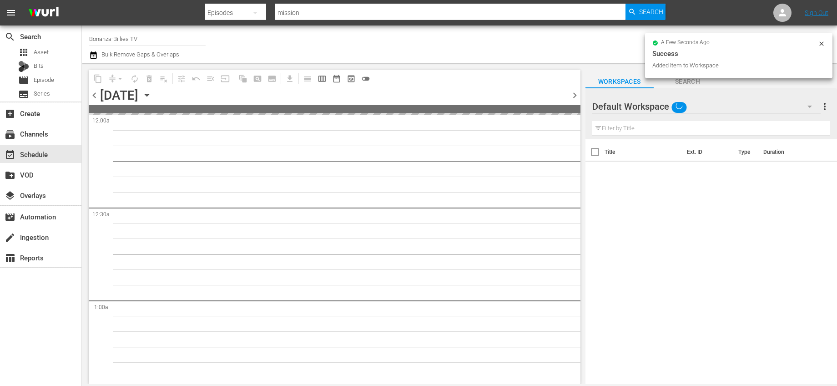
click at [96, 98] on span "chevron_left" at bounding box center [94, 95] width 11 height 11
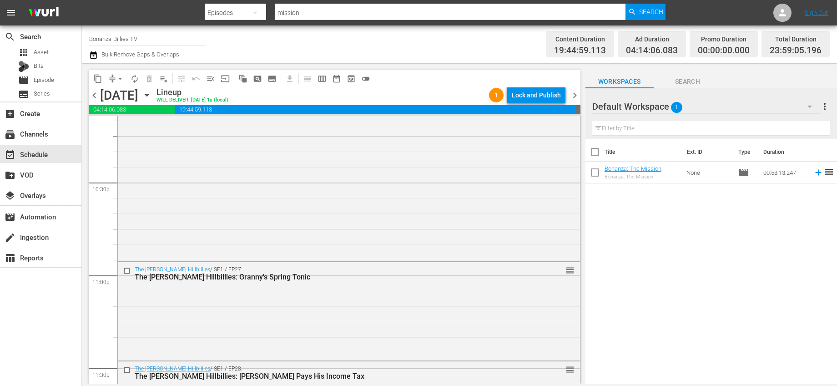
scroll to position [4186, 0]
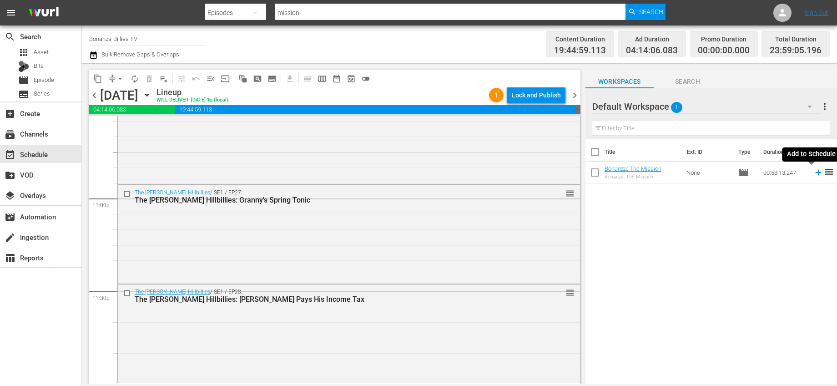
click at [813, 176] on icon at bounding box center [818, 172] width 10 height 10
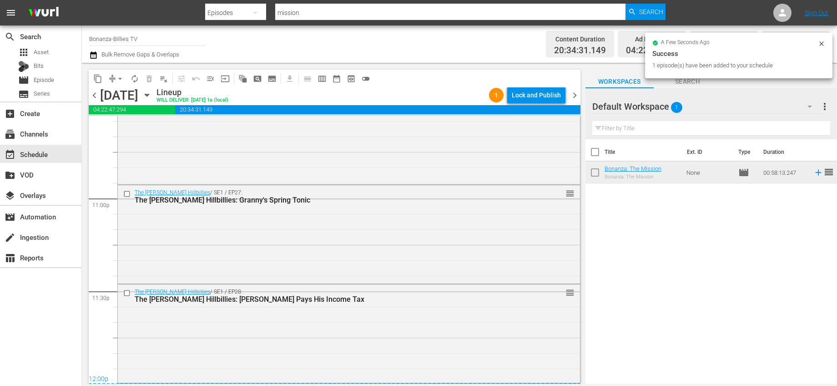
scroll to position [4365, 0]
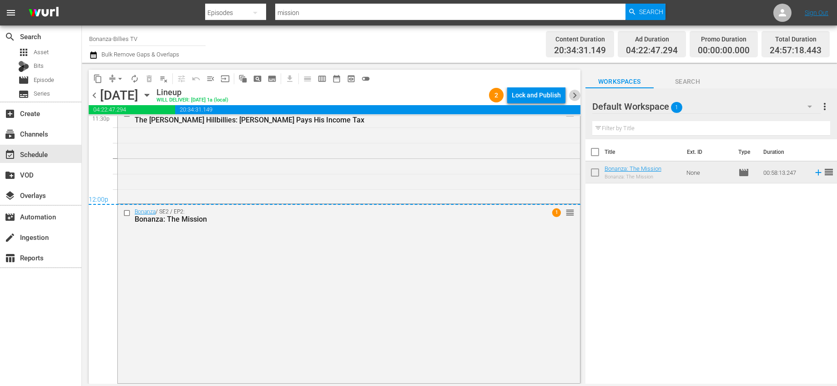
click at [577, 93] on span "chevron_right" at bounding box center [574, 95] width 11 height 11
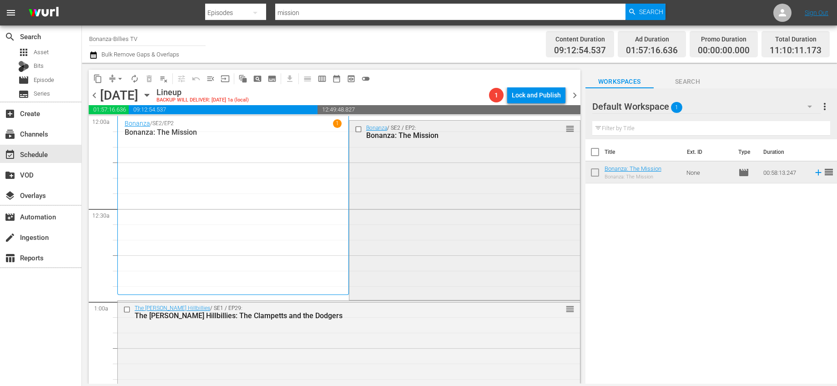
click at [356, 126] on input "checkbox" at bounding box center [359, 130] width 10 height 8
click at [152, 78] on span "delete_forever_outlined" at bounding box center [149, 78] width 9 height 9
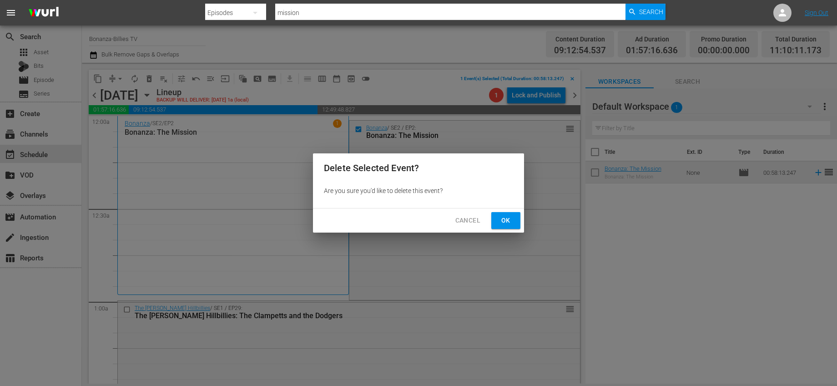
click at [506, 220] on span "Ok" at bounding box center [506, 220] width 15 height 11
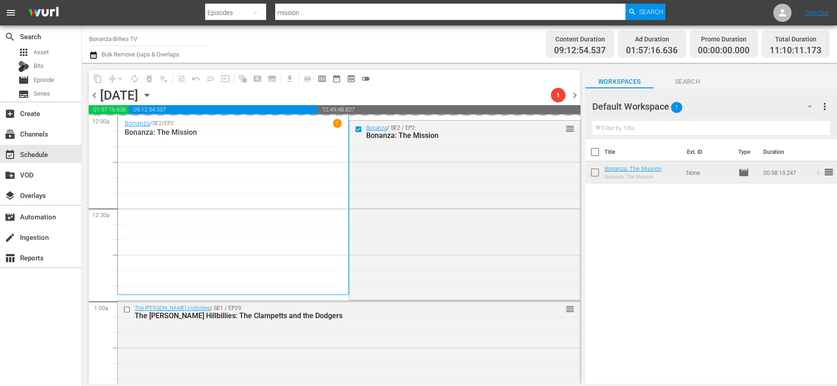
click at [588, 155] on input "checkbox" at bounding box center [594, 153] width 19 height 19
checkbox input "true"
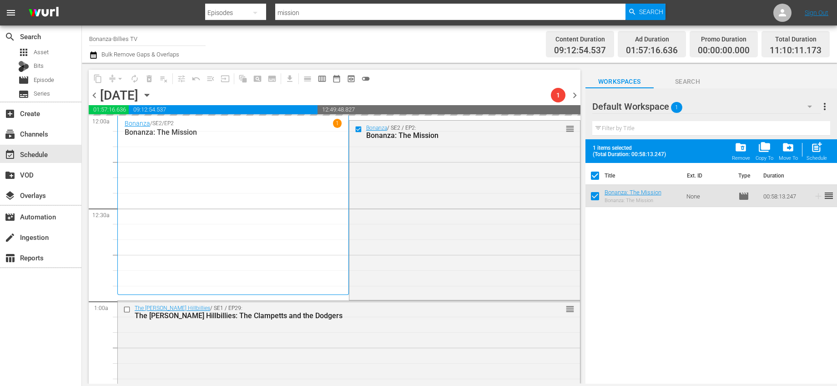
click at [744, 149] on span "folder_delete" at bounding box center [741, 147] width 12 height 12
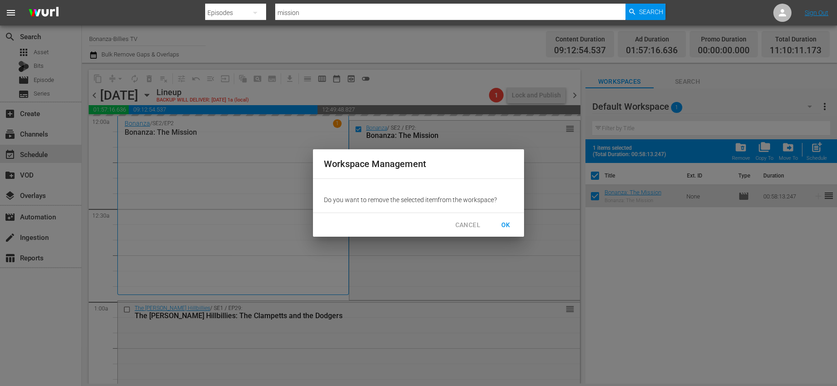
click at [498, 227] on button "OK" at bounding box center [505, 225] width 29 height 17
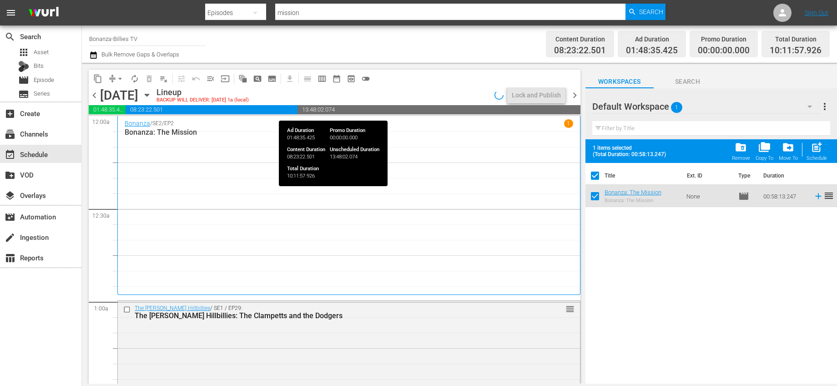
checkbox input "false"
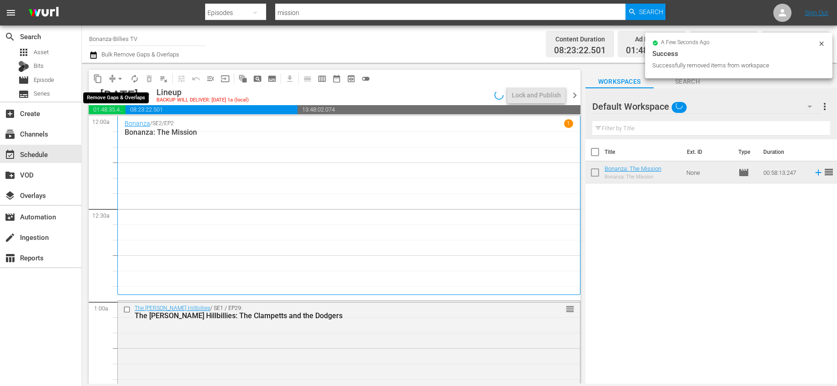
click at [122, 80] on span "arrow_drop_down" at bounding box center [120, 78] width 9 height 9
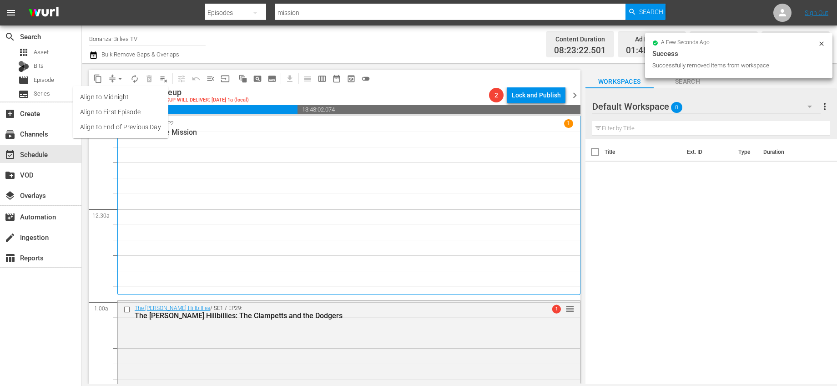
click at [123, 122] on li "Align to End of Previous Day" at bounding box center [121, 127] width 96 height 15
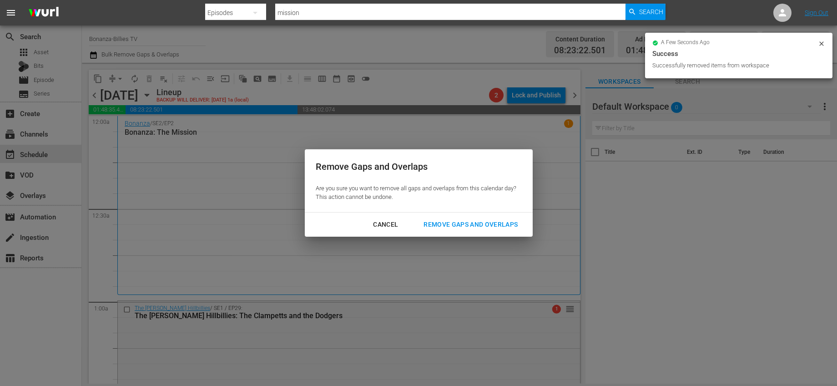
click at [436, 224] on div "Remove Gaps and Overlaps" at bounding box center [470, 224] width 109 height 11
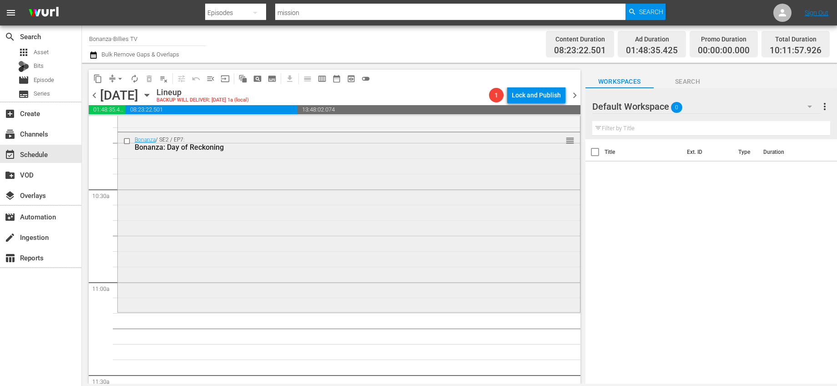
scroll to position [1865, 0]
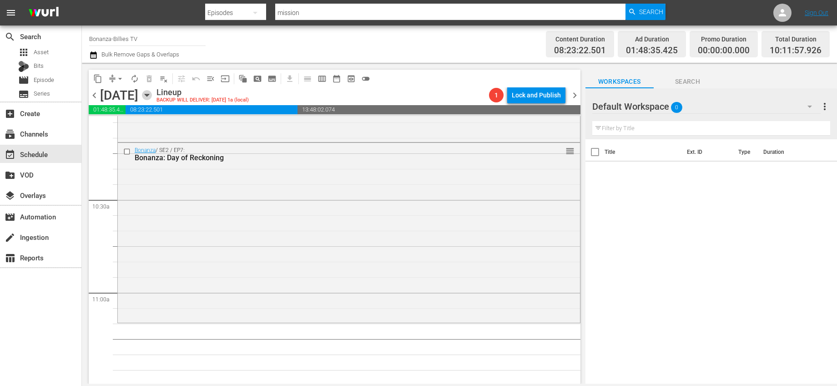
click at [152, 96] on icon "button" at bounding box center [147, 95] width 10 height 10
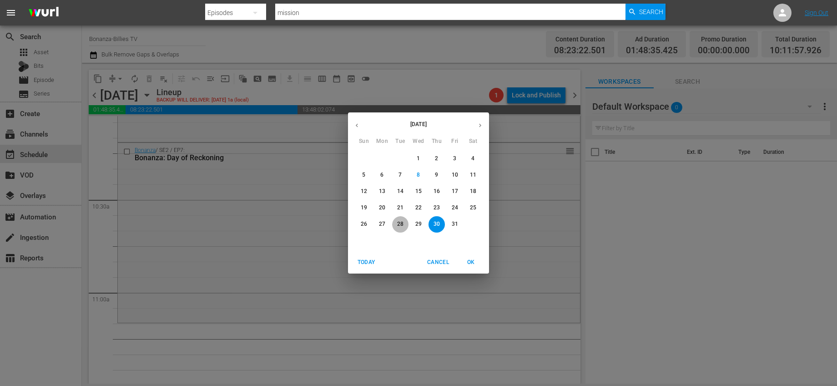
click at [405, 224] on span "28" at bounding box center [400, 224] width 16 height 8
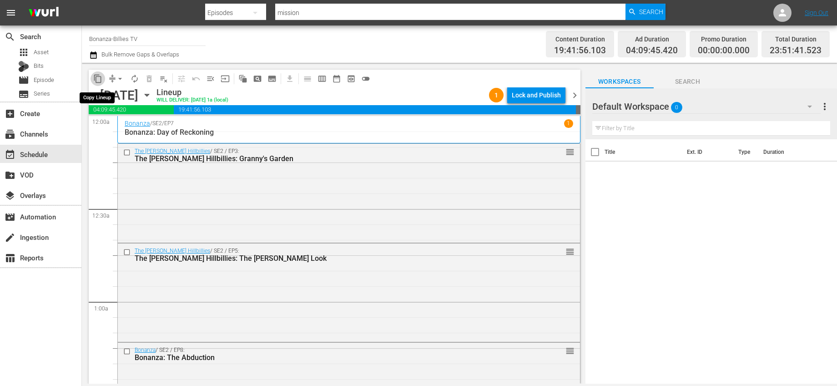
click at [100, 81] on span "content_copy" at bounding box center [97, 78] width 9 height 9
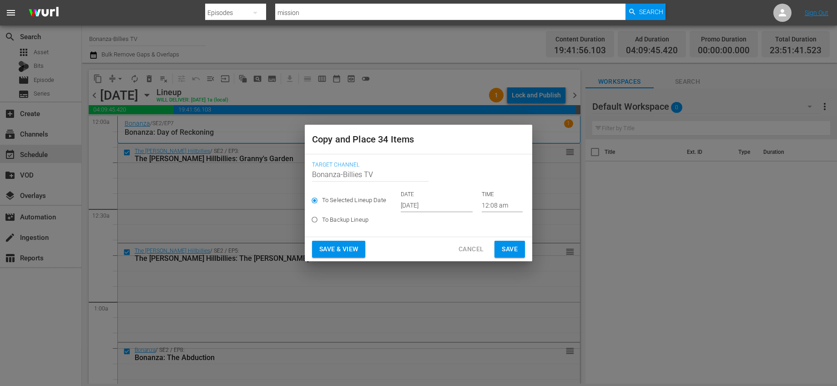
click at [427, 206] on input "[DATE]" at bounding box center [437, 205] width 72 height 14
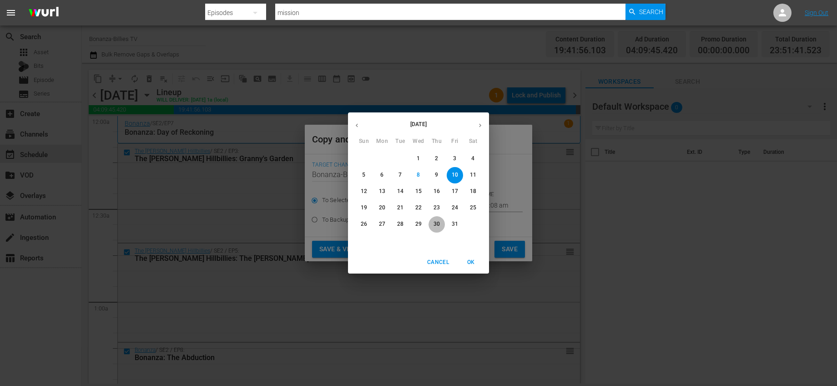
click at [433, 222] on span "30" at bounding box center [436, 224] width 16 height 8
type input "Oct 30th 2025"
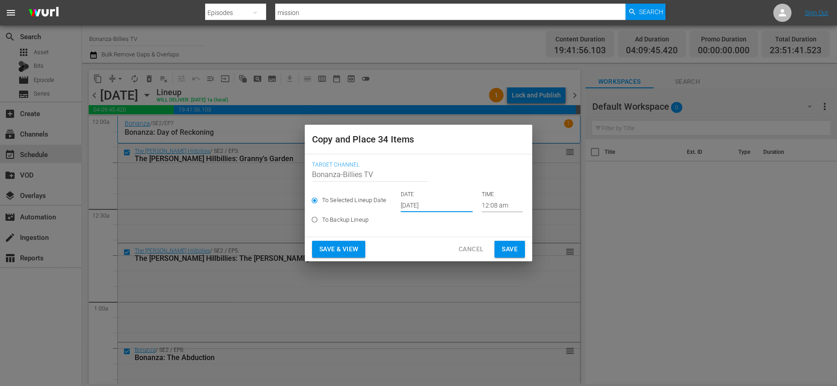
click at [485, 202] on input "12:08 am" at bounding box center [502, 205] width 41 height 14
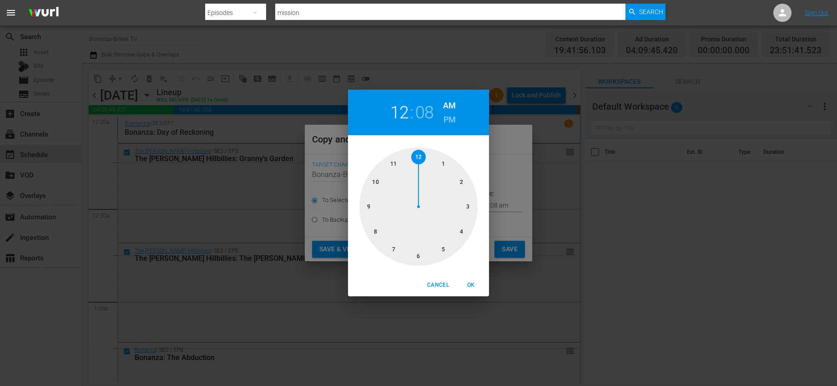
click at [393, 163] on div at bounding box center [418, 206] width 118 height 118
click at [463, 178] on div at bounding box center [418, 206] width 118 height 118
click at [465, 283] on span "OK" at bounding box center [471, 285] width 22 height 10
type input "11:10 am"
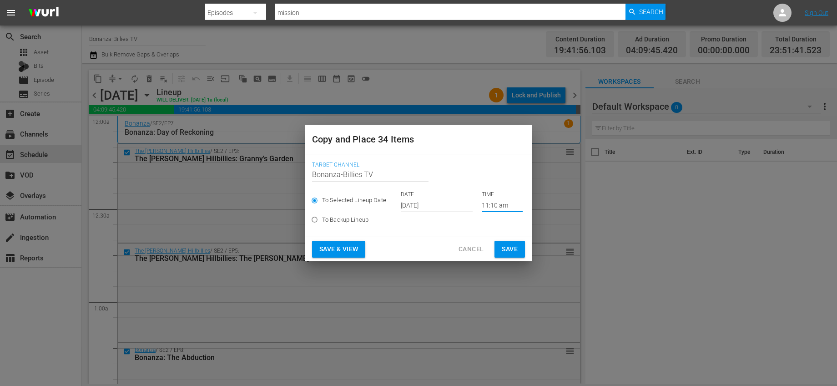
click at [507, 245] on span "Save" at bounding box center [510, 248] width 16 height 11
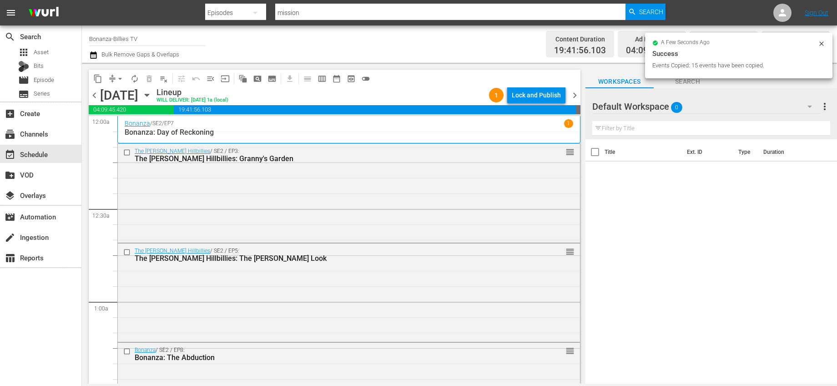
click at [578, 94] on span "chevron_right" at bounding box center [574, 95] width 11 height 11
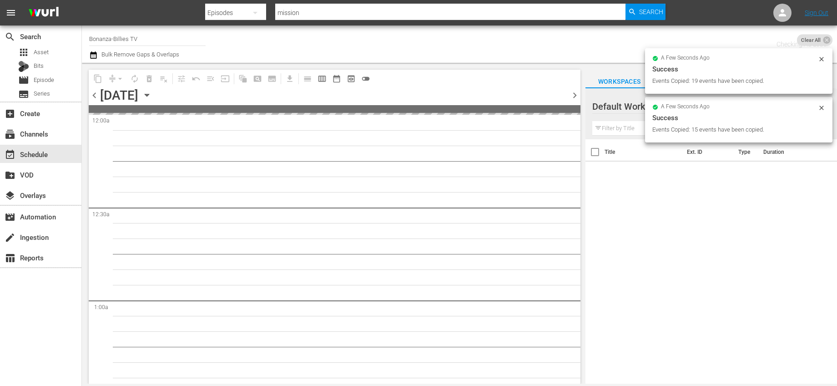
click at [578, 94] on span "chevron_right" at bounding box center [574, 95] width 11 height 11
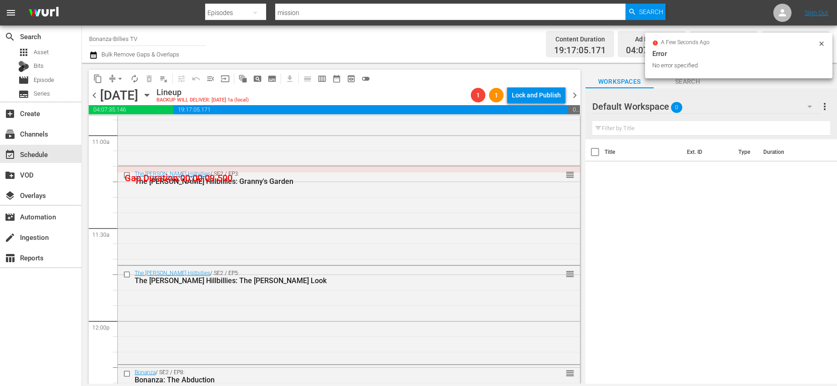
scroll to position [2022, 0]
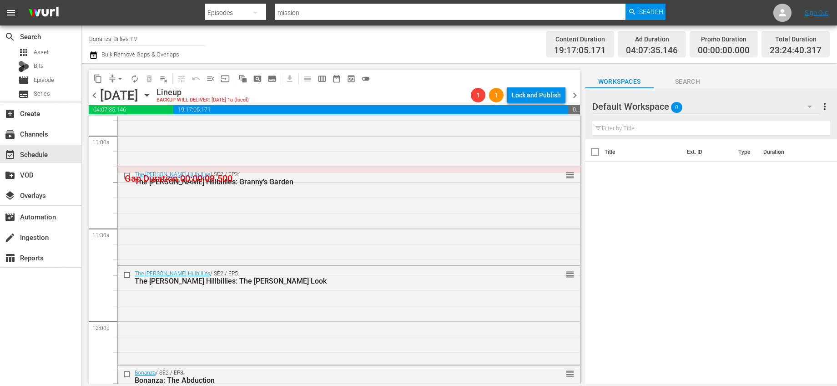
click at [122, 79] on span "arrow_drop_down" at bounding box center [120, 78] width 9 height 9
click at [144, 121] on li "Align to End of Previous Day" at bounding box center [121, 127] width 96 height 15
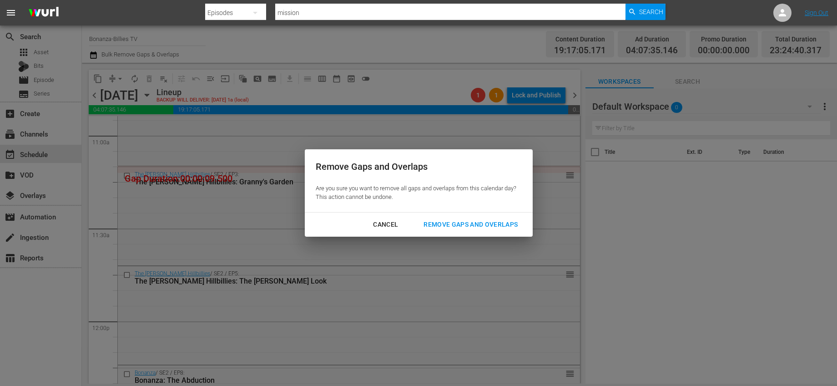
click at [442, 214] on div "Cancel Remove Gaps and Overlaps" at bounding box center [419, 224] width 228 height 24
click at [443, 219] on div "Remove Gaps and Overlaps" at bounding box center [470, 224] width 109 height 11
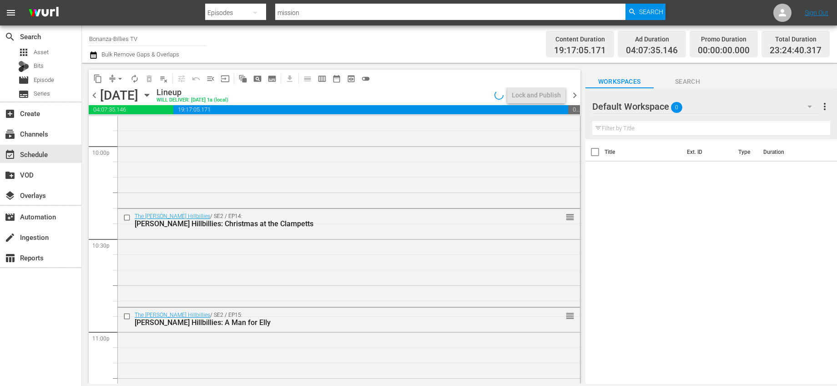
scroll to position [4255, 0]
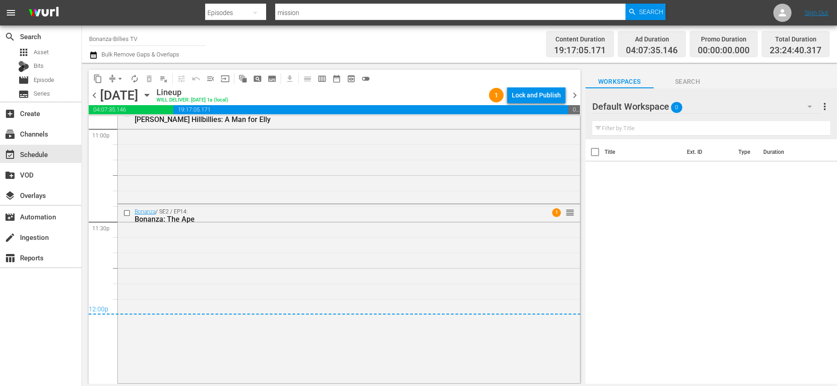
click at [572, 97] on span "chevron_right" at bounding box center [574, 95] width 11 height 11
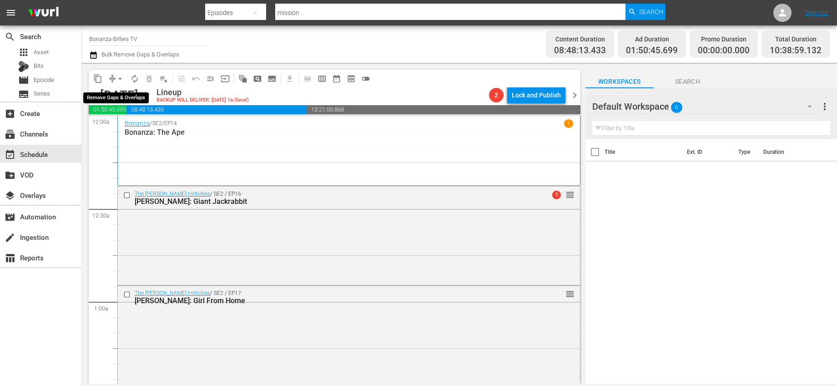
click at [117, 77] on span "arrow_drop_down" at bounding box center [120, 78] width 9 height 9
click at [134, 122] on li "Align to End of Previous Day" at bounding box center [121, 127] width 96 height 15
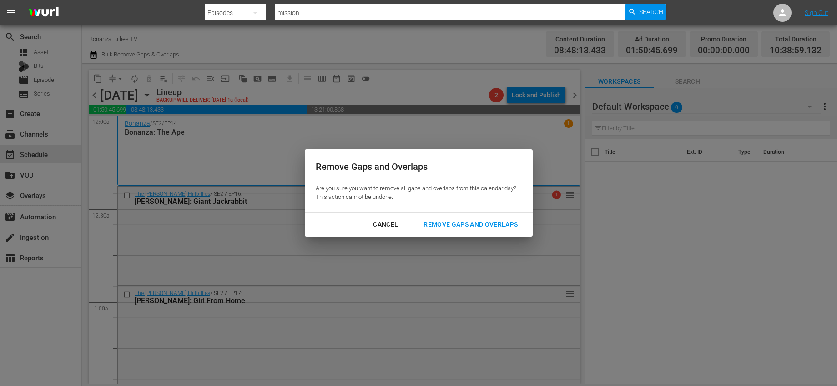
click at [453, 219] on div "Remove Gaps and Overlaps" at bounding box center [470, 224] width 109 height 11
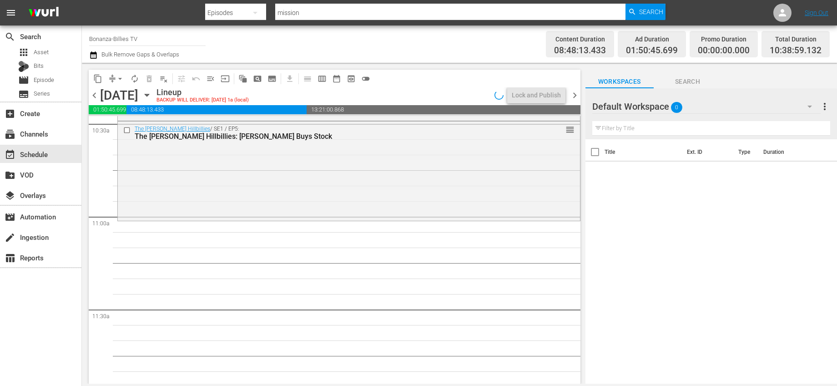
scroll to position [1939, 0]
click at [152, 96] on icon "button" at bounding box center [147, 95] width 10 height 10
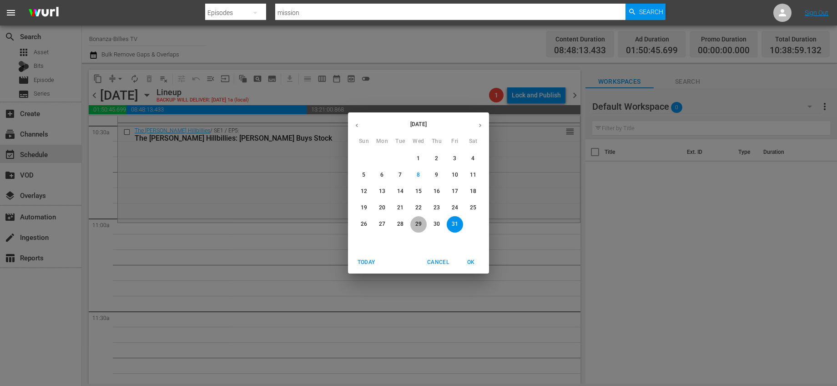
click at [413, 223] on span "29" at bounding box center [418, 224] width 16 height 8
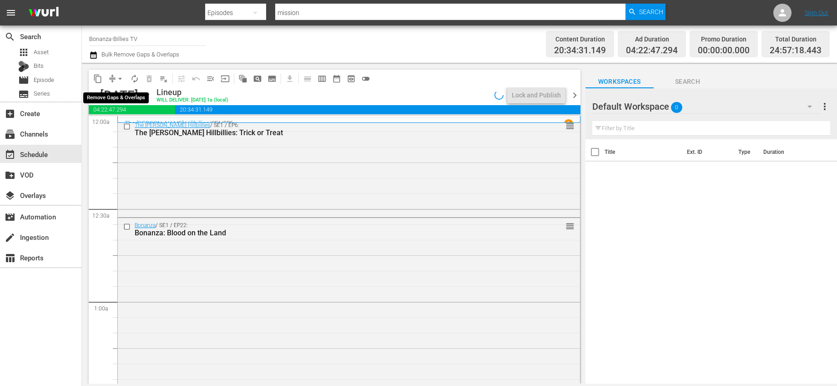
click at [121, 80] on span "arrow_drop_down" at bounding box center [120, 78] width 9 height 9
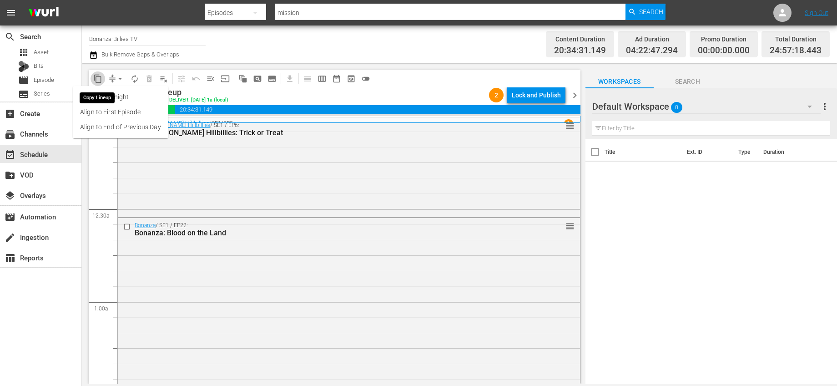
click at [95, 76] on span "content_copy" at bounding box center [97, 78] width 9 height 9
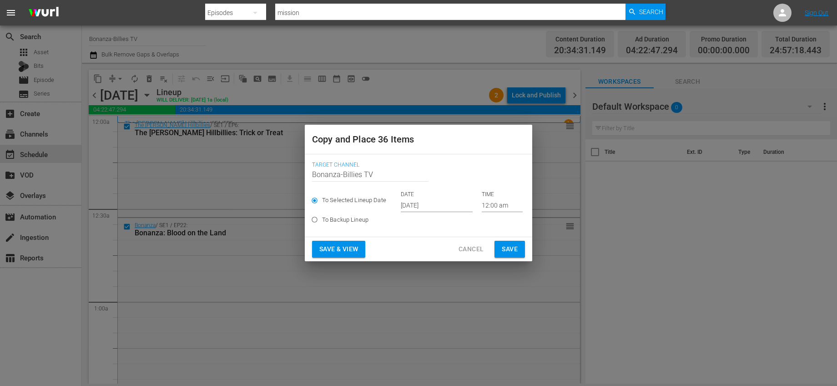
click at [418, 205] on input "[DATE]" at bounding box center [437, 205] width 72 height 14
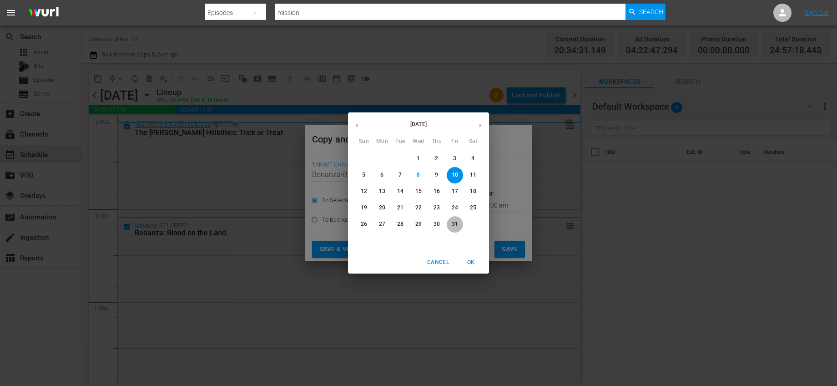
click at [455, 223] on p "31" at bounding box center [455, 224] width 6 height 8
type input "Oct 31st 2025"
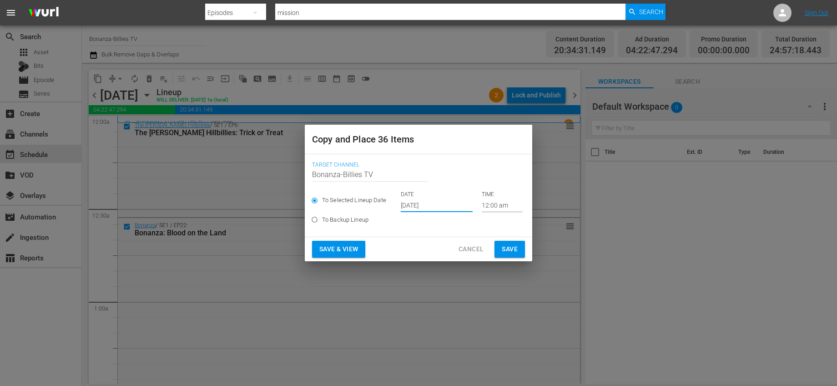
click at [494, 209] on input "12:00 am" at bounding box center [502, 205] width 41 height 14
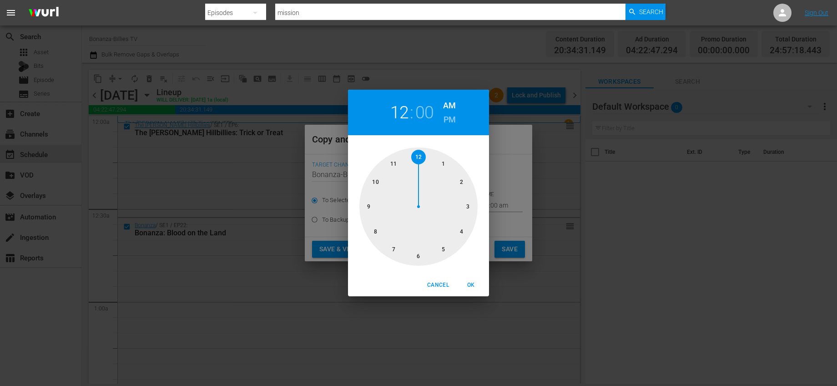
click at [394, 166] on div at bounding box center [418, 206] width 118 height 118
click at [446, 162] on div at bounding box center [418, 206] width 118 height 118
click at [473, 279] on button "OK" at bounding box center [470, 284] width 29 height 15
type input "11:05 am"
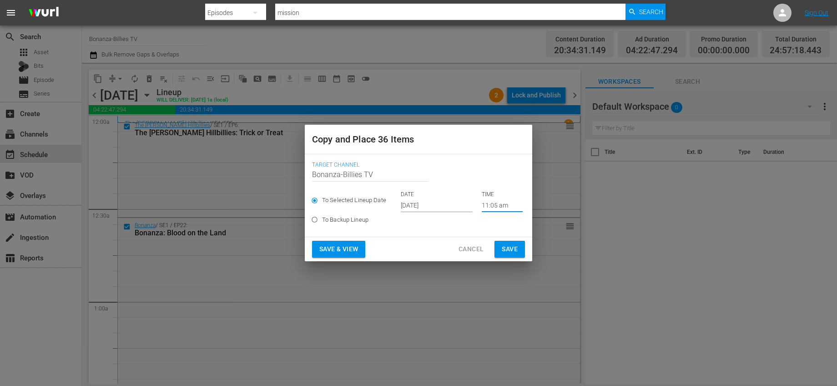
click at [516, 252] on span "Save" at bounding box center [510, 248] width 16 height 11
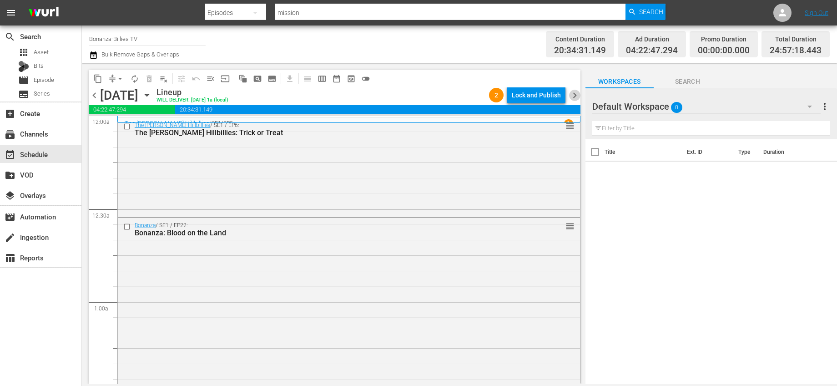
click at [577, 94] on span "chevron_right" at bounding box center [574, 95] width 11 height 11
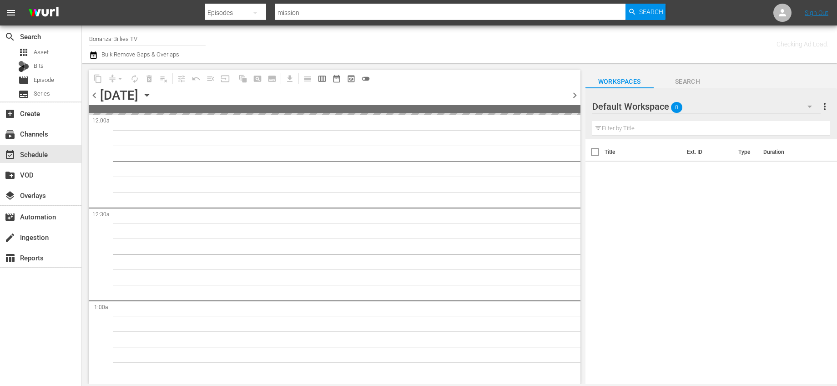
click at [577, 94] on span "chevron_right" at bounding box center [574, 95] width 11 height 11
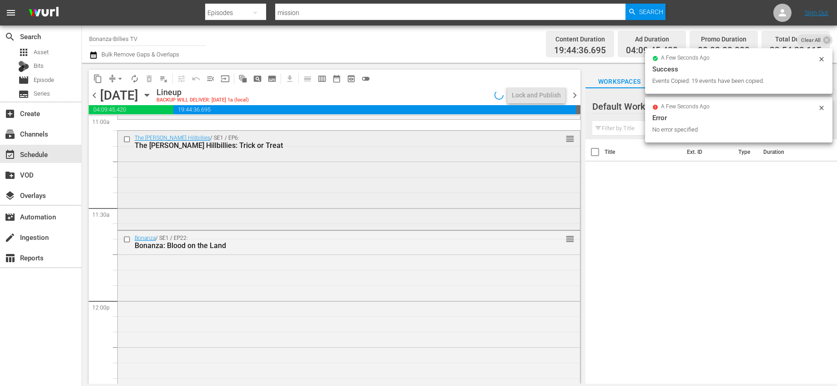
scroll to position [1962, 0]
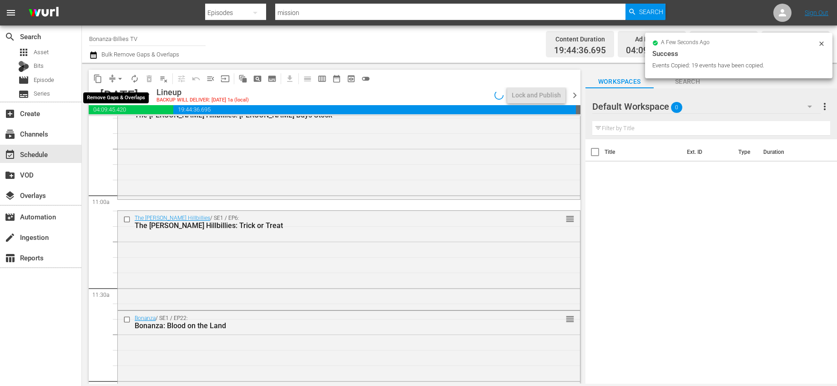
click at [120, 76] on span "arrow_drop_down" at bounding box center [120, 78] width 9 height 9
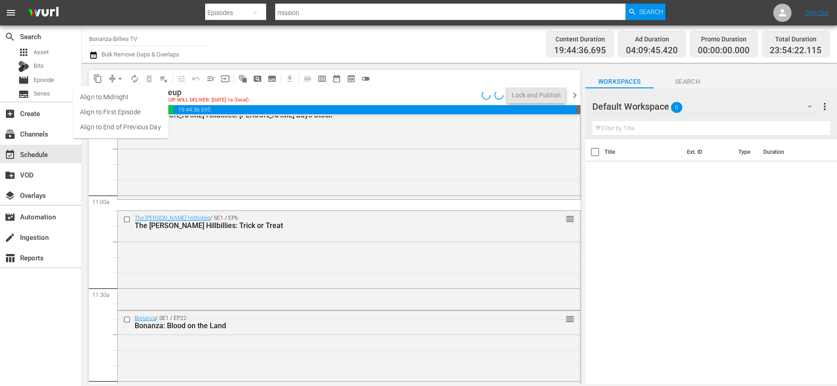
click at [149, 126] on li "Align to End of Previous Day" at bounding box center [121, 127] width 96 height 15
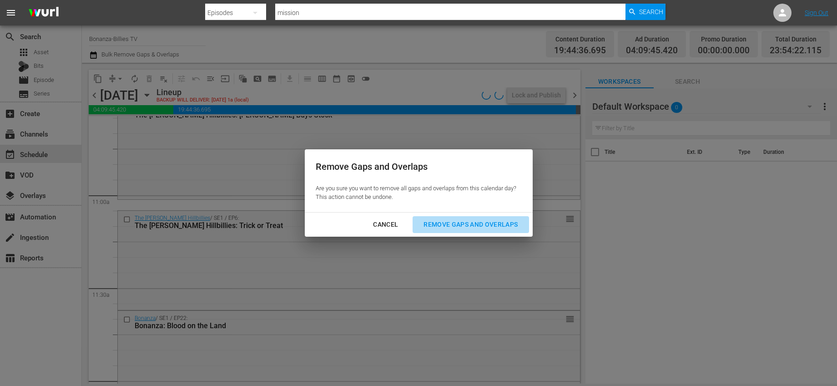
click at [452, 221] on div "Remove Gaps and Overlaps" at bounding box center [470, 224] width 109 height 11
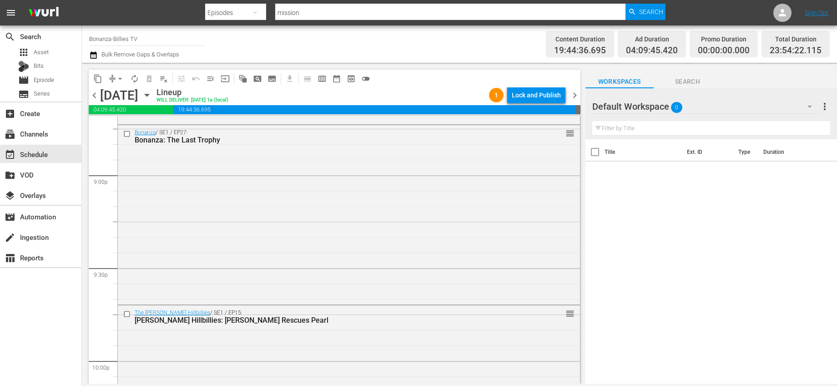
scroll to position [4238, 0]
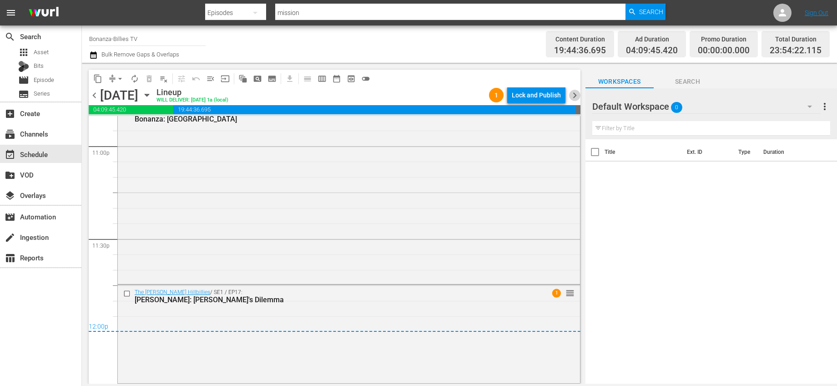
click at [571, 96] on span "chevron_right" at bounding box center [574, 95] width 11 height 11
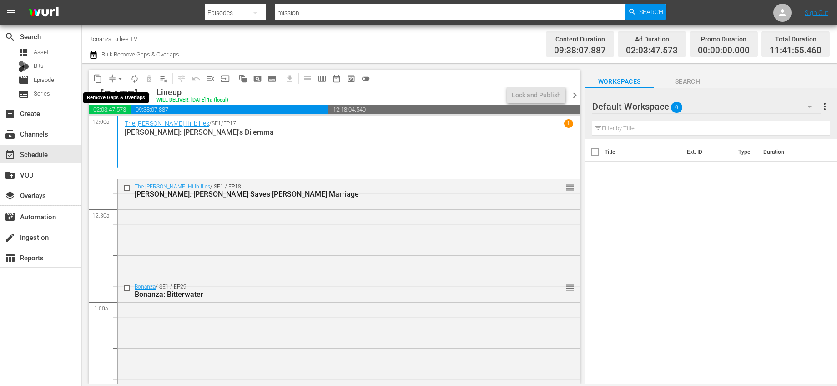
click at [124, 76] on span "arrow_drop_down" at bounding box center [120, 78] width 9 height 9
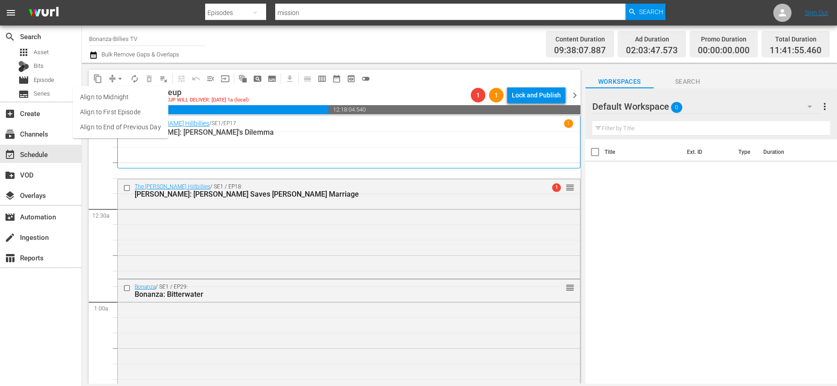
click at [147, 127] on li "Align to End of Previous Day" at bounding box center [121, 127] width 96 height 15
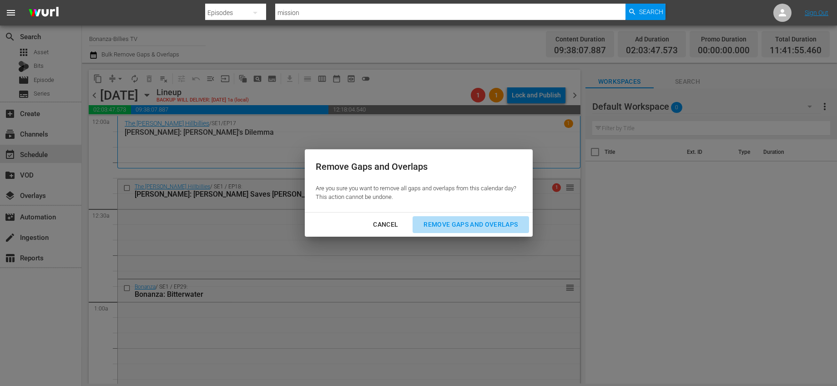
click at [481, 218] on button "Remove Gaps and Overlaps" at bounding box center [471, 224] width 116 height 17
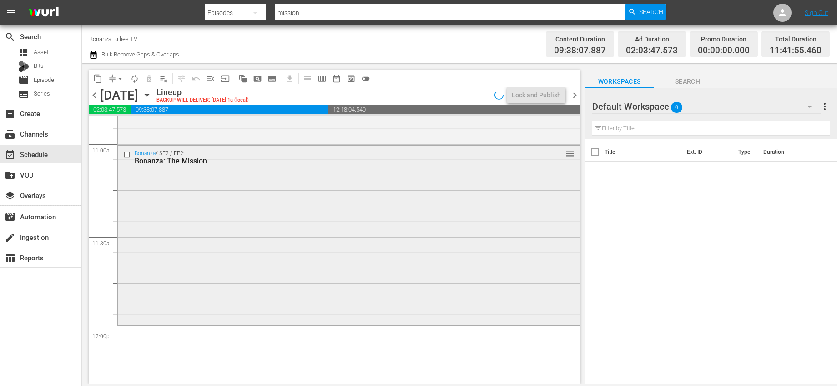
scroll to position [2014, 0]
click at [152, 96] on icon "button" at bounding box center [147, 95] width 10 height 10
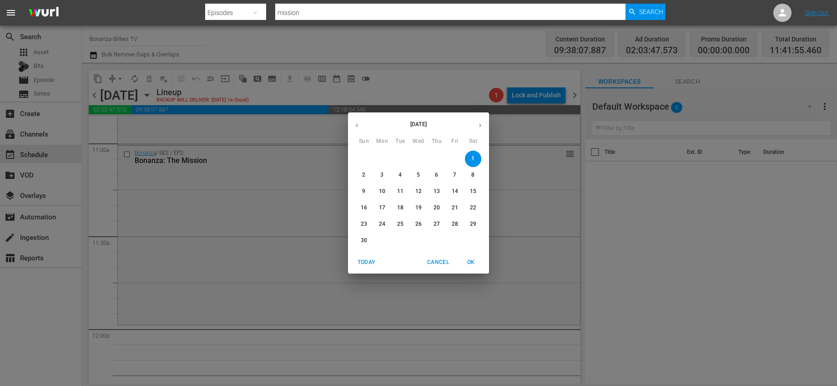
click at [357, 123] on icon "button" at bounding box center [356, 125] width 7 height 7
click at [438, 224] on p "30" at bounding box center [436, 224] width 6 height 8
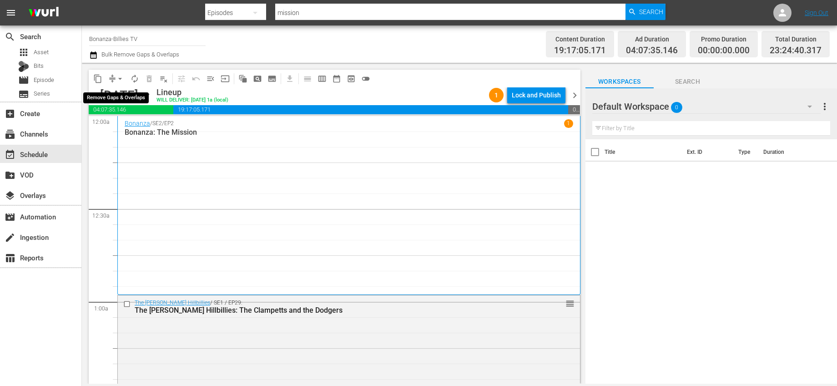
click at [121, 77] on span "arrow_drop_down" at bounding box center [120, 78] width 9 height 9
click at [98, 76] on span "content_copy" at bounding box center [97, 78] width 9 height 9
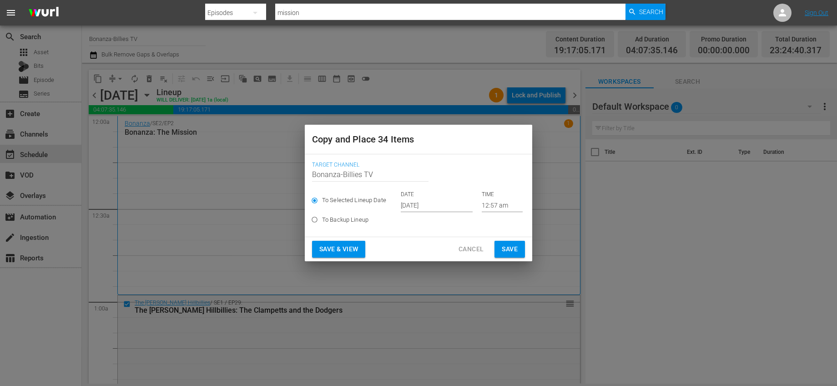
click at [413, 212] on label "To Backup Lineup" at bounding box center [412, 219] width 211 height 15
click at [322, 214] on input "To Backup Lineup" at bounding box center [314, 221] width 15 height 15
radio input "true"
click at [381, 199] on span "To Selected Lineup Date" at bounding box center [354, 200] width 64 height 9
click at [322, 199] on input "To Selected Lineup Date" at bounding box center [314, 202] width 15 height 15
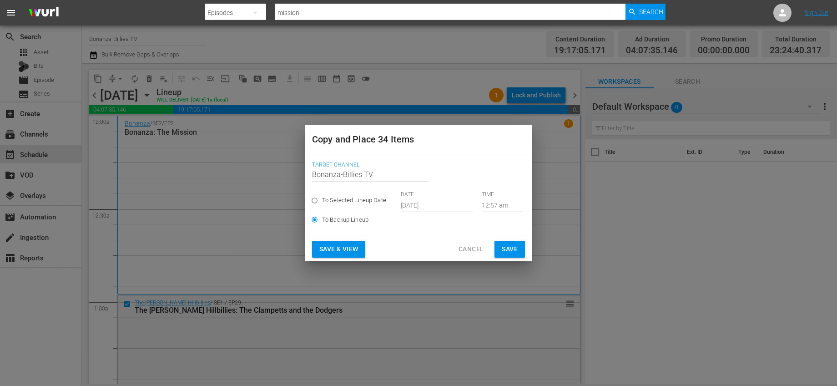
radio input "true"
click at [412, 206] on input "[DATE]" at bounding box center [437, 205] width 72 height 14
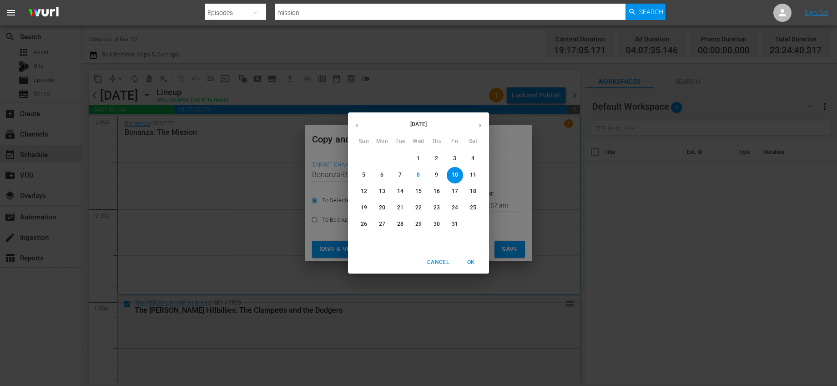
click at [476, 130] on button "button" at bounding box center [480, 125] width 18 height 18
click at [472, 158] on p "1" at bounding box center [472, 159] width 3 height 8
type input "Nov 1st 2025"
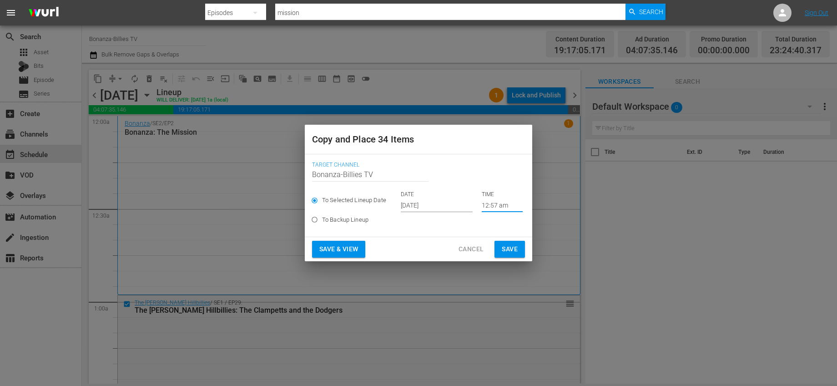
click at [489, 203] on input "12:57 am" at bounding box center [502, 205] width 41 height 14
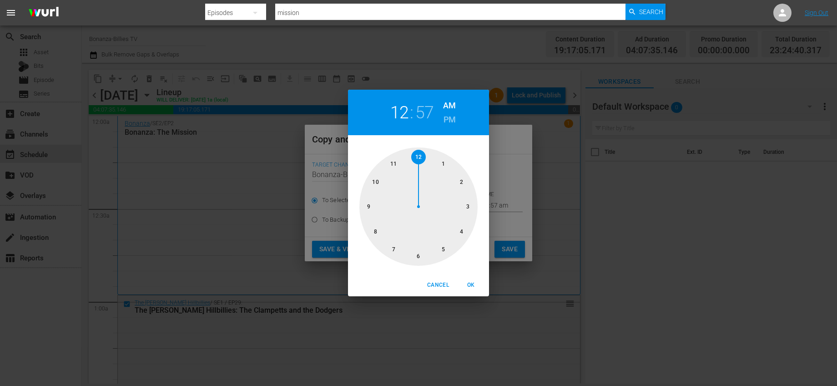
click at [420, 155] on div at bounding box center [418, 206] width 118 height 118
click at [419, 155] on div at bounding box center [418, 206] width 118 height 118
click at [473, 281] on span "OK" at bounding box center [471, 285] width 22 height 10
type input "12:00 am"
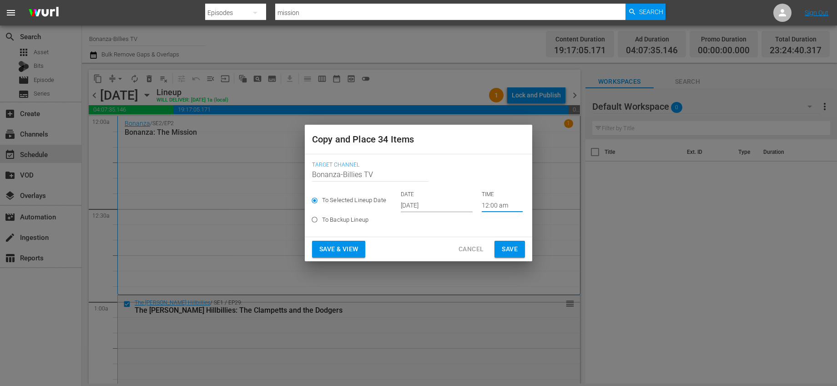
click at [503, 251] on span "Save" at bounding box center [510, 248] width 16 height 11
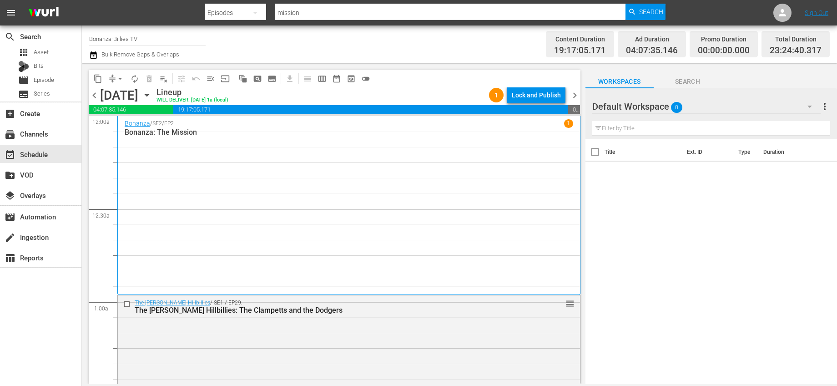
click at [152, 94] on icon "button" at bounding box center [147, 95] width 10 height 10
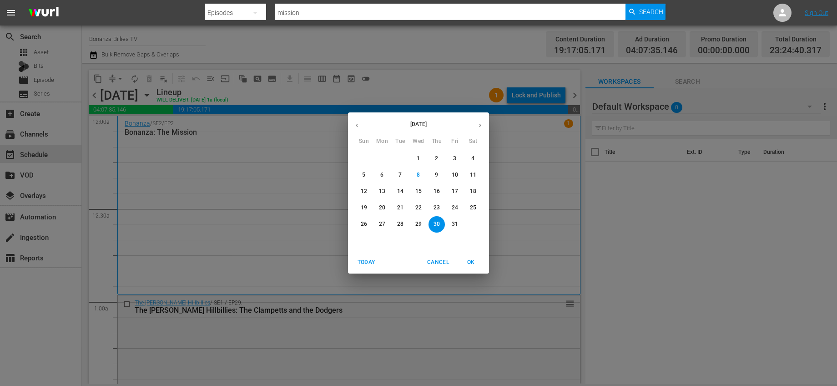
click at [477, 125] on icon "button" at bounding box center [480, 125] width 7 height 7
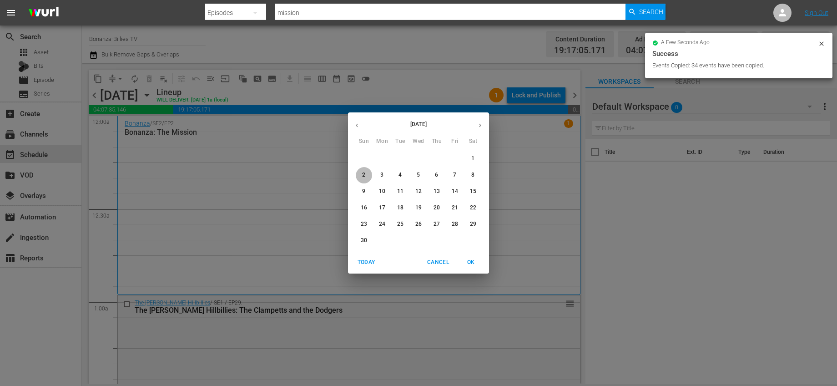
click at [367, 173] on span "2" at bounding box center [364, 175] width 16 height 8
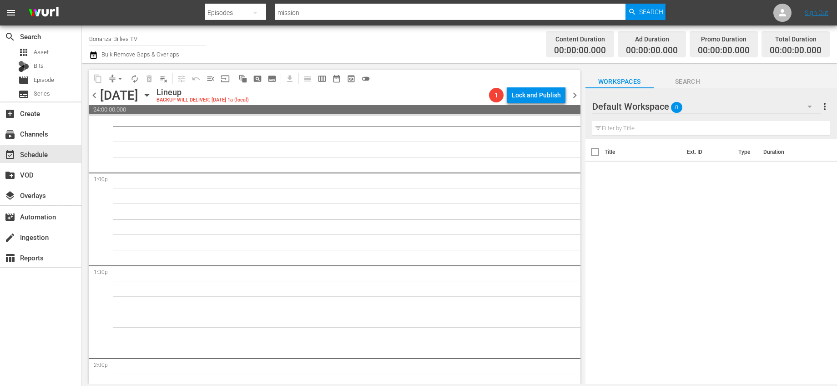
scroll to position [2548, 0]
click at [96, 93] on span "chevron_left" at bounding box center [94, 95] width 11 height 11
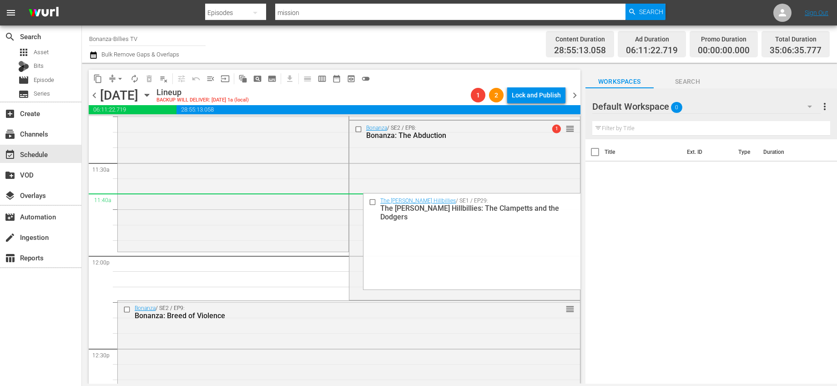
scroll to position [2107, 0]
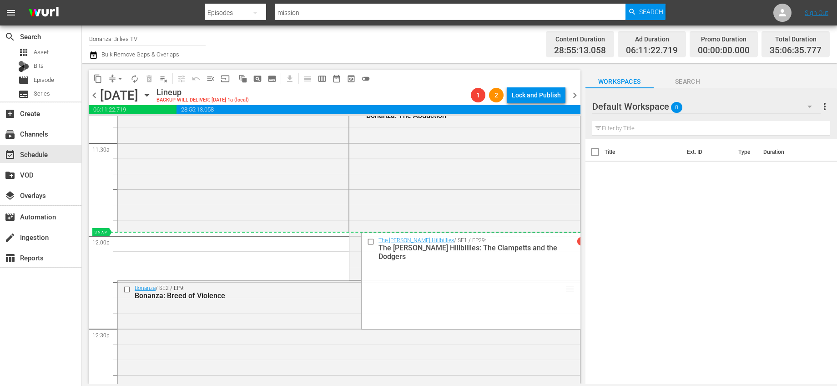
drag, startPoint x: 564, startPoint y: 123, endPoint x: 483, endPoint y: 233, distance: 136.9
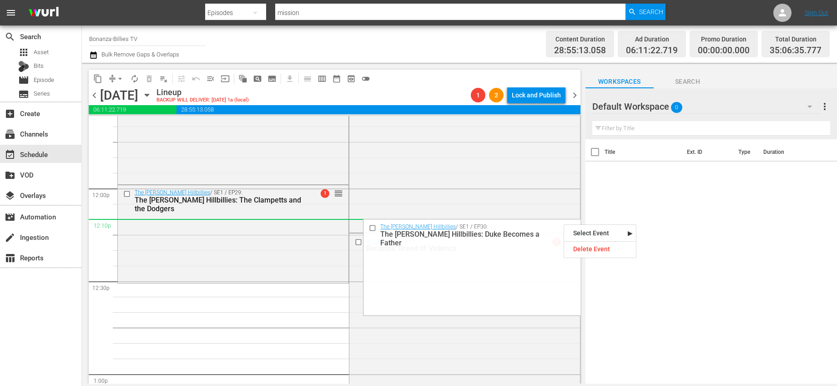
scroll to position [2185, 0]
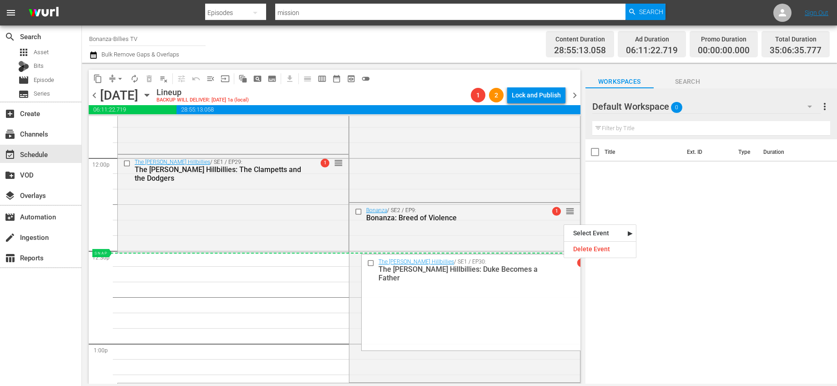
drag, startPoint x: 564, startPoint y: 223, endPoint x: 523, endPoint y: 261, distance: 55.7
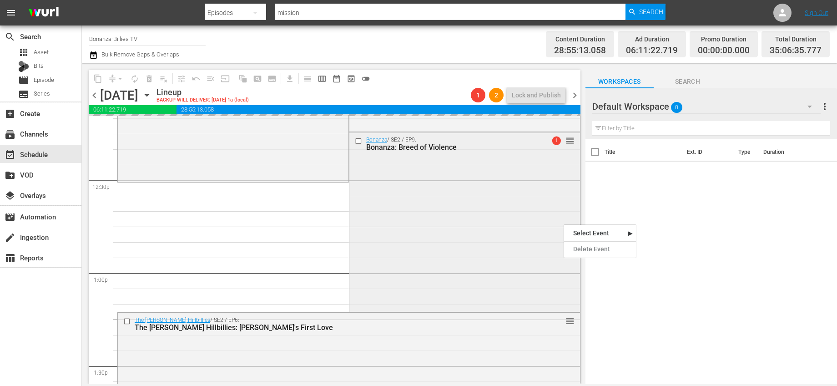
scroll to position [2269, 0]
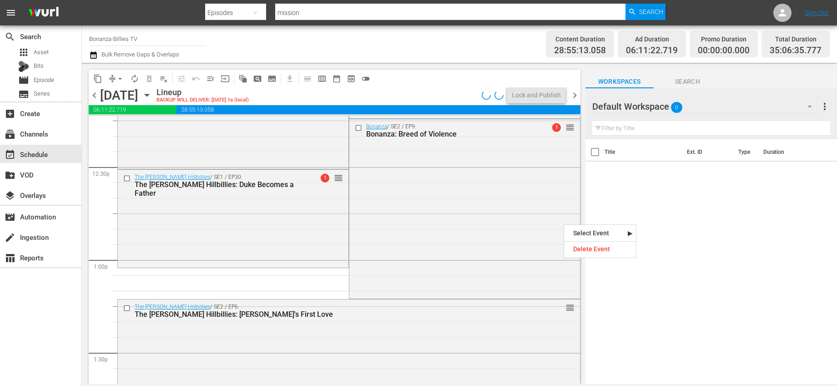
click at [599, 170] on div "Title Ext. ID Type Duration" at bounding box center [711, 262] width 252 height 246
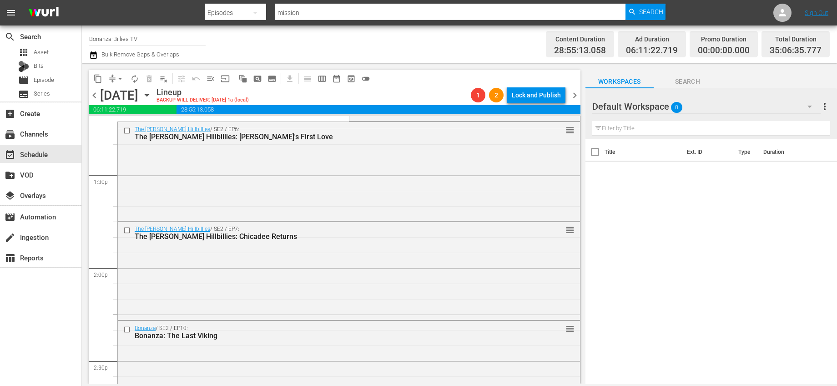
scroll to position [2266, 0]
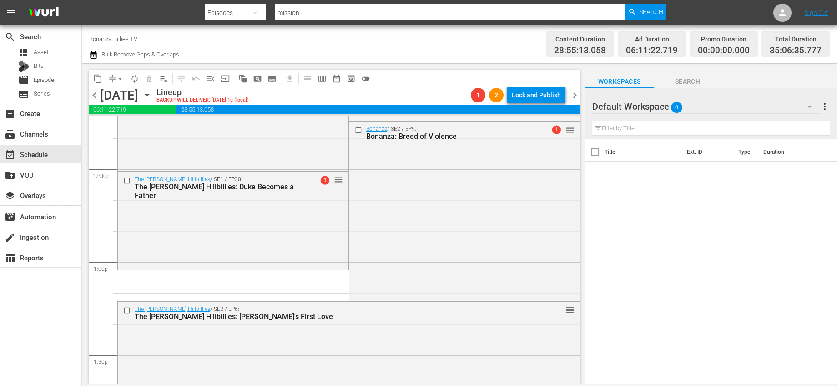
drag, startPoint x: 562, startPoint y: 199, endPoint x: 485, endPoint y: 276, distance: 108.4
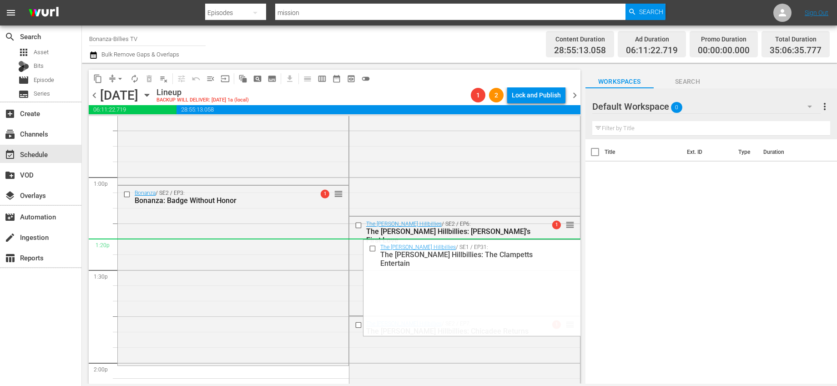
scroll to position [2441, 0]
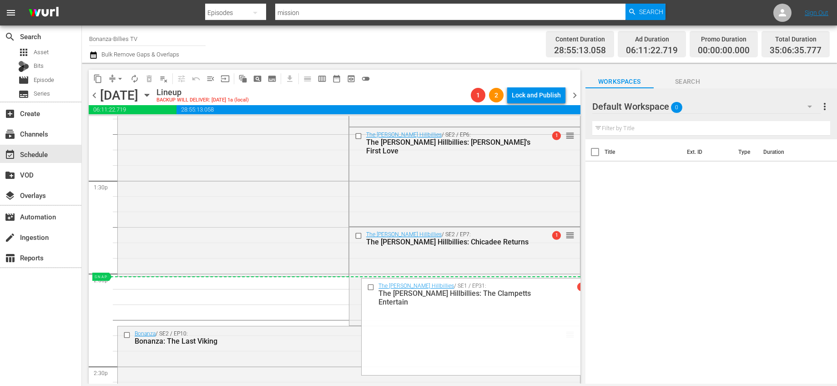
drag, startPoint x: 564, startPoint y: 196, endPoint x: 526, endPoint y: 280, distance: 91.6
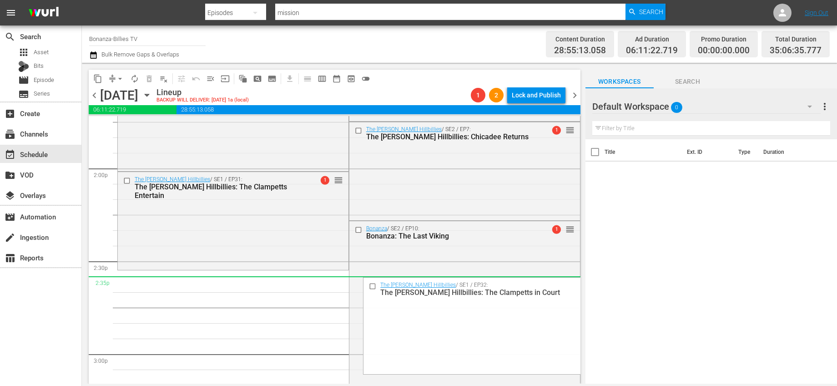
scroll to position [2556, 0]
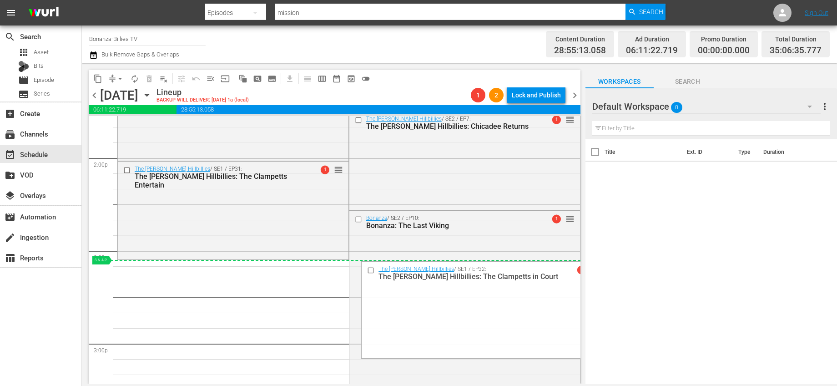
drag, startPoint x: 561, startPoint y: 257, endPoint x: 550, endPoint y: 264, distance: 12.9
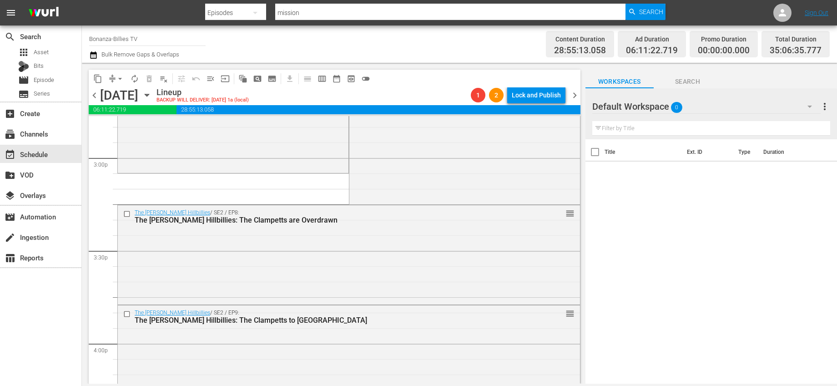
scroll to position [2745, 0]
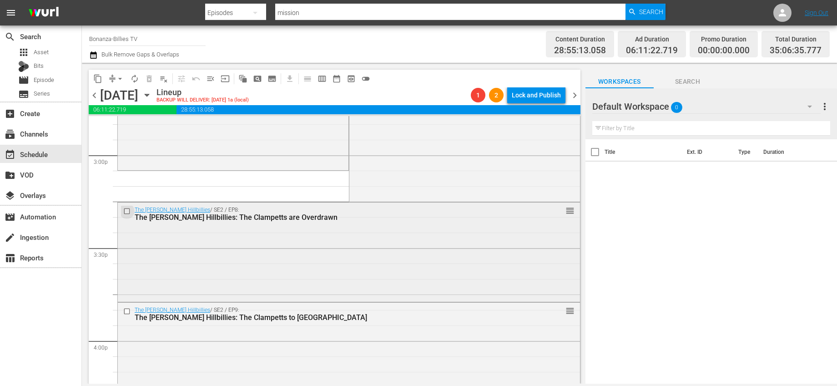
click at [124, 212] on input "checkbox" at bounding box center [128, 211] width 10 height 8
click at [124, 309] on input "checkbox" at bounding box center [128, 311] width 10 height 8
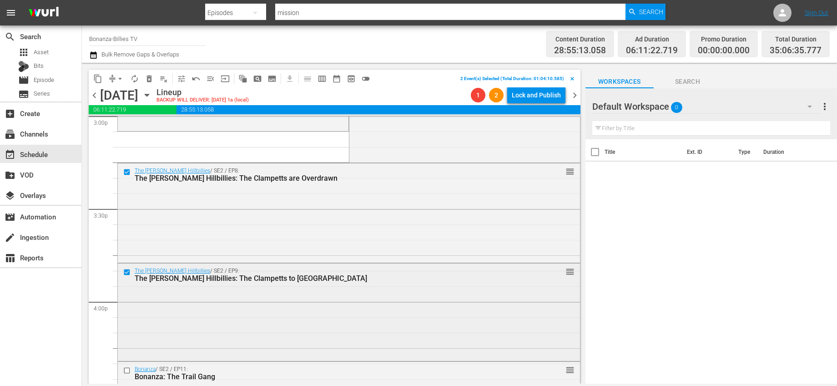
scroll to position [2823, 0]
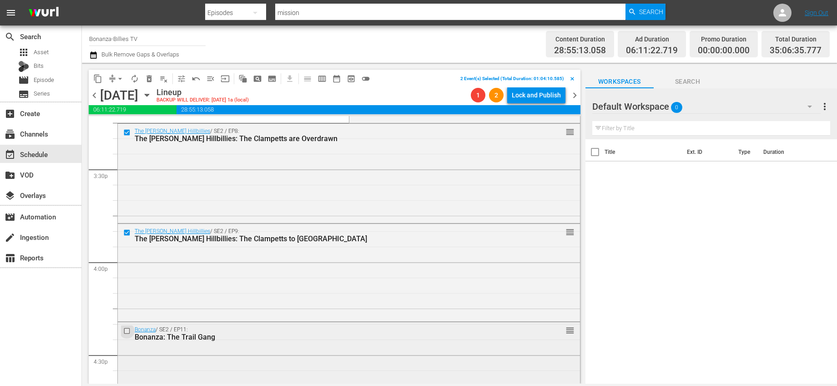
click at [129, 330] on input "checkbox" at bounding box center [128, 331] width 10 height 8
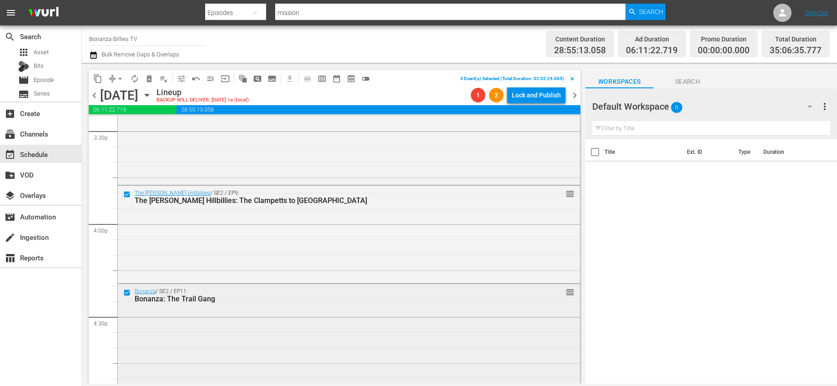
scroll to position [2986, 0]
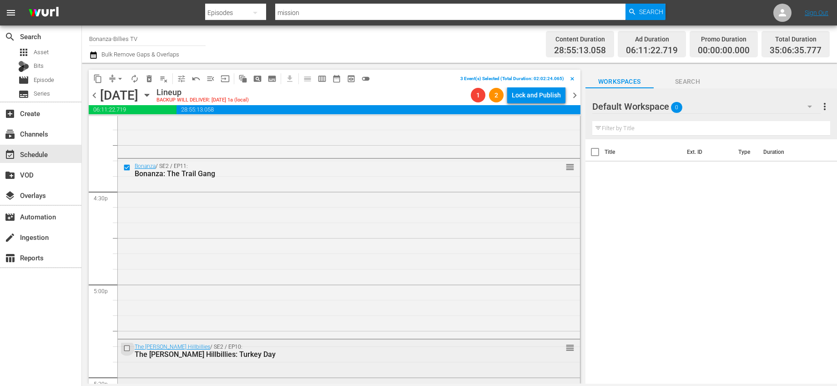
click at [126, 347] on input "checkbox" at bounding box center [128, 348] width 10 height 8
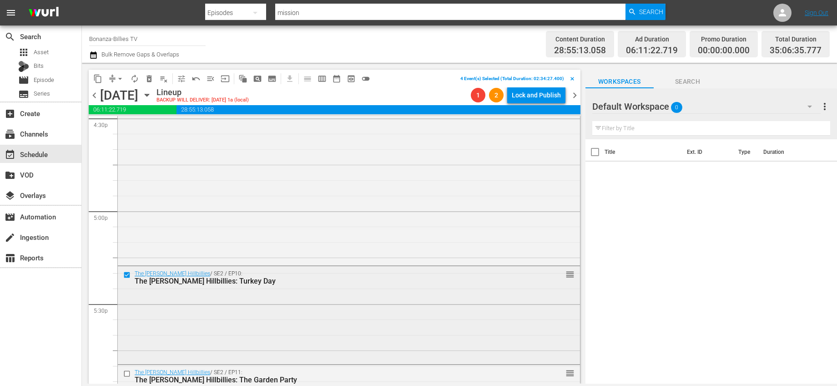
scroll to position [3149, 0]
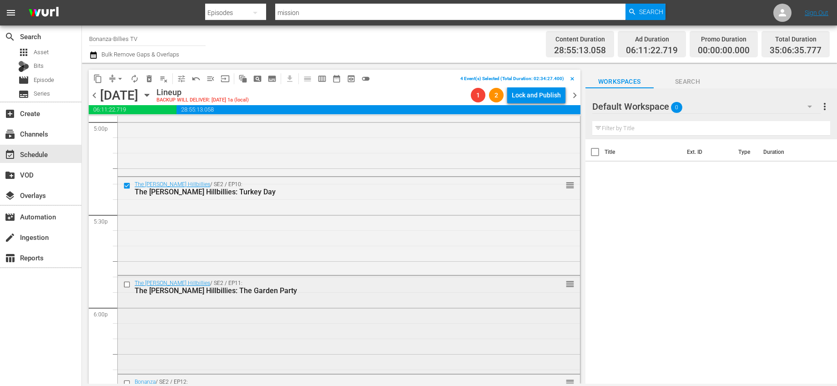
click at [128, 283] on input "checkbox" at bounding box center [128, 285] width 10 height 8
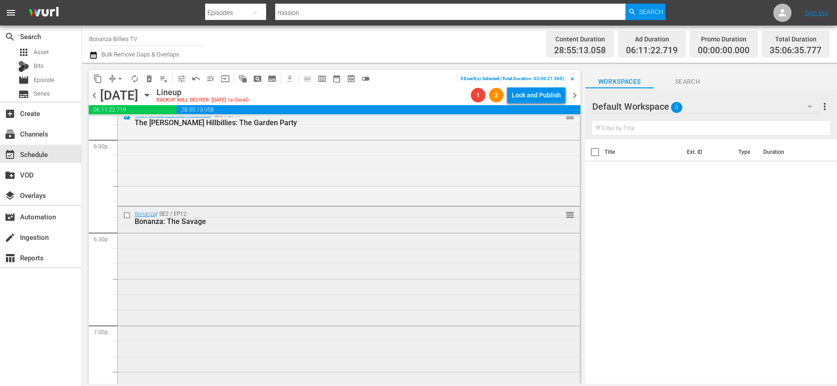
click at [127, 215] on input "checkbox" at bounding box center [128, 216] width 10 height 8
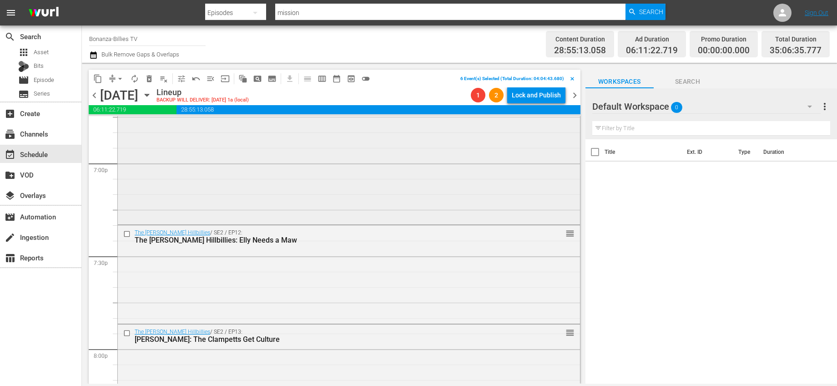
scroll to position [3479, 0]
click at [130, 235] on input "checkbox" at bounding box center [128, 234] width 10 height 8
click at [129, 331] on input "checkbox" at bounding box center [128, 333] width 10 height 8
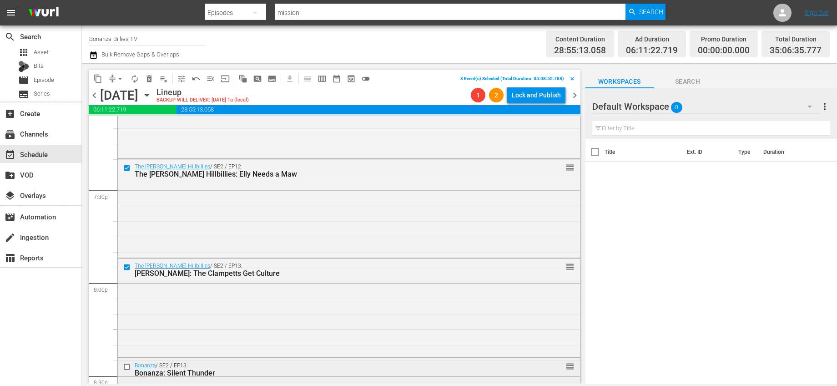
scroll to position [3652, 0]
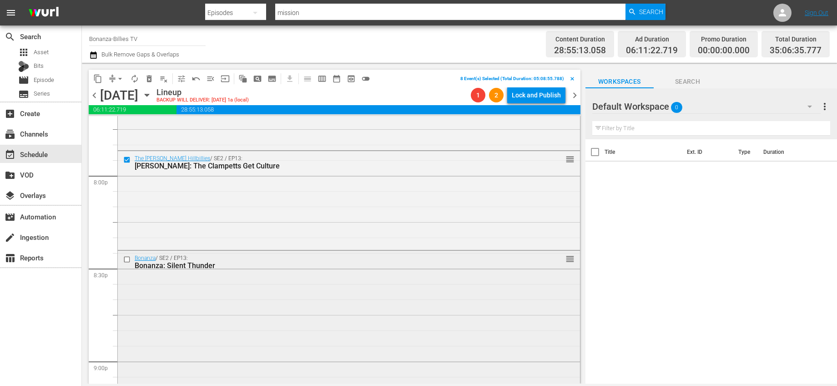
click at [127, 260] on input "checkbox" at bounding box center [128, 259] width 10 height 8
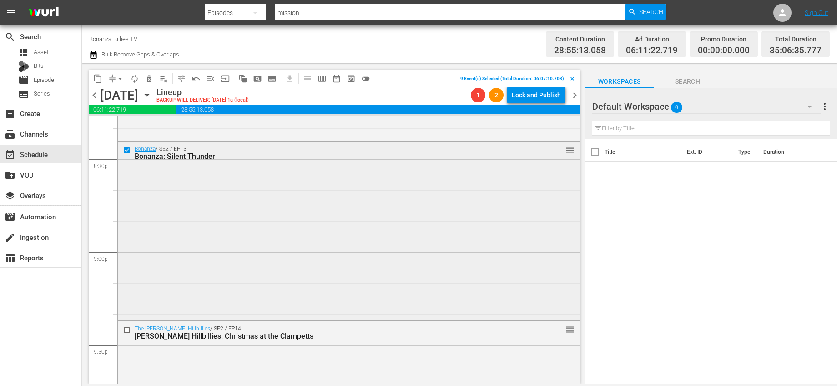
scroll to position [3899, 0]
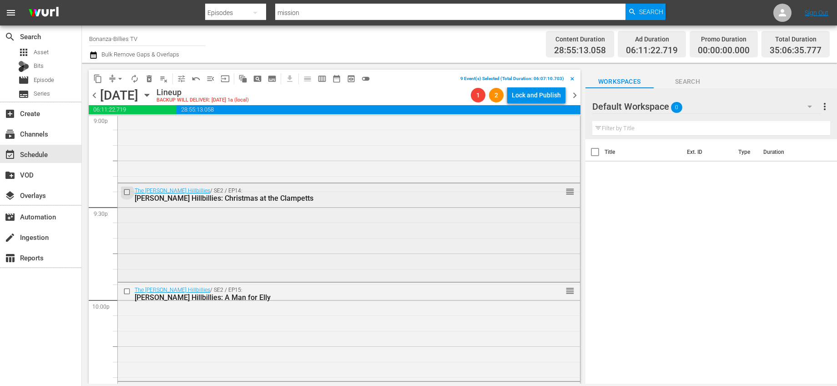
click at [127, 190] on input "checkbox" at bounding box center [128, 192] width 10 height 8
click at [125, 292] on input "checkbox" at bounding box center [128, 291] width 10 height 8
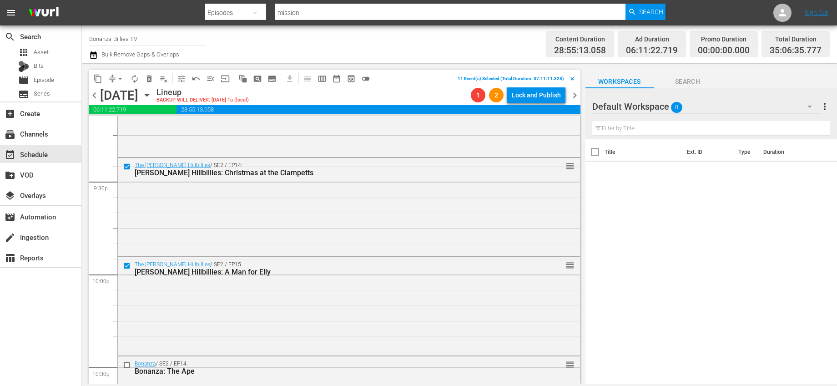
scroll to position [4055, 0]
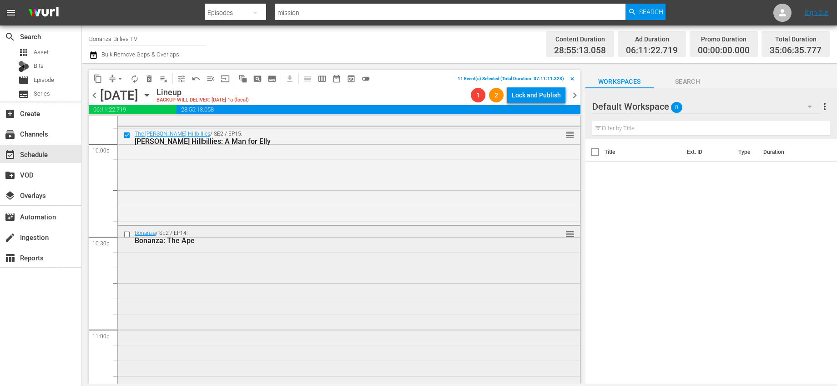
click at [128, 236] on input "checkbox" at bounding box center [128, 235] width 10 height 8
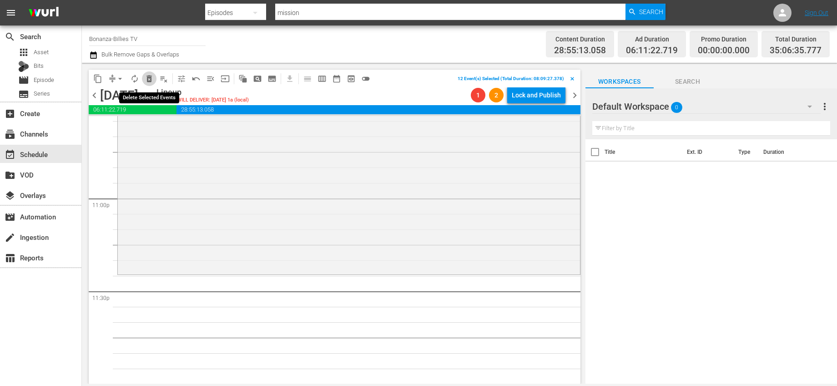
click at [147, 81] on span "delete_forever_outlined" at bounding box center [149, 78] width 9 height 9
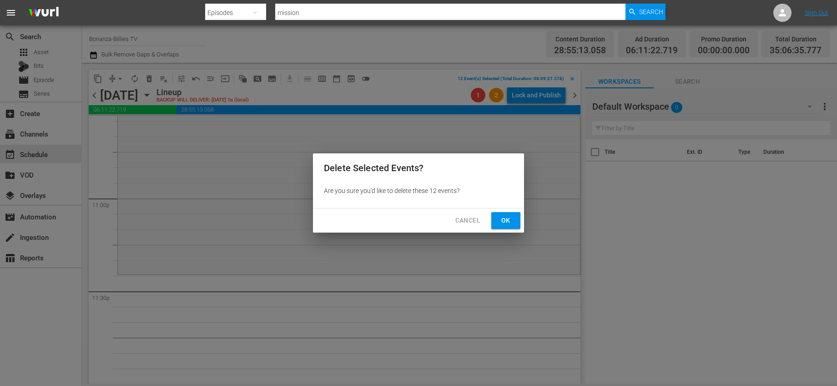
click at [509, 222] on span "Ok" at bounding box center [506, 220] width 15 height 11
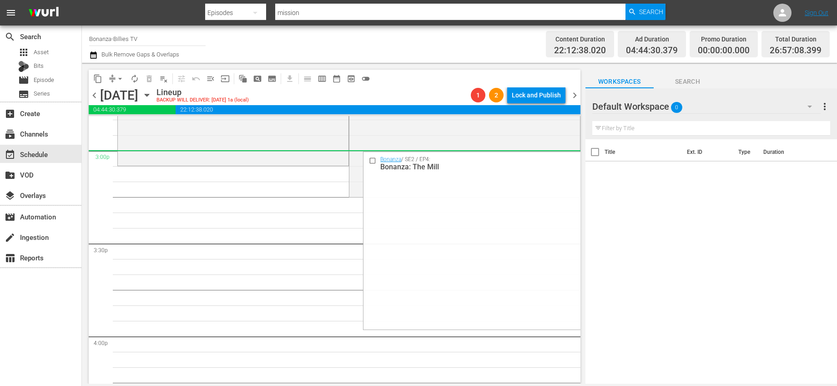
scroll to position [2712, 0]
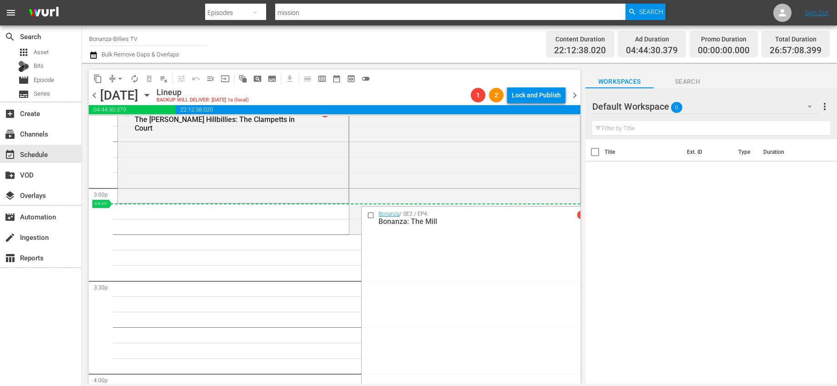
drag, startPoint x: 565, startPoint y: 220, endPoint x: 450, endPoint y: 206, distance: 115.4
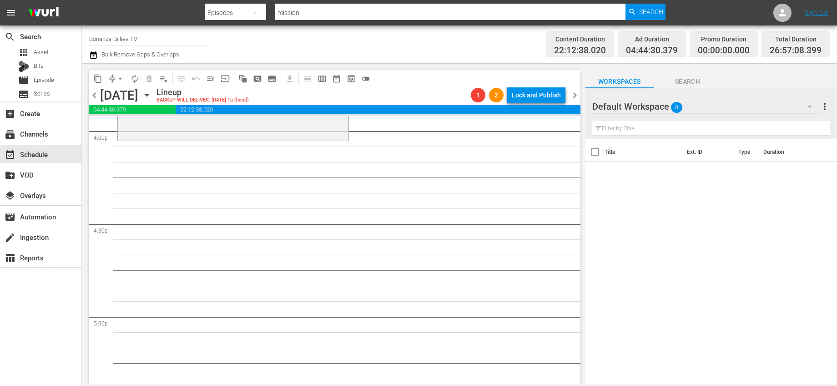
scroll to position [2870, 0]
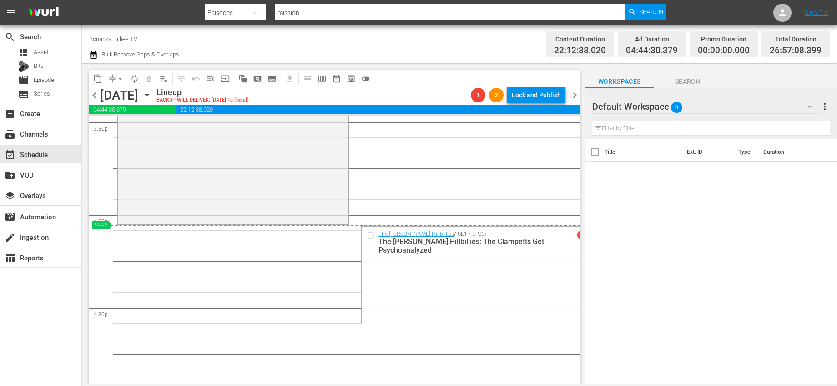
drag, startPoint x: 564, startPoint y: 183, endPoint x: 531, endPoint y: 227, distance: 54.9
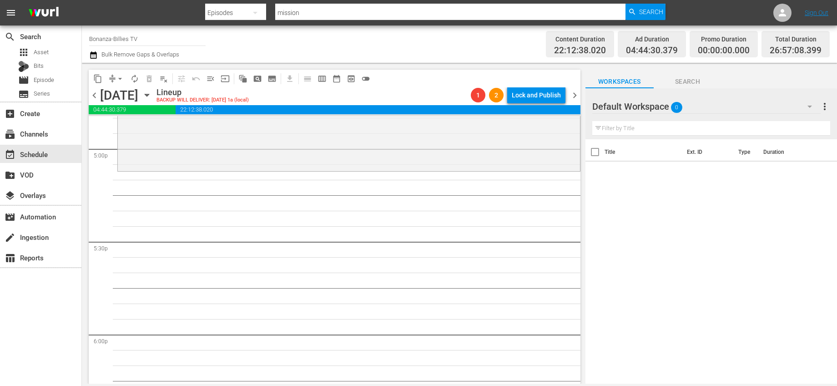
scroll to position [3075, 0]
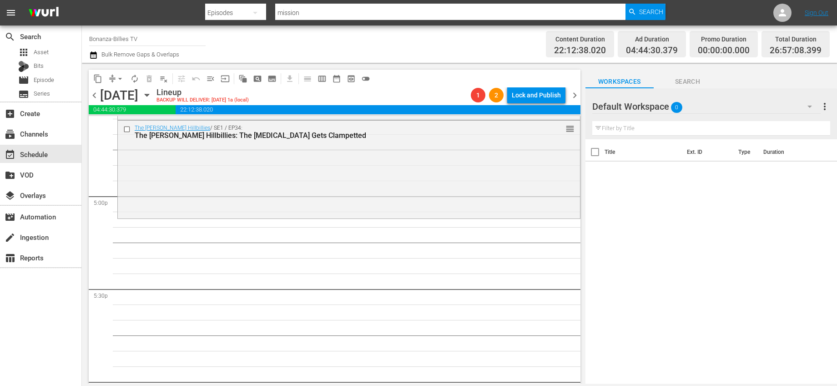
drag, startPoint x: 564, startPoint y: 153, endPoint x: 536, endPoint y: 222, distance: 74.2
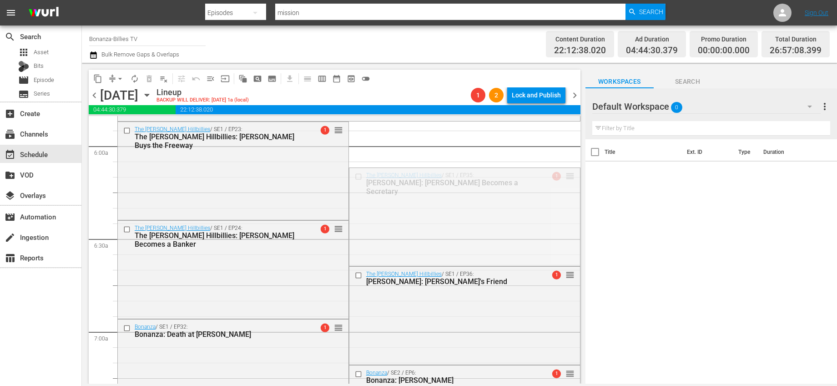
scroll to position [1526, 0]
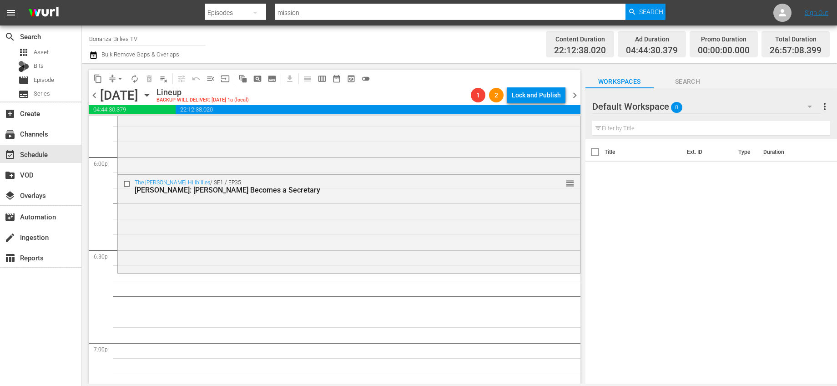
scroll to position [3269, 0]
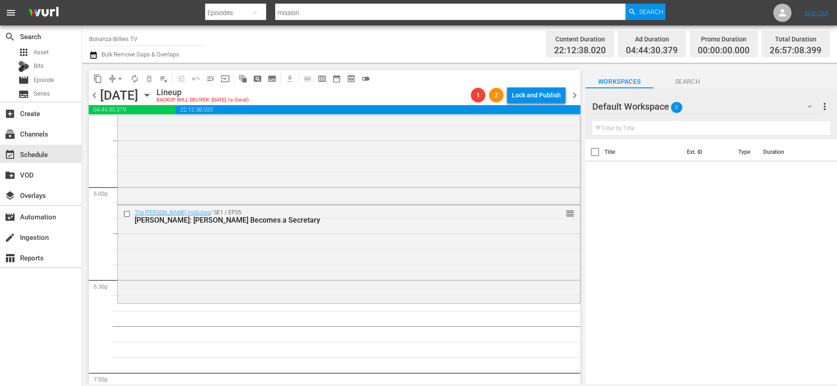
drag, startPoint x: 563, startPoint y: 175, endPoint x: 502, endPoint y: 307, distance: 145.7
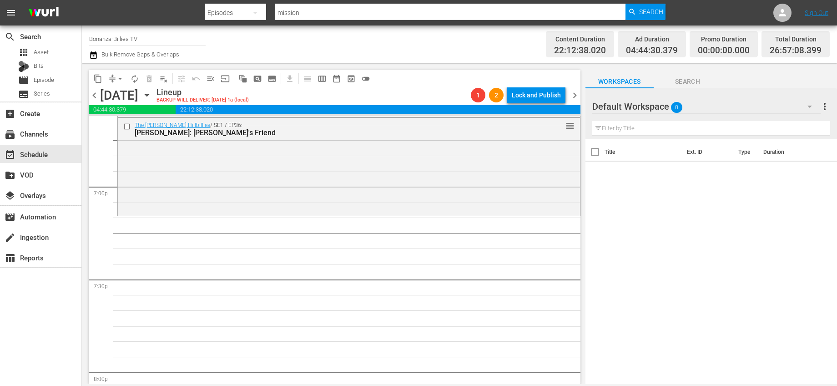
scroll to position [3388, 0]
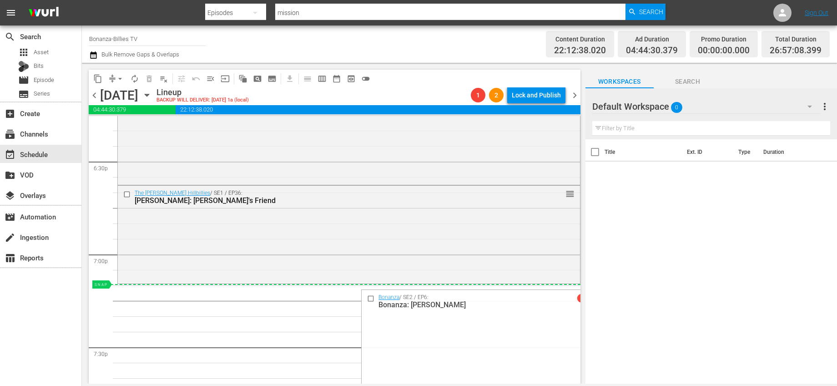
drag, startPoint x: 561, startPoint y: 146, endPoint x: 508, endPoint y: 287, distance: 150.5
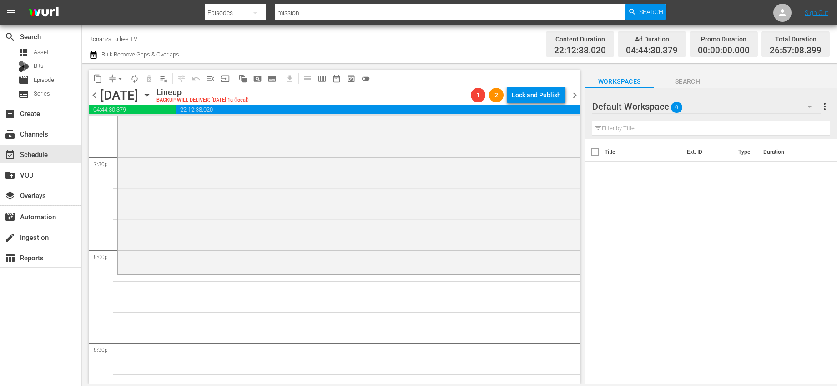
scroll to position [3600, 0]
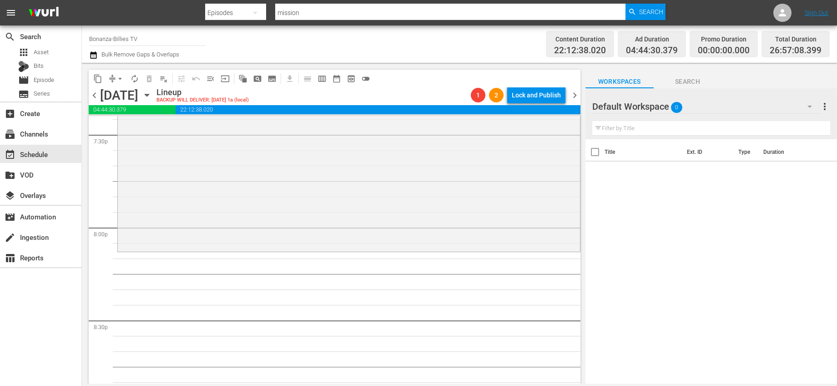
drag, startPoint x: 563, startPoint y: 216, endPoint x: 557, endPoint y: 255, distance: 39.0
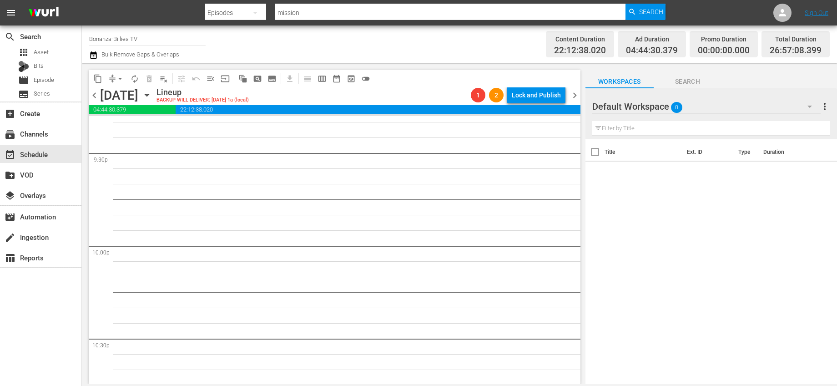
scroll to position [3765, 0]
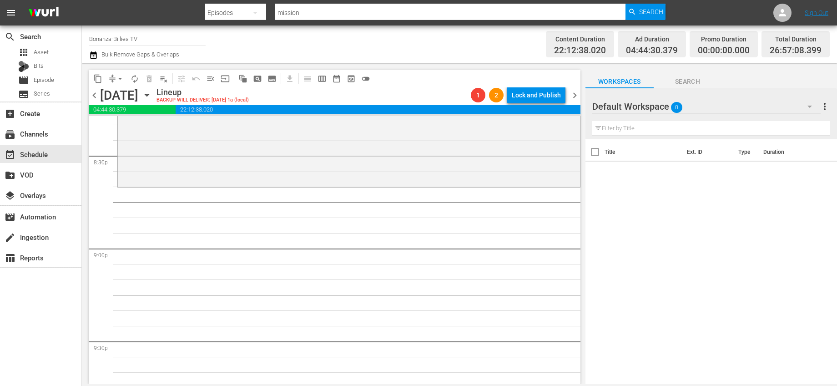
drag, startPoint x: 563, startPoint y: 181, endPoint x: 529, endPoint y: 187, distance: 35.2
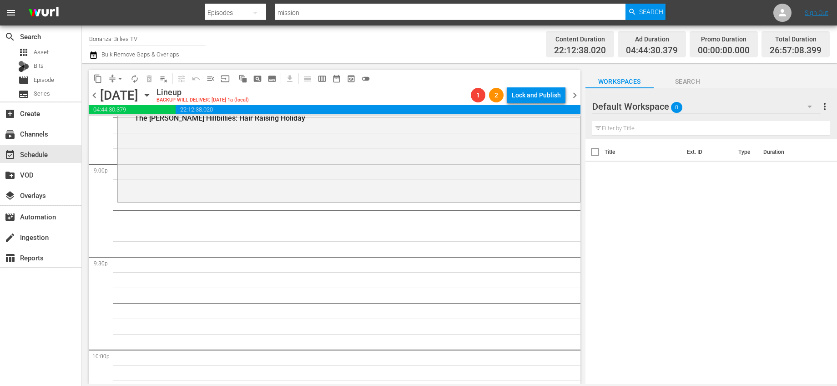
scroll to position [3901, 0]
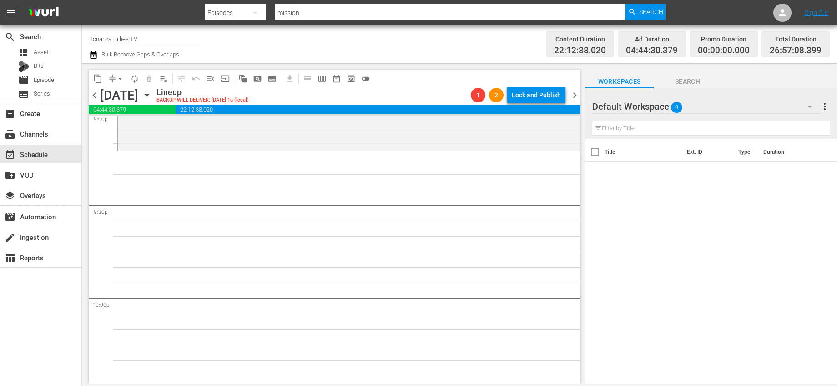
drag, startPoint x: 563, startPoint y: 186, endPoint x: 454, endPoint y: 156, distance: 112.3
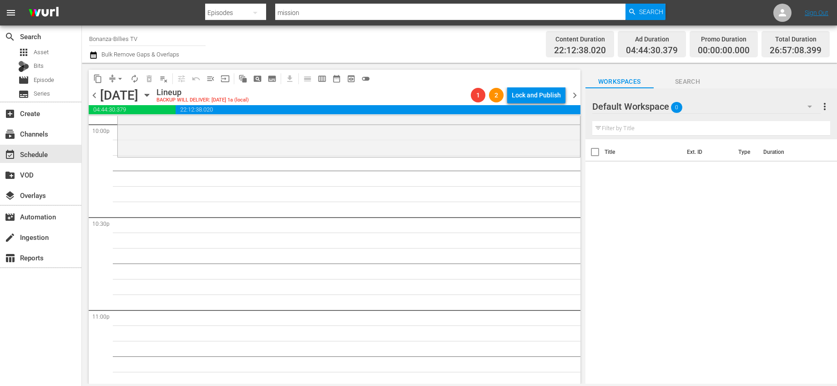
scroll to position [4082, 0]
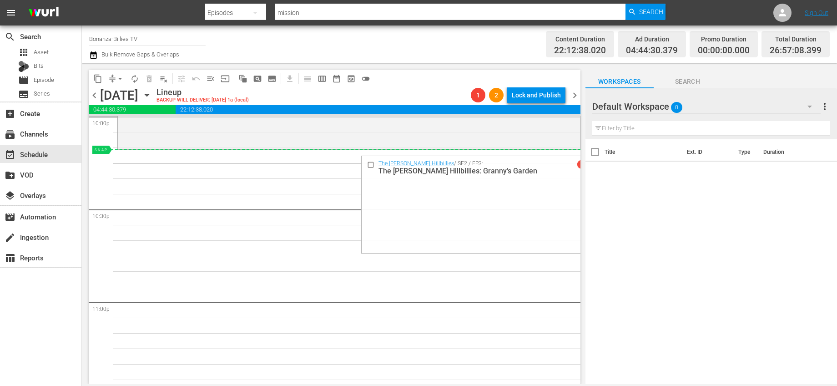
drag, startPoint x: 562, startPoint y: 208, endPoint x: 501, endPoint y: 161, distance: 77.5
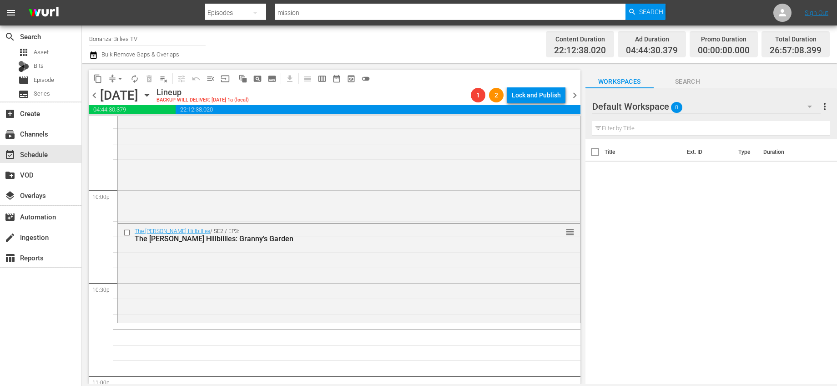
scroll to position [4176, 0]
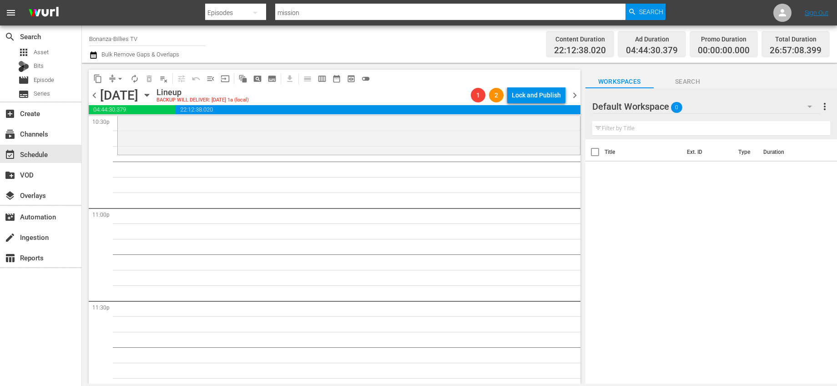
drag, startPoint x: 563, startPoint y: 220, endPoint x: 533, endPoint y: 158, distance: 68.8
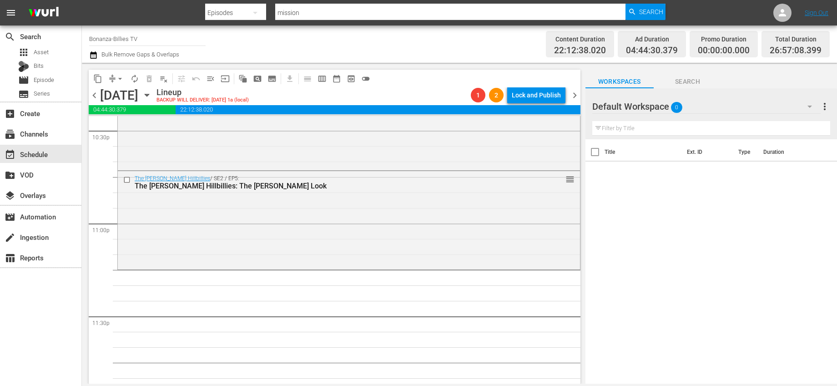
scroll to position [4186, 0]
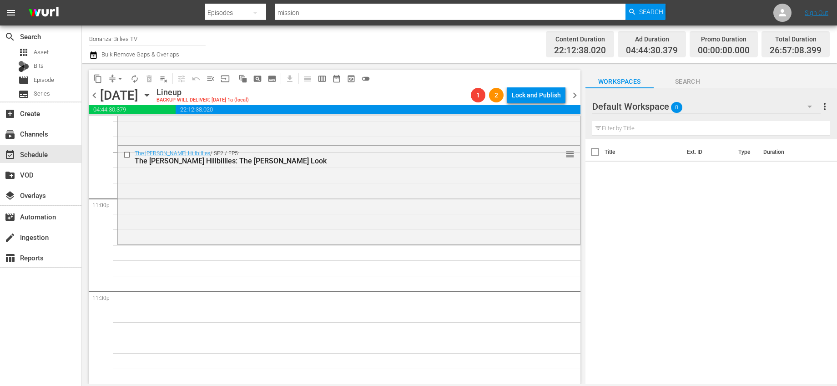
drag, startPoint x: 560, startPoint y: 151, endPoint x: 469, endPoint y: 251, distance: 134.6
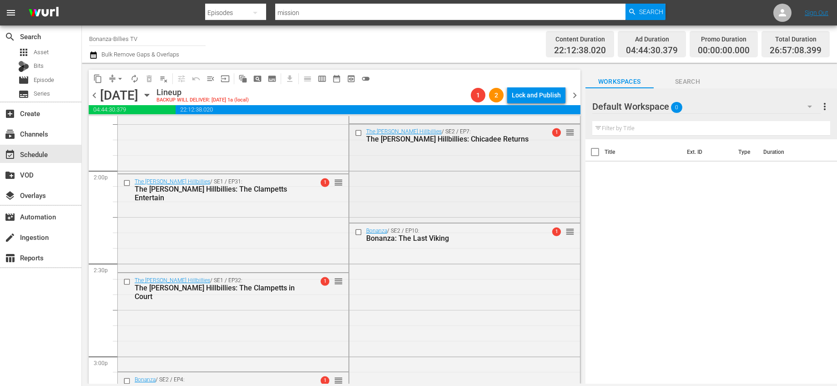
scroll to position [2521, 0]
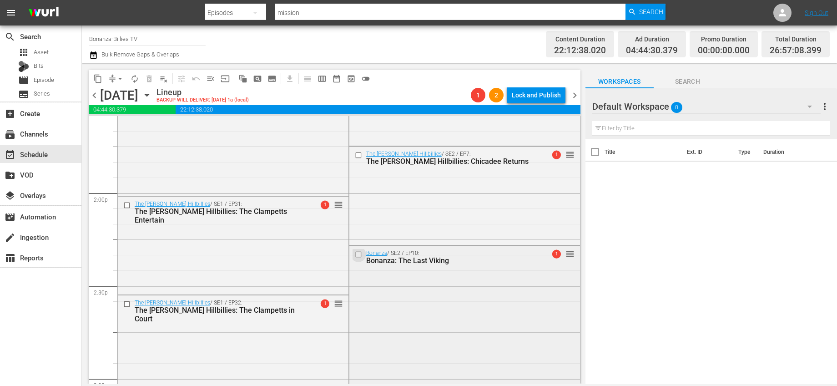
click at [357, 252] on input "checkbox" at bounding box center [359, 254] width 10 height 8
click at [358, 159] on input "checkbox" at bounding box center [359, 155] width 10 height 8
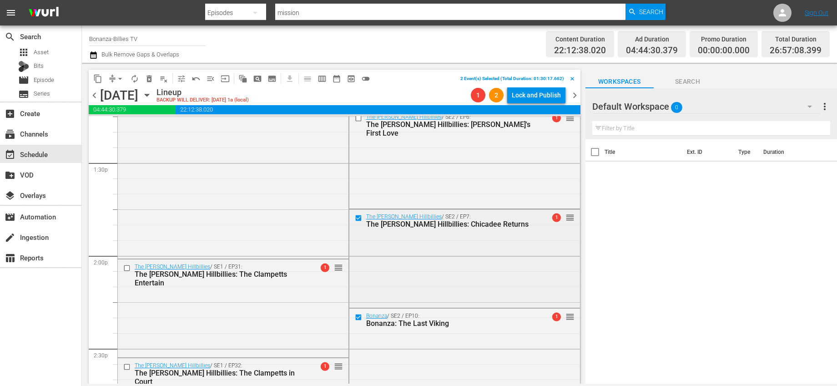
scroll to position [2340, 0]
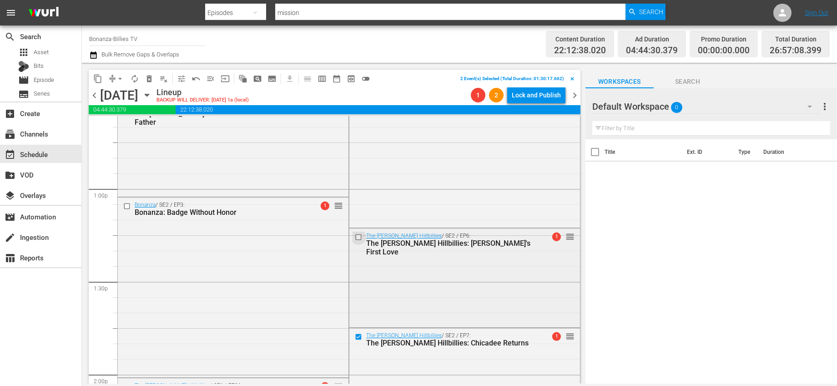
click at [358, 237] on input "checkbox" at bounding box center [359, 237] width 10 height 8
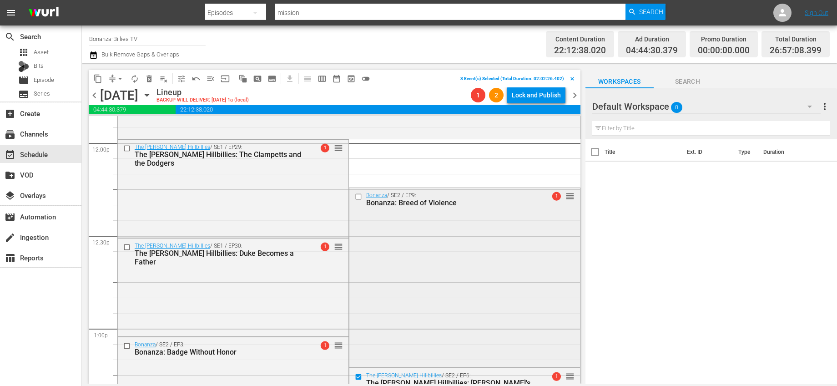
scroll to position [2200, 0]
click at [354, 199] on input "checkbox" at bounding box center [359, 197] width 10 height 8
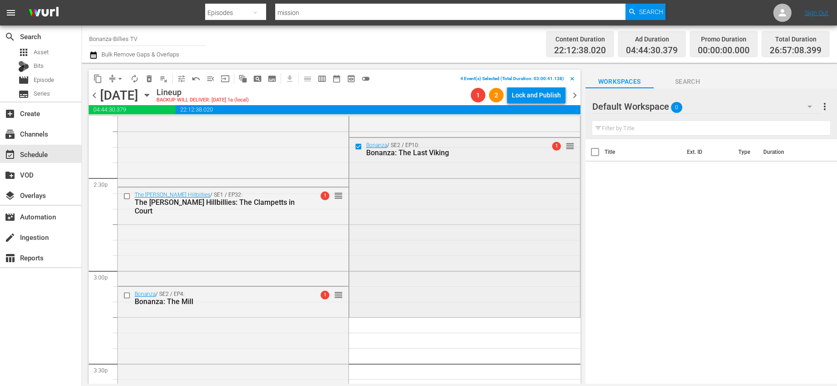
scroll to position [2653, 0]
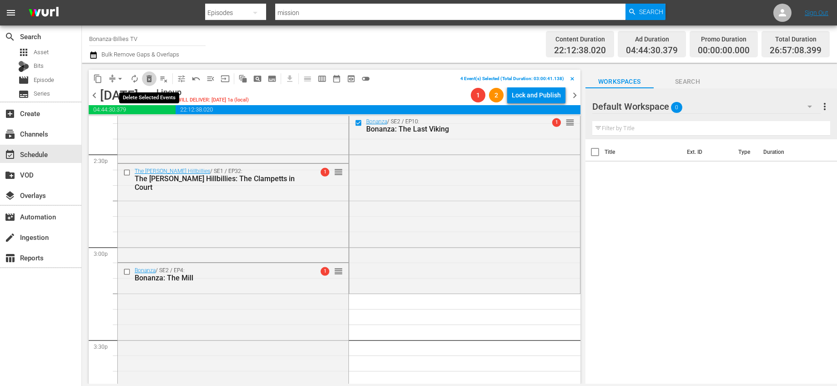
click at [147, 77] on span "delete_forever_outlined" at bounding box center [149, 78] width 9 height 9
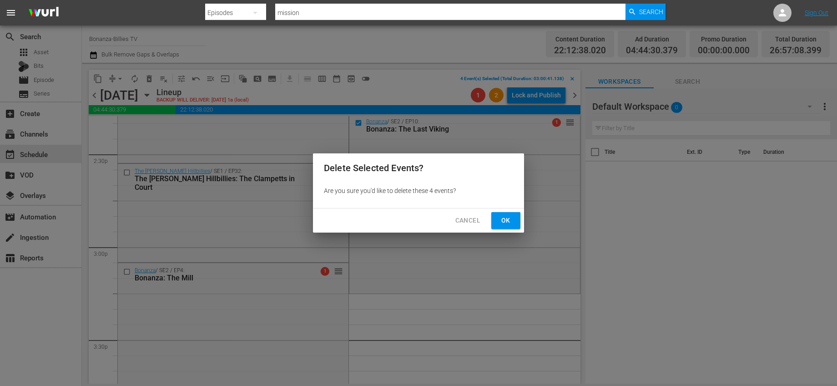
click at [509, 219] on span "Ok" at bounding box center [506, 220] width 15 height 11
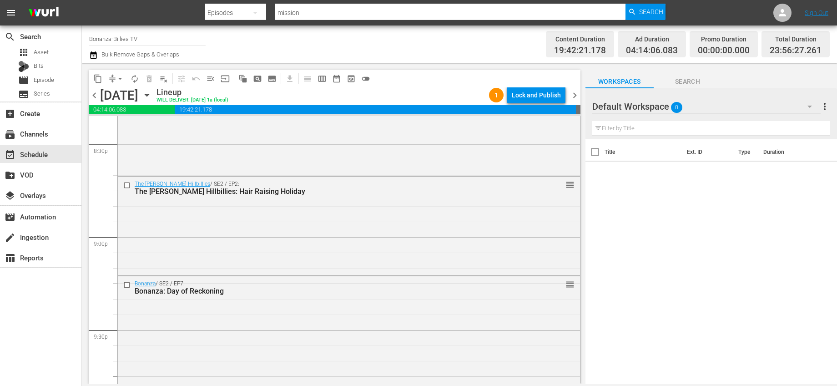
scroll to position [4227, 0]
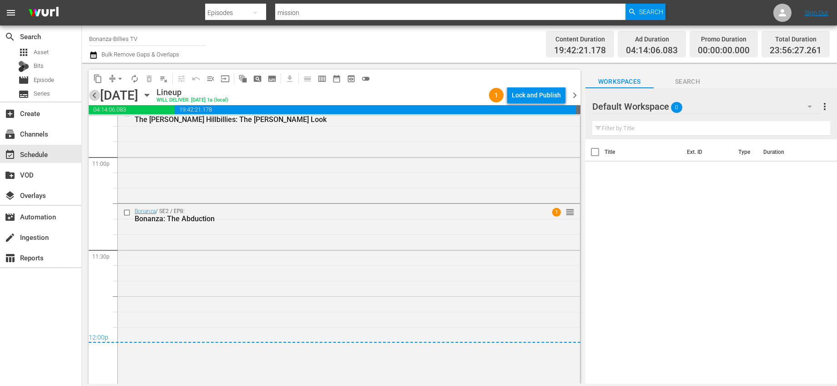
click at [93, 93] on span "chevron_left" at bounding box center [94, 95] width 11 height 11
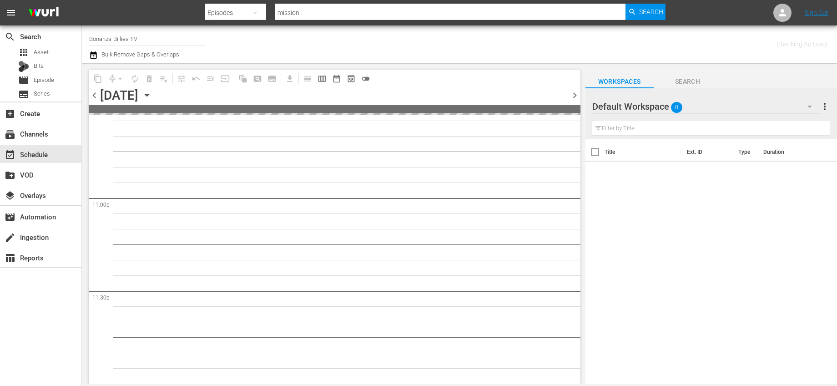
scroll to position [4185, 0]
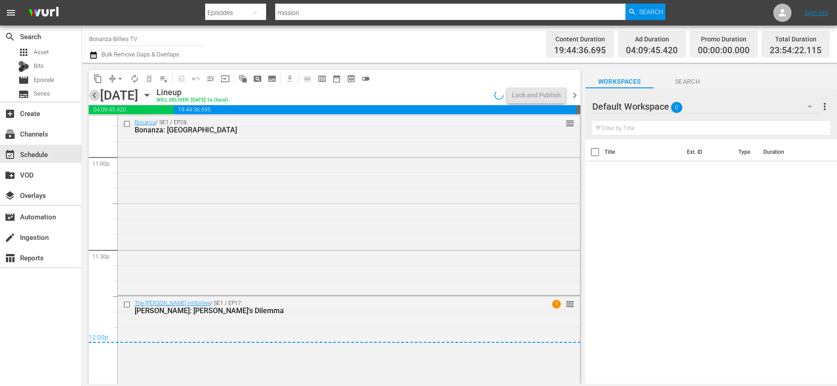
click at [93, 93] on span "chevron_left" at bounding box center [94, 95] width 11 height 11
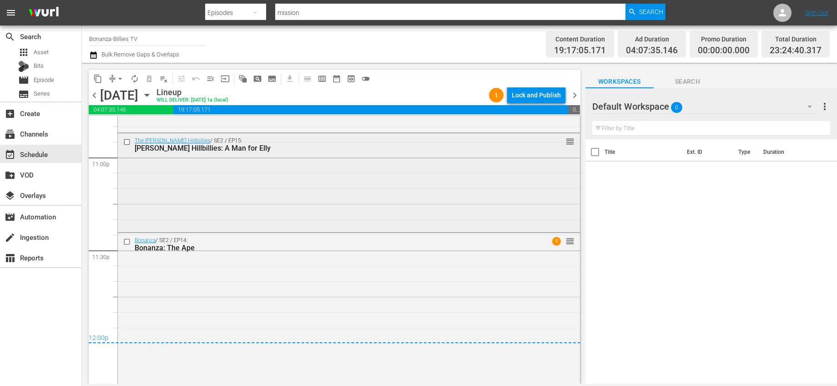
scroll to position [4255, 0]
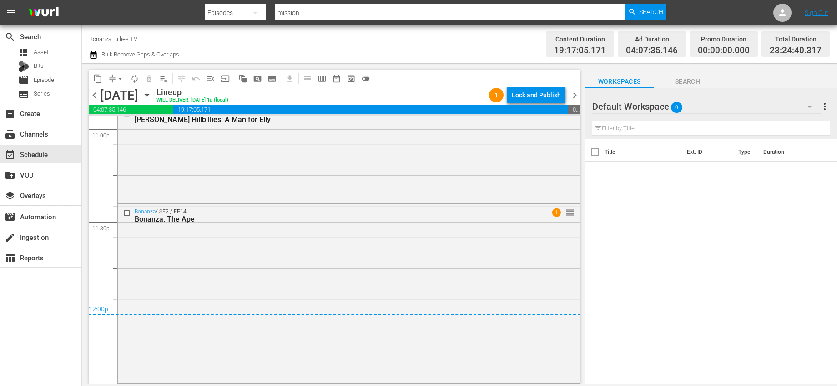
click at [569, 95] on span "chevron_right" at bounding box center [574, 95] width 11 height 11
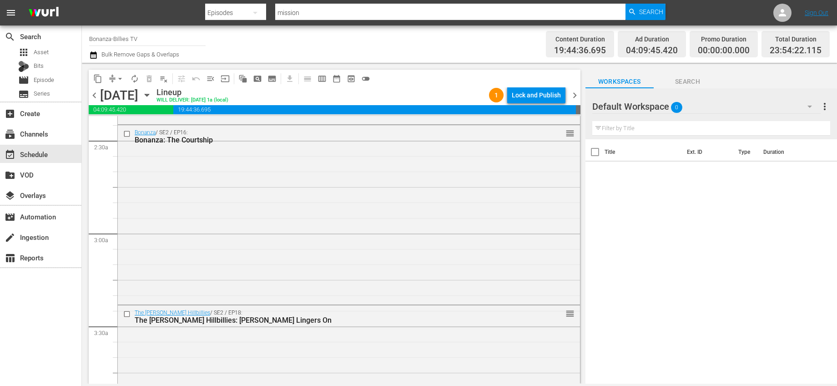
scroll to position [440, 0]
click at [152, 96] on icon "button" at bounding box center [147, 95] width 10 height 10
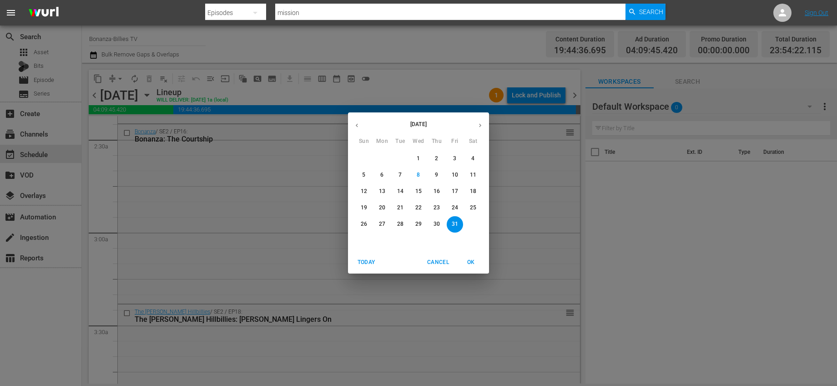
click at [480, 124] on icon "button" at bounding box center [480, 126] width 2 height 4
click at [368, 170] on button "2" at bounding box center [364, 175] width 16 height 16
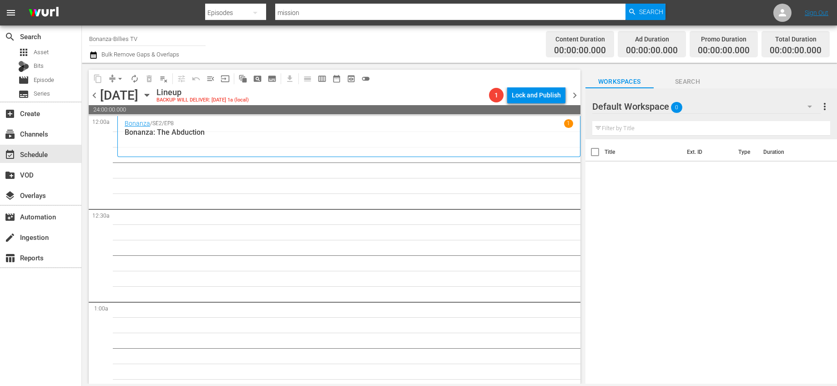
click at [152, 96] on icon "button" at bounding box center [147, 95] width 10 height 10
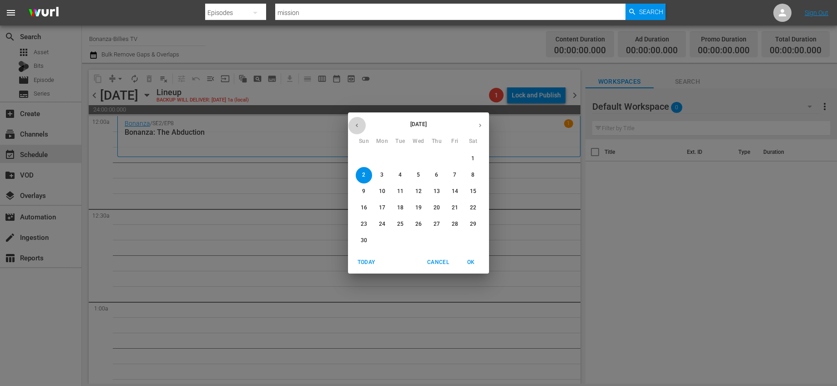
click at [359, 131] on button "button" at bounding box center [357, 125] width 18 height 18
click at [442, 224] on span "30" at bounding box center [436, 224] width 16 height 8
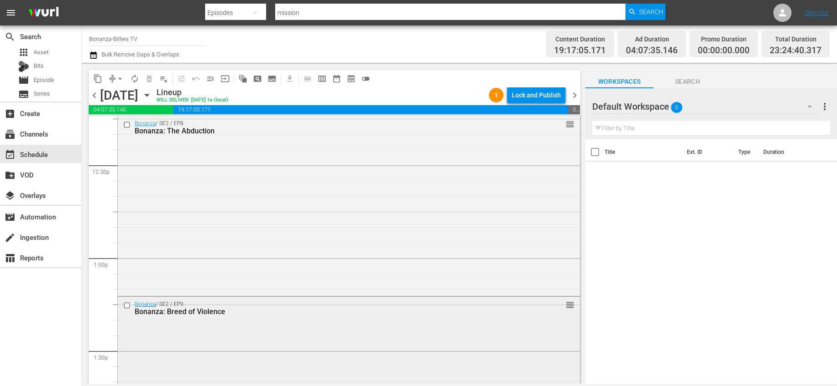
scroll to position [2380, 0]
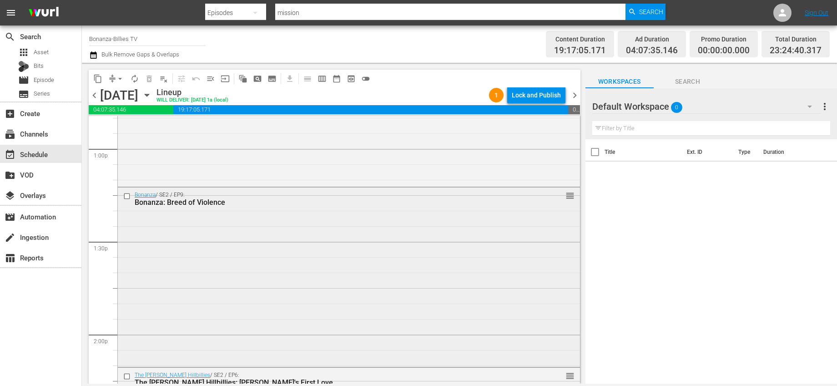
click at [125, 197] on input "checkbox" at bounding box center [128, 196] width 10 height 8
click at [99, 78] on span "content_copy" at bounding box center [97, 78] width 9 height 9
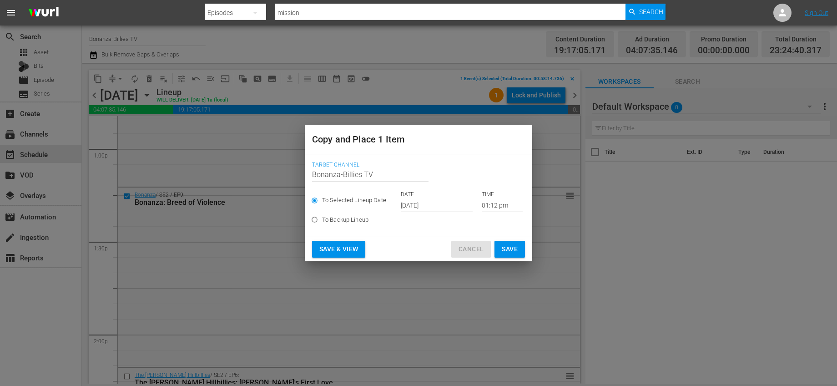
click at [473, 254] on span "Cancel" at bounding box center [470, 248] width 25 height 11
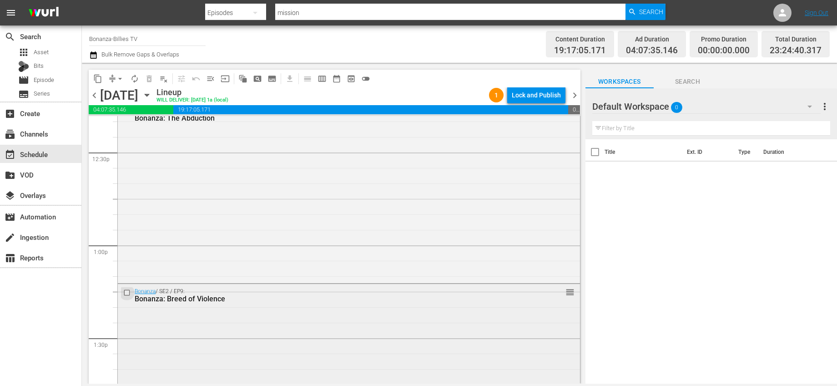
click at [125, 292] on input "checkbox" at bounding box center [128, 293] width 10 height 8
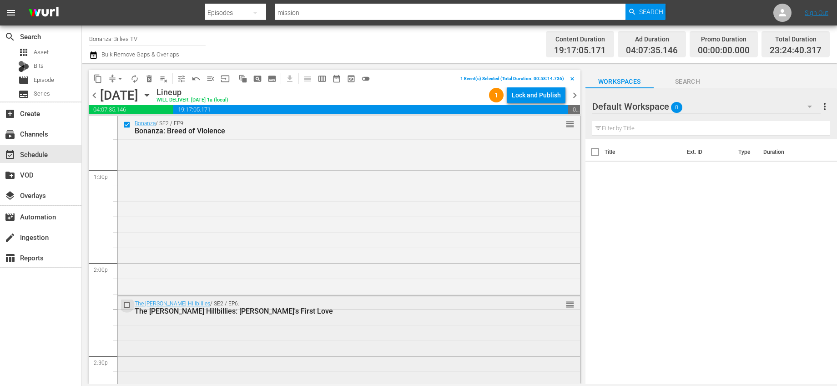
click at [128, 302] on input "checkbox" at bounding box center [128, 305] width 10 height 8
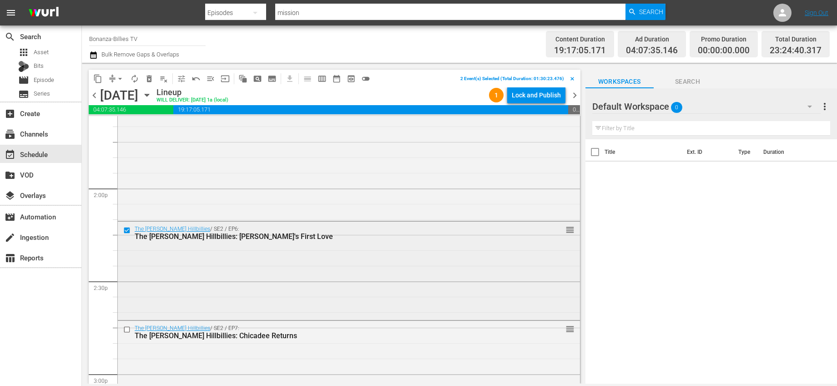
scroll to position [2533, 0]
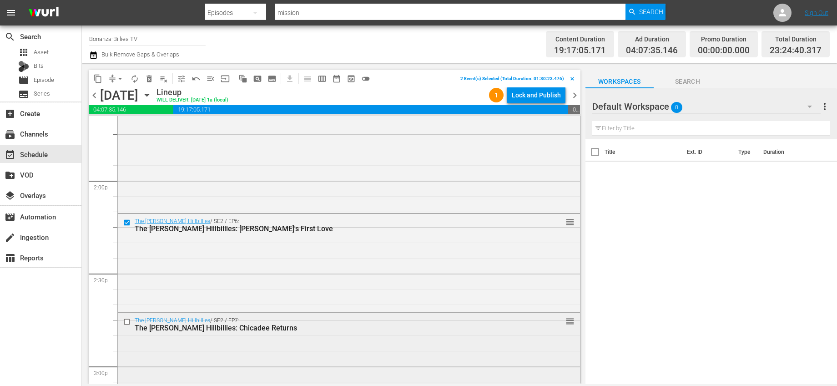
click at [127, 322] on input "checkbox" at bounding box center [128, 322] width 10 height 8
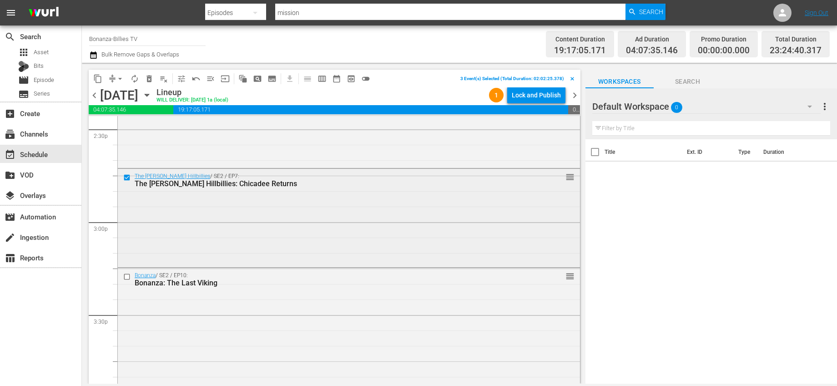
scroll to position [2700, 0]
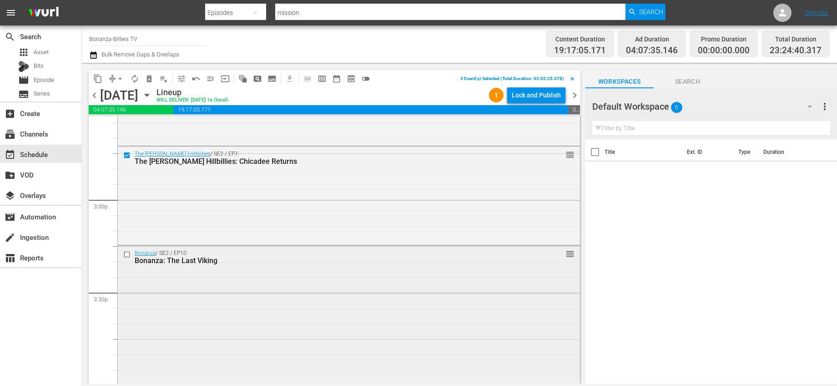
click at [125, 255] on input "checkbox" at bounding box center [128, 255] width 10 height 8
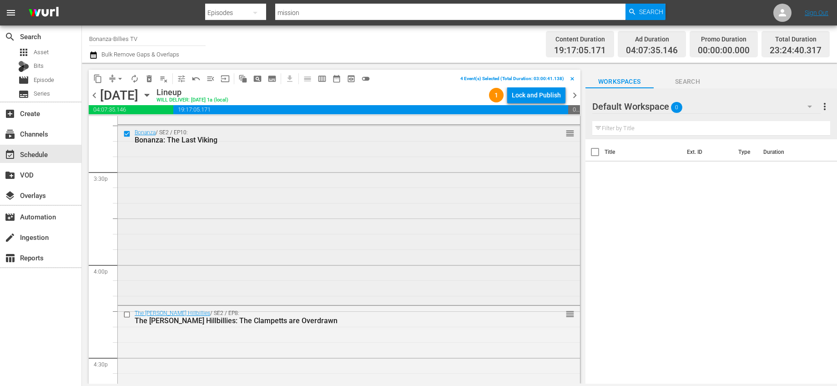
scroll to position [2894, 0]
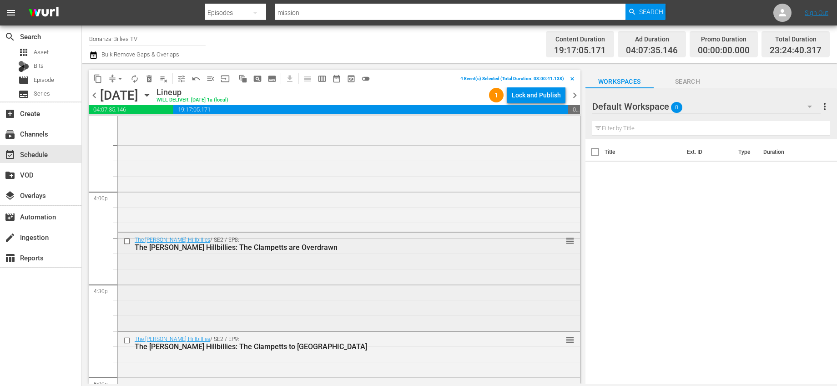
click at [128, 243] on input "checkbox" at bounding box center [128, 241] width 10 height 8
click at [127, 342] on input "checkbox" at bounding box center [128, 341] width 10 height 8
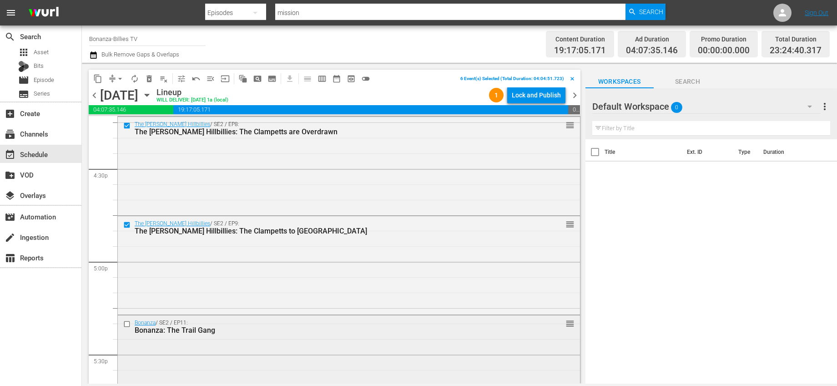
scroll to position [3087, 0]
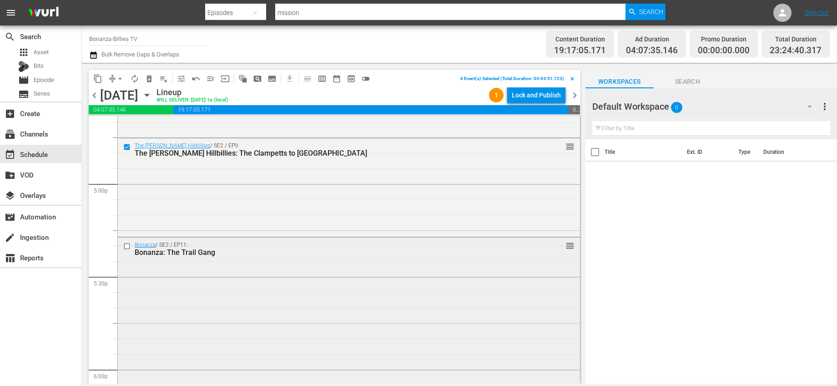
click at [124, 243] on input "checkbox" at bounding box center [128, 246] width 10 height 8
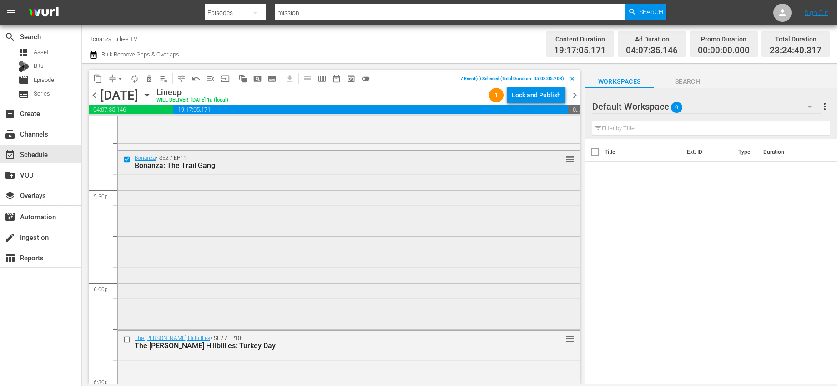
scroll to position [3219, 0]
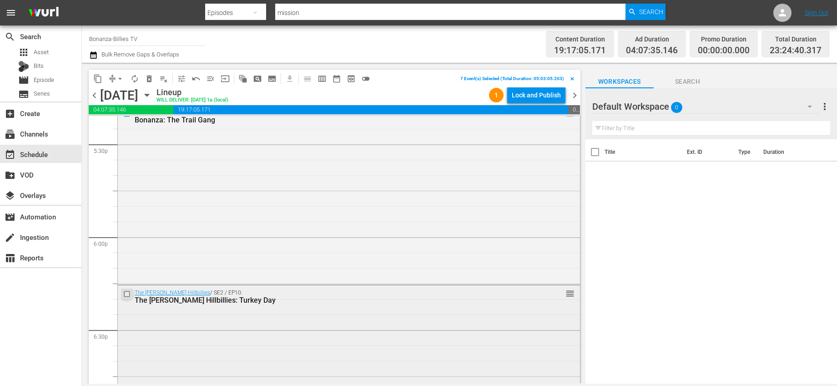
click at [129, 292] on input "checkbox" at bounding box center [128, 294] width 10 height 8
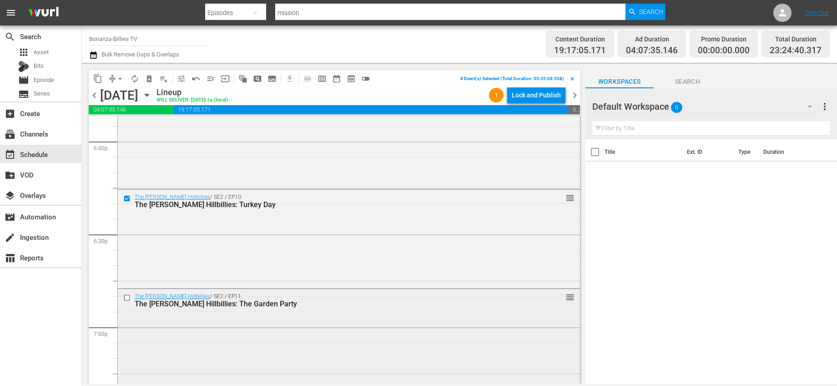
click at [127, 294] on input "checkbox" at bounding box center [128, 297] width 10 height 8
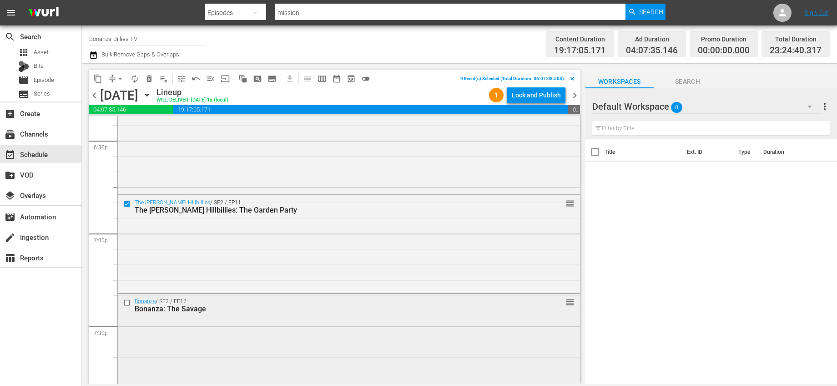
click at [126, 299] on input "checkbox" at bounding box center [128, 303] width 10 height 8
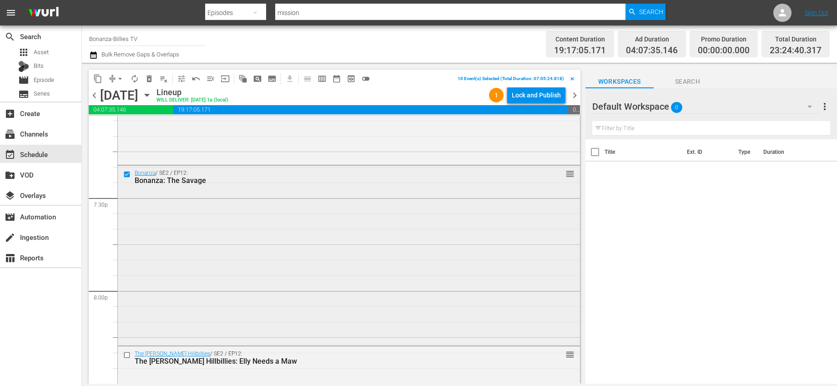
scroll to position [3554, 0]
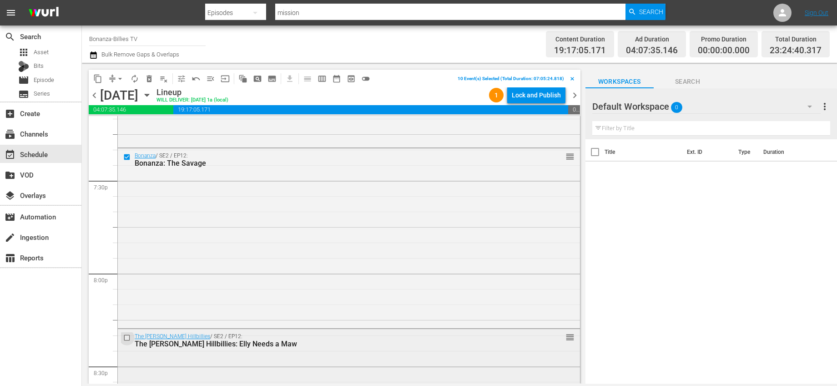
click at [125, 335] on input "checkbox" at bounding box center [128, 337] width 10 height 8
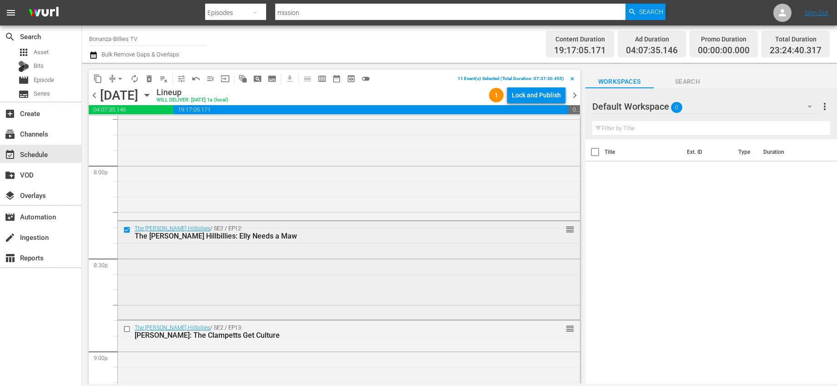
scroll to position [3701, 0]
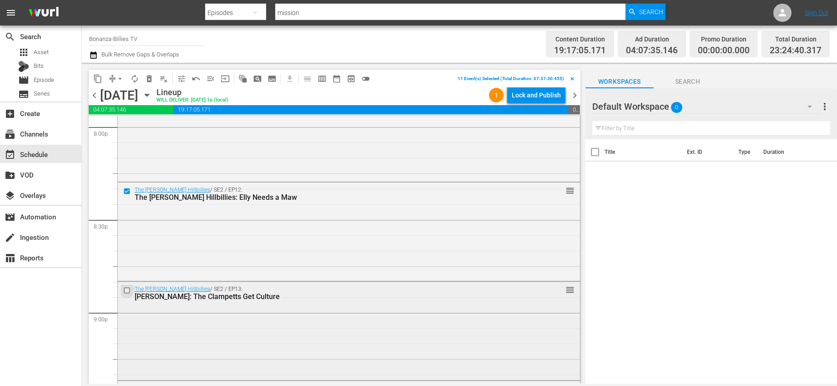
click at [129, 292] on input "checkbox" at bounding box center [128, 291] width 10 height 8
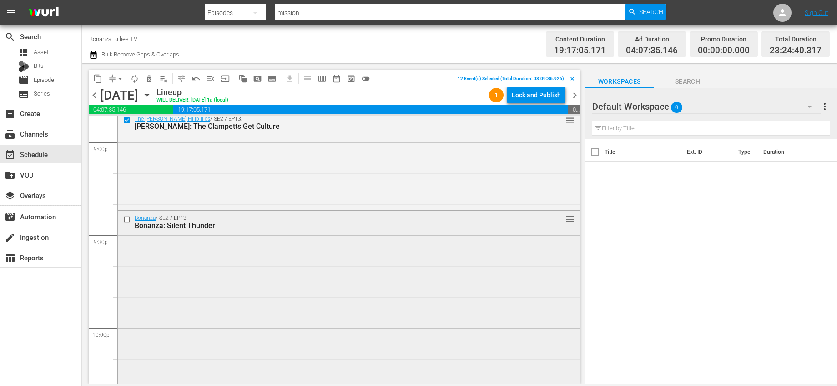
click at [127, 219] on input "checkbox" at bounding box center [128, 220] width 10 height 8
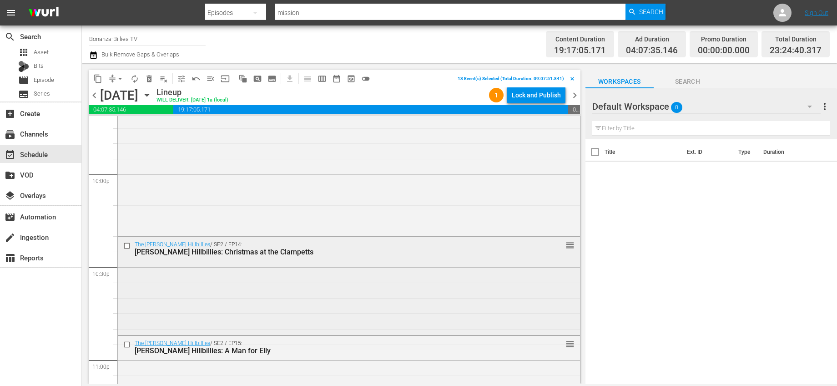
click at [126, 242] on input "checkbox" at bounding box center [128, 246] width 10 height 8
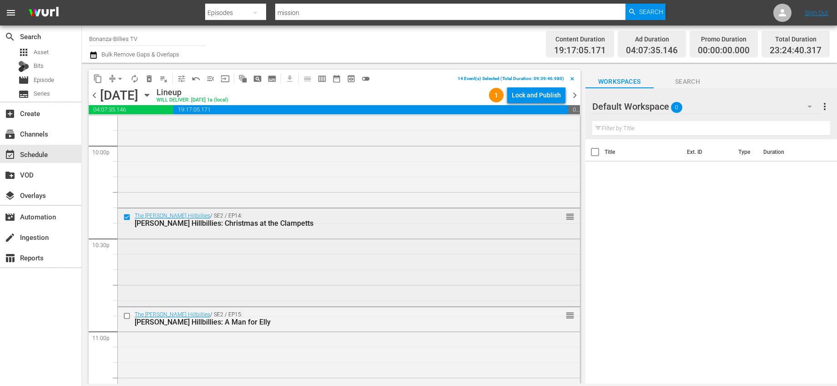
scroll to position [4103, 0]
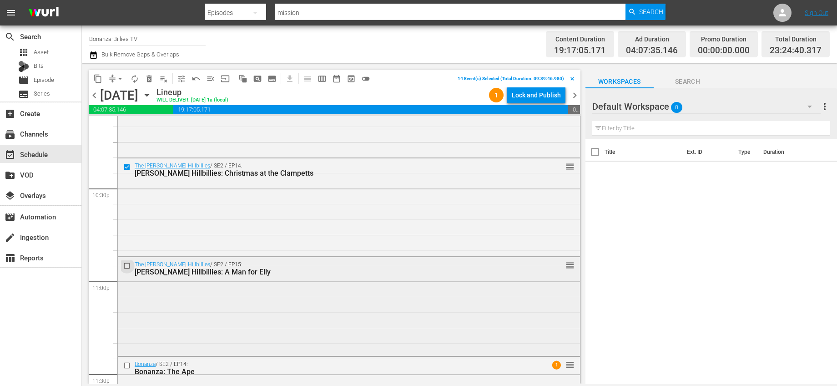
click at [126, 265] on input "checkbox" at bounding box center [128, 266] width 10 height 8
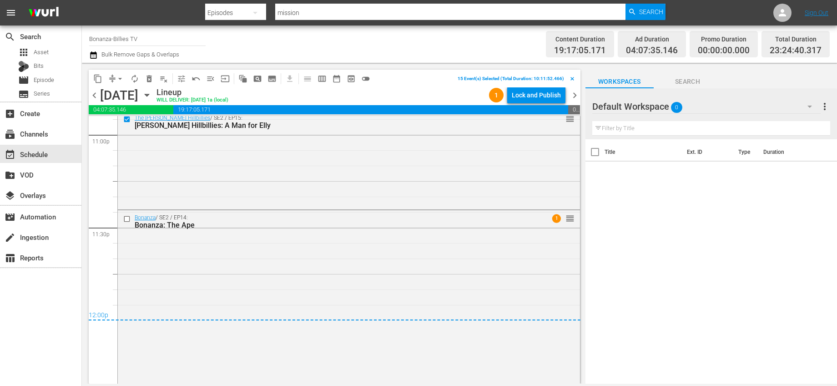
scroll to position [4255, 0]
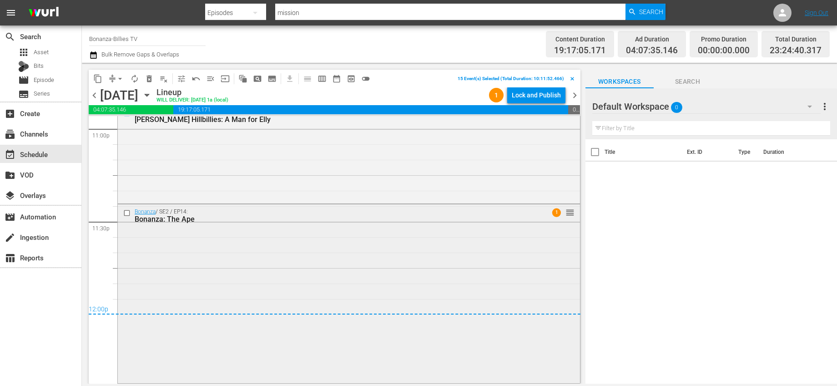
click at [126, 212] on input "checkbox" at bounding box center [128, 213] width 10 height 8
click at [100, 81] on span "content_copy" at bounding box center [97, 78] width 9 height 9
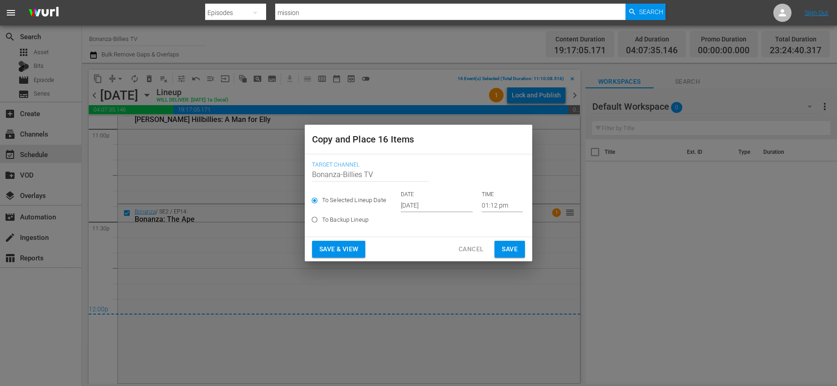
click at [438, 206] on input "[DATE]" at bounding box center [437, 205] width 72 height 14
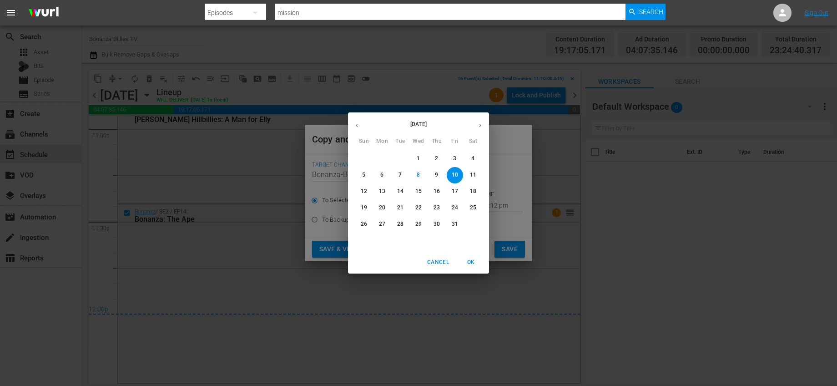
click at [477, 126] on icon "button" at bounding box center [480, 125] width 7 height 7
click at [360, 173] on span "2" at bounding box center [364, 175] width 16 height 8
type input "[DATE]"
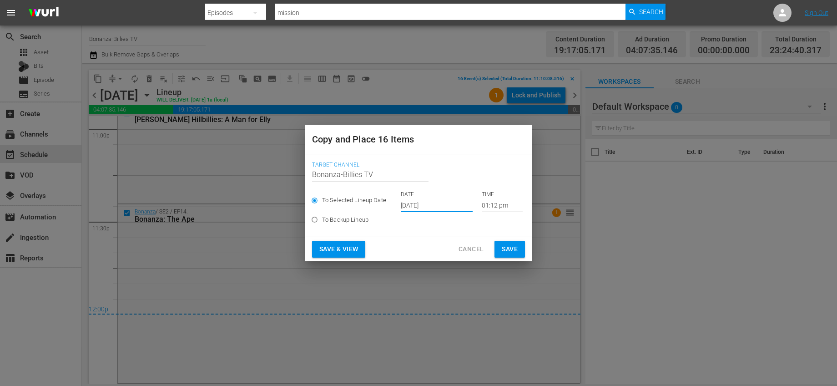
click at [490, 205] on input "01:12 pm" at bounding box center [502, 205] width 41 height 14
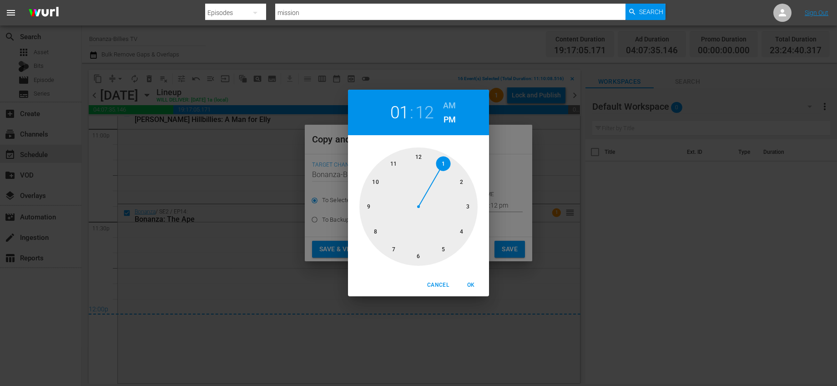
click at [413, 155] on div at bounding box center [418, 206] width 118 height 118
click at [469, 203] on div at bounding box center [418, 206] width 118 height 118
click at [454, 101] on h6 "AM" at bounding box center [449, 105] width 13 height 15
click at [467, 280] on span "OK" at bounding box center [471, 285] width 22 height 10
type input "12:15 am"
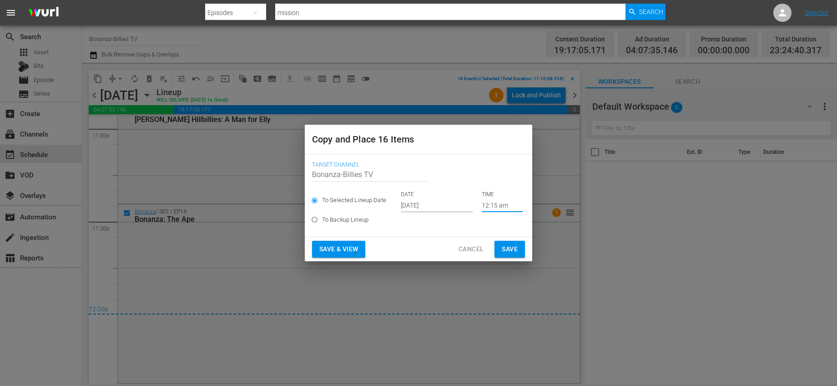
drag, startPoint x: 511, startPoint y: 247, endPoint x: 601, endPoint y: 247, distance: 90.1
click at [511, 247] on span "Save" at bounding box center [510, 248] width 16 height 11
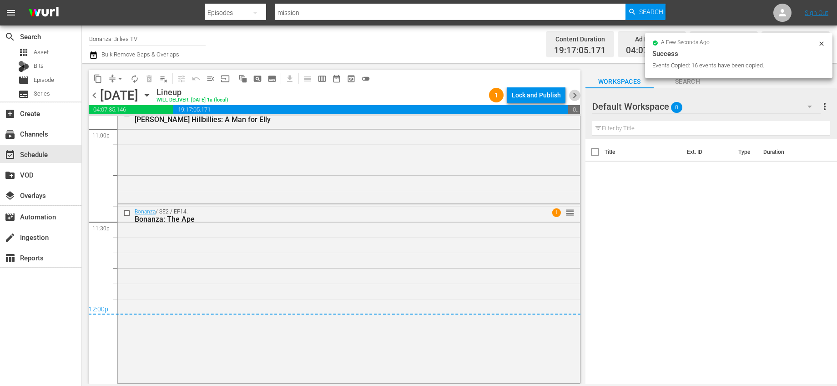
click at [575, 94] on span "chevron_right" at bounding box center [574, 95] width 11 height 11
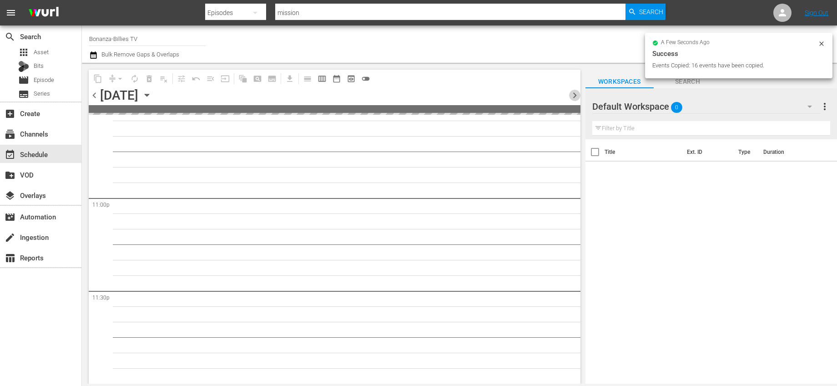
click at [575, 94] on span "chevron_right" at bounding box center [574, 95] width 11 height 11
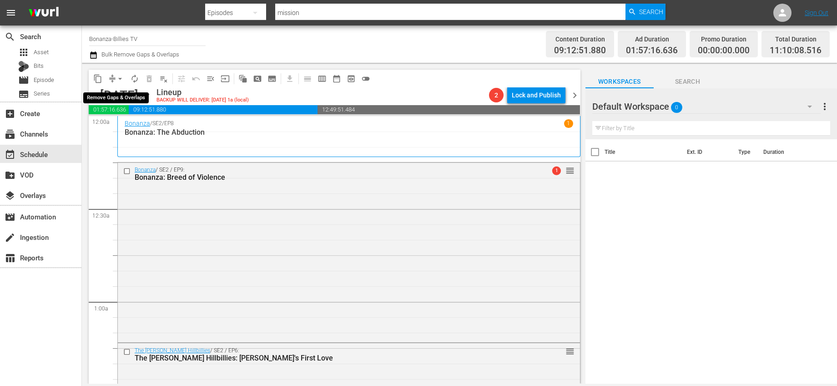
click at [122, 81] on span "arrow_drop_down" at bounding box center [120, 78] width 9 height 9
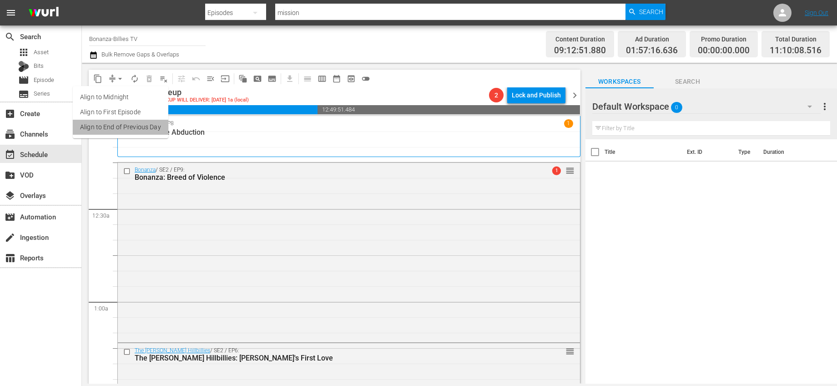
click at [149, 129] on li "Align to End of Previous Day" at bounding box center [121, 127] width 96 height 15
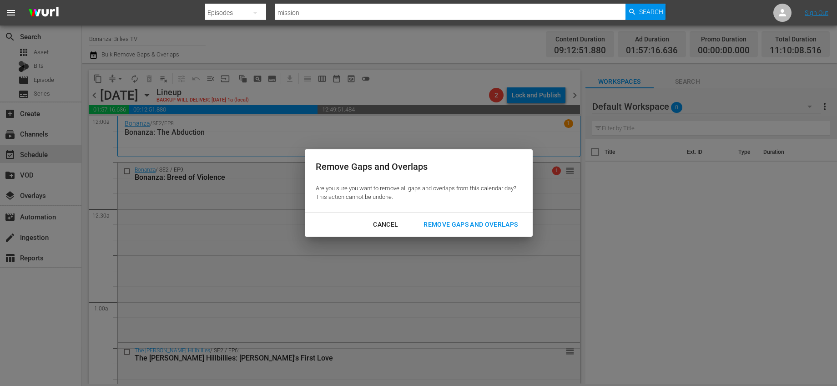
click at [512, 221] on div "Remove Gaps and Overlaps" at bounding box center [470, 224] width 109 height 11
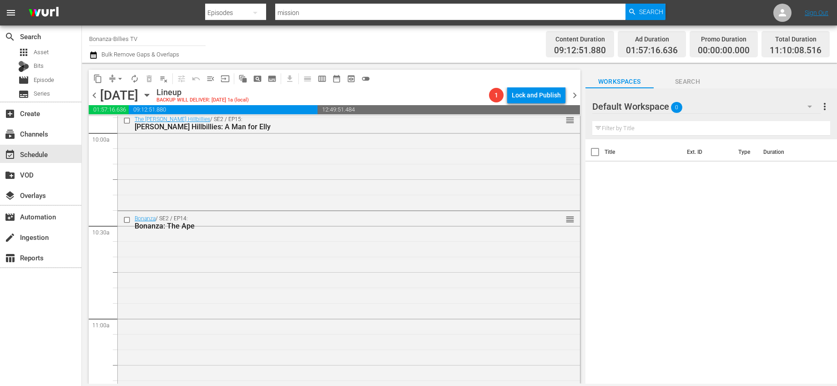
scroll to position [1725, 0]
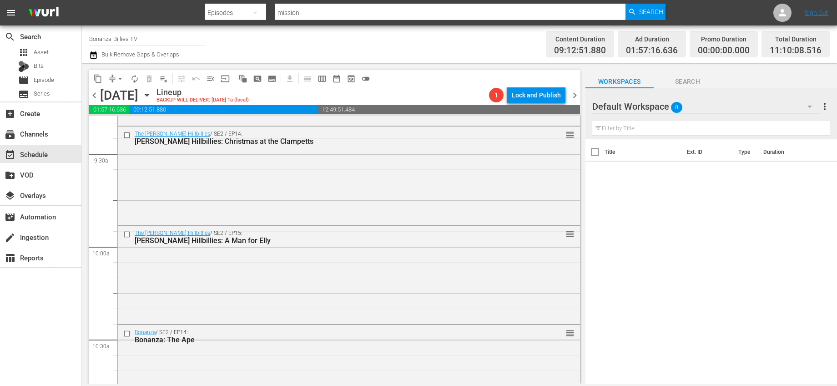
click at [149, 94] on icon "button" at bounding box center [147, 95] width 4 height 2
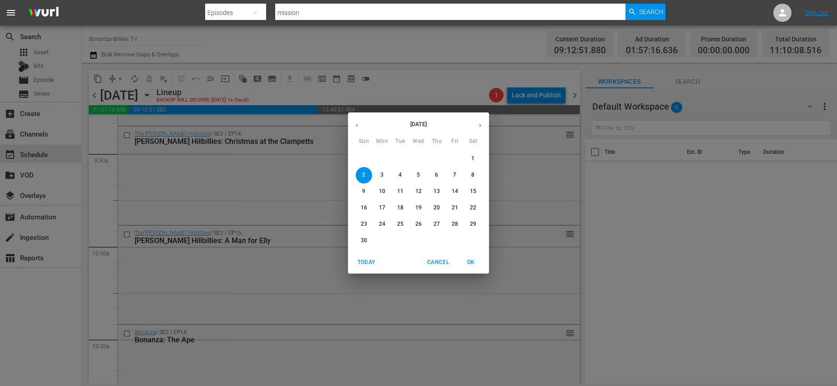
click at [354, 121] on button "button" at bounding box center [357, 125] width 18 height 18
click at [406, 191] on span "14" at bounding box center [400, 191] width 16 height 8
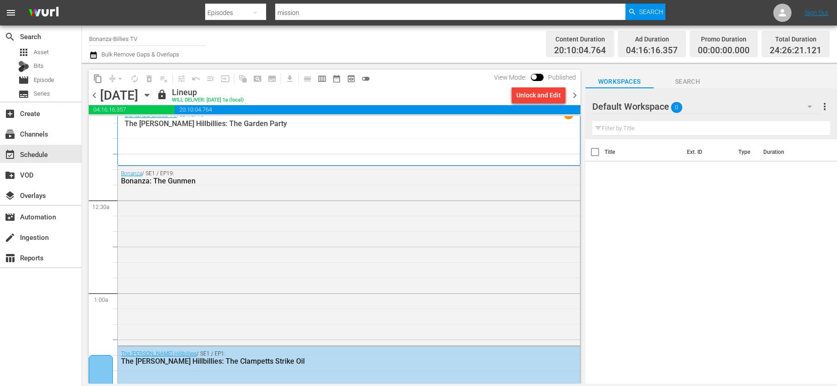
scroll to position [9, 0]
click at [152, 96] on icon "button" at bounding box center [147, 95] width 10 height 10
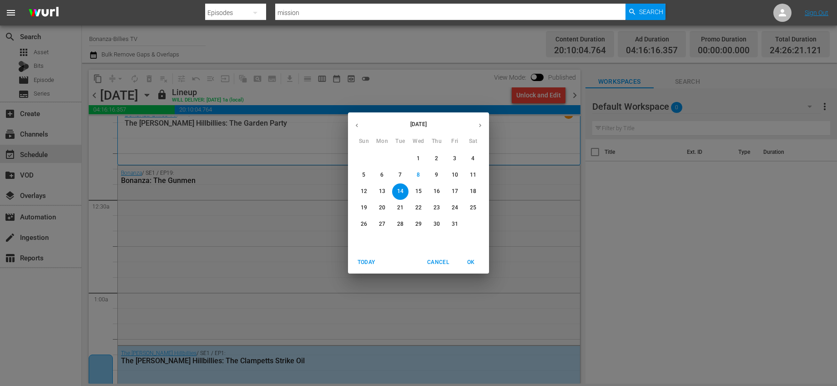
click at [470, 190] on p "18" at bounding box center [473, 191] width 6 height 8
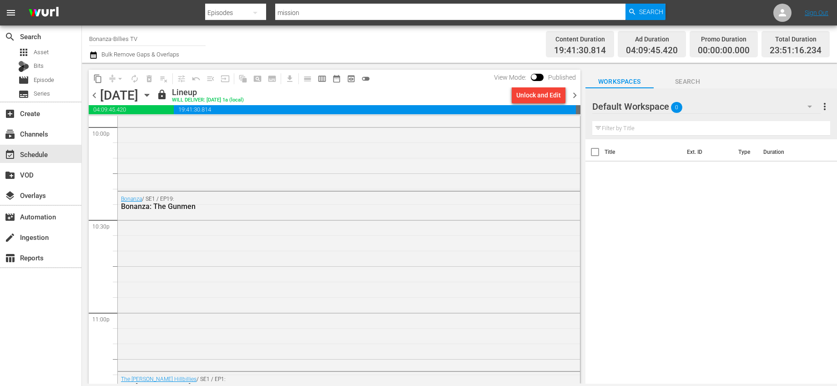
scroll to position [4258, 0]
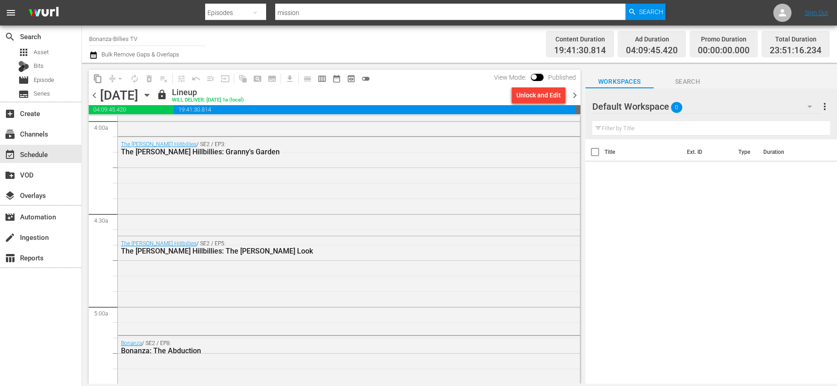
drag, startPoint x: 606, startPoint y: 145, endPoint x: 607, endPoint y: 136, distance: 8.7
click at [607, 138] on div "Default Workspace 0 Default more_vert Filter by Title Title Ext. ID Type Durati…" at bounding box center [711, 238] width 252 height 300
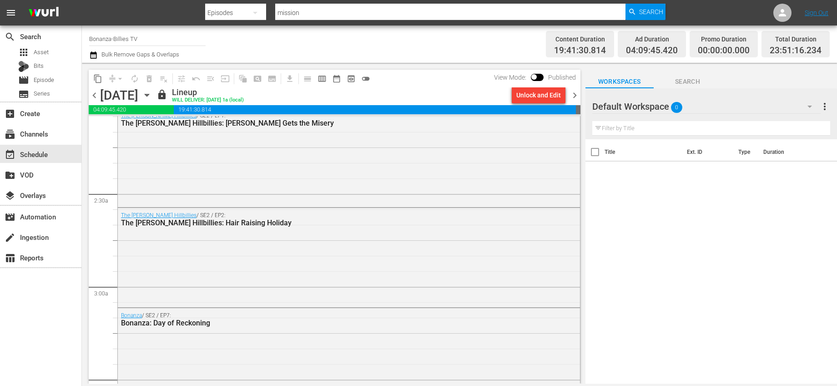
scroll to position [0, 0]
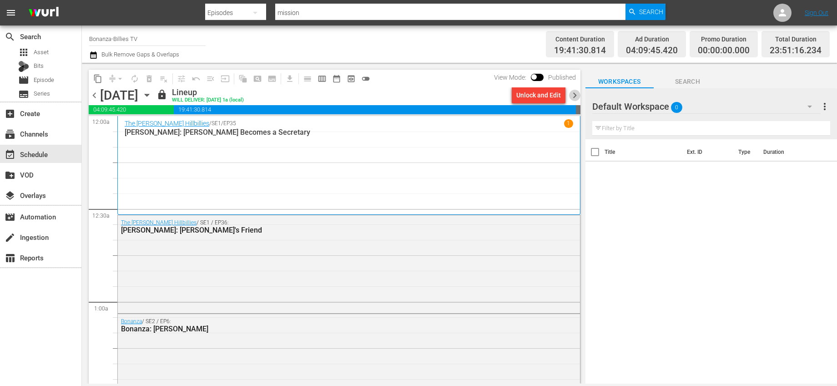
click at [576, 95] on span "chevron_right" at bounding box center [574, 95] width 11 height 11
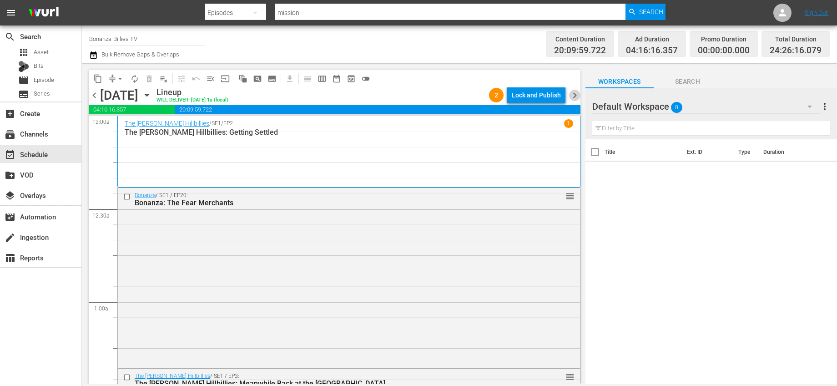
click at [576, 95] on span "chevron_right" at bounding box center [574, 95] width 11 height 11
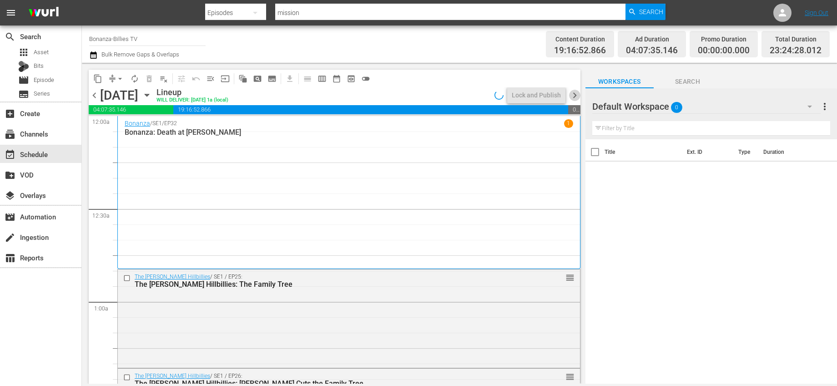
click at [576, 95] on span "chevron_right" at bounding box center [574, 95] width 11 height 11
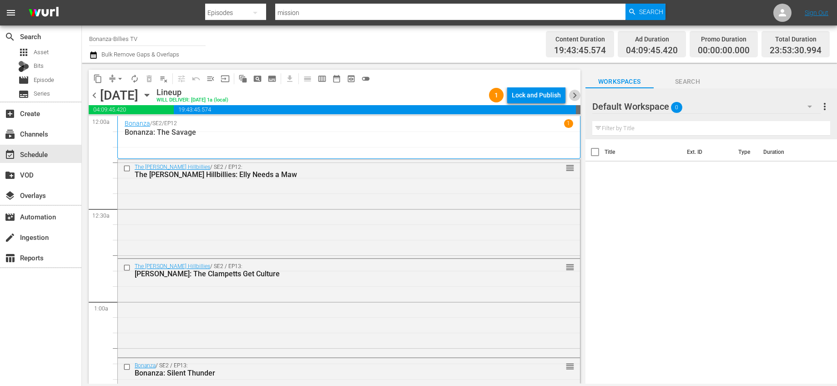
click at [576, 95] on span "chevron_right" at bounding box center [574, 95] width 11 height 11
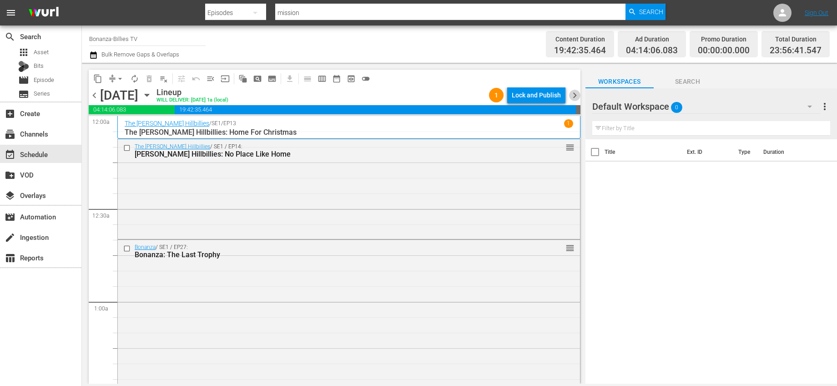
click at [576, 95] on span "chevron_right" at bounding box center [574, 95] width 11 height 11
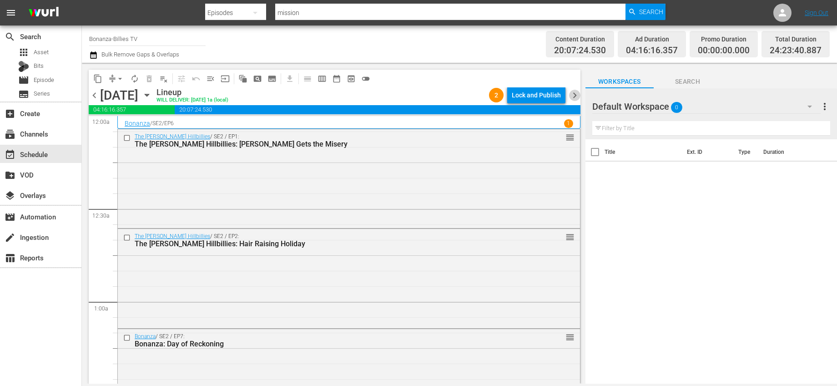
click at [576, 95] on span "chevron_right" at bounding box center [574, 95] width 11 height 11
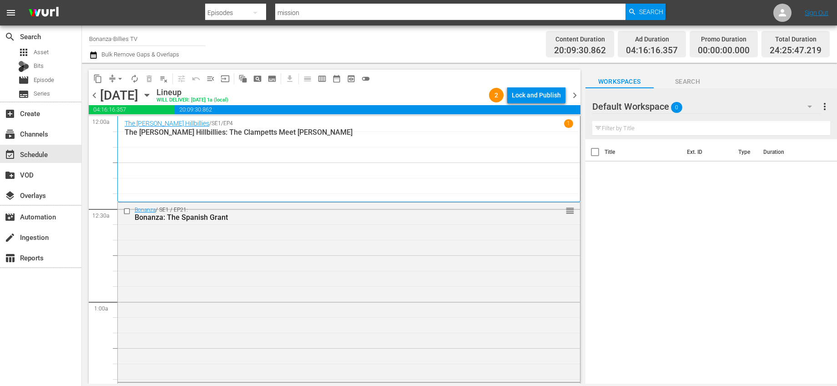
click at [576, 95] on span "chevron_right" at bounding box center [574, 95] width 11 height 11
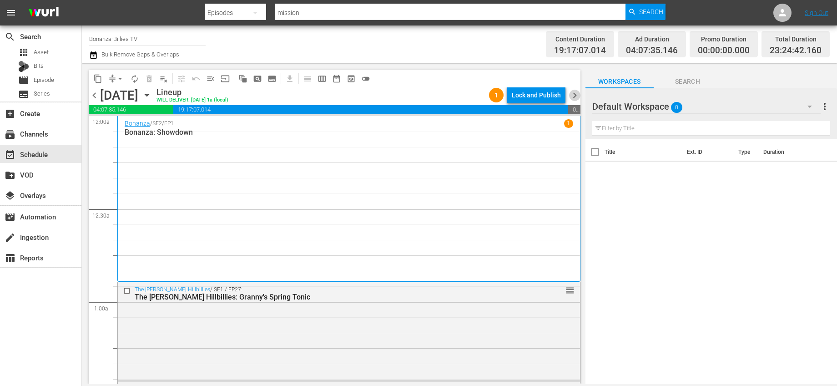
click at [576, 95] on span "chevron_right" at bounding box center [574, 95] width 11 height 11
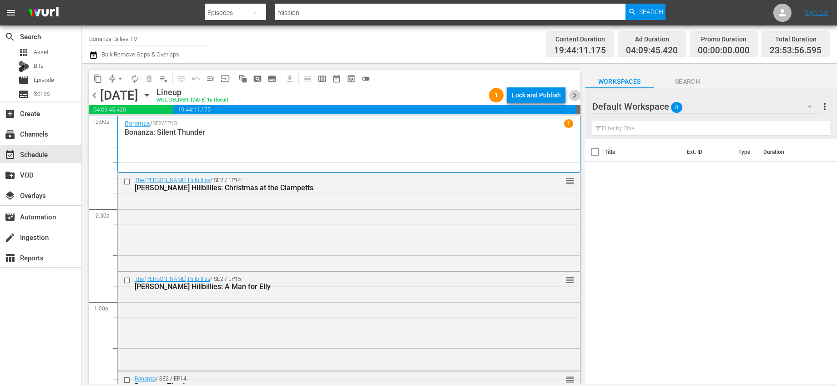
click at [576, 95] on span "chevron_right" at bounding box center [574, 95] width 11 height 11
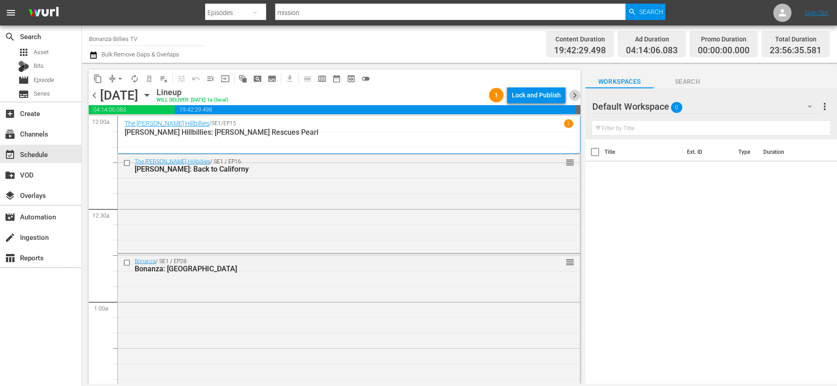
click at [576, 95] on span "chevron_right" at bounding box center [574, 95] width 11 height 11
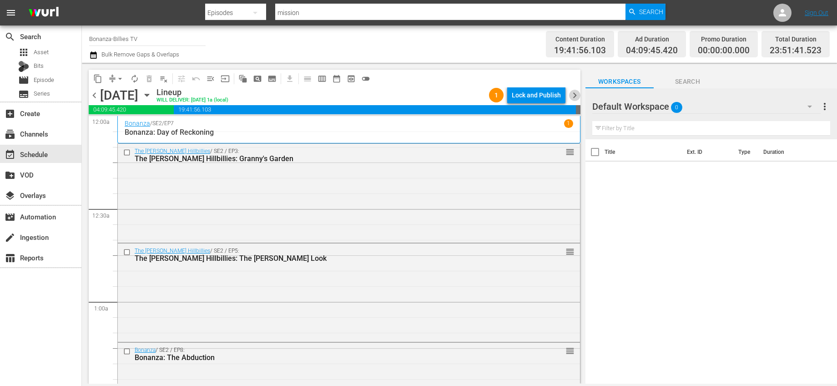
click at [576, 95] on span "chevron_right" at bounding box center [574, 95] width 11 height 11
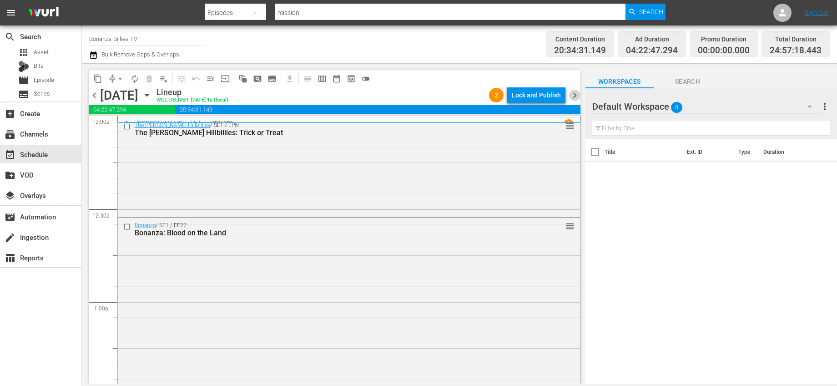
click at [575, 95] on span "chevron_right" at bounding box center [574, 95] width 11 height 11
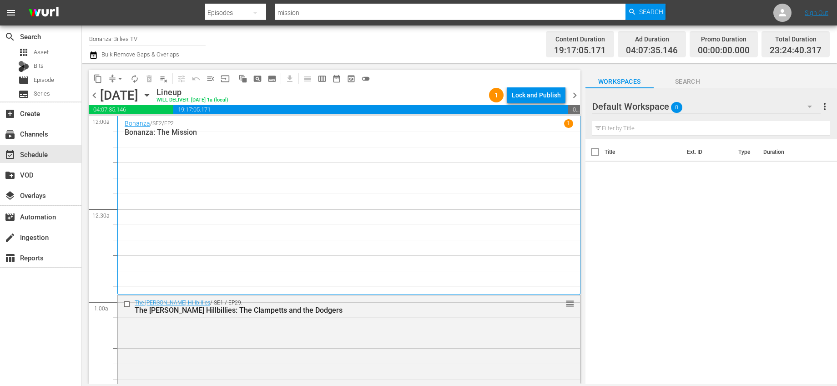
click at [453, 72] on div "content_copy compress arrow_drop_down autorenew_outlined delete_forever_outline…" at bounding box center [335, 79] width 492 height 18
click at [574, 96] on span "chevron_right" at bounding box center [574, 95] width 11 height 11
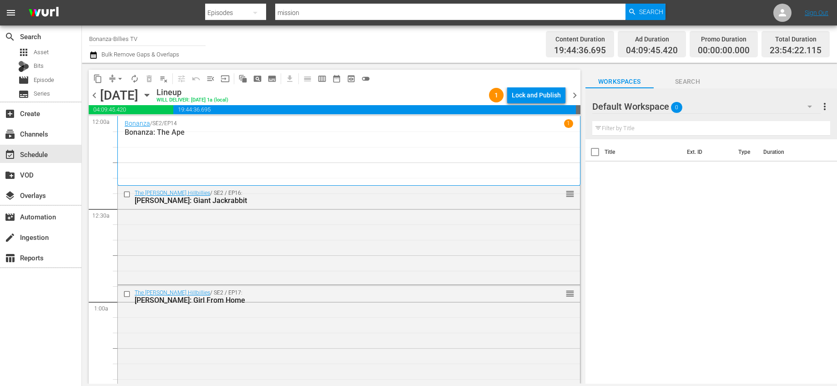
click at [578, 93] on span "chevron_right" at bounding box center [574, 95] width 11 height 11
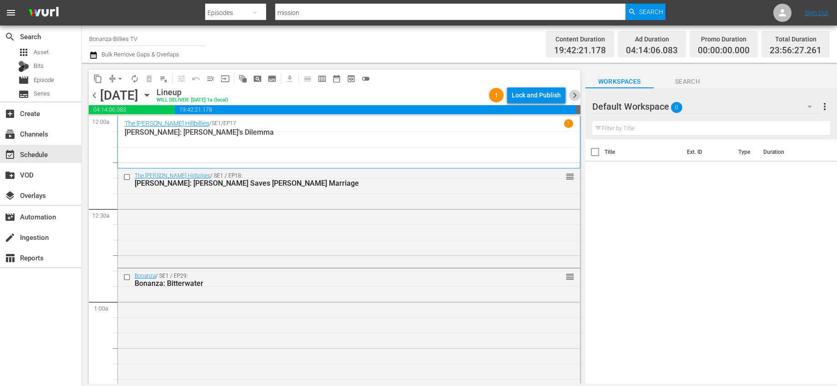
click at [578, 93] on span "chevron_right" at bounding box center [574, 95] width 11 height 11
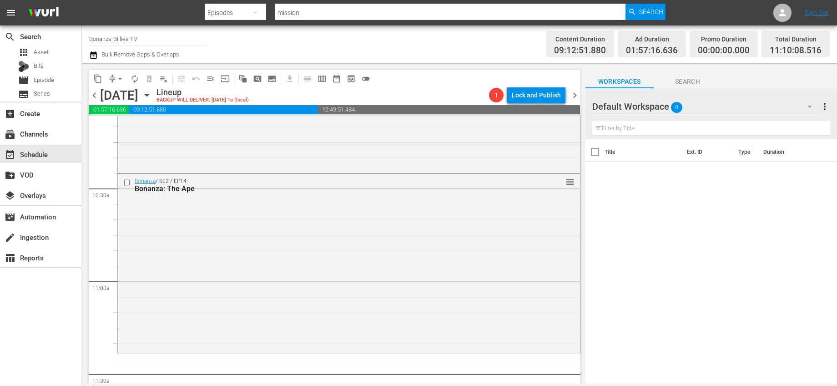
scroll to position [1888, 0]
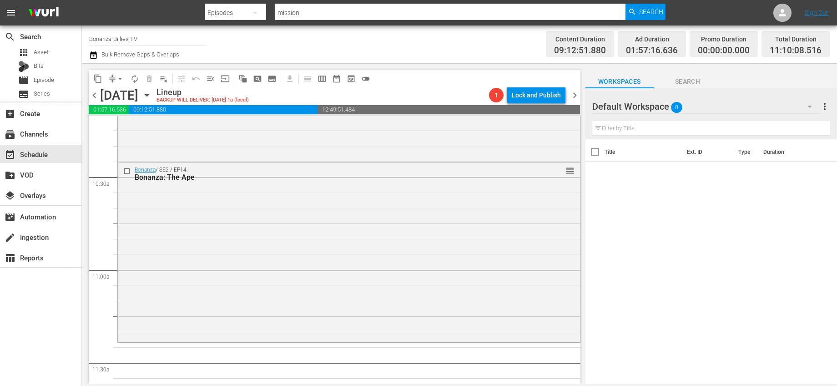
click at [152, 96] on icon "button" at bounding box center [147, 95] width 10 height 10
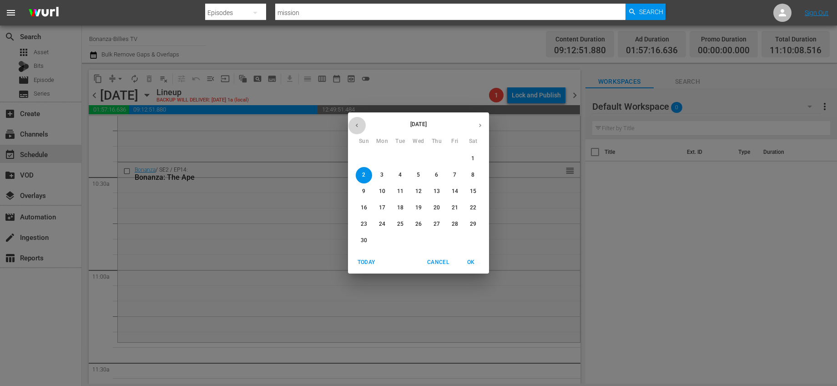
click at [363, 126] on button "button" at bounding box center [357, 125] width 18 height 18
click at [450, 226] on span "31" at bounding box center [455, 224] width 16 height 8
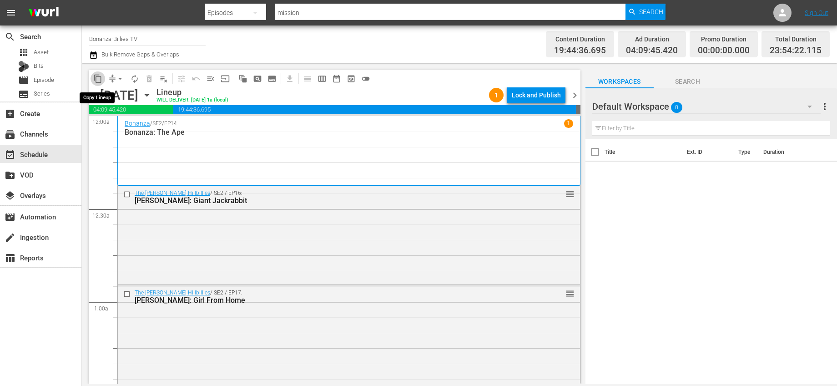
click at [96, 79] on span "content_copy" at bounding box center [97, 78] width 9 height 9
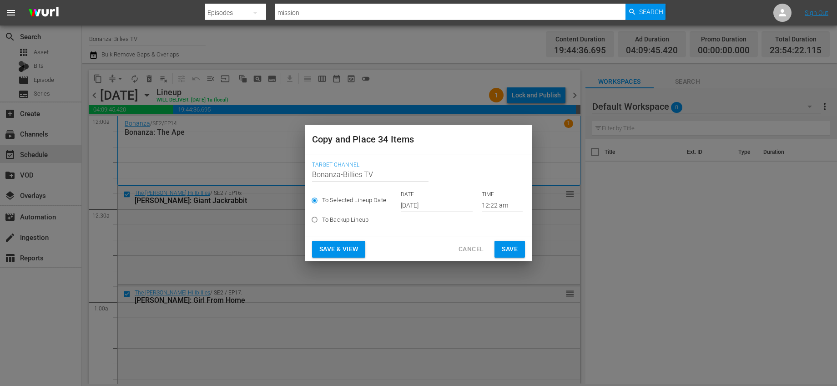
click at [433, 205] on input "[DATE]" at bounding box center [437, 205] width 72 height 14
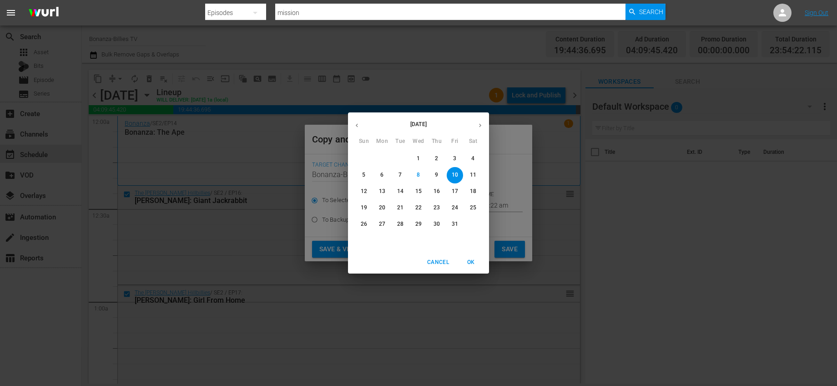
click at [483, 125] on button "button" at bounding box center [480, 125] width 18 height 18
click at [364, 175] on p "2" at bounding box center [363, 175] width 3 height 8
type input "[DATE]"
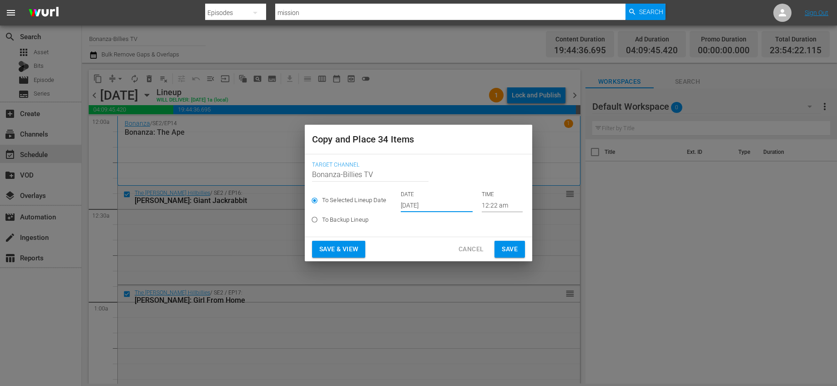
click at [494, 212] on label "To Backup Lineup" at bounding box center [412, 219] width 211 height 15
click at [322, 214] on input "To Backup Lineup" at bounding box center [314, 221] width 15 height 15
radio input "true"
click at [382, 199] on span "To Selected Lineup Date" at bounding box center [354, 200] width 64 height 9
click at [322, 199] on input "To Selected Lineup Date" at bounding box center [314, 202] width 15 height 15
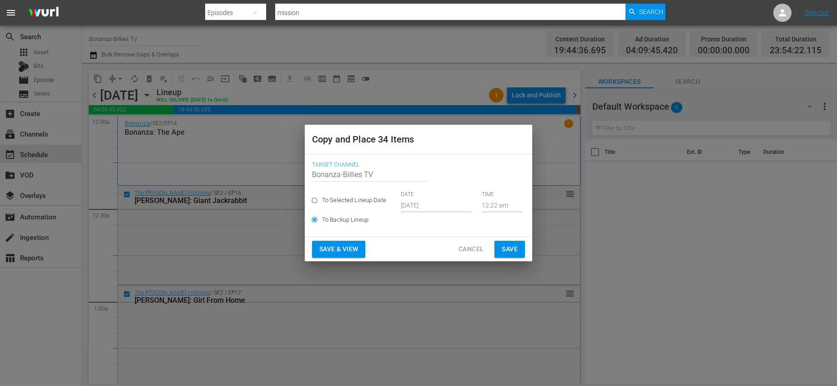
radio input "true"
click at [488, 212] on input "12:22 am" at bounding box center [502, 205] width 41 height 14
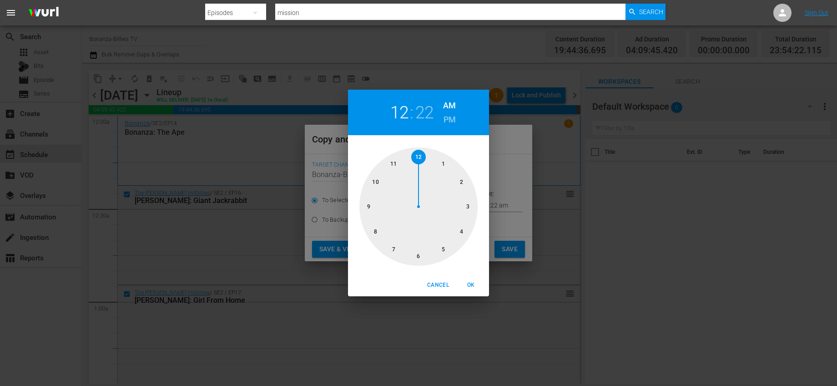
click at [397, 162] on div at bounding box center [418, 206] width 118 height 118
click at [445, 247] on div at bounding box center [418, 206] width 118 height 118
click at [470, 289] on span "OK" at bounding box center [471, 285] width 22 height 10
type input "11:25 am"
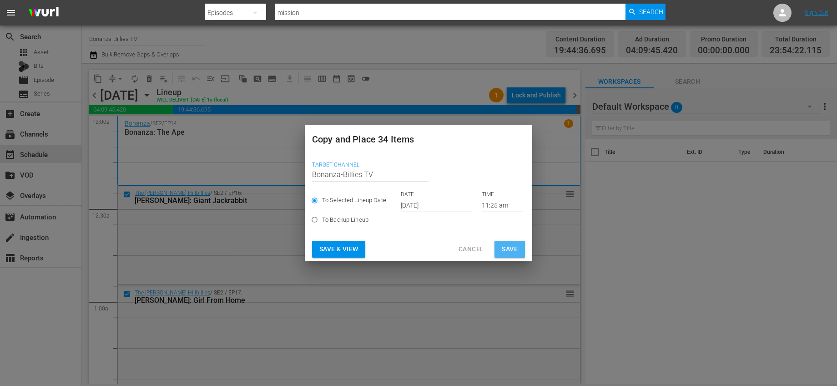
click at [507, 251] on span "Save" at bounding box center [510, 248] width 16 height 11
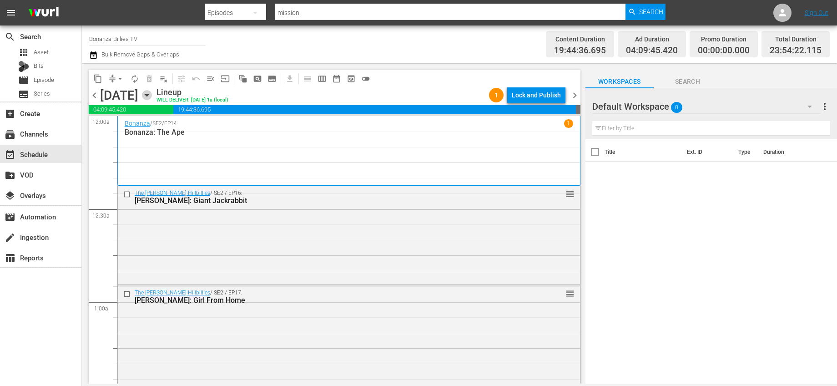
click at [149, 96] on icon "button" at bounding box center [147, 95] width 4 height 2
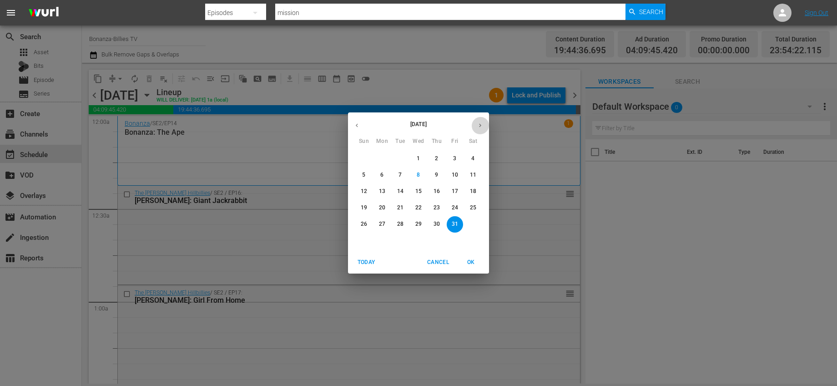
click at [477, 126] on icon "button" at bounding box center [480, 125] width 7 height 7
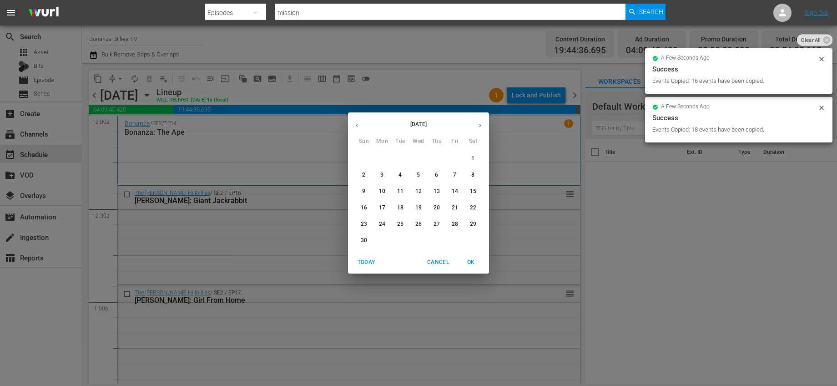
click at [365, 174] on p "2" at bounding box center [363, 175] width 3 height 8
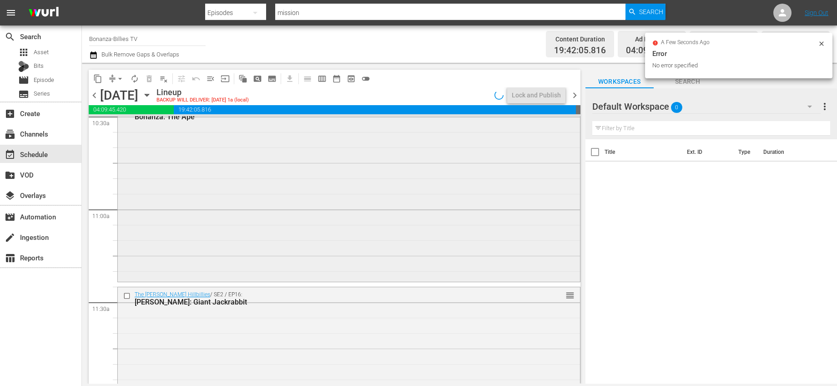
scroll to position [1949, 0]
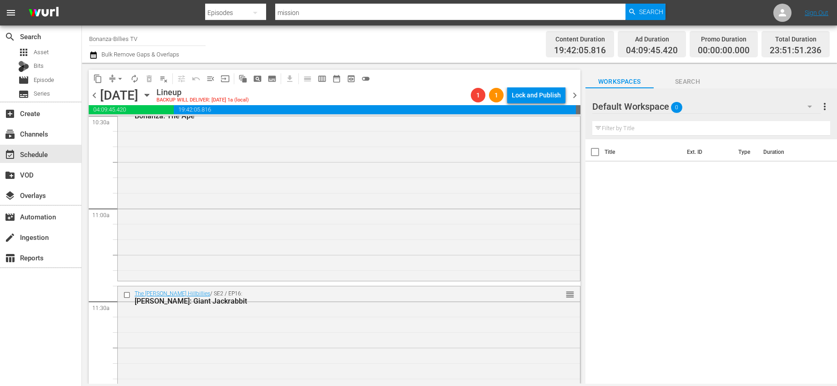
click at [119, 75] on span "arrow_drop_down" at bounding box center [120, 78] width 9 height 9
click at [148, 123] on li "Align to End of Previous Day" at bounding box center [121, 127] width 96 height 15
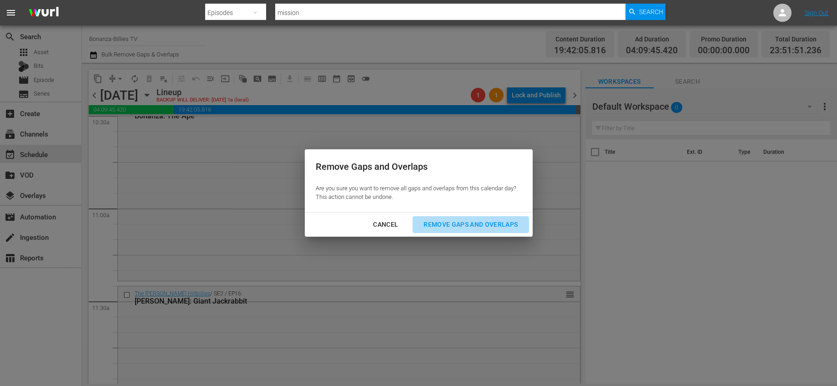
click at [476, 227] on div "Remove Gaps and Overlaps" at bounding box center [470, 224] width 109 height 11
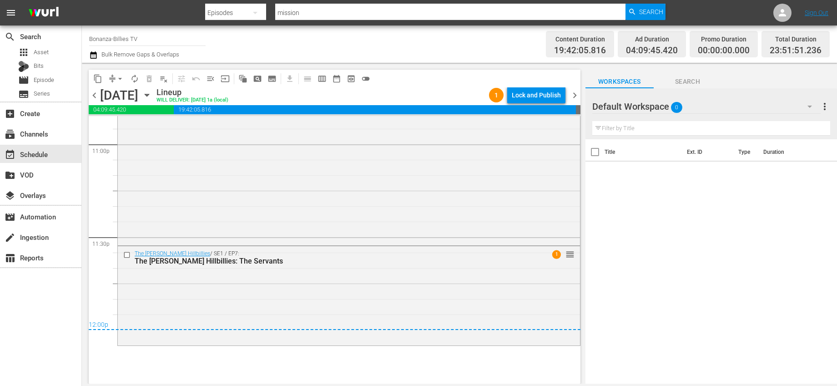
scroll to position [4245, 0]
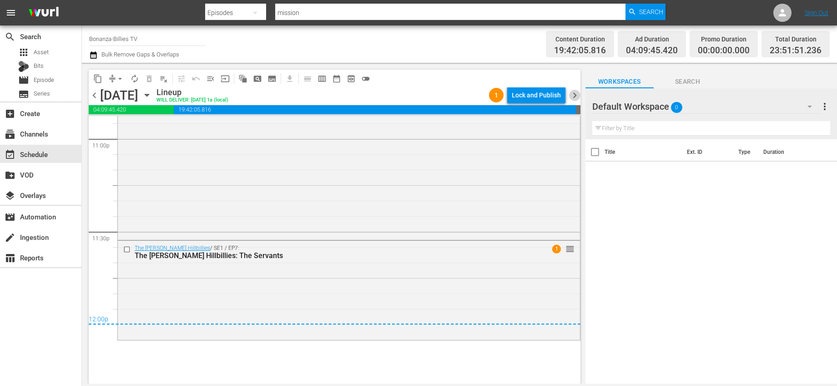
click at [576, 96] on span "chevron_right" at bounding box center [574, 95] width 11 height 11
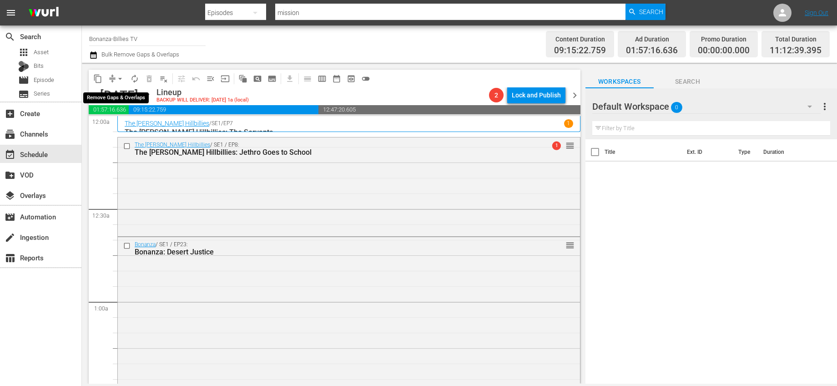
click at [123, 78] on span "arrow_drop_down" at bounding box center [120, 78] width 9 height 9
click at [151, 125] on li "Align to End of Previous Day" at bounding box center [121, 127] width 96 height 15
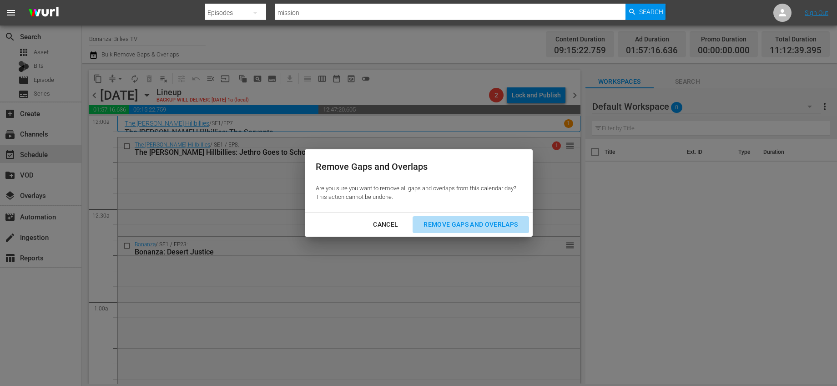
click at [505, 219] on div "Remove Gaps and Overlaps" at bounding box center [470, 224] width 109 height 11
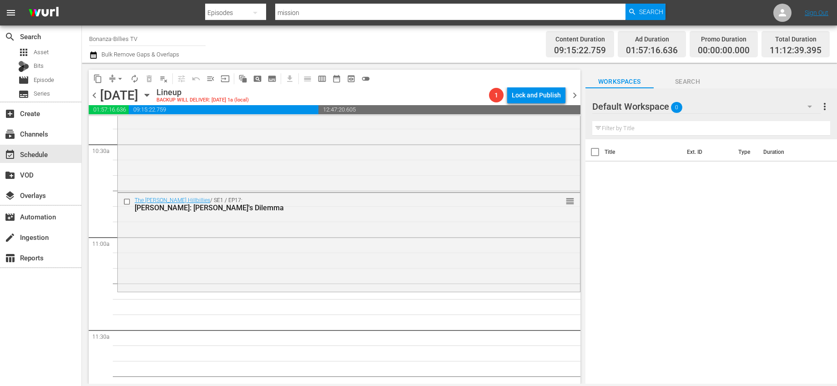
scroll to position [1921, 0]
click at [149, 94] on icon "button" at bounding box center [147, 95] width 4 height 2
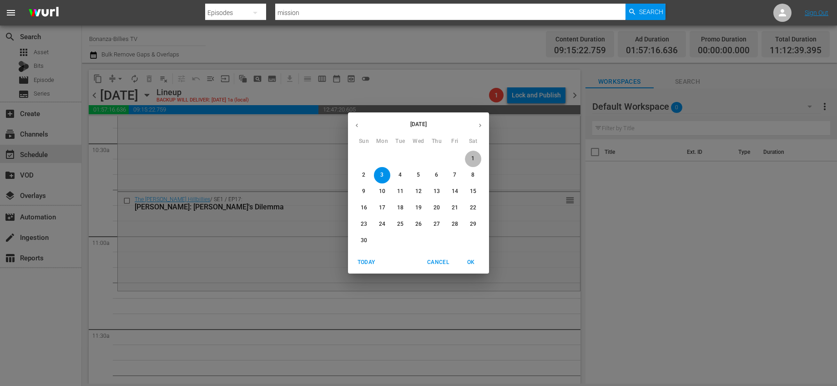
click at [471, 155] on span "1" at bounding box center [473, 159] width 16 height 8
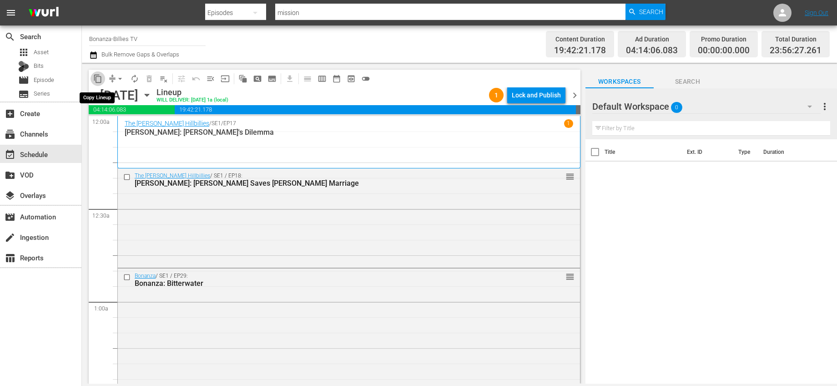
click at [101, 79] on span "content_copy" at bounding box center [97, 78] width 9 height 9
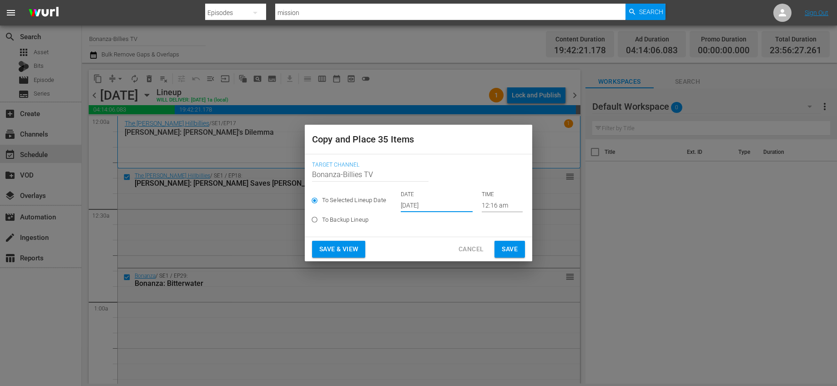
click at [433, 201] on input "[DATE]" at bounding box center [437, 205] width 72 height 14
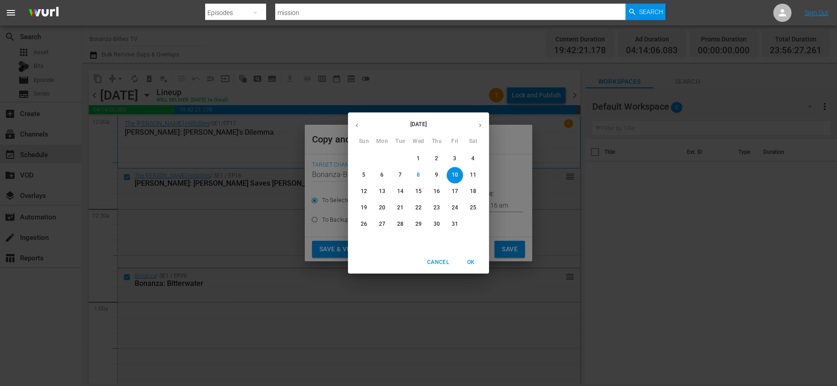
click at [474, 131] on div "[DATE]" at bounding box center [418, 125] width 141 height 18
click at [476, 129] on button "button" at bounding box center [480, 125] width 18 height 18
click at [377, 174] on span "3" at bounding box center [382, 175] width 16 height 8
type input "[DATE]"
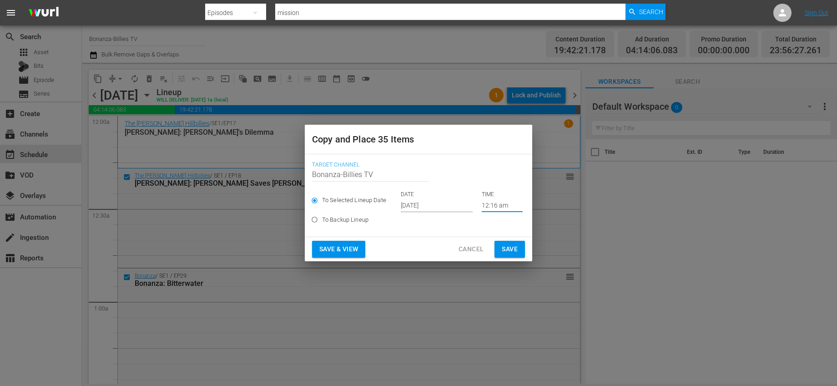
click at [494, 204] on input "12:16 am" at bounding box center [502, 205] width 41 height 14
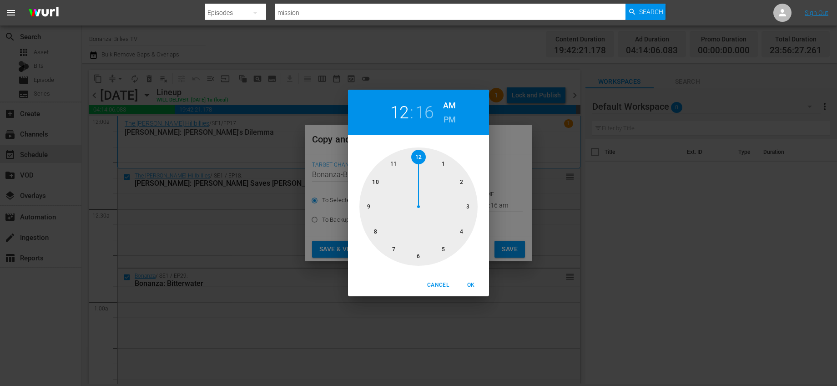
click at [397, 161] on div at bounding box center [418, 206] width 118 height 118
click at [461, 228] on div at bounding box center [418, 206] width 118 height 118
click at [476, 285] on span "OK" at bounding box center [471, 285] width 22 height 10
type input "11:20 am"
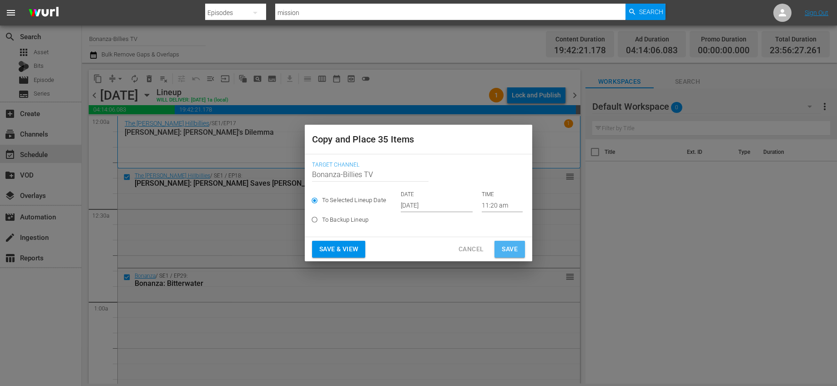
click at [506, 251] on span "Save" at bounding box center [510, 248] width 16 height 11
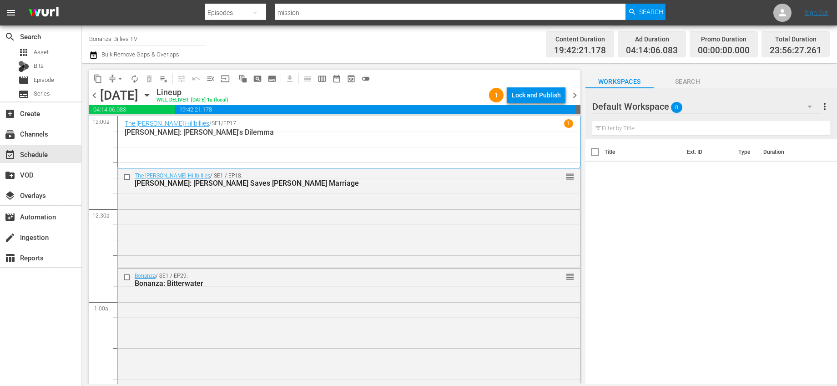
click at [152, 94] on icon "button" at bounding box center [147, 95] width 10 height 10
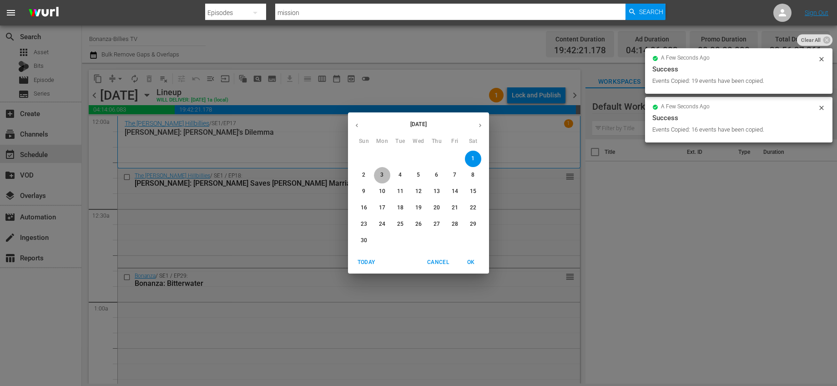
click at [378, 179] on span "3" at bounding box center [382, 175] width 16 height 8
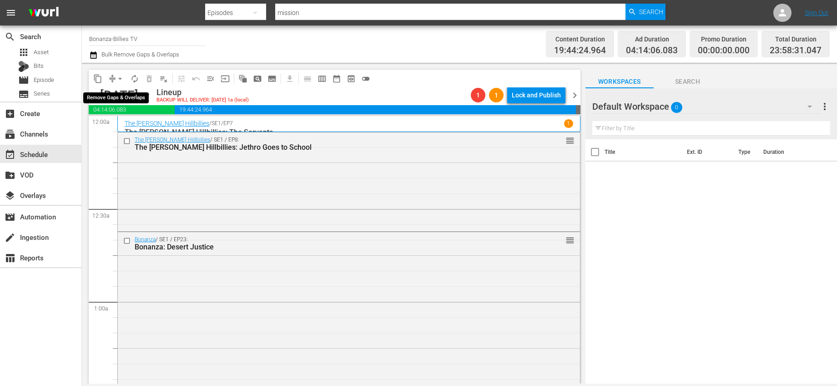
click at [120, 79] on span "arrow_drop_down" at bounding box center [120, 78] width 9 height 9
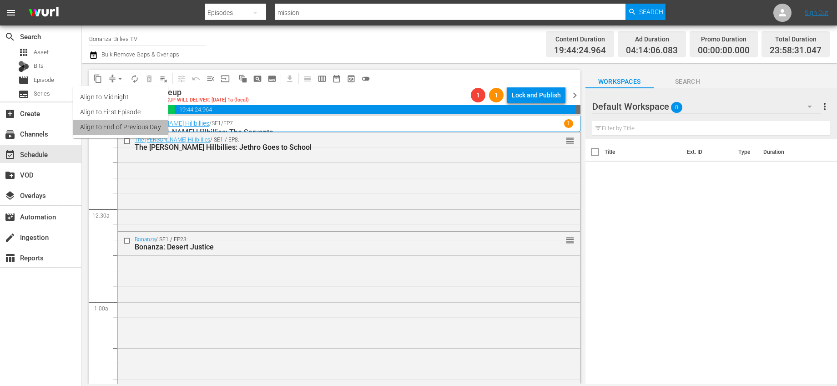
click at [129, 125] on li "Align to End of Previous Day" at bounding box center [121, 127] width 96 height 15
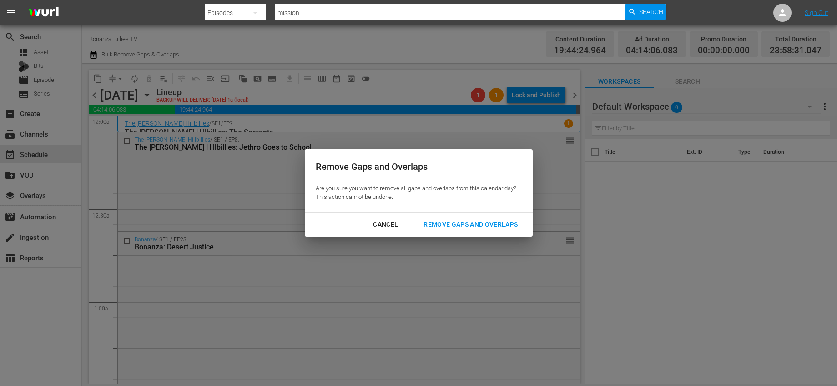
click at [463, 222] on div "Remove Gaps and Overlaps" at bounding box center [470, 224] width 109 height 11
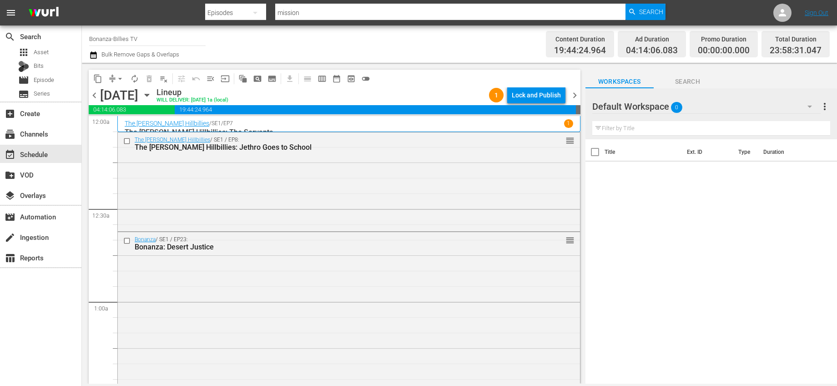
click at [574, 94] on span "chevron_right" at bounding box center [574, 95] width 11 height 11
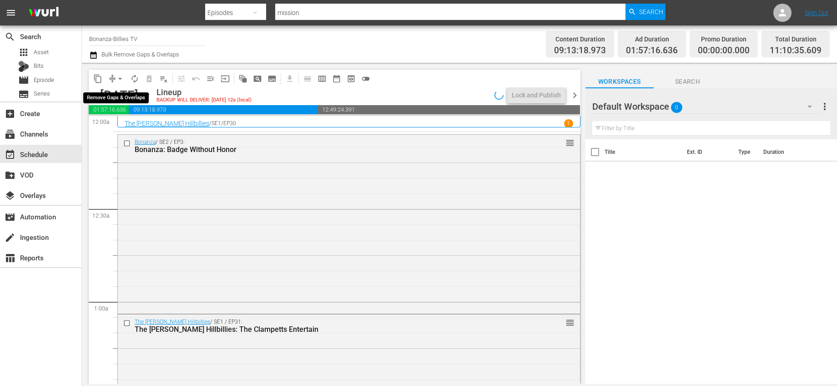
click at [122, 76] on span "arrow_drop_down" at bounding box center [120, 78] width 9 height 9
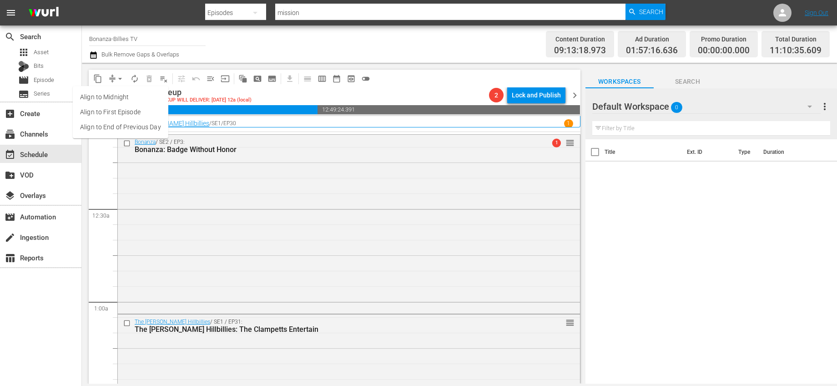
click at [159, 128] on li "Align to End of Previous Day" at bounding box center [121, 127] width 96 height 15
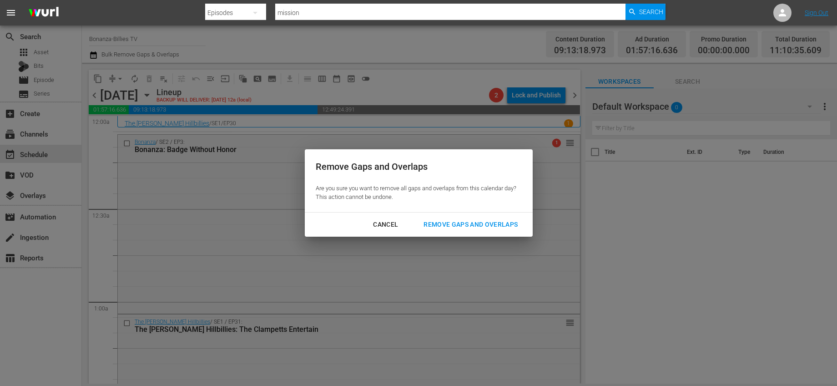
click at [493, 225] on div "Remove Gaps and Overlaps" at bounding box center [470, 224] width 109 height 11
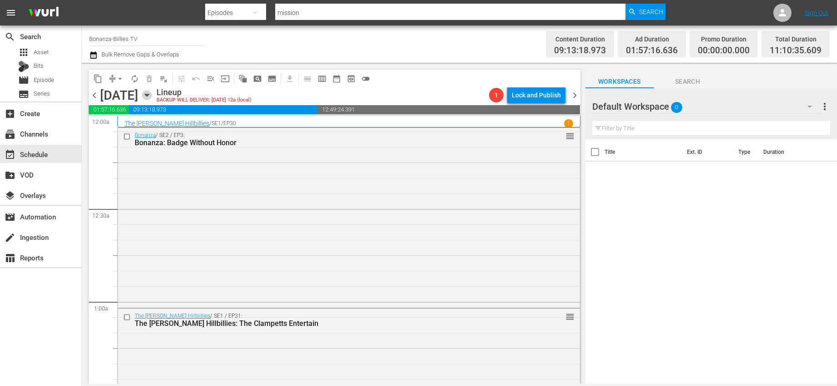
click at [149, 96] on icon "button" at bounding box center [147, 95] width 4 height 2
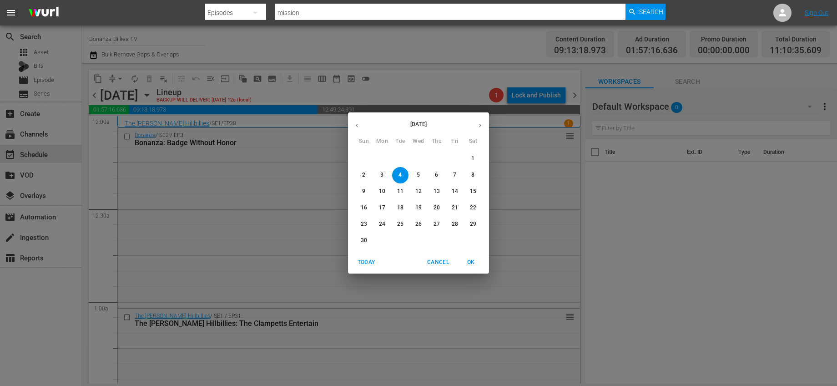
click at [356, 131] on button "button" at bounding box center [357, 125] width 18 height 18
click at [404, 189] on span "14" at bounding box center [400, 191] width 16 height 8
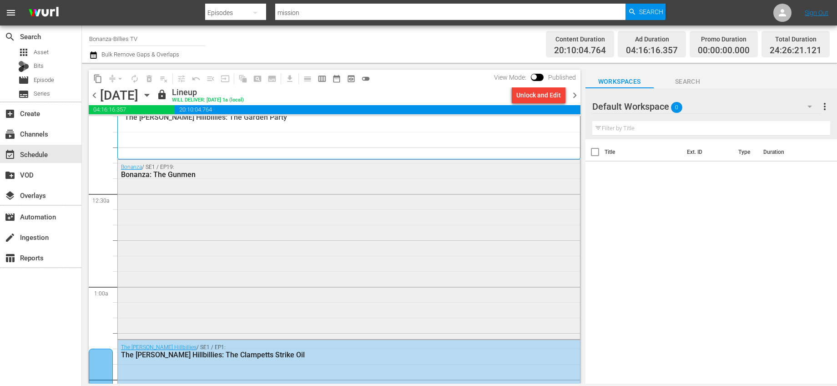
scroll to position [15, 0]
click at [137, 38] on input "Bonanza-Billies TV" at bounding box center [147, 39] width 116 height 22
drag, startPoint x: 150, startPoint y: 40, endPoint x: 62, endPoint y: 25, distance: 89.1
click at [62, 25] on div "menu Search By Episodes Search ID, Title, Description, Keywords, or Category mi…" at bounding box center [418, 191] width 837 height 383
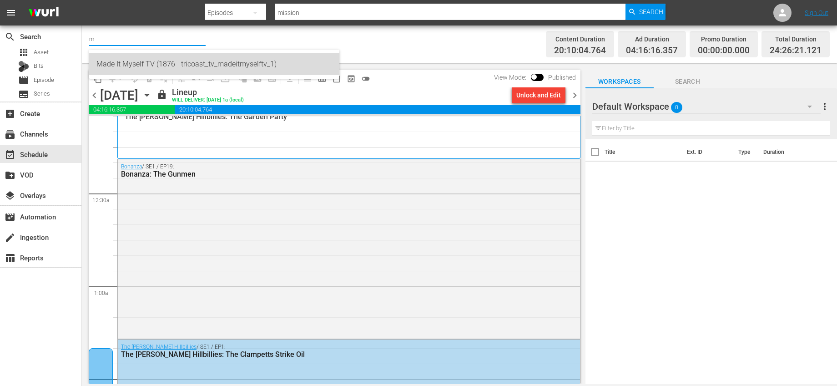
click at [166, 57] on div "Made It Myself TV (1876 - tricoast_tv_madeitmyselftv_1)" at bounding box center [214, 64] width 236 height 22
type input "Made It Myself TV (1876 - tricoast_tv_madeitmyselftv_1)"
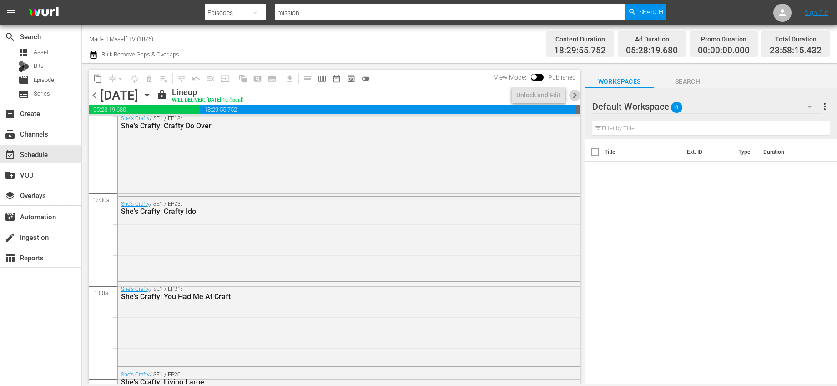
click at [575, 94] on span "chevron_right" at bounding box center [574, 95] width 11 height 11
